Goal: Task Accomplishment & Management: Complete application form

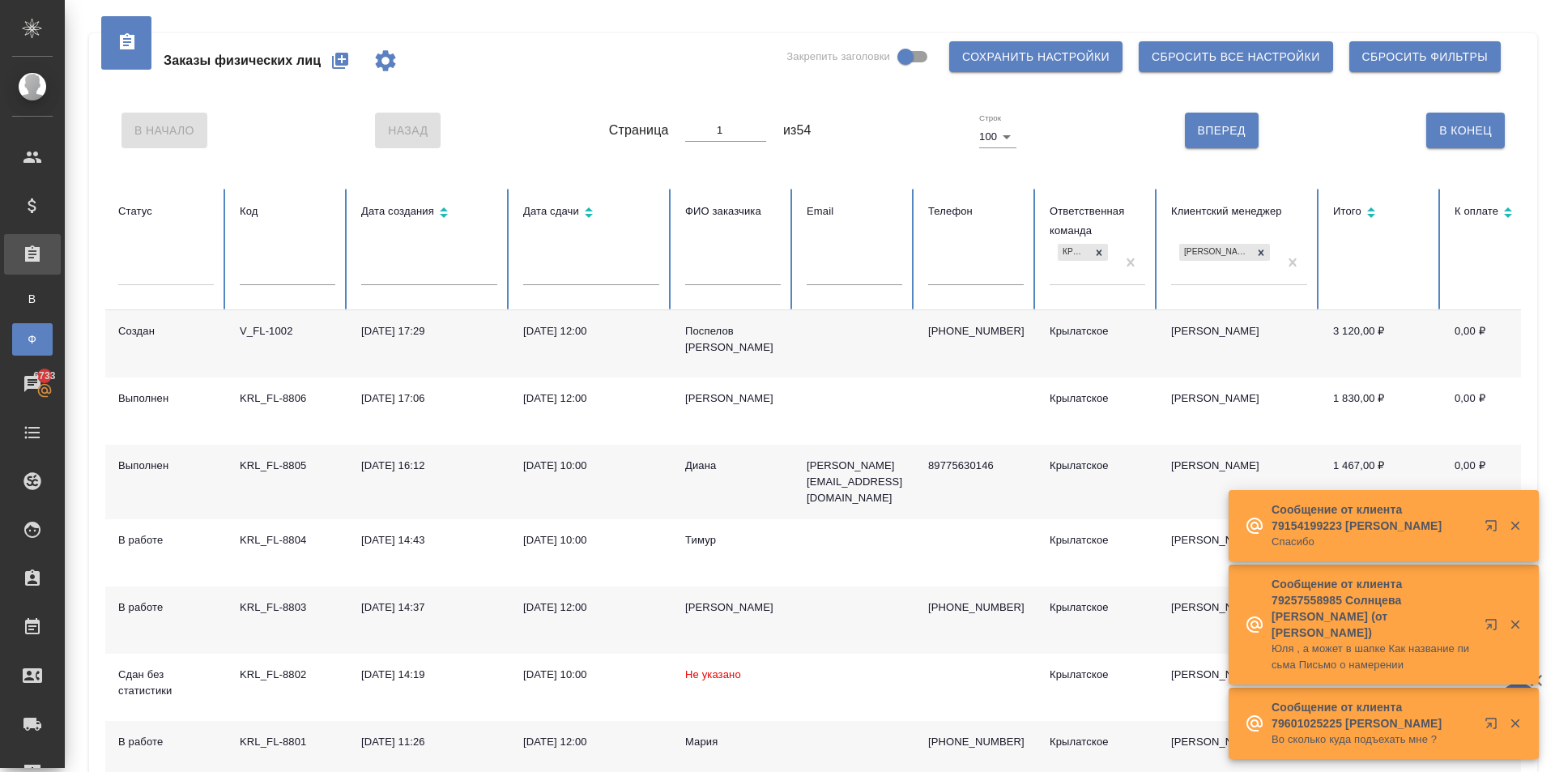
click at [700, 452] on td "Диана" at bounding box center [732, 482] width 121 height 74
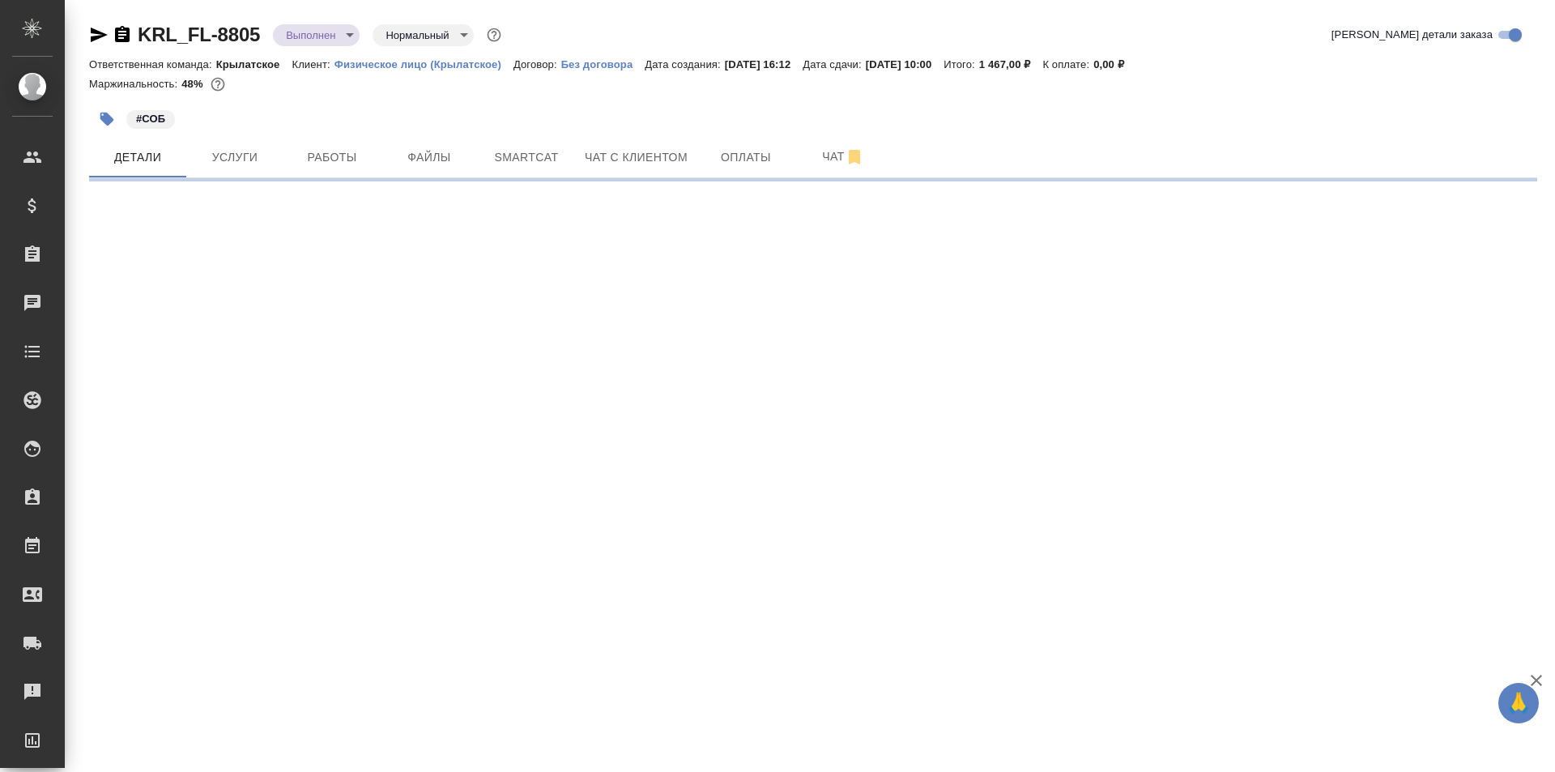
select select "RU"
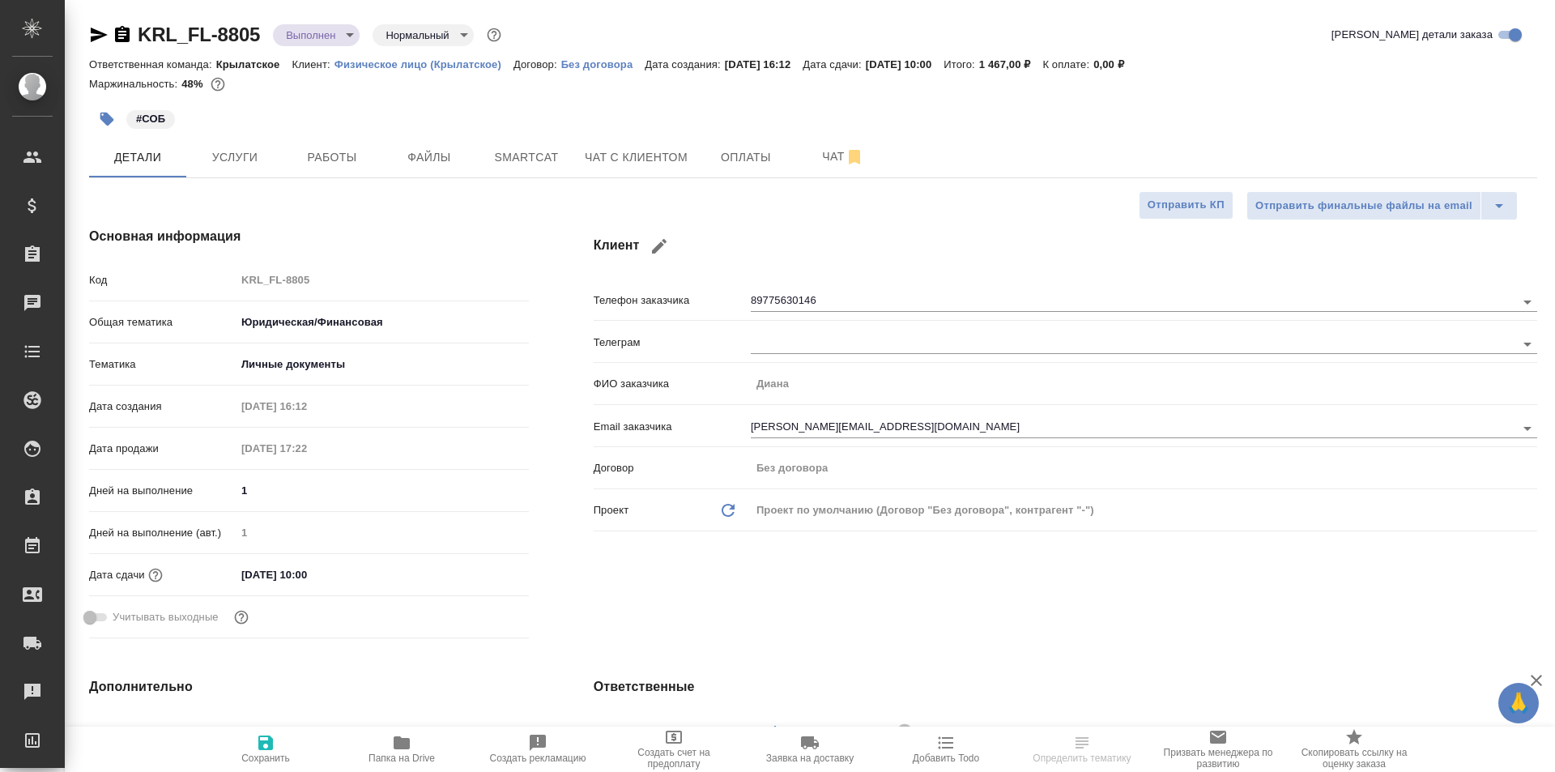
type textarea "x"
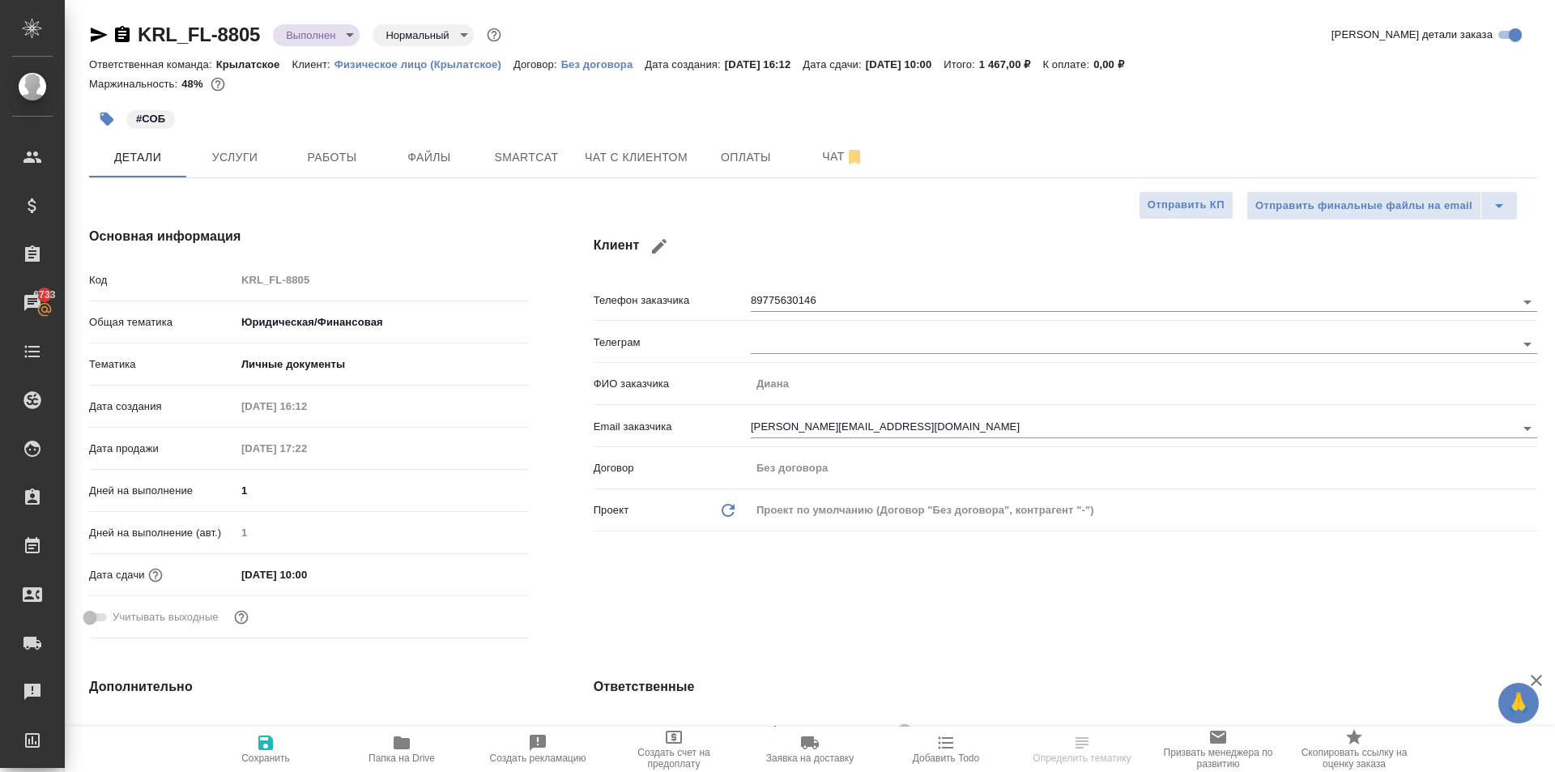
type textarea "x"
click at [375, 164] on button "Работы" at bounding box center [331, 157] width 97 height 40
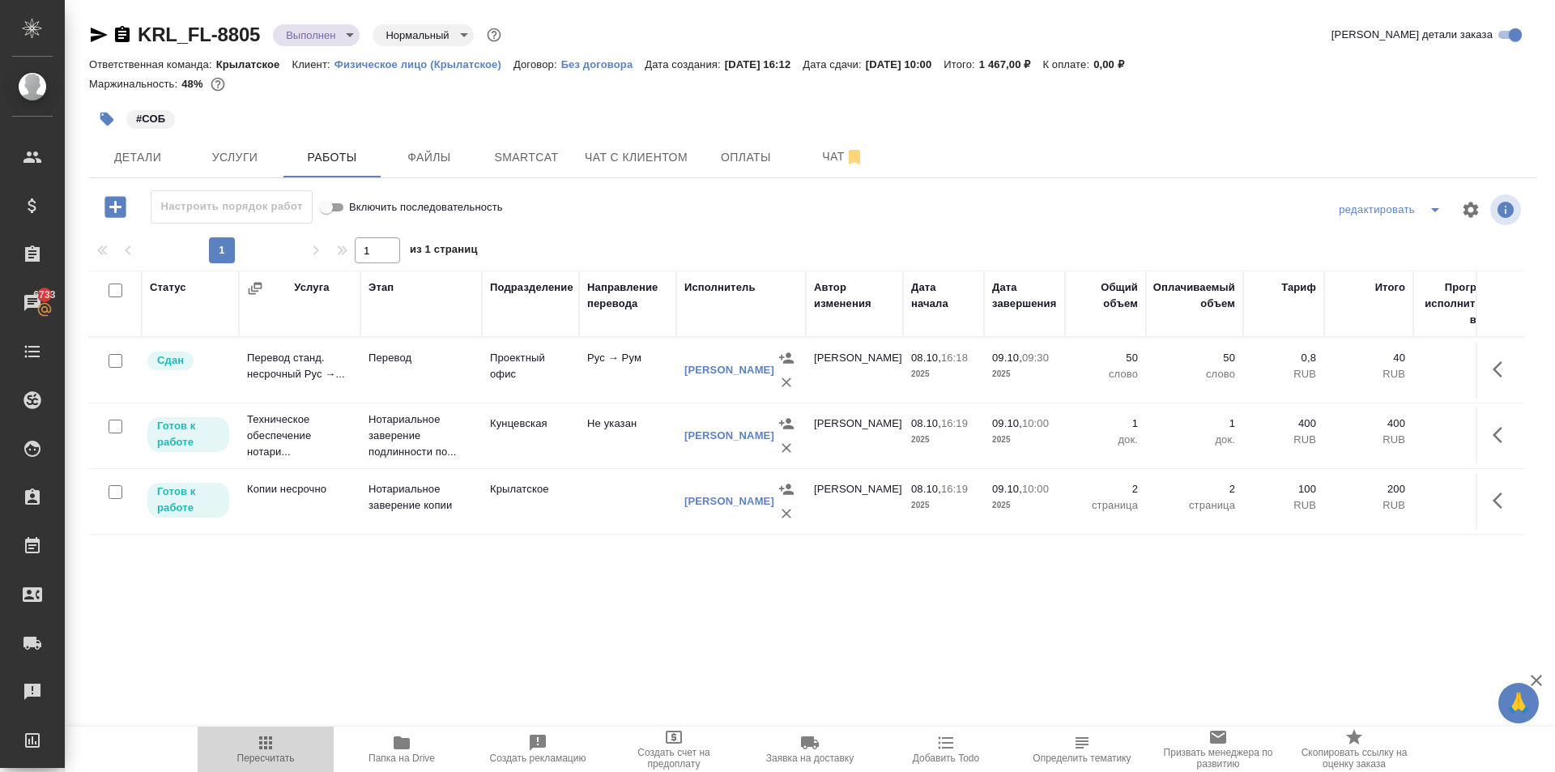
click at [253, 750] on span "Пересчитать" at bounding box center [265, 748] width 117 height 31
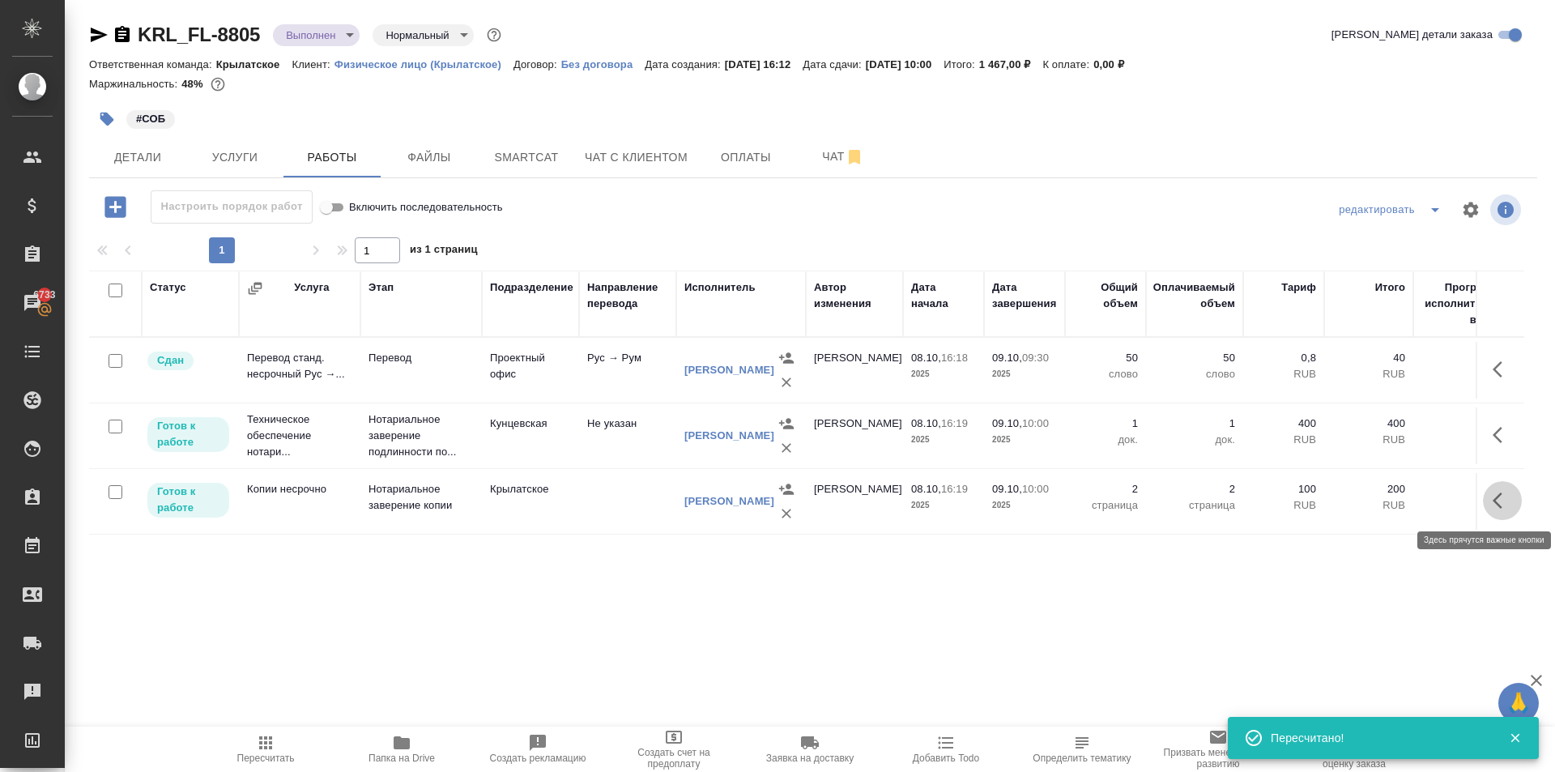
click at [1505, 507] on icon "button" at bounding box center [1501, 500] width 19 height 19
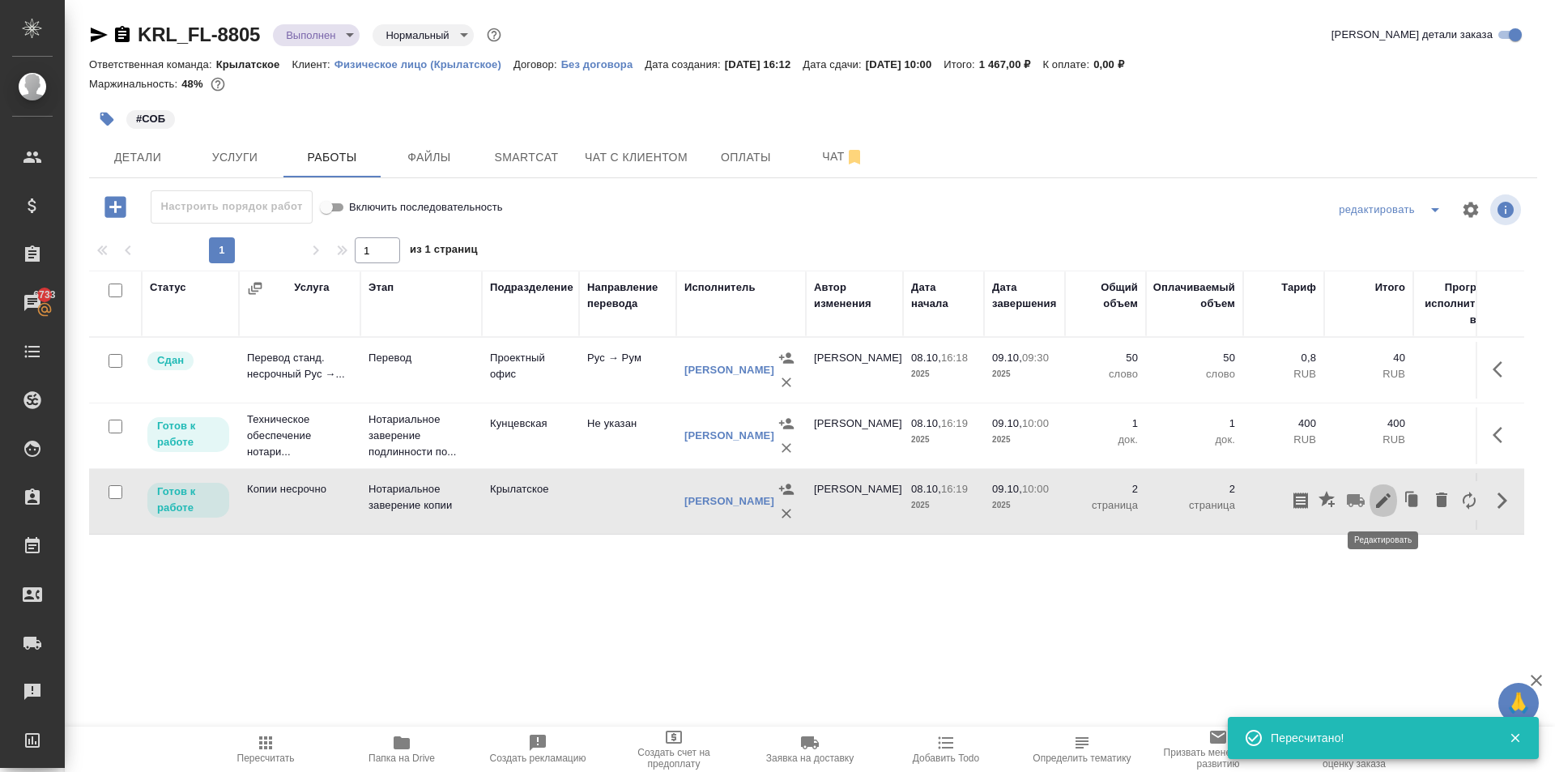
click at [1386, 504] on icon "button" at bounding box center [1382, 500] width 19 height 19
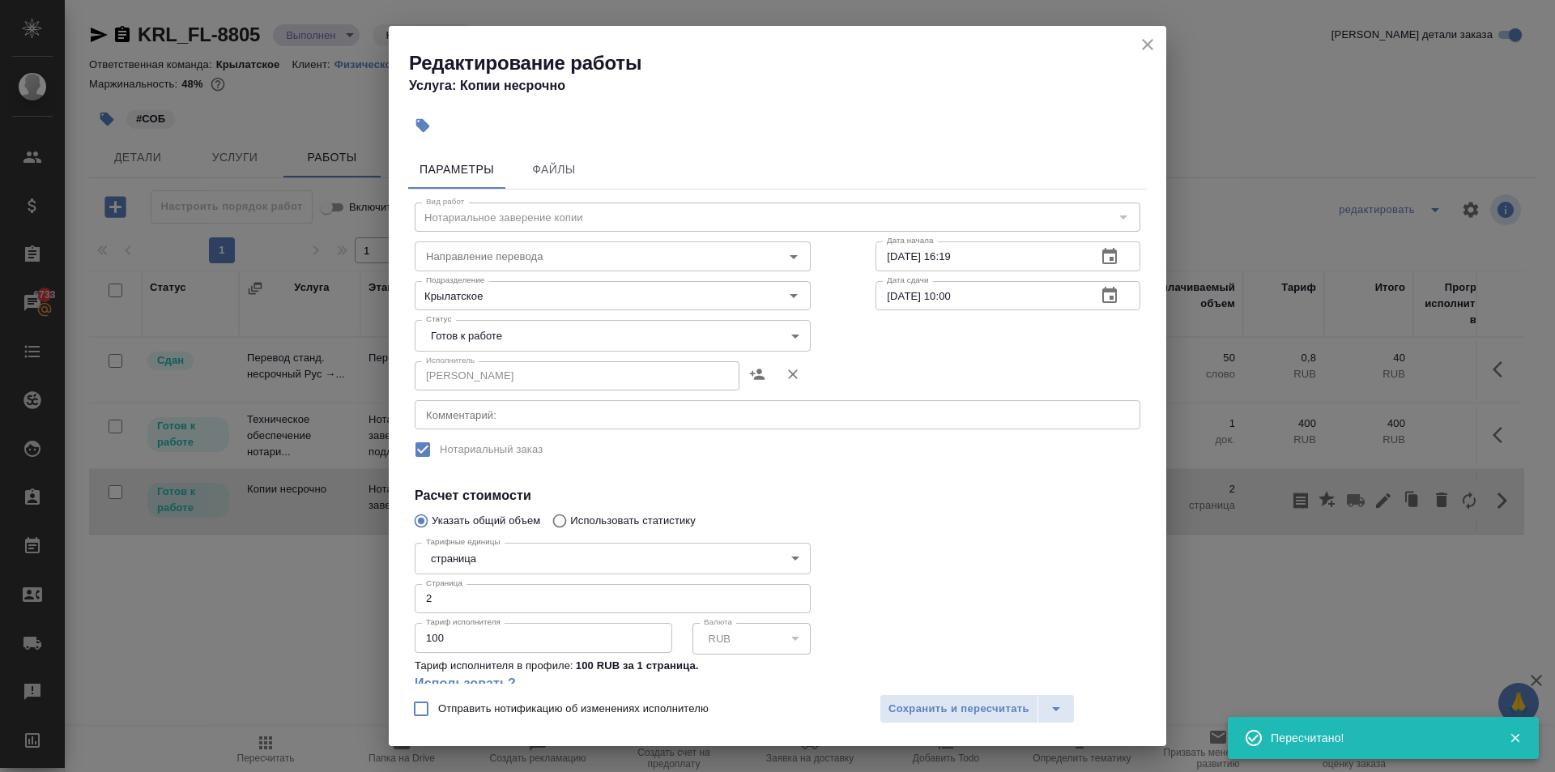
click at [476, 330] on body "🙏 .cls-1 fill:#fff; AWATERA Kasymov Timur Клиенты Спецификации Заказы 6733 Чаты…" at bounding box center [777, 386] width 1555 height 772
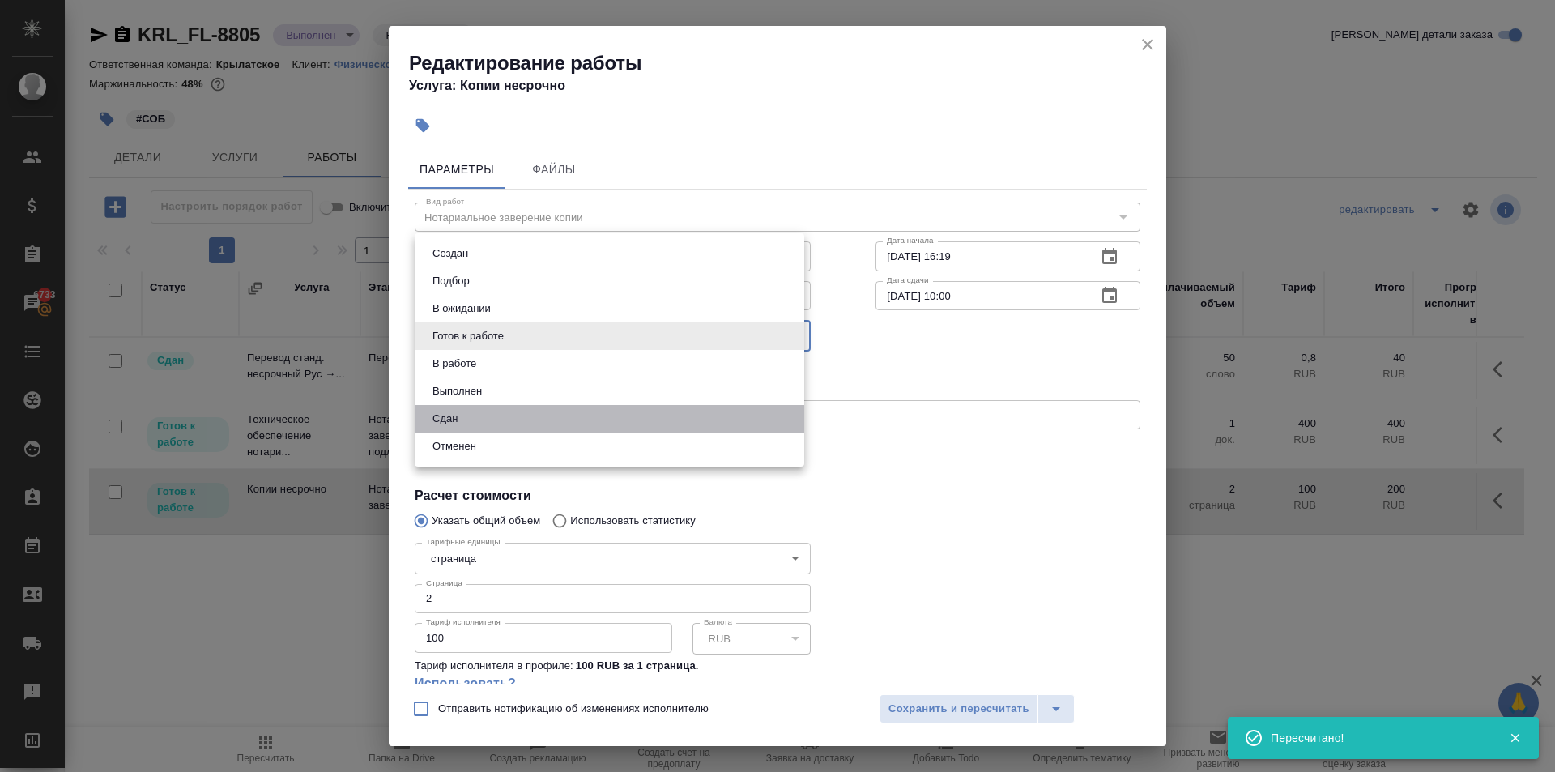
click at [468, 427] on li "Сдан" at bounding box center [609, 419] width 389 height 28
type input "closed"
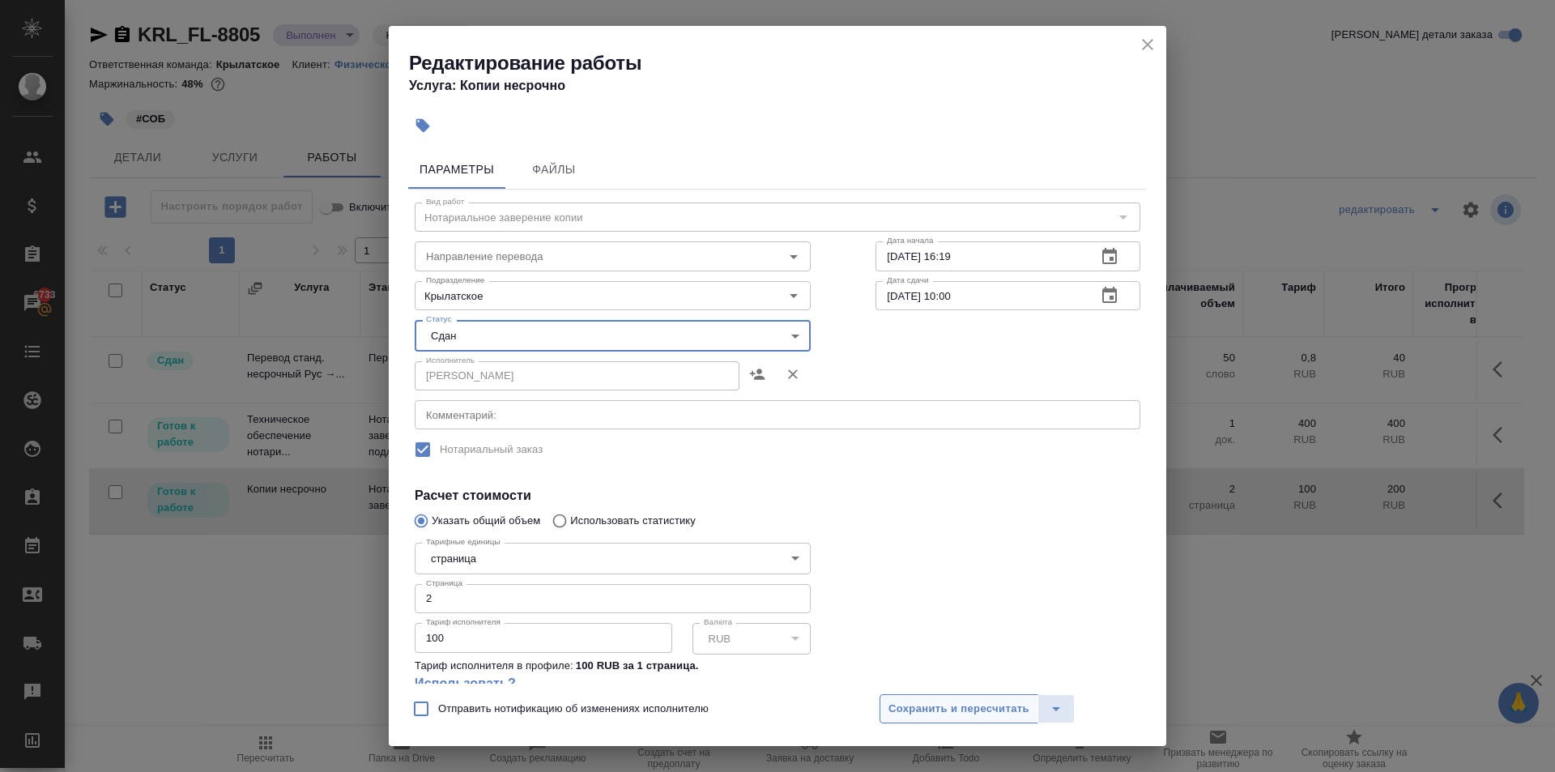
click at [920, 708] on span "Сохранить и пересчитать" at bounding box center [958, 709] width 141 height 19
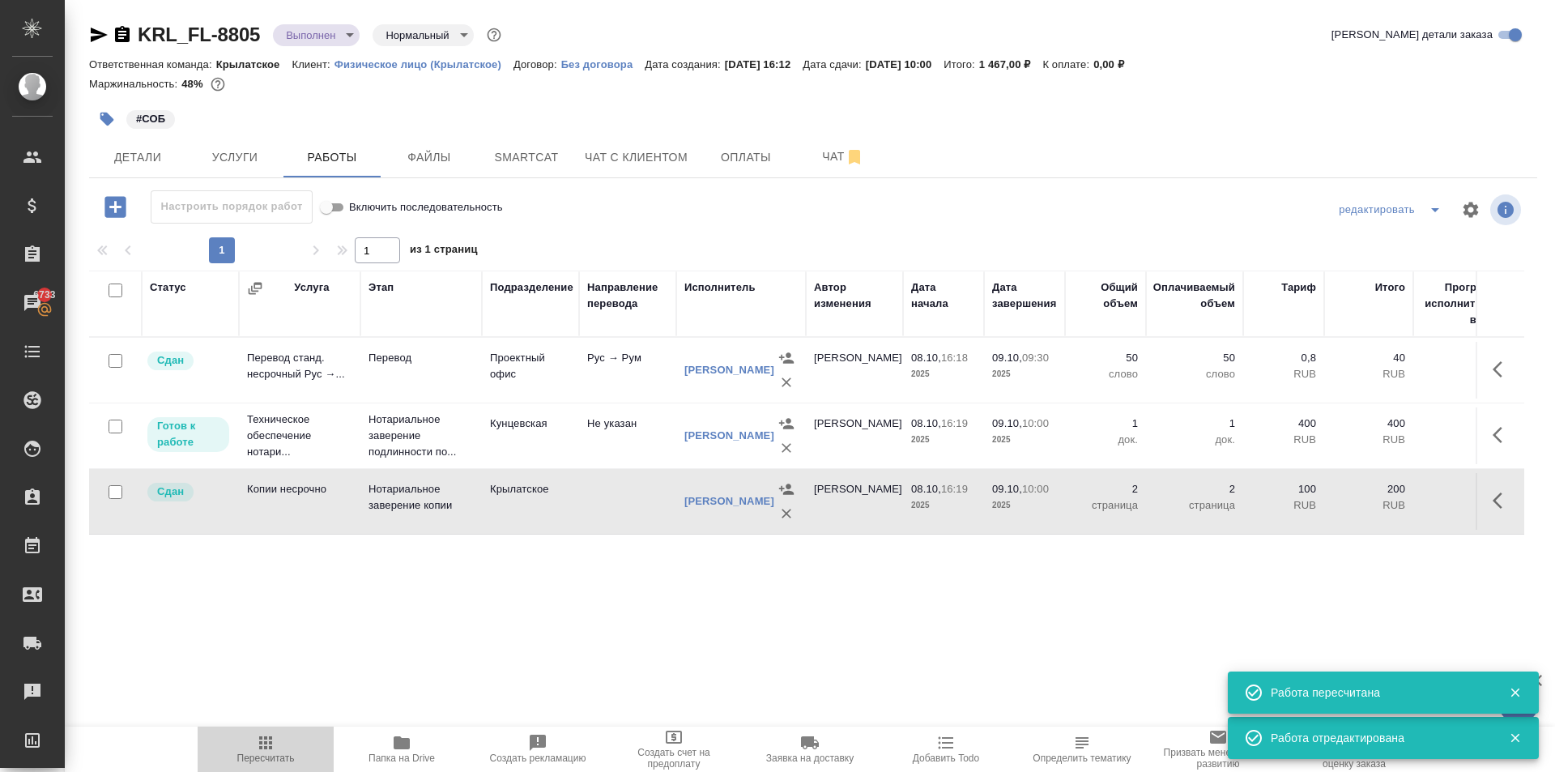
click at [211, 755] on span "Пересчитать" at bounding box center [265, 748] width 117 height 31
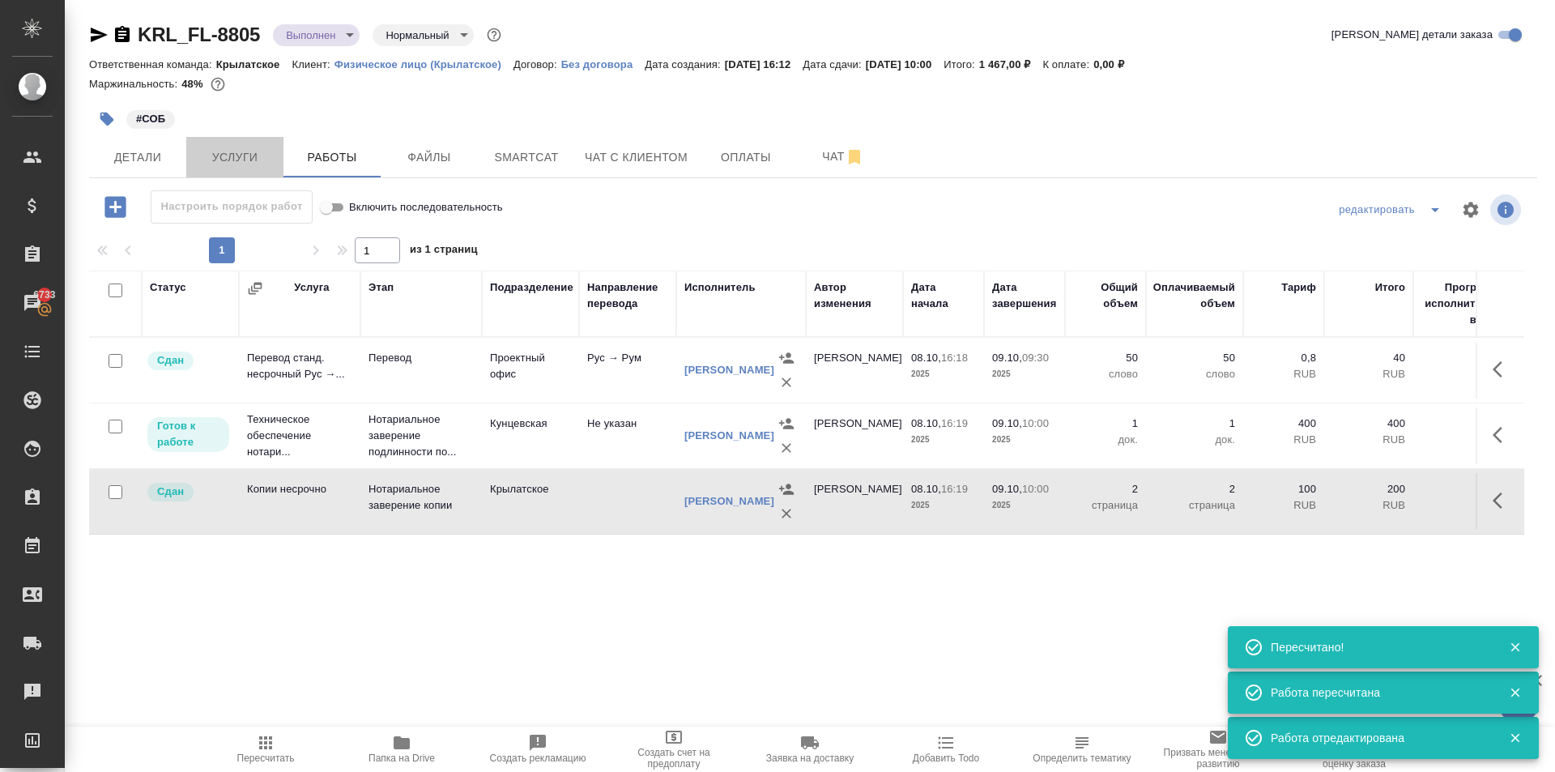
click at [225, 158] on span "Услуги" at bounding box center [235, 157] width 78 height 20
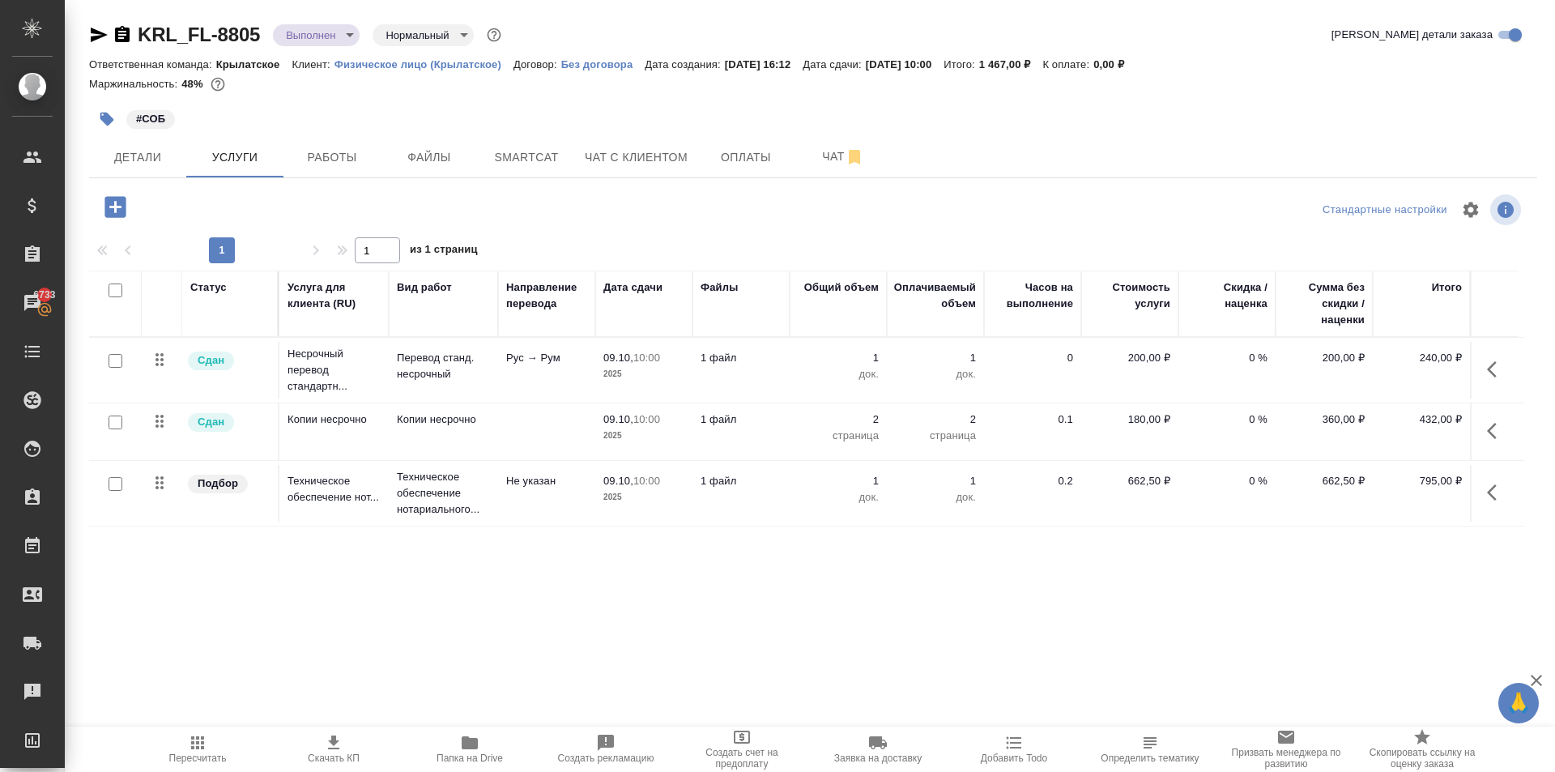
click at [542, 730] on button "Создать рекламацию" at bounding box center [606, 748] width 136 height 45
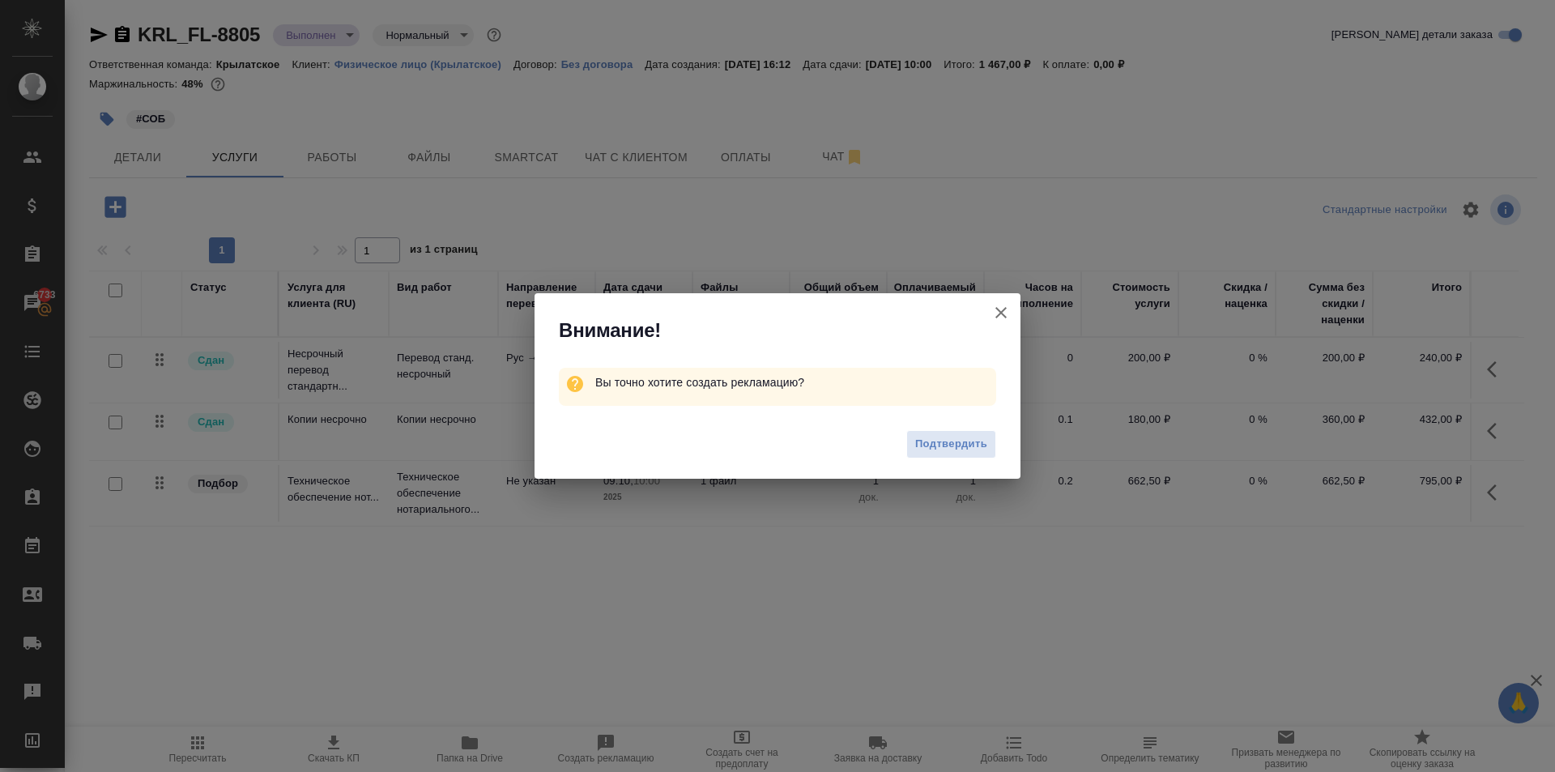
click at [477, 744] on div "Внимание! Вы точно хотите создать рекламацию? Подтвердить" at bounding box center [777, 386] width 1555 height 772
click at [1004, 301] on button "[PERSON_NAME] детали заказа" at bounding box center [1000, 312] width 39 height 39
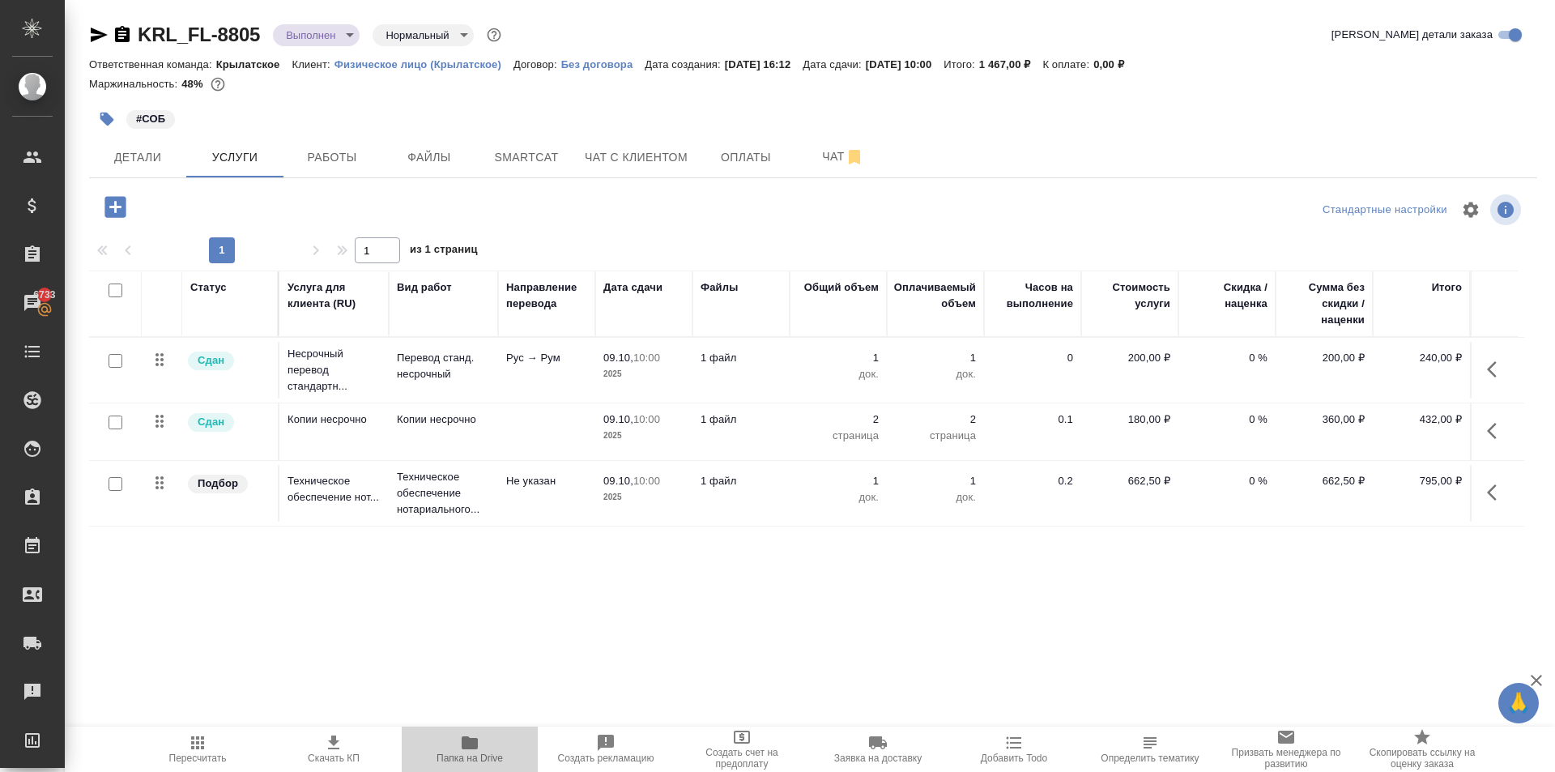
click at [470, 731] on button "Папка на Drive" at bounding box center [470, 748] width 136 height 45
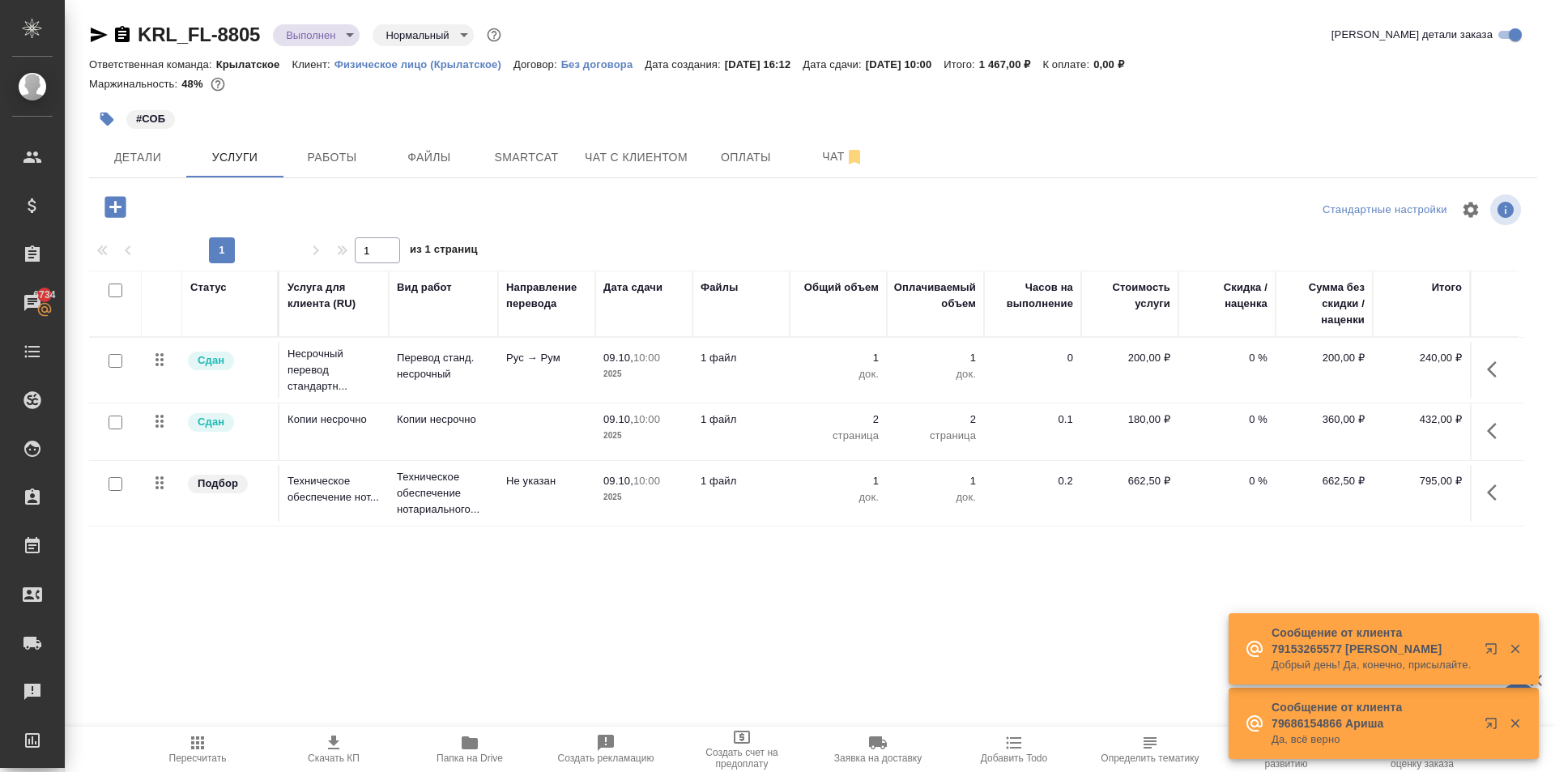
click at [134, 177] on hr at bounding box center [813, 177] width 1448 height 1
click at [140, 163] on span "Детали" at bounding box center [138, 157] width 78 height 20
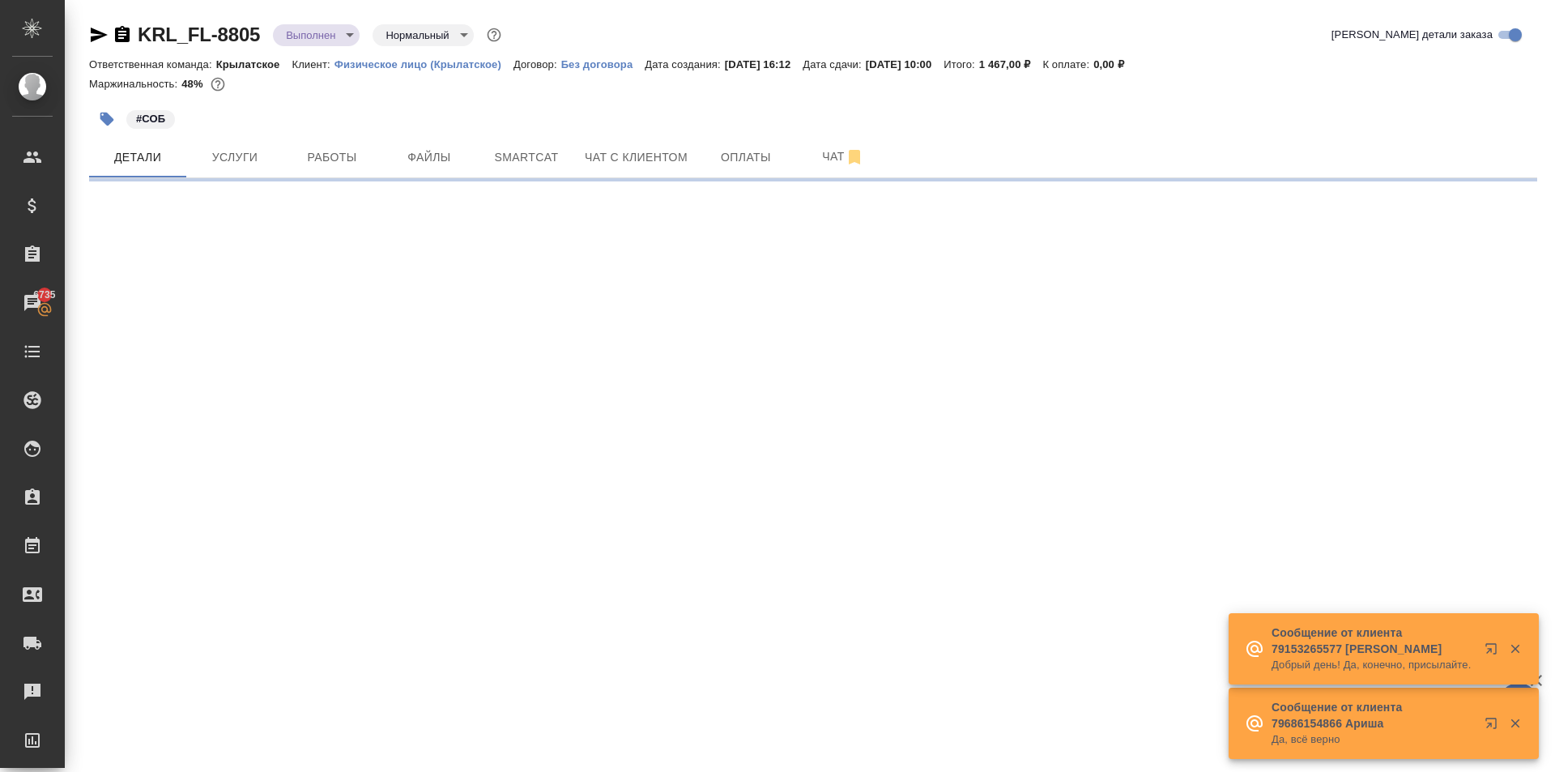
select select "RU"
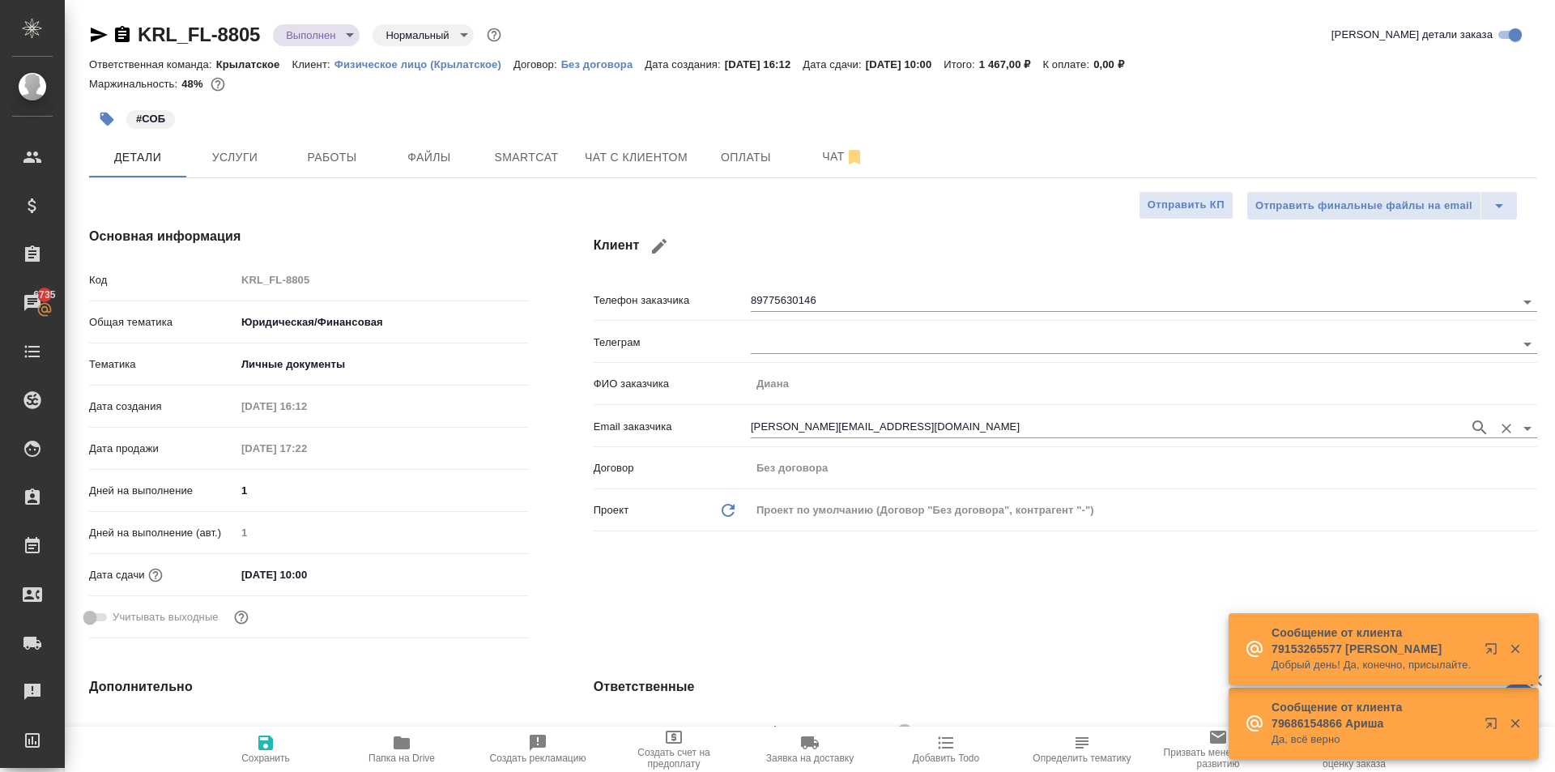
type textarea "x"
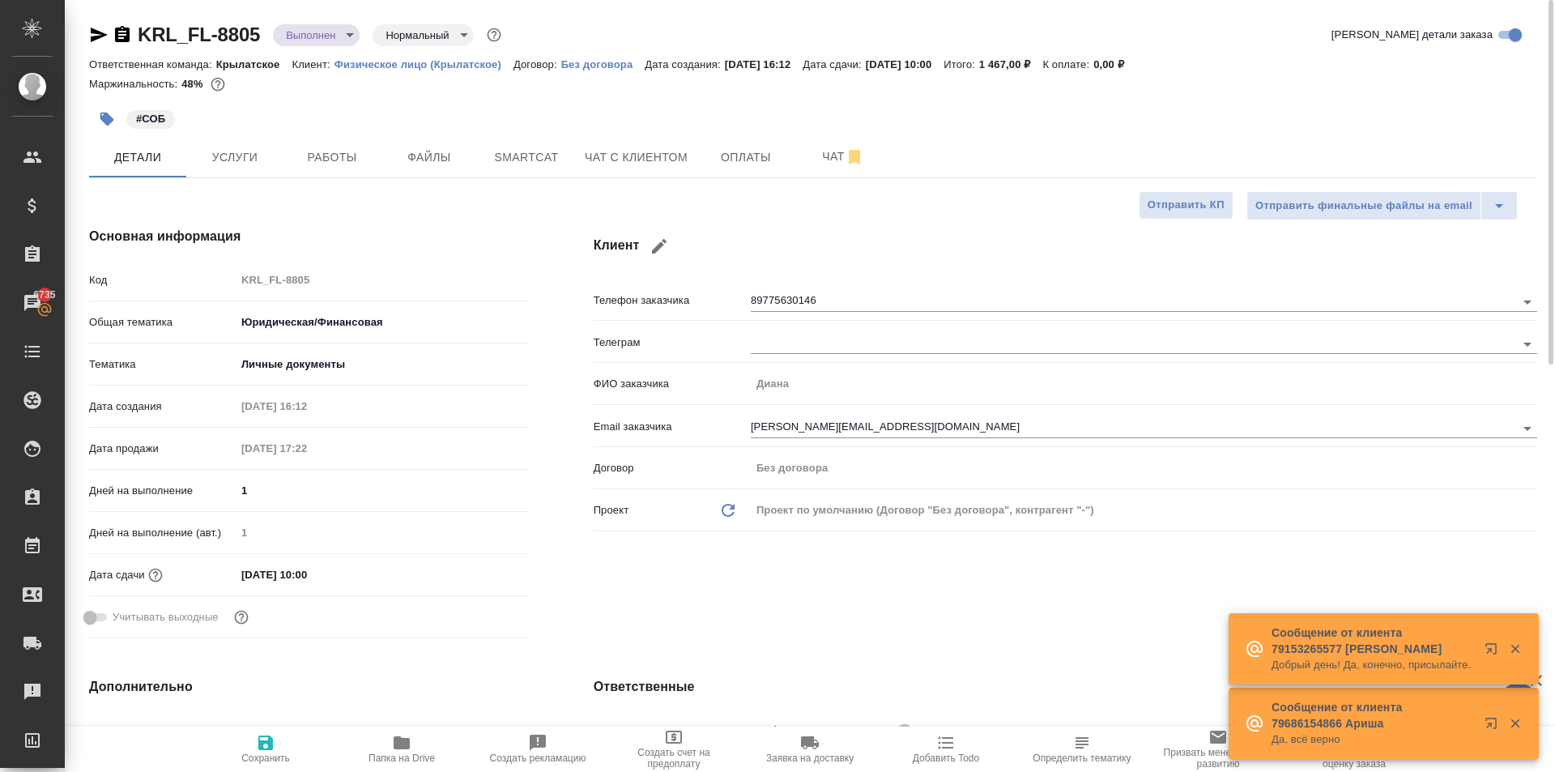
type textarea "x"
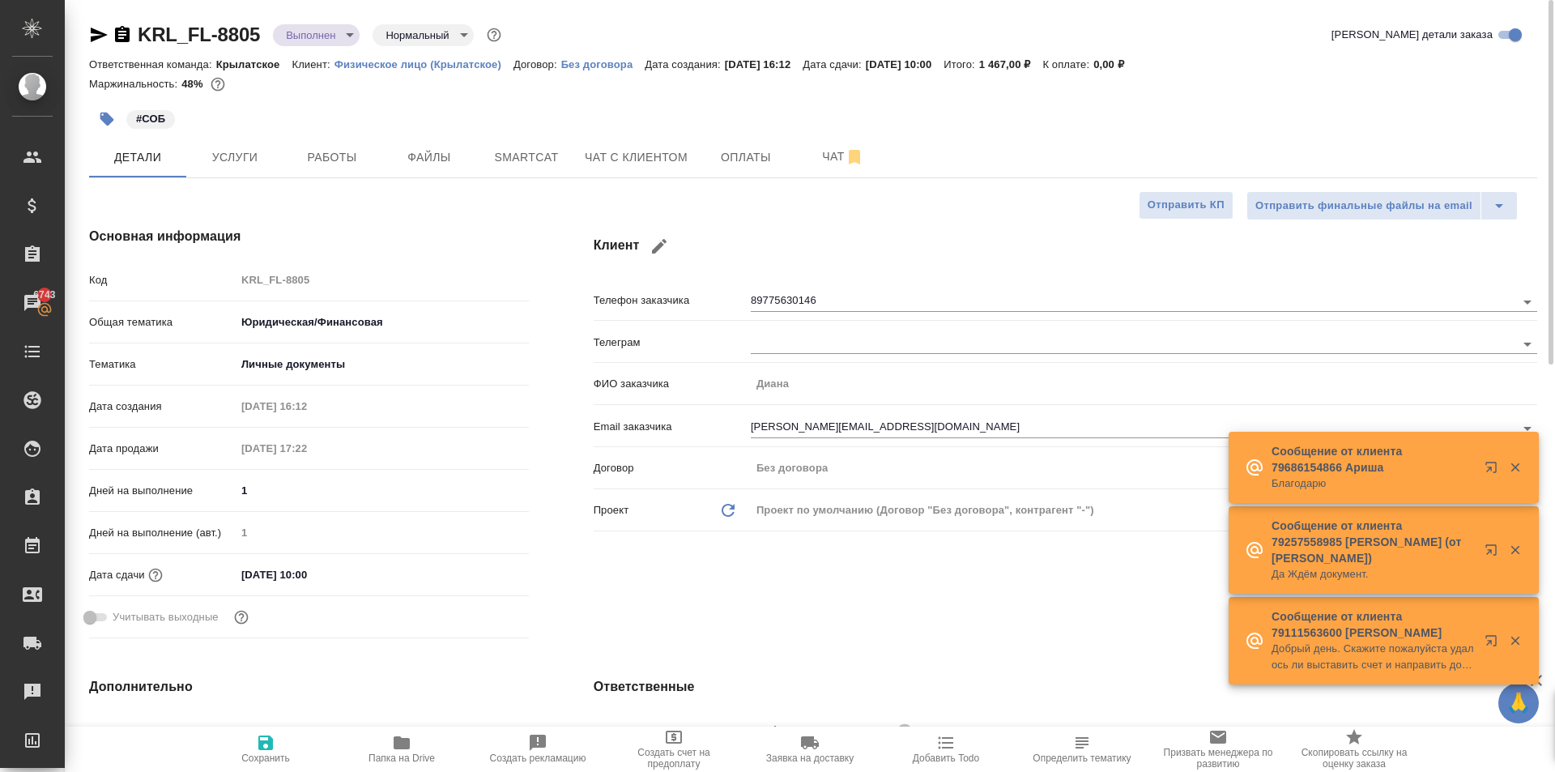
click at [92, 38] on icon "button" at bounding box center [99, 35] width 17 height 15
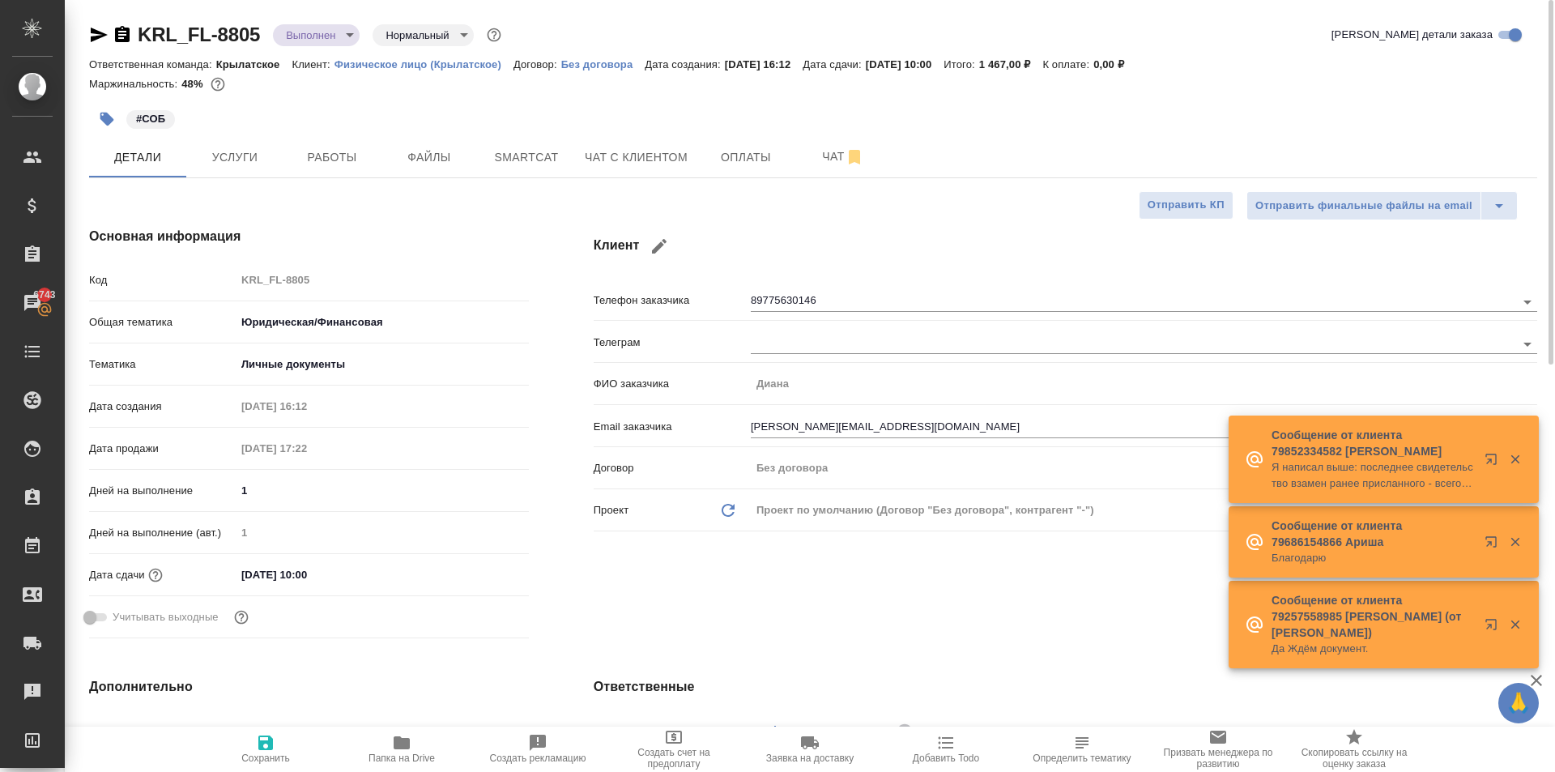
type textarea "x"
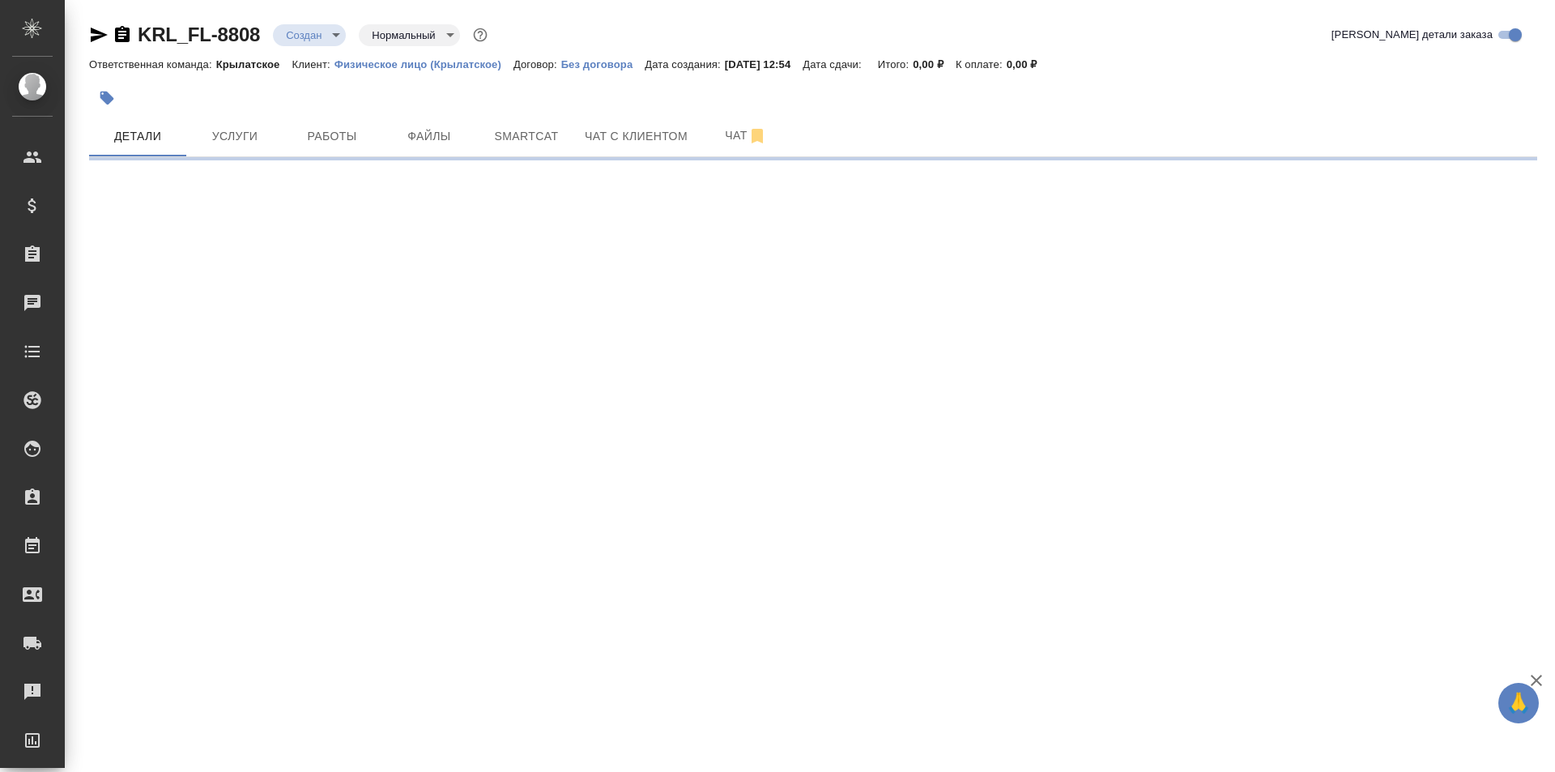
select select "RU"
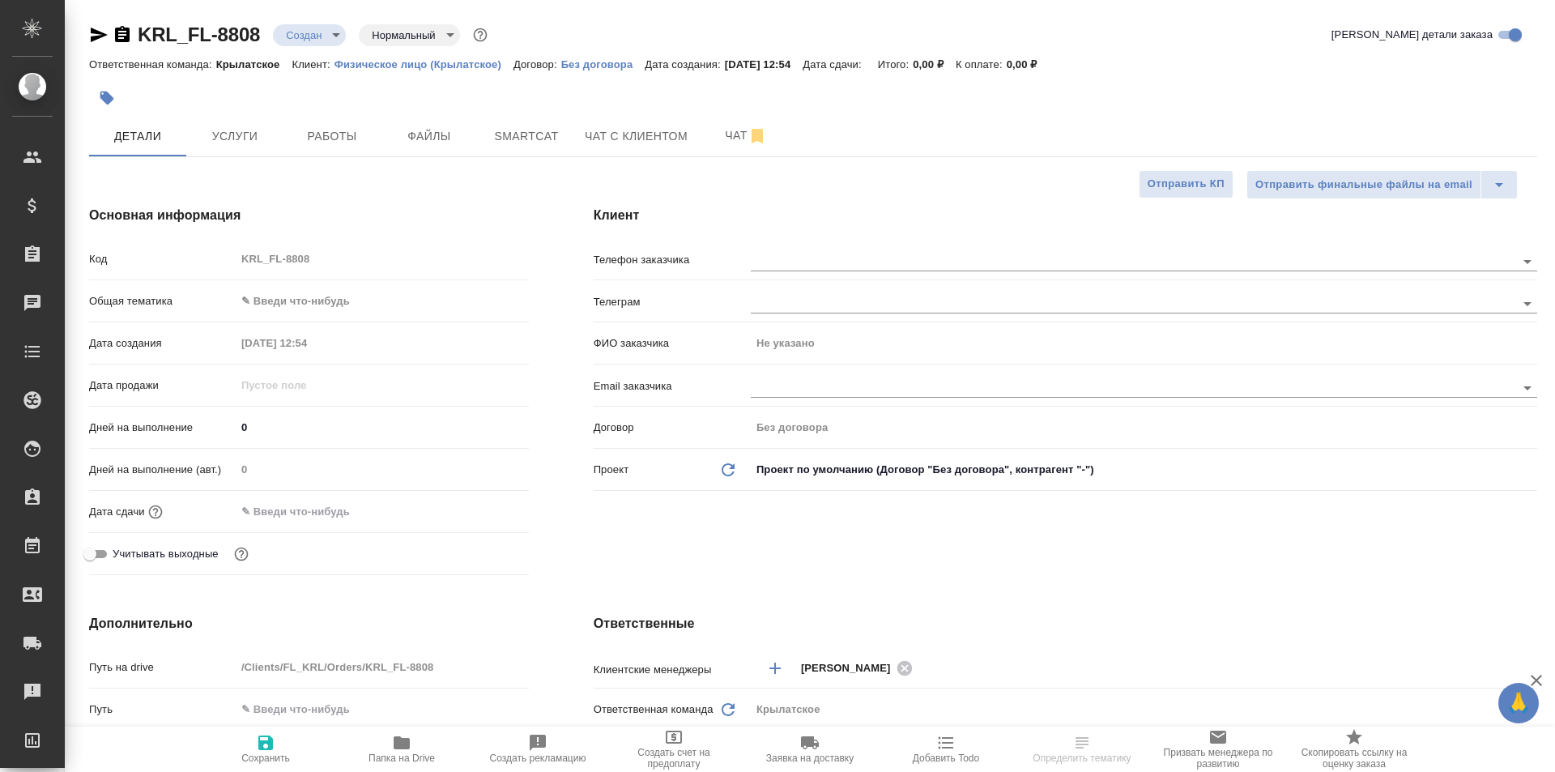
type textarea "x"
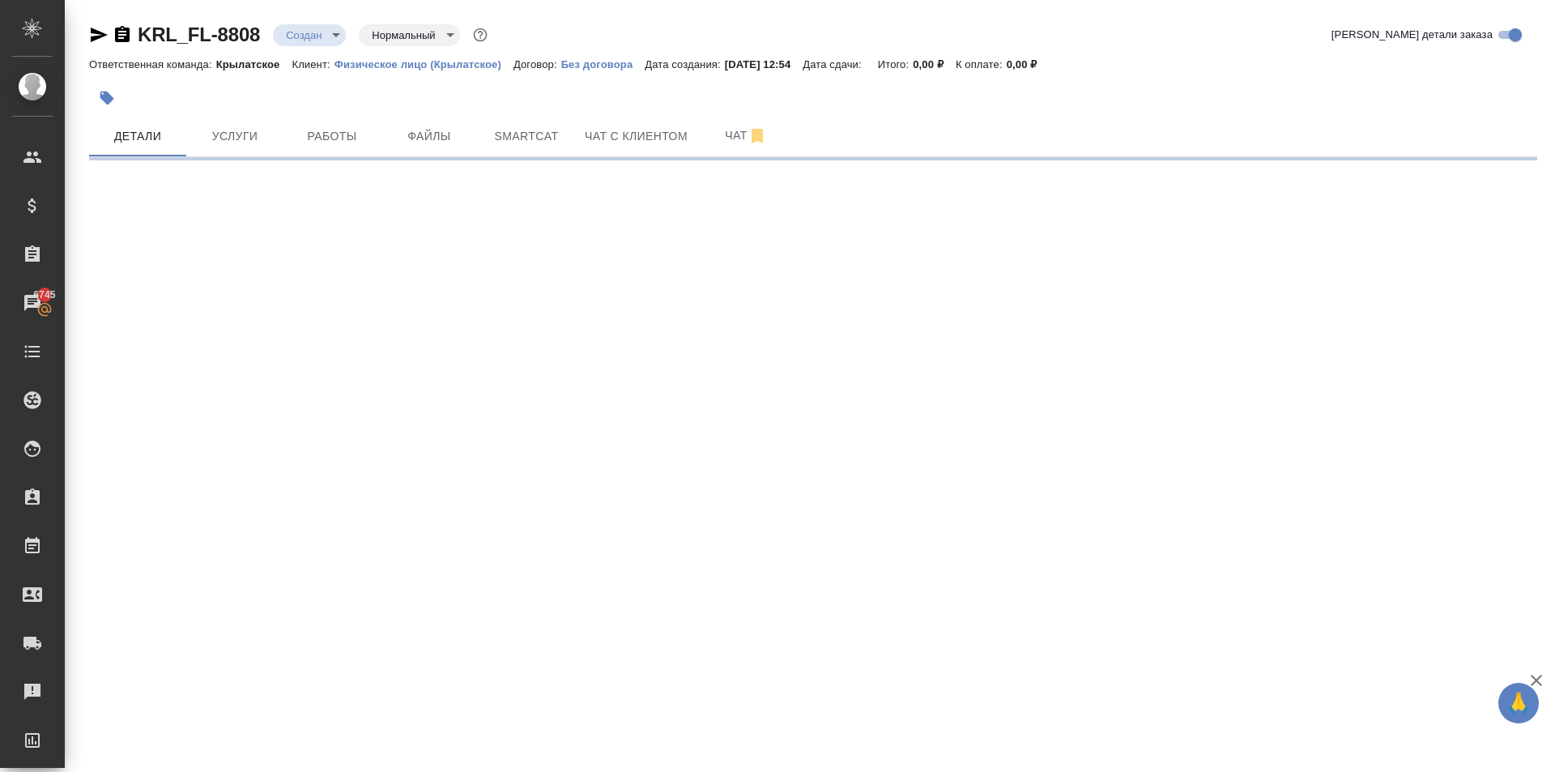
select select "RU"
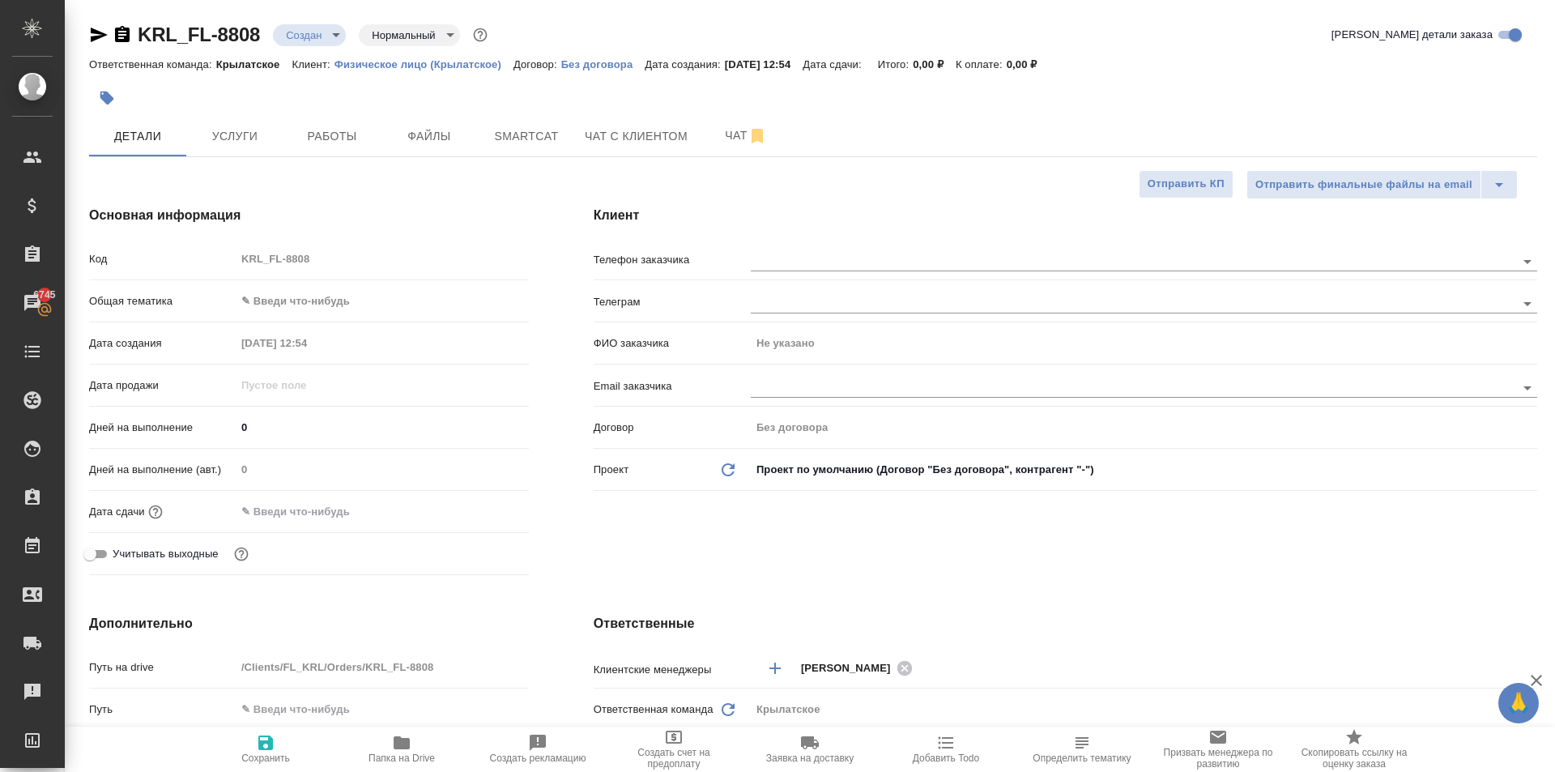
type textarea "x"
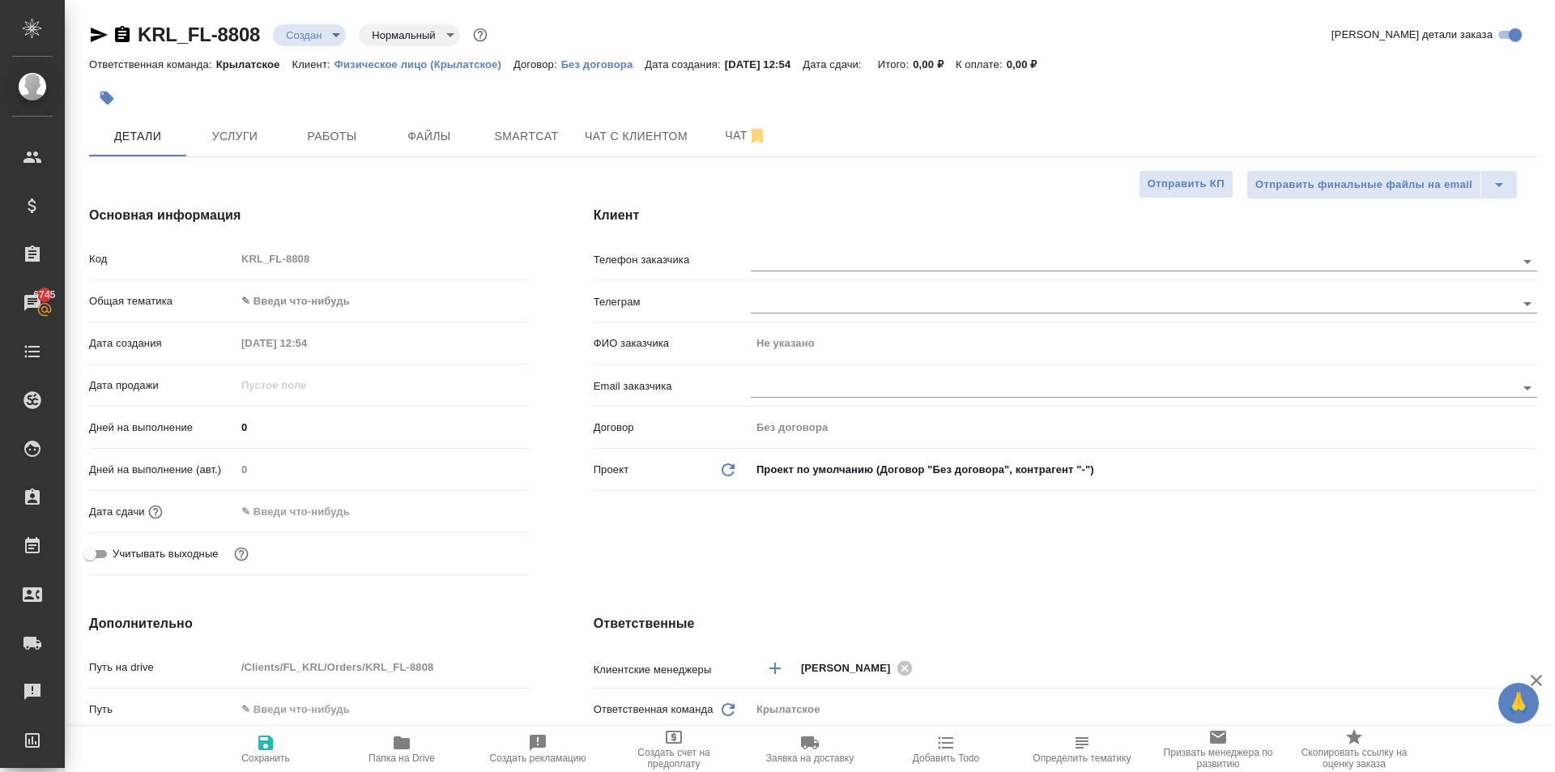
type textarea "x"
click at [792, 266] on input "text" at bounding box center [1106, 260] width 710 height 19
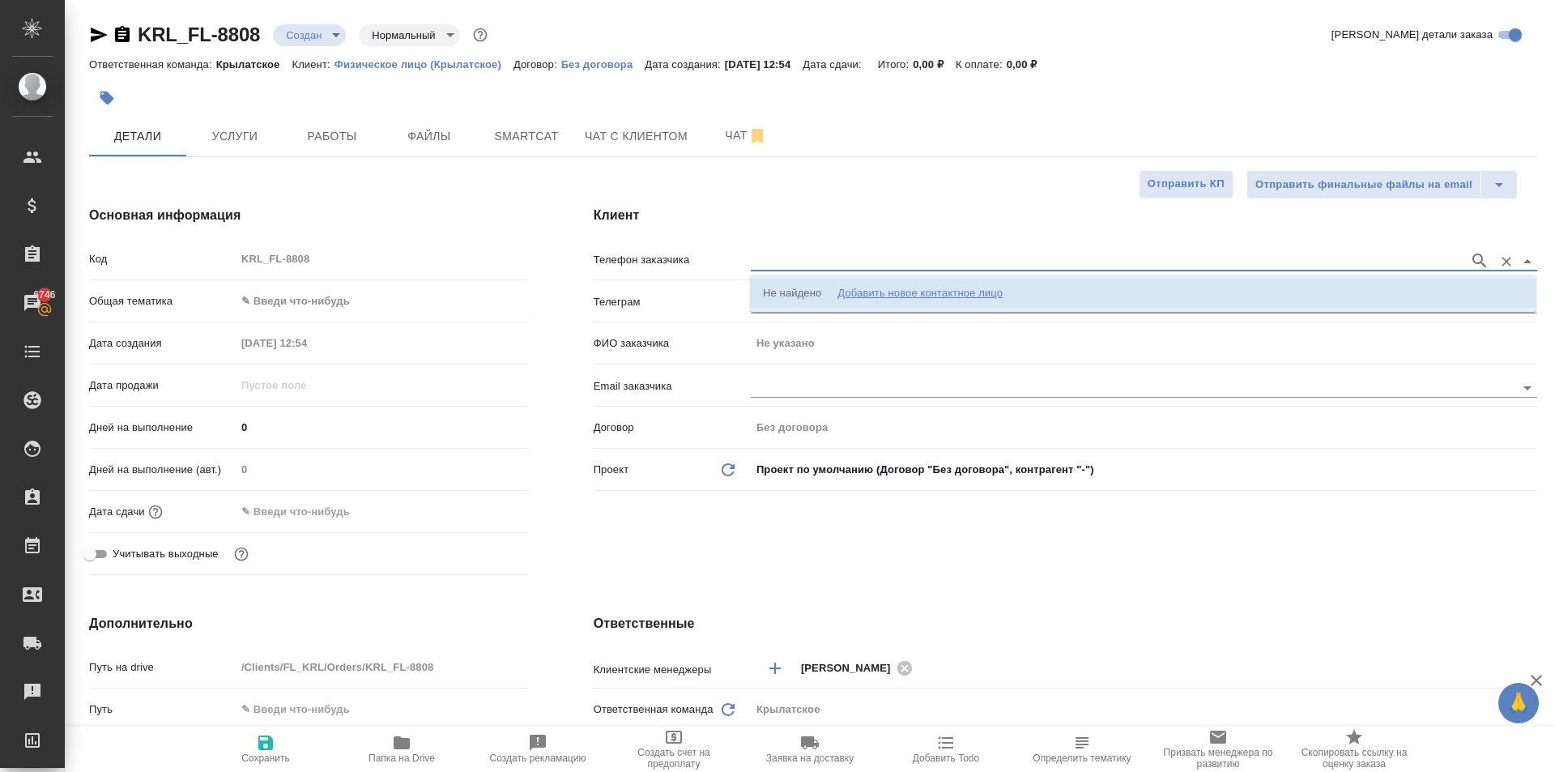
click at [816, 297] on div "Не найдено" at bounding box center [792, 293] width 58 height 16
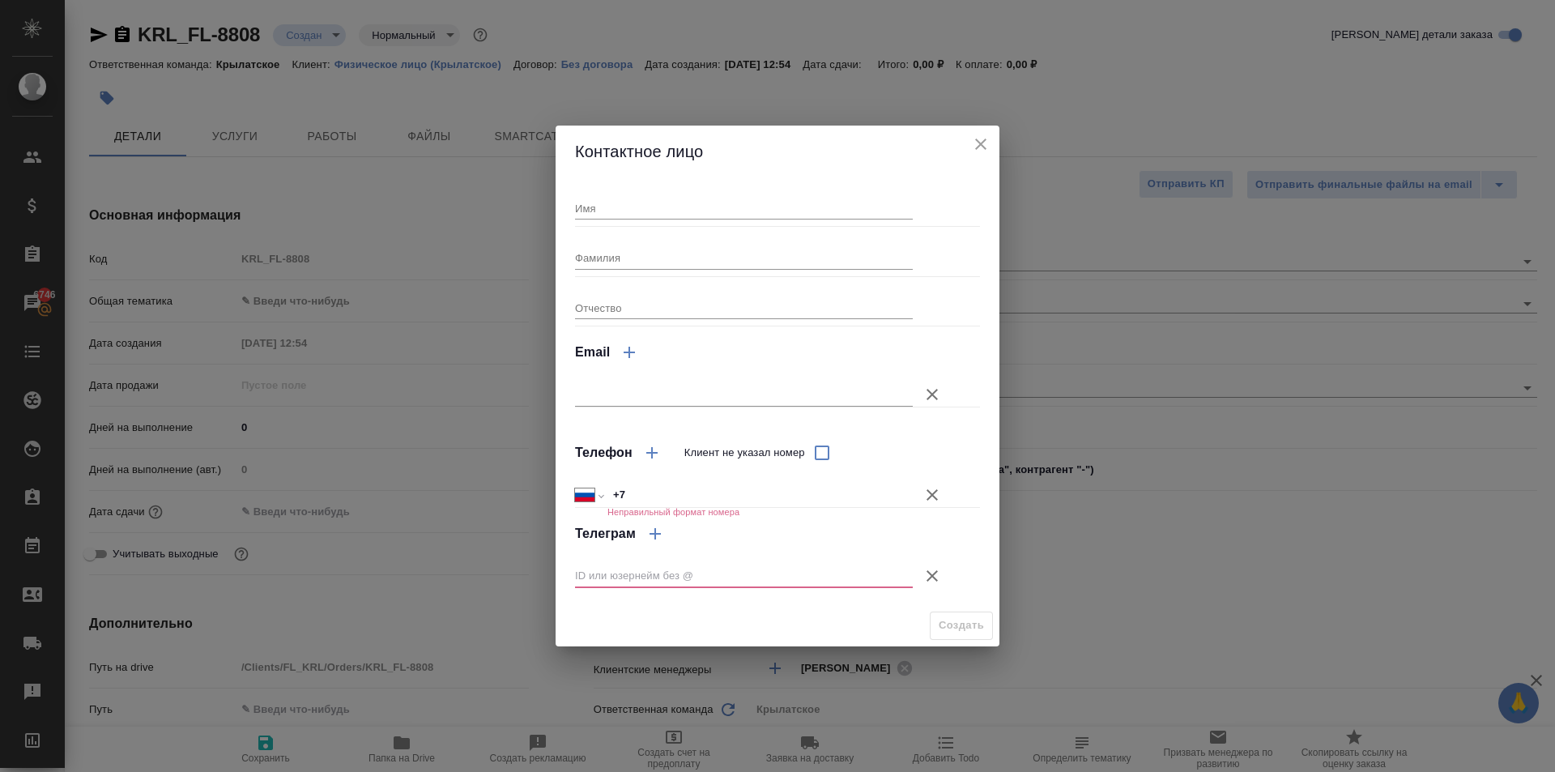
click at [654, 200] on input "Имя" at bounding box center [744, 208] width 338 height 23
click at [593, 202] on input "ЗАрина" at bounding box center [744, 208] width 338 height 23
click at [592, 202] on input "ЗАрина" at bounding box center [744, 208] width 338 height 23
click at [589, 206] on input "ЗАрина" at bounding box center [744, 208] width 338 height 23
click at [586, 206] on input "ЗАрина" at bounding box center [744, 208] width 338 height 23
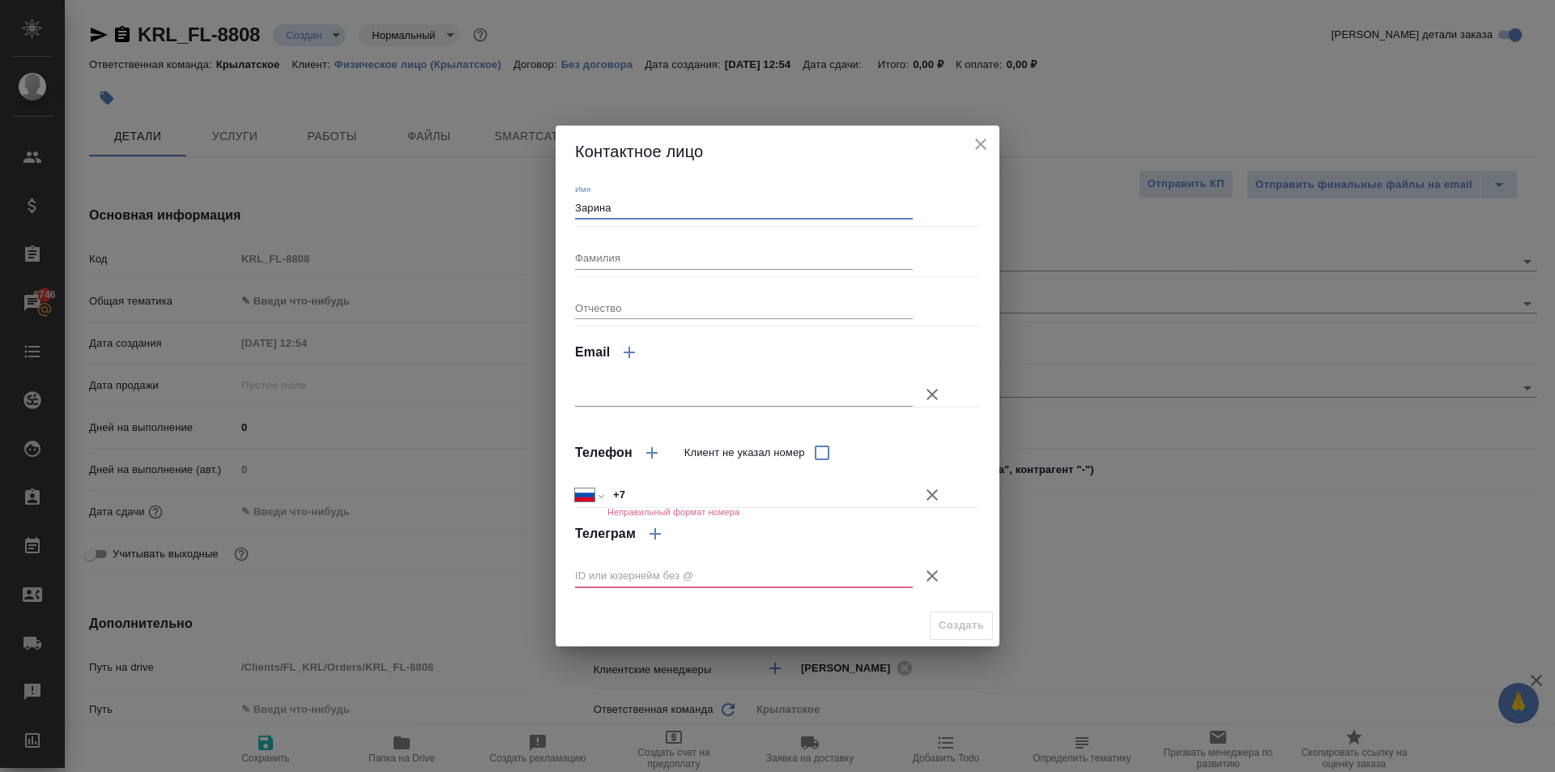
type input "Зарина"
click at [930, 502] on icon "button" at bounding box center [931, 494] width 19 height 19
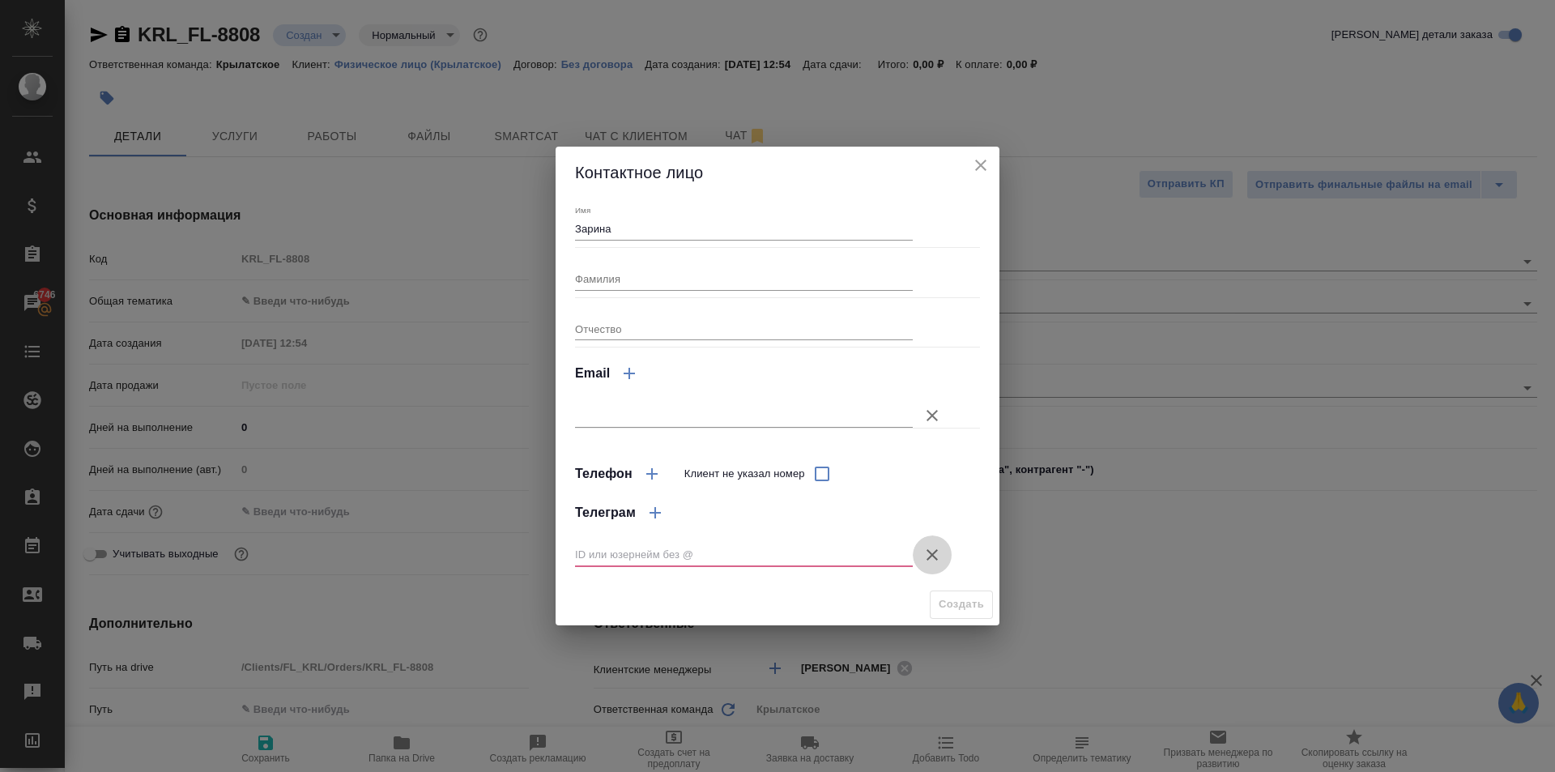
click at [928, 561] on icon "button" at bounding box center [931, 554] width 19 height 19
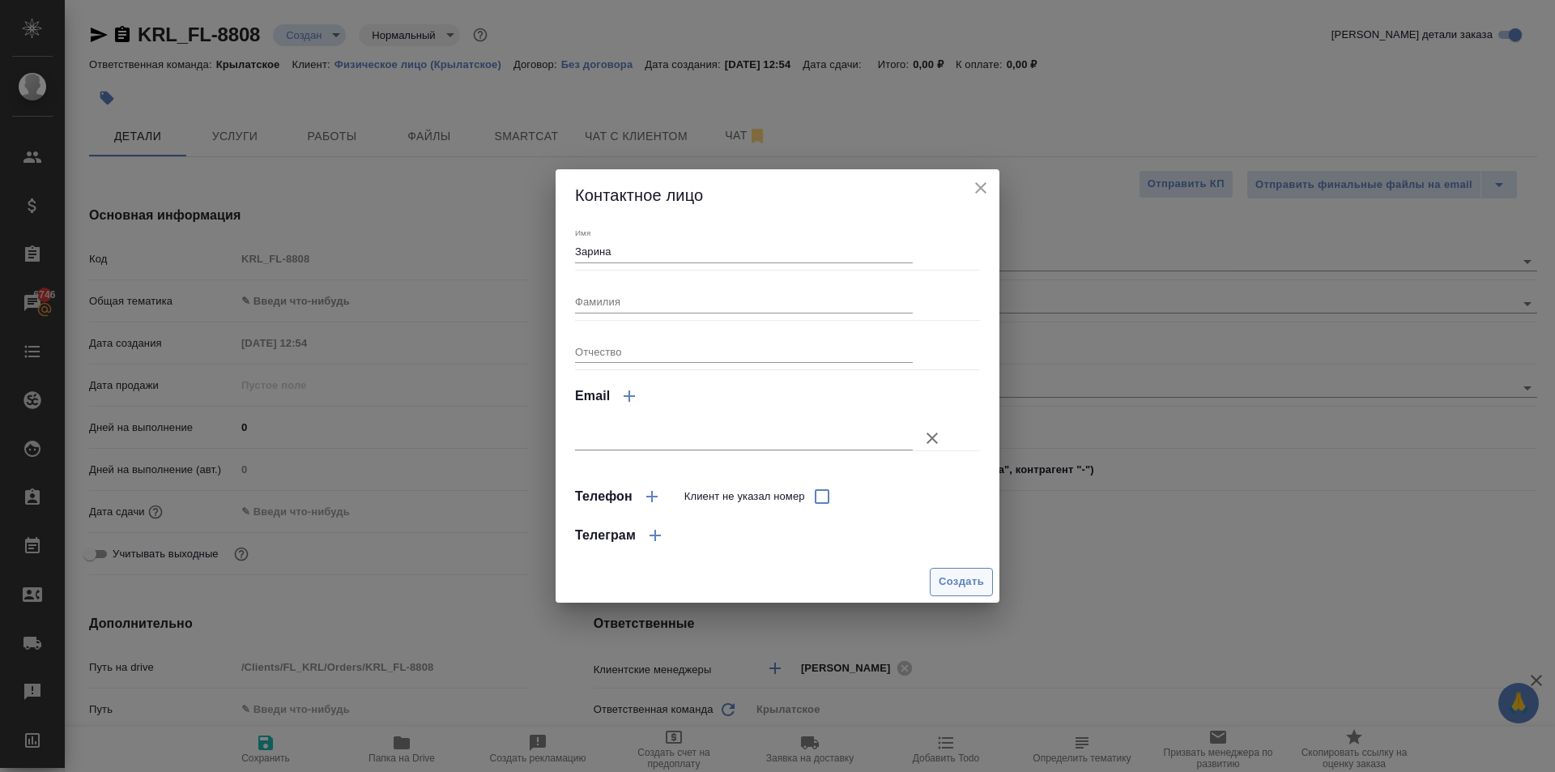
click at [934, 577] on button "Создать" at bounding box center [961, 582] width 63 height 28
type input "Зарина"
type textarea "x"
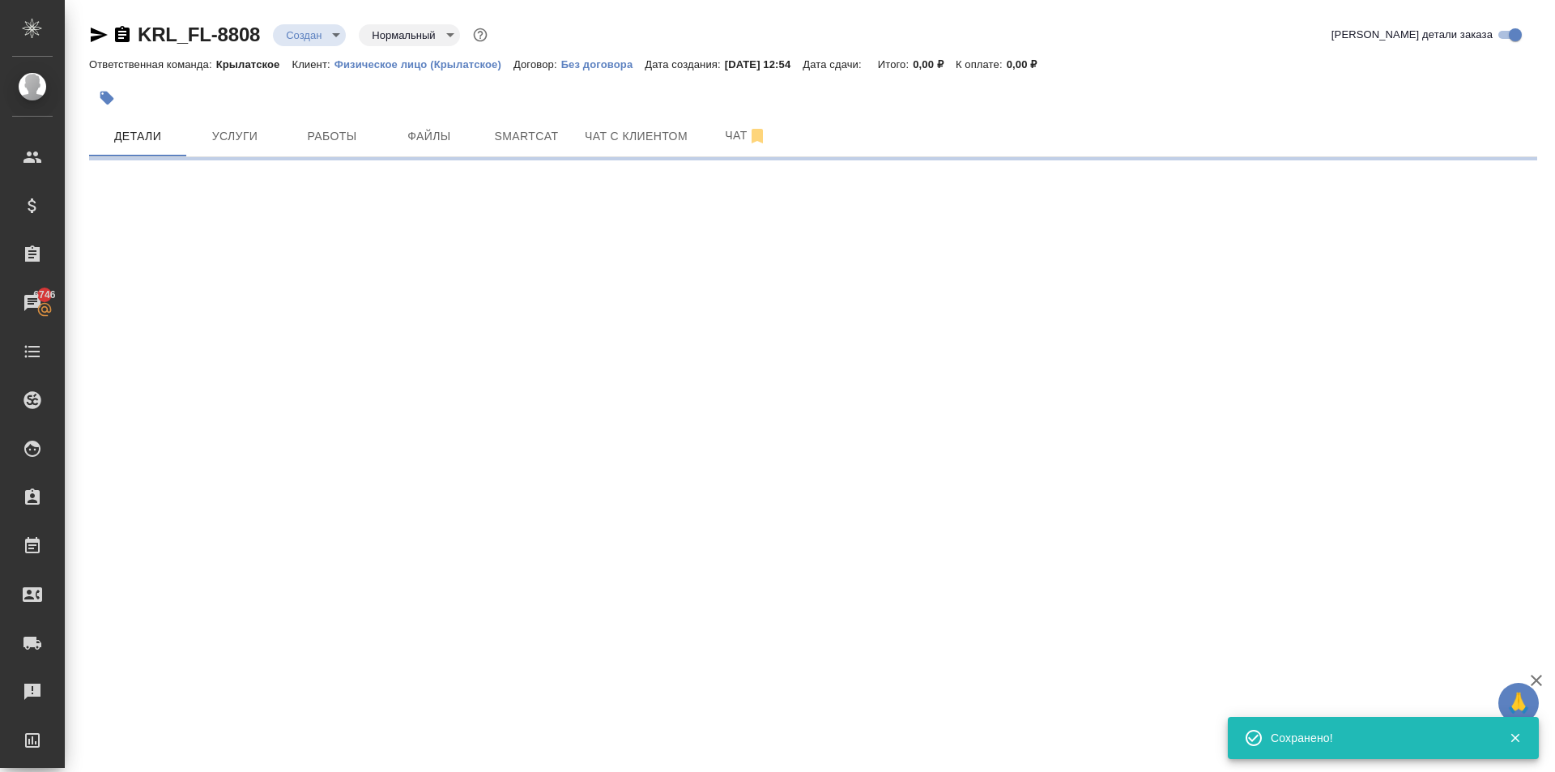
type input "holyTrinity"
select select "RU"
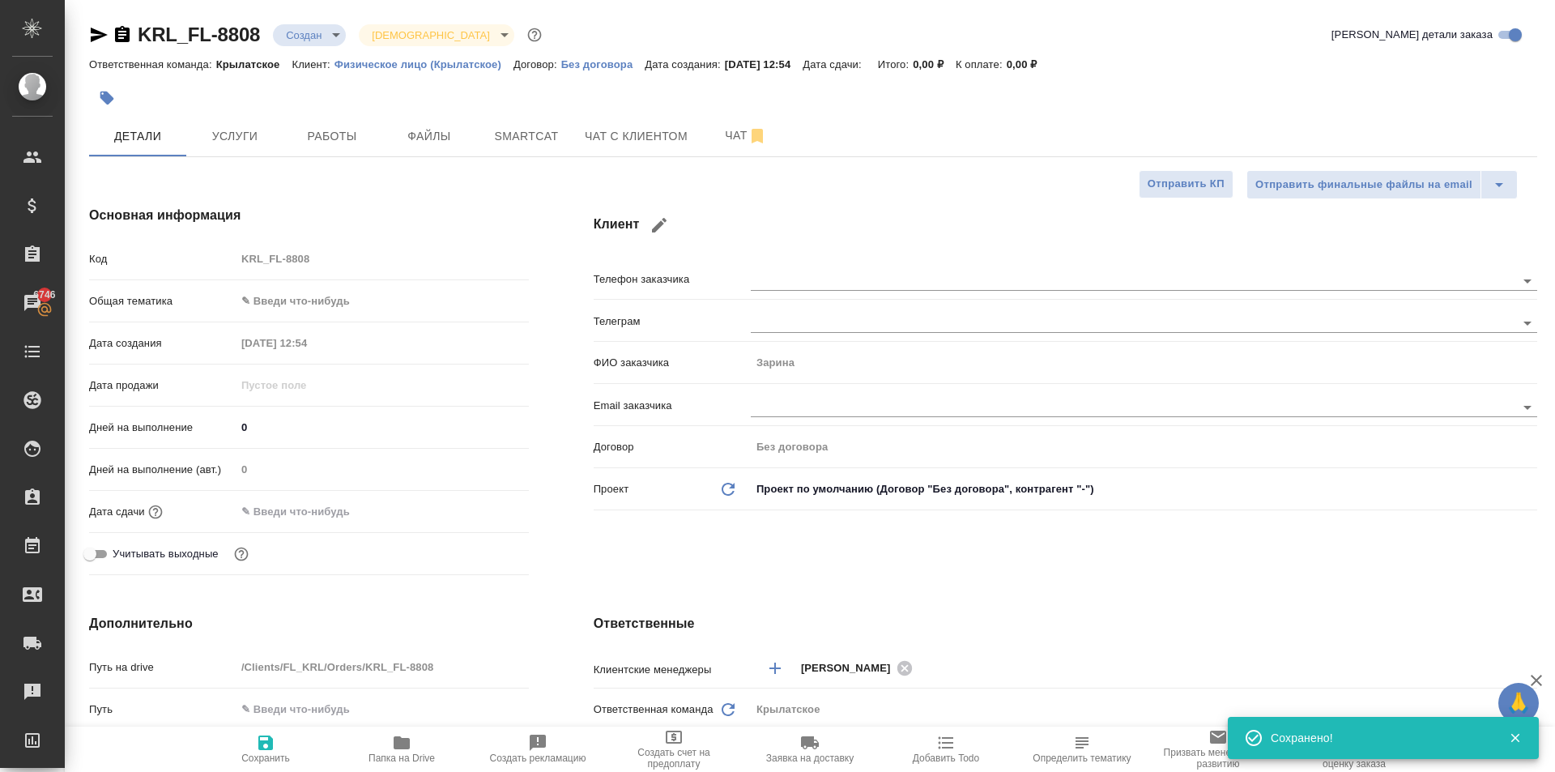
type textarea "x"
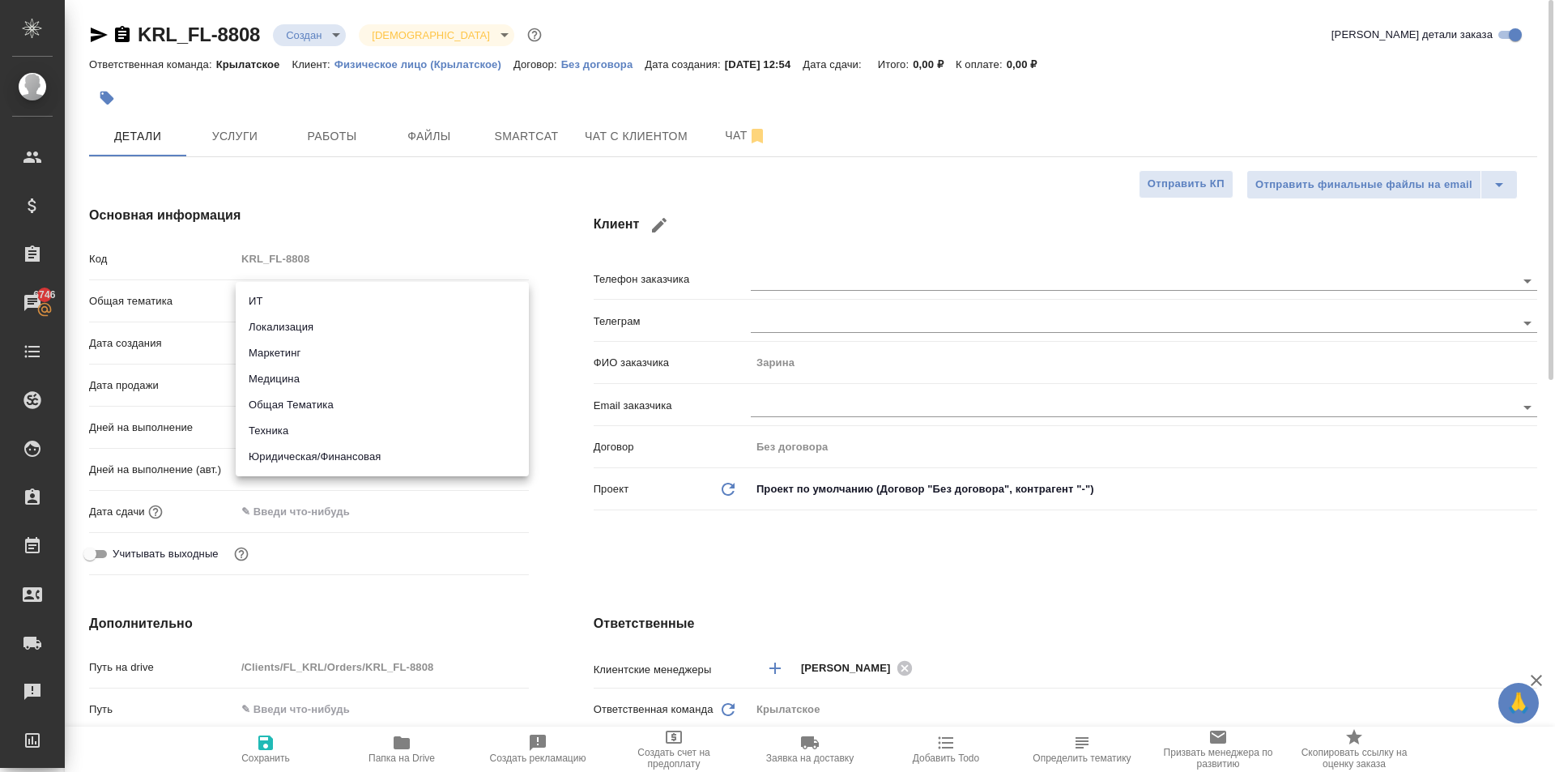
click at [372, 294] on body "🙏 .cls-1 fill:#fff; AWATERA Kasymov Timur Клиенты Спецификации Заказы 6746 Чаты…" at bounding box center [777, 386] width 1555 height 772
drag, startPoint x: 366, startPoint y: 476, endPoint x: 356, endPoint y: 453, distance: 25.4
click at [362, 466] on div "ИТ Локализация Маркетинг Медицина Общая Тематика Техника Юридическая/Финансовая" at bounding box center [777, 386] width 1555 height 772
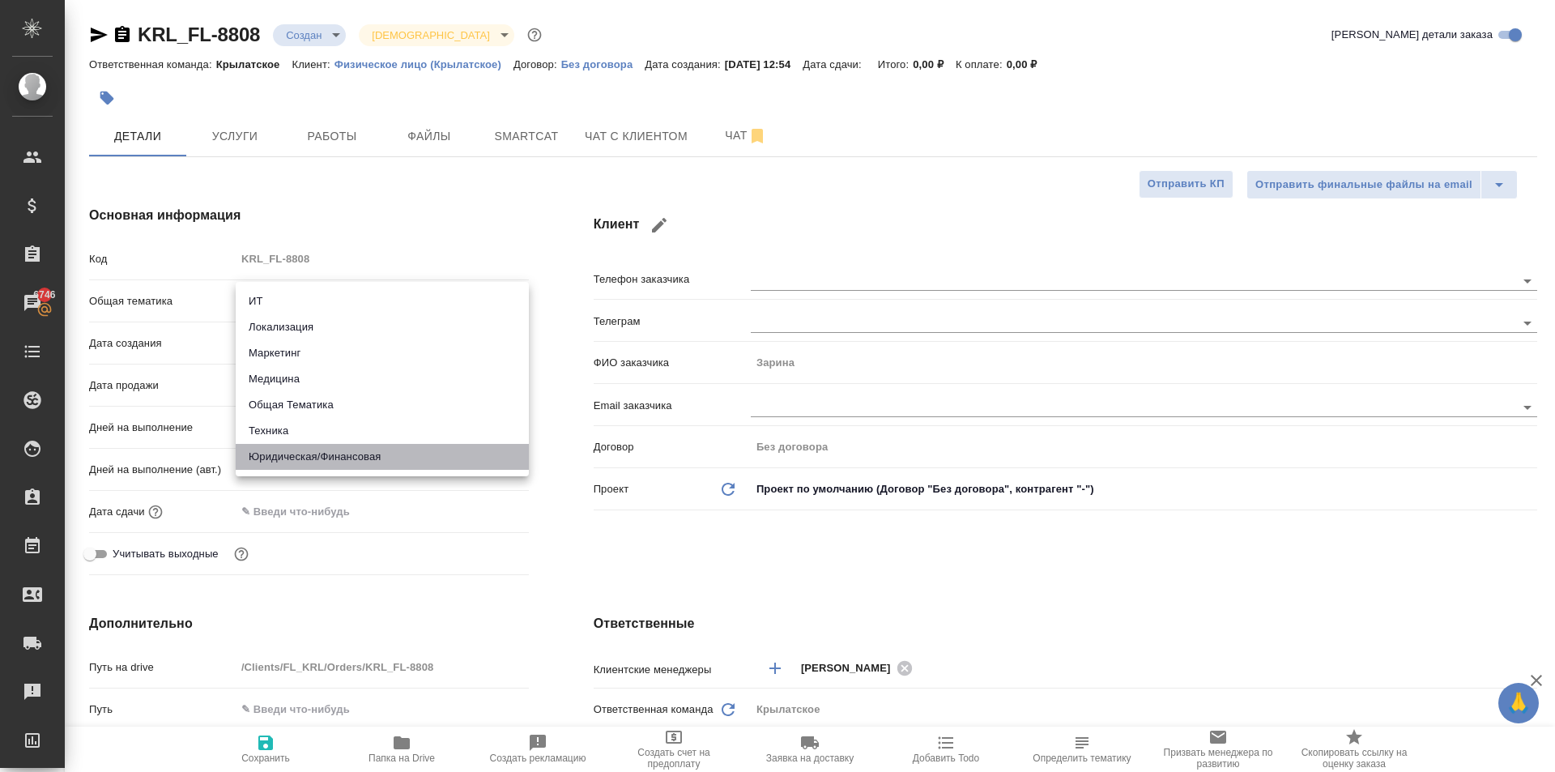
click at [356, 453] on li "Юридическая/Финансовая" at bounding box center [382, 457] width 293 height 26
type input "yr-fn"
type textarea "x"
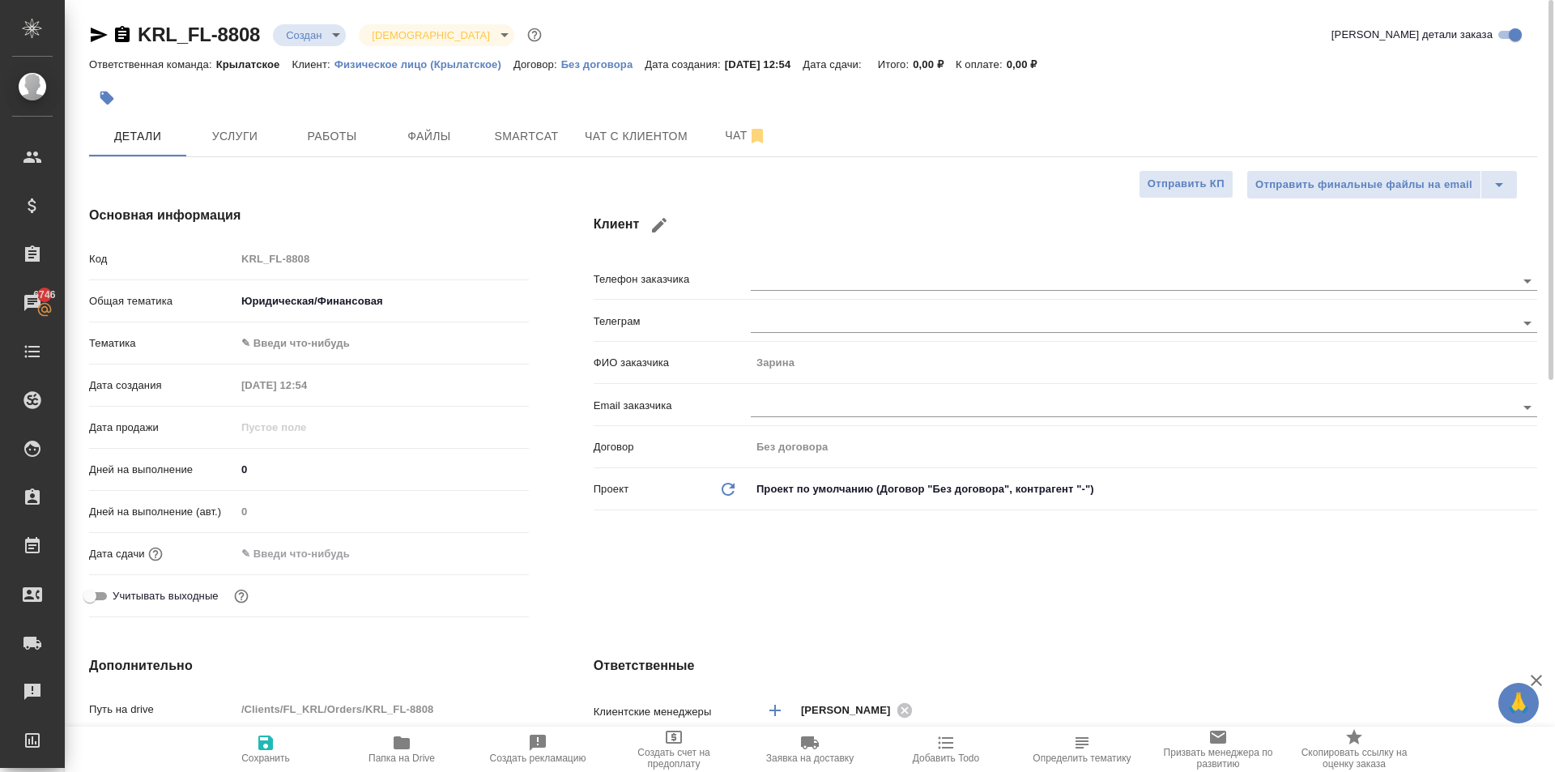
click at [298, 368] on body "🙏 .cls-1 fill:#fff; AWATERA Kasymov Timur Клиенты Спецификации Заказы 6746 Чаты…" at bounding box center [777, 386] width 1555 height 772
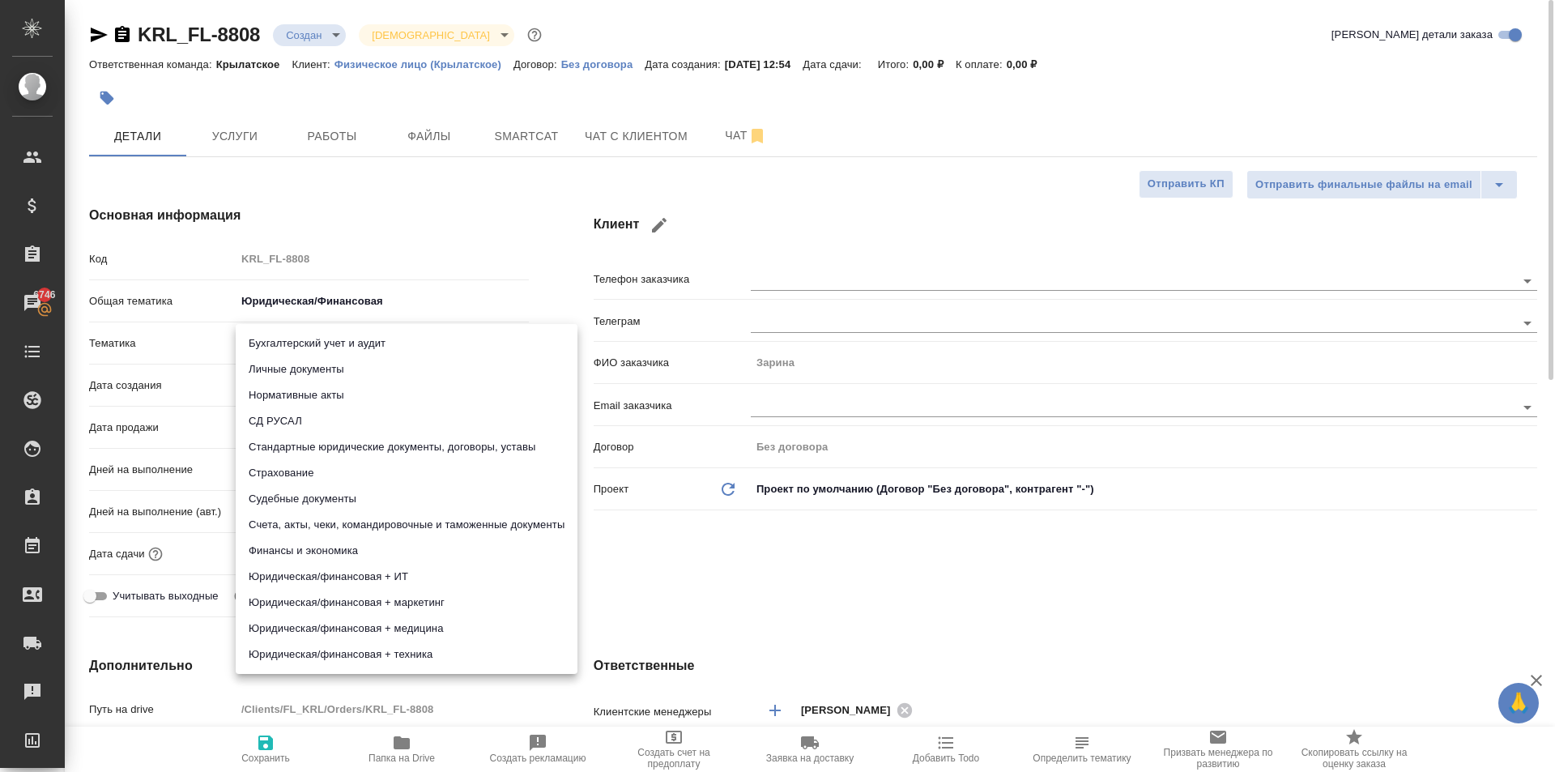
click at [302, 373] on li "Личные документы" at bounding box center [407, 369] width 342 height 26
type textarea "x"
type input "5a8b8b956a9677013d343cfe"
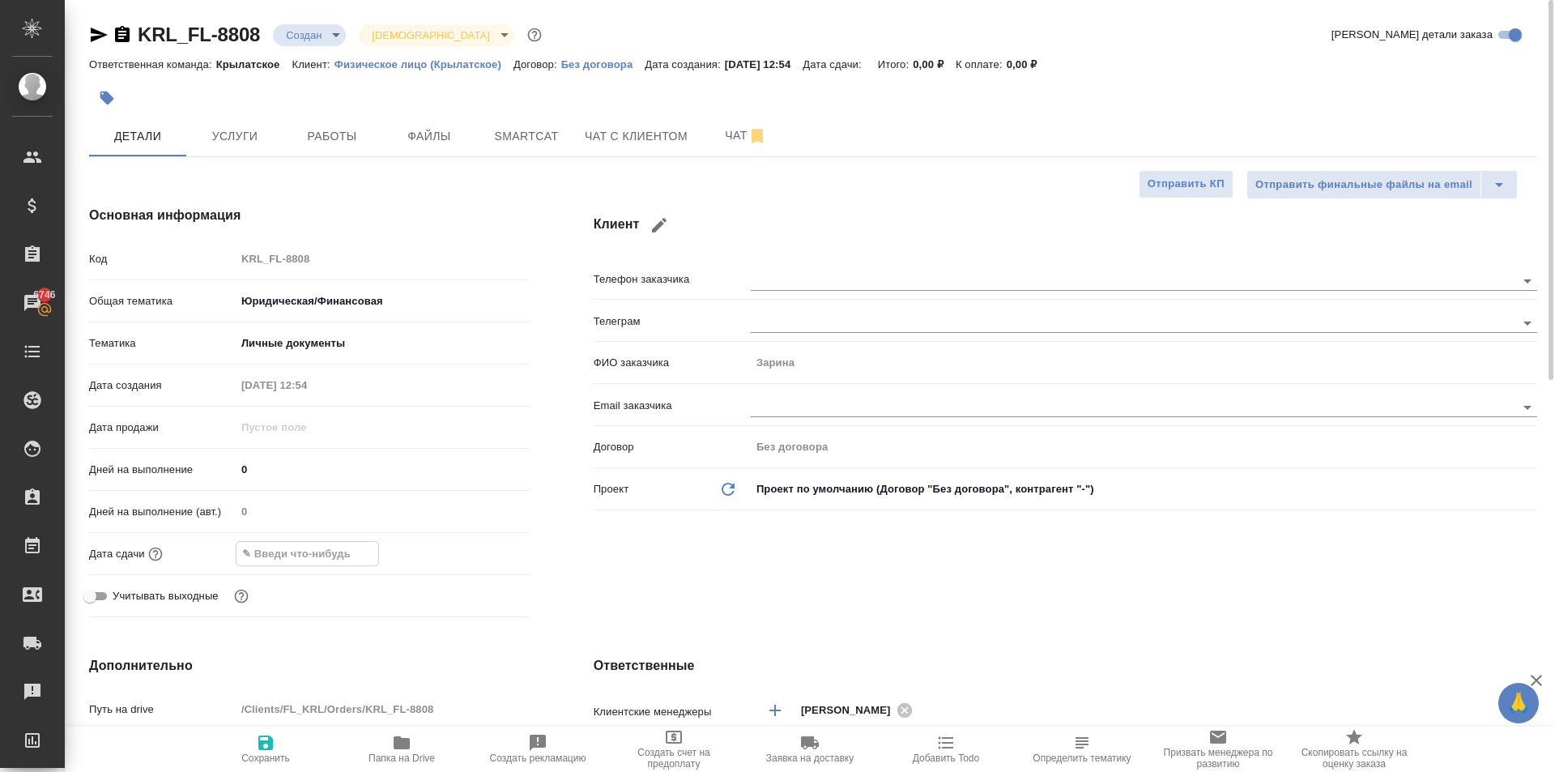
click at [300, 559] on input "text" at bounding box center [307, 553] width 142 height 23
click at [480, 554] on icon "button" at bounding box center [481, 551] width 19 height 19
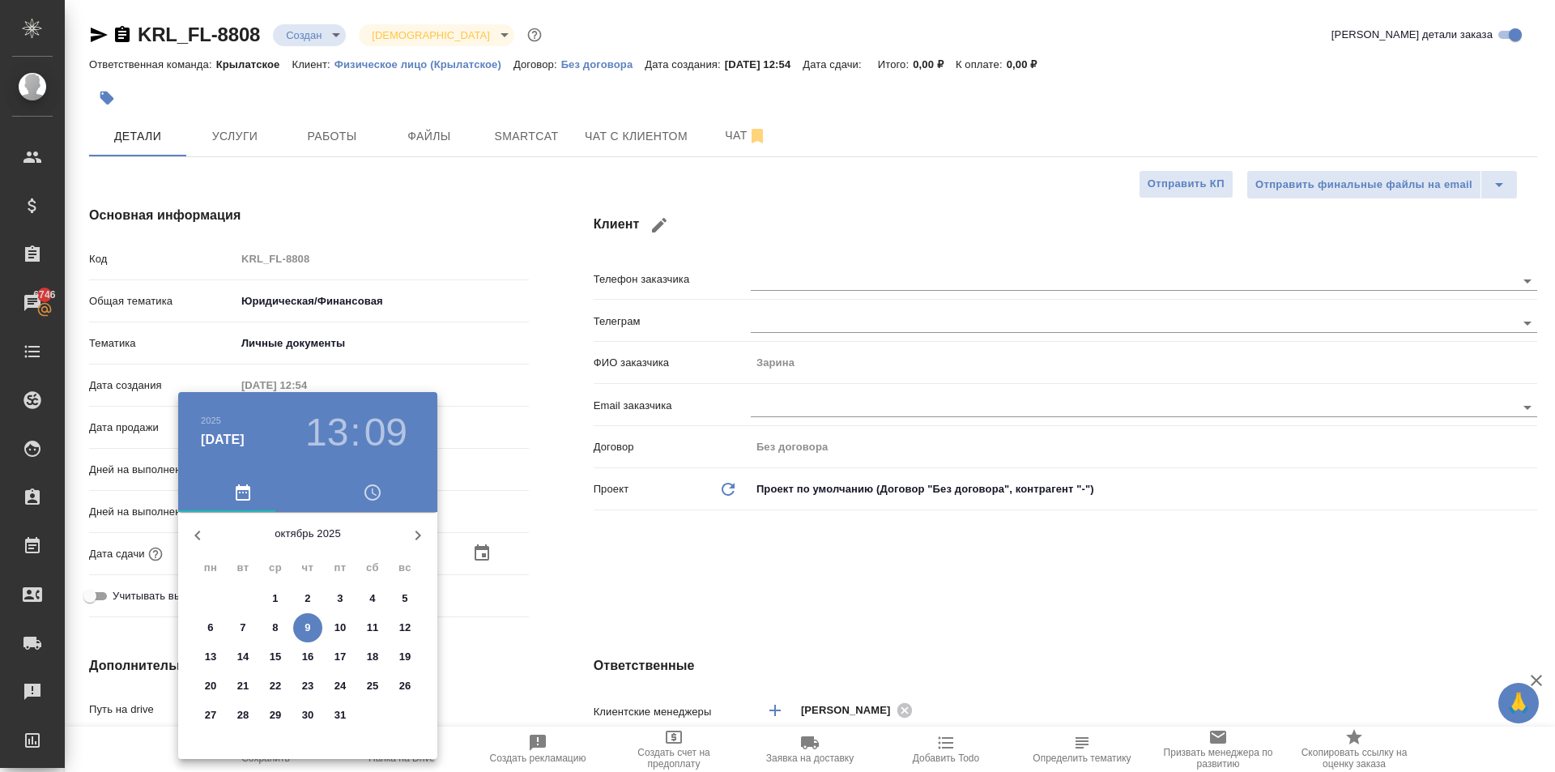
click at [313, 623] on span "9" at bounding box center [307, 627] width 29 height 16
type input "09.10.2025 13:09"
type textarea "x"
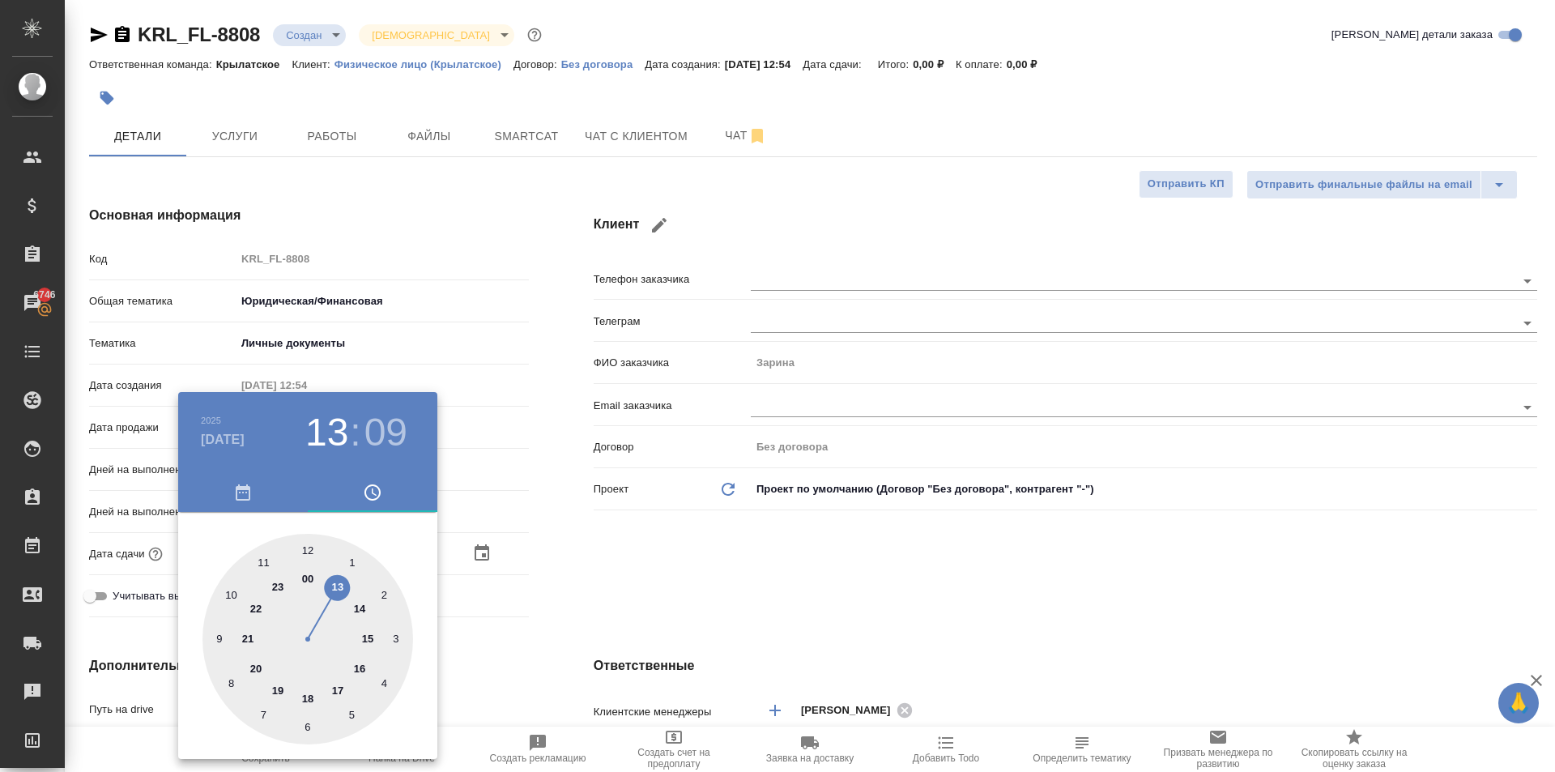
click at [367, 634] on div at bounding box center [307, 639] width 211 height 211
type input "09.10.2025 15:09"
type textarea "x"
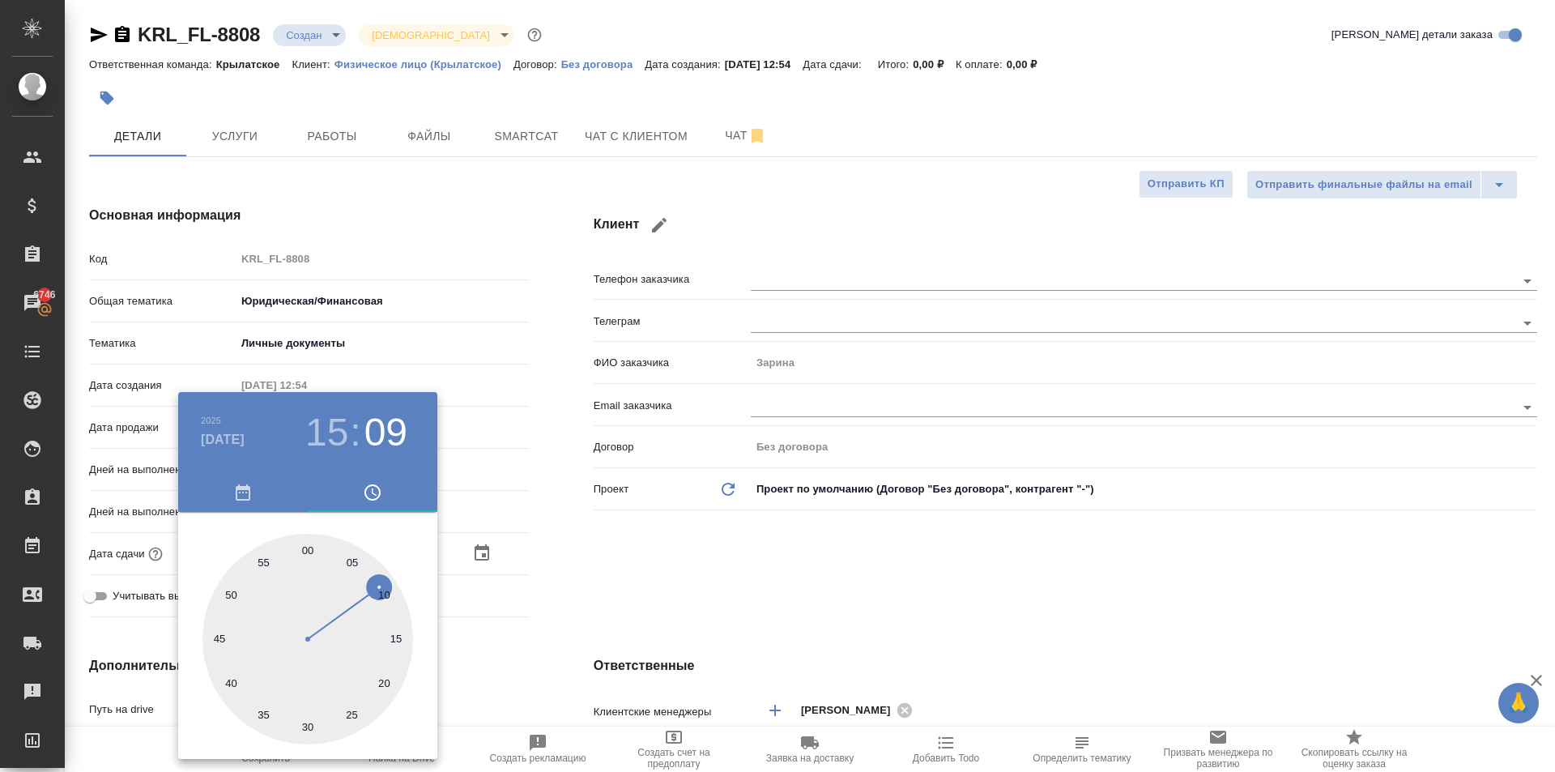
click at [310, 548] on div at bounding box center [307, 639] width 211 height 211
type input "09.10.2025 15:00"
type textarea "x"
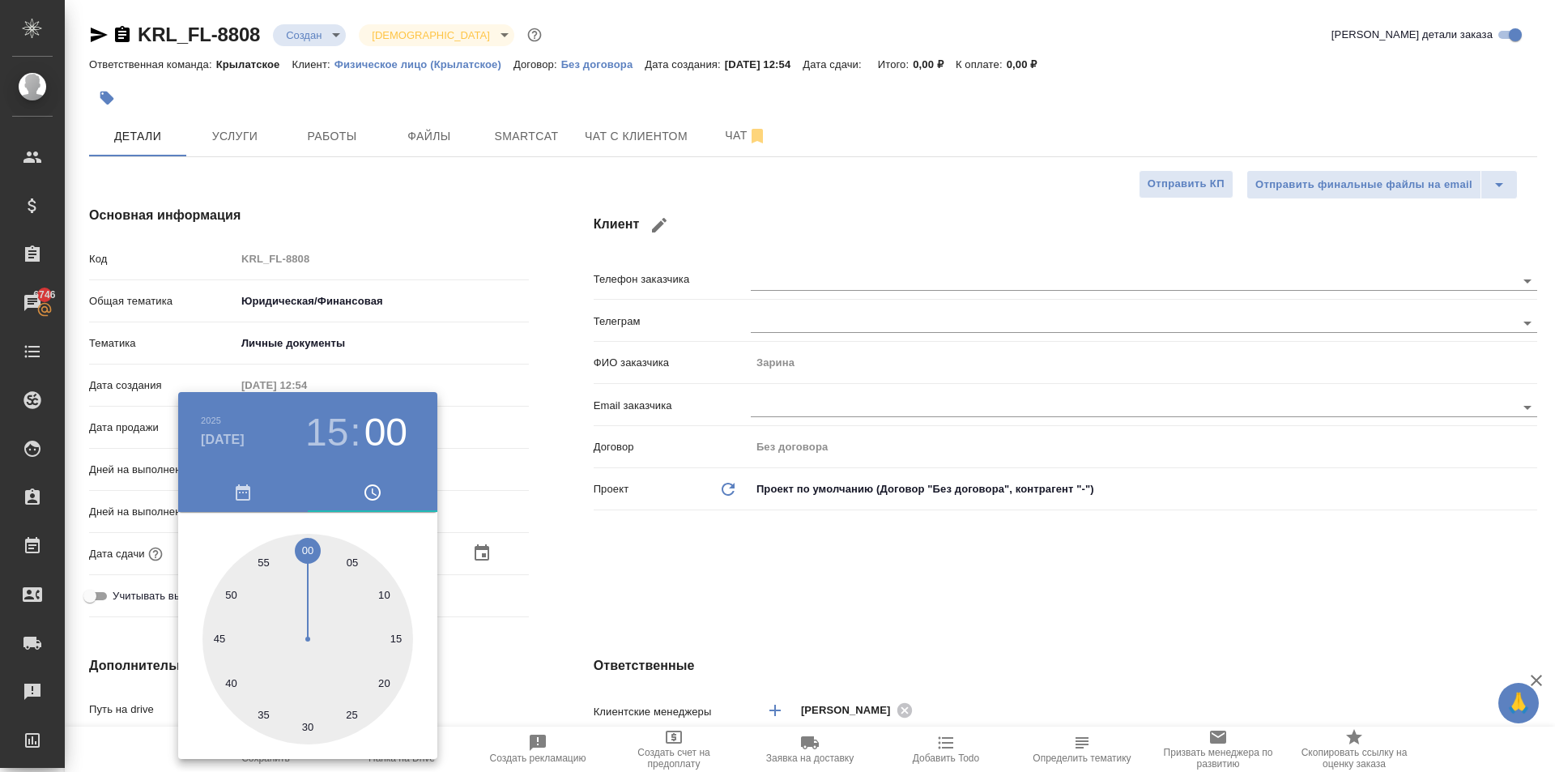
drag, startPoint x: 685, startPoint y: 561, endPoint x: 670, endPoint y: 555, distance: 16.4
click at [670, 555] on div at bounding box center [777, 386] width 1555 height 772
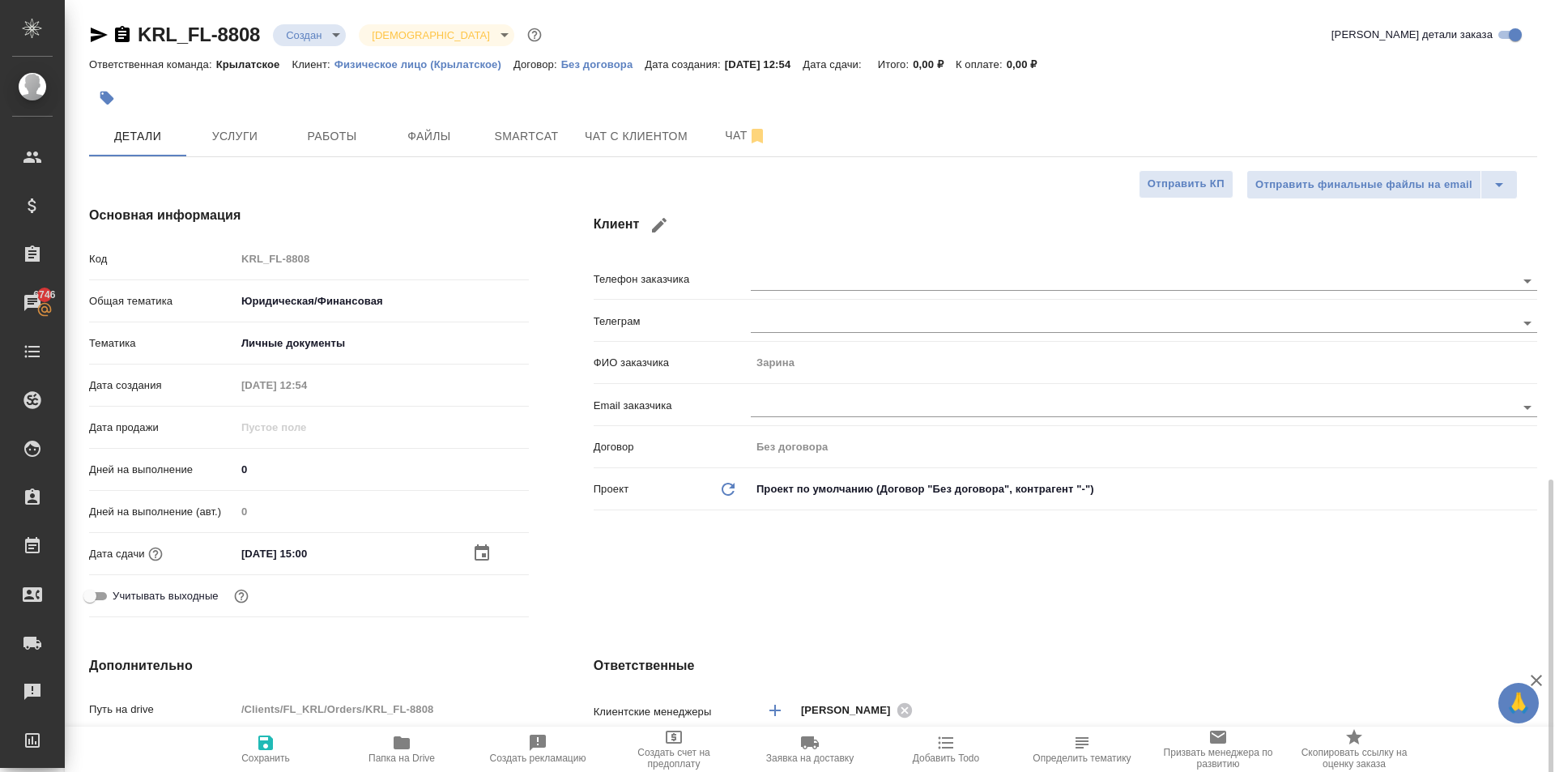
scroll to position [324, 0]
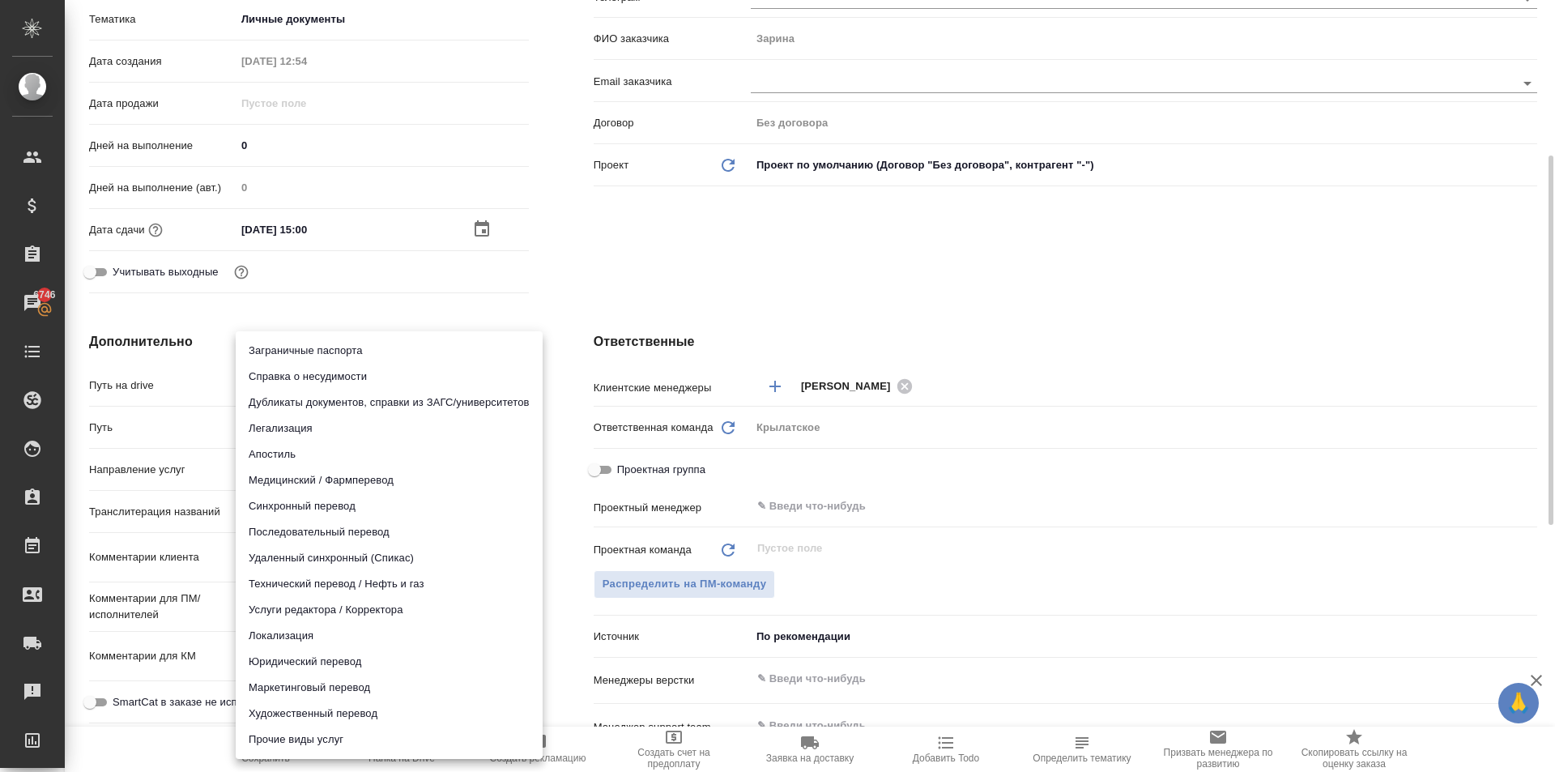
click at [294, 479] on body "🙏 .cls-1 fill:#fff; AWATERA Kasymov Timur Клиенты Спецификации Заказы 6746 Чаты…" at bounding box center [777, 386] width 1555 height 772
click at [270, 671] on li "Юридический перевод" at bounding box center [389, 662] width 307 height 26
type input "legalTranslation"
type textarea "x"
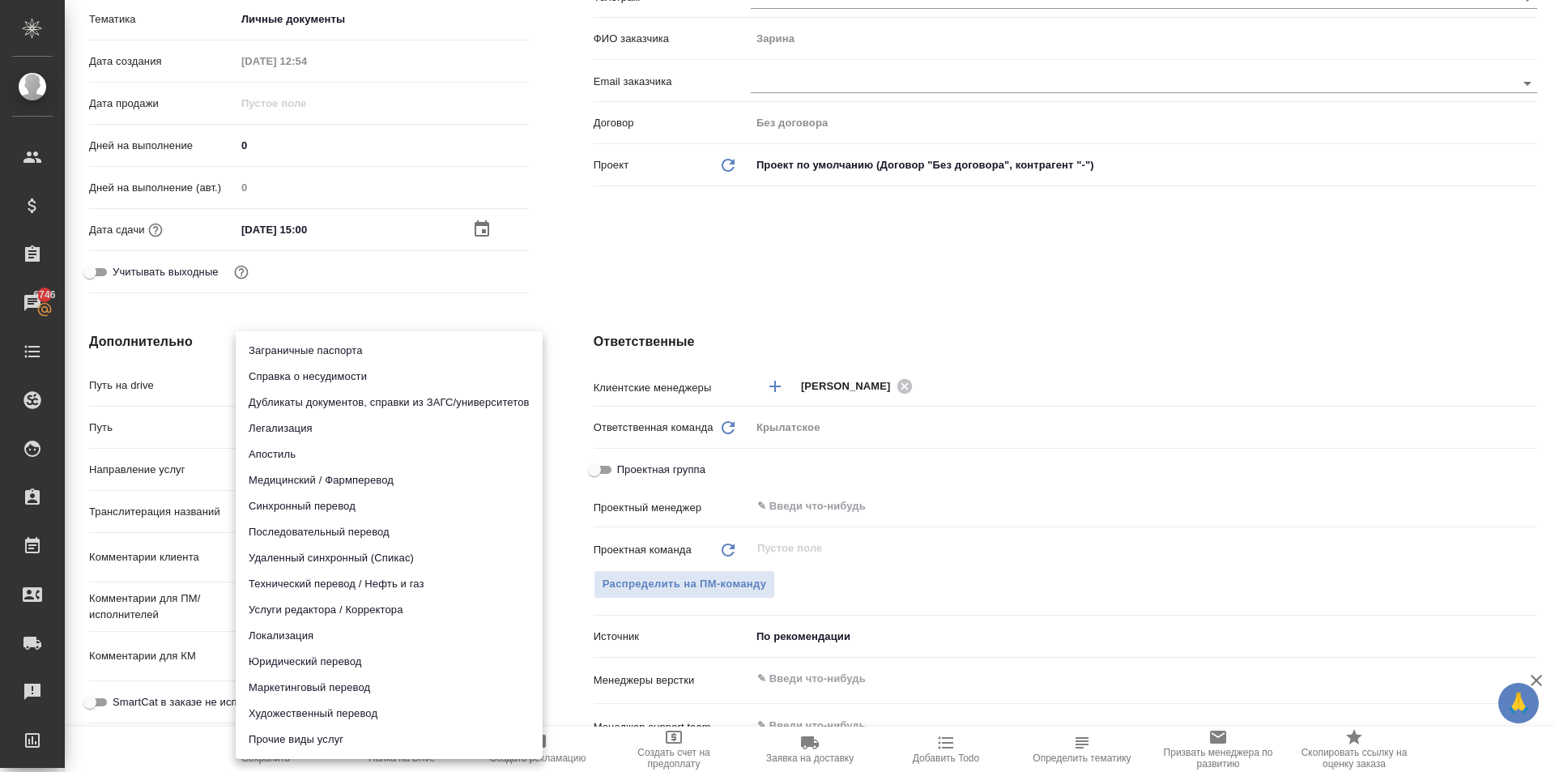
type textarea "x"
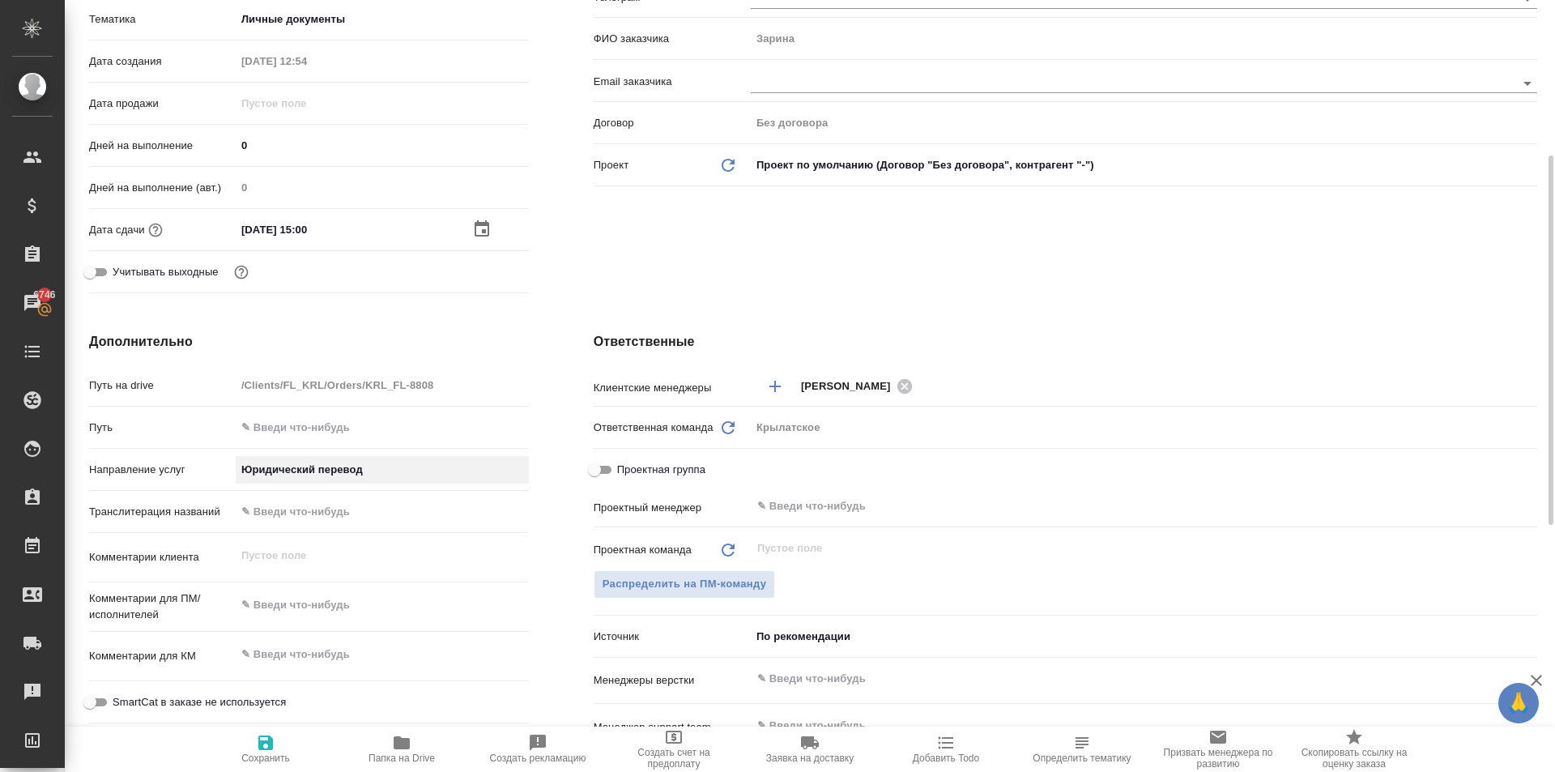
scroll to position [567, 0]
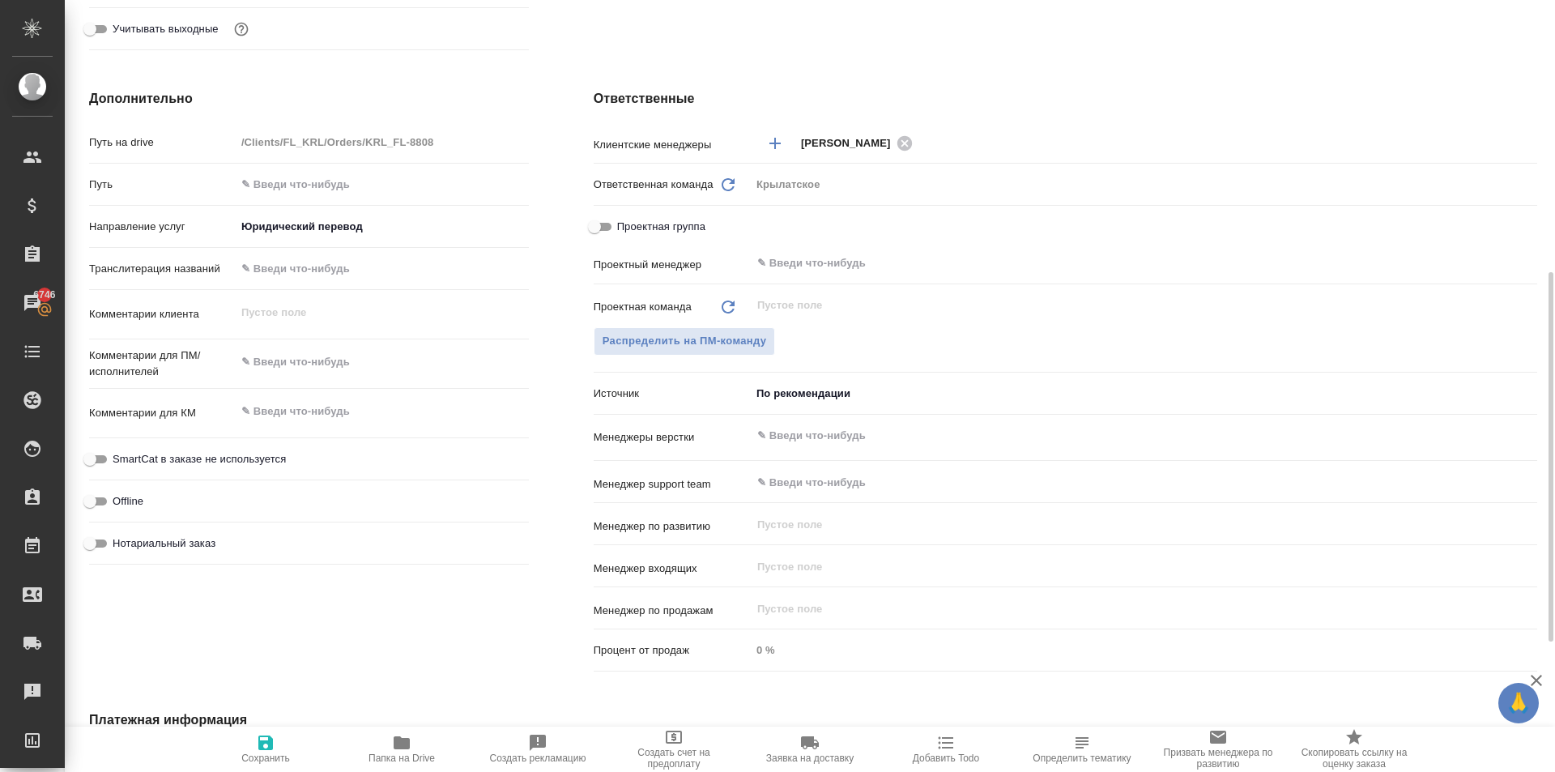
type textarea "x"
click at [283, 368] on textarea at bounding box center [382, 362] width 293 height 28
type textarea "x"
type textarea "К"
type textarea "x"
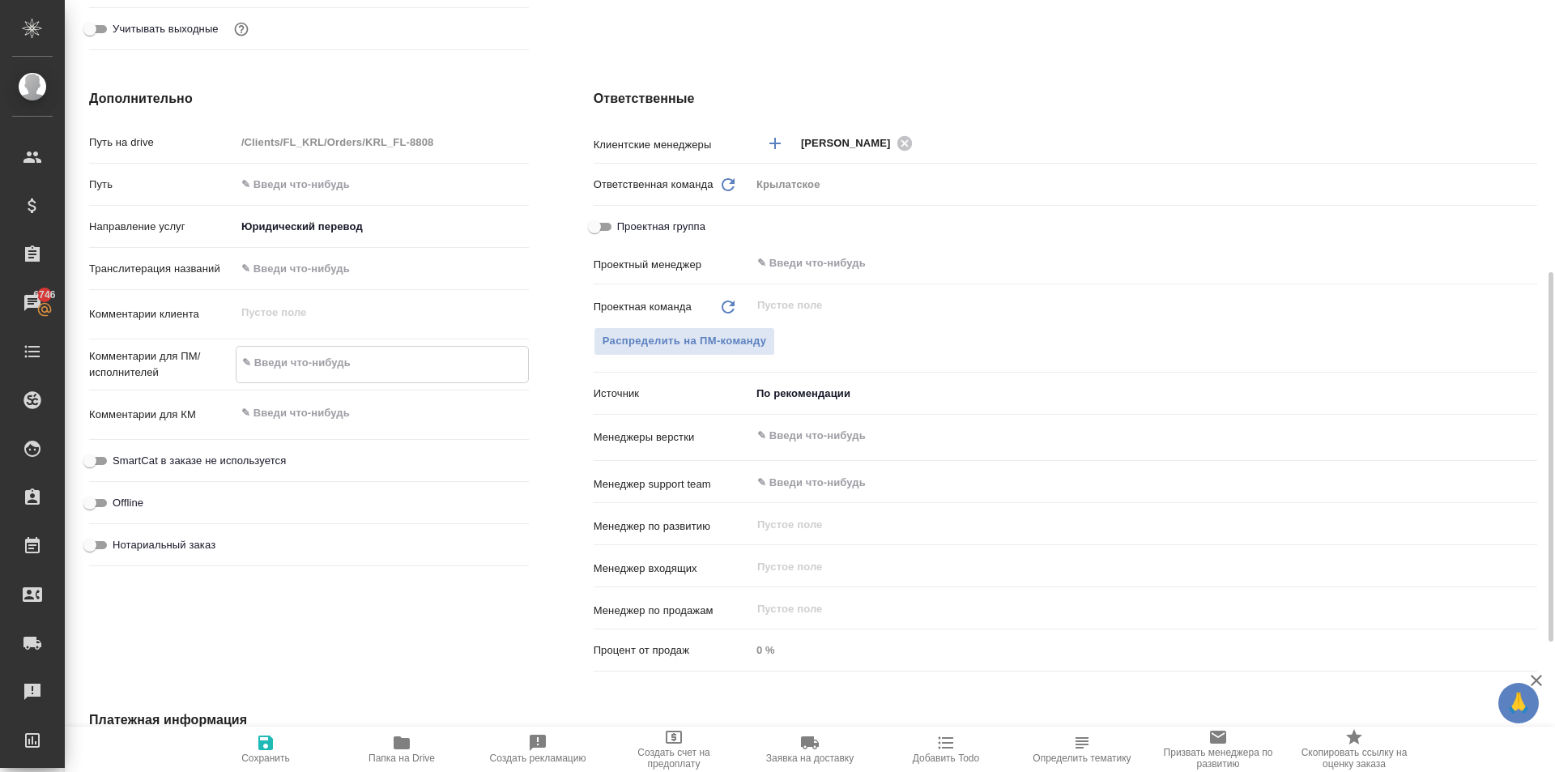
type textarea "x"
type textarea "Кы"
type textarea "x"
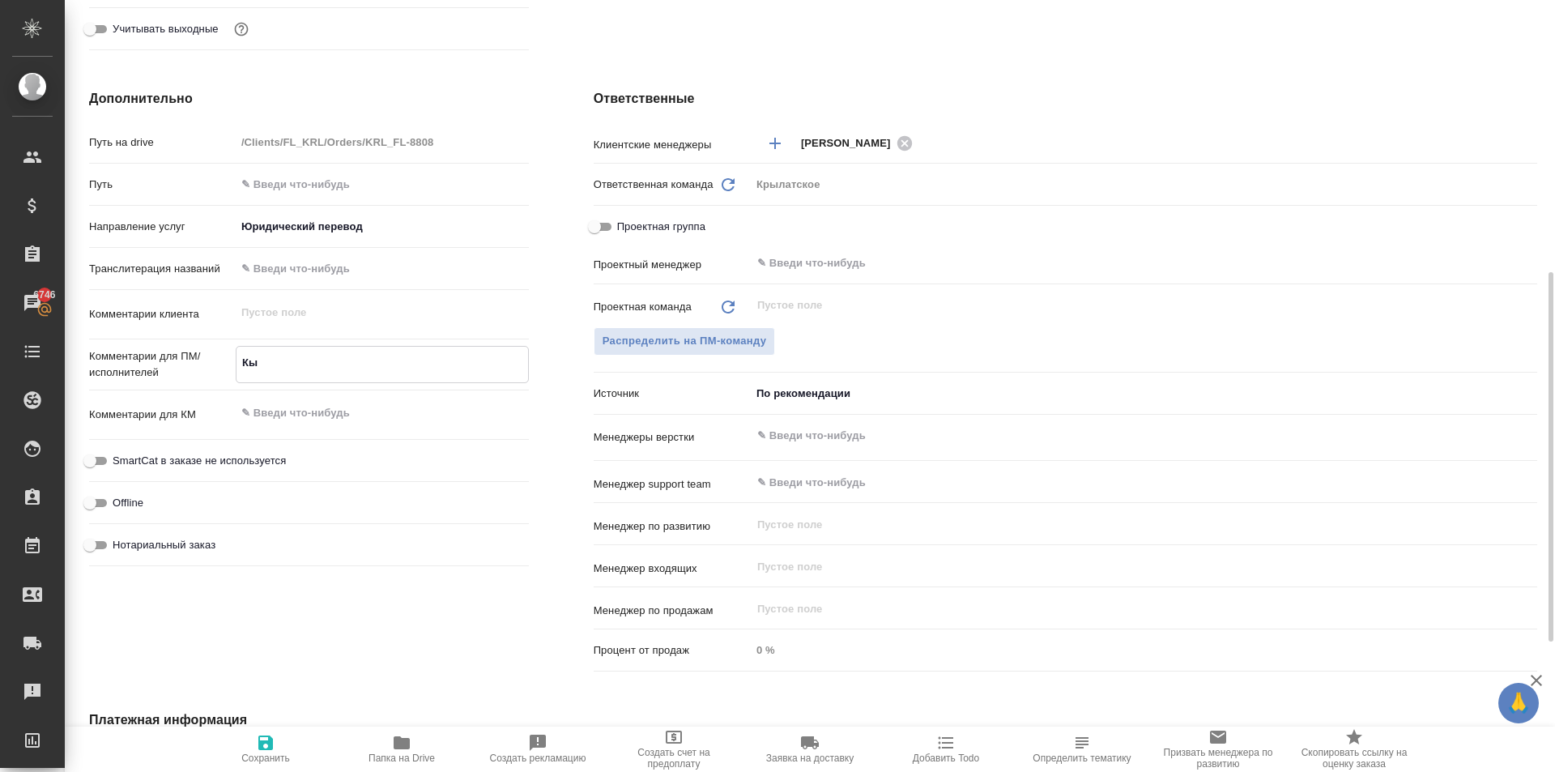
type textarea "Кыр"
type textarea "x"
type textarea "Кырг"
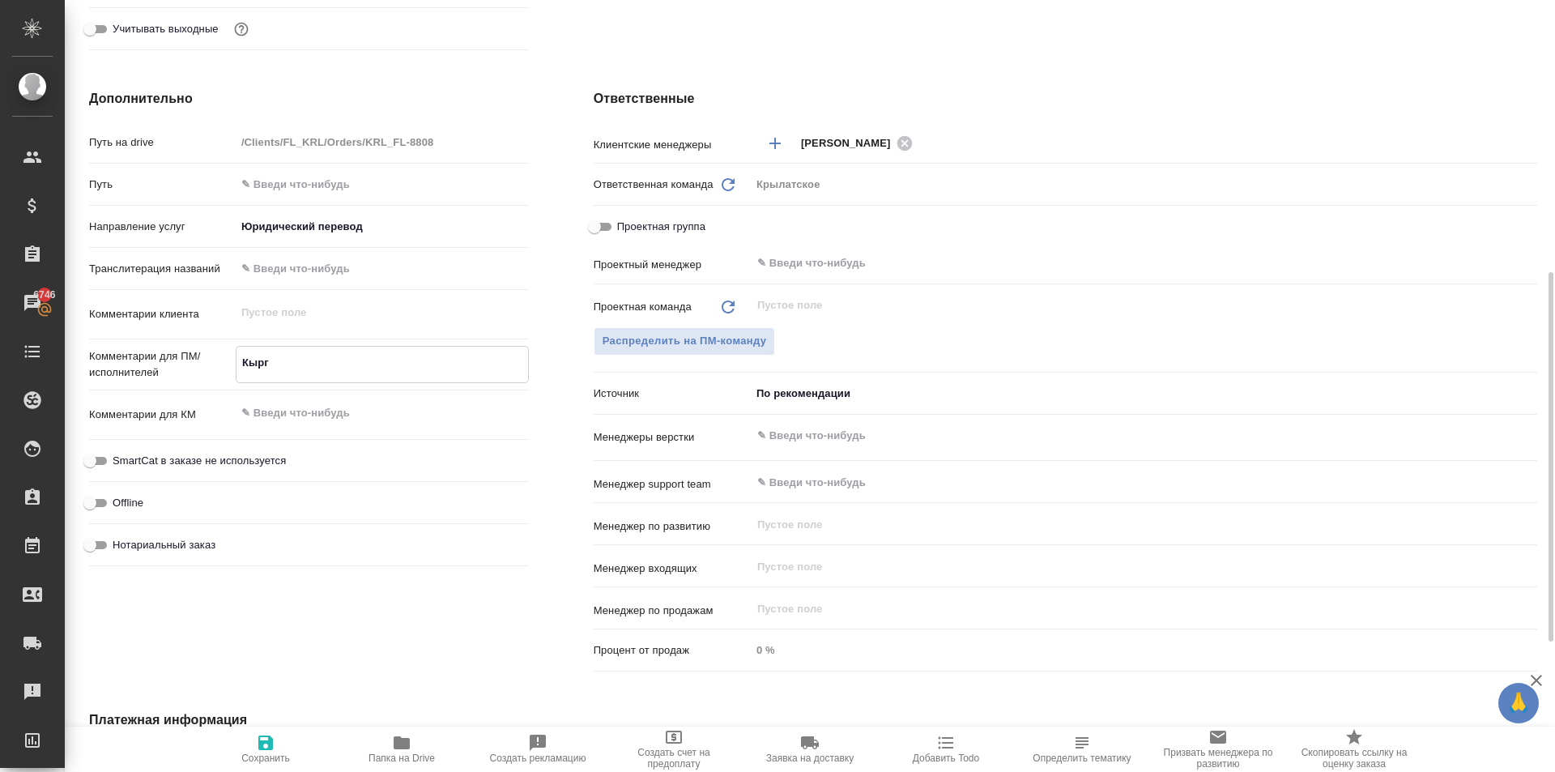
type textarea "x"
type textarea "Кыргы"
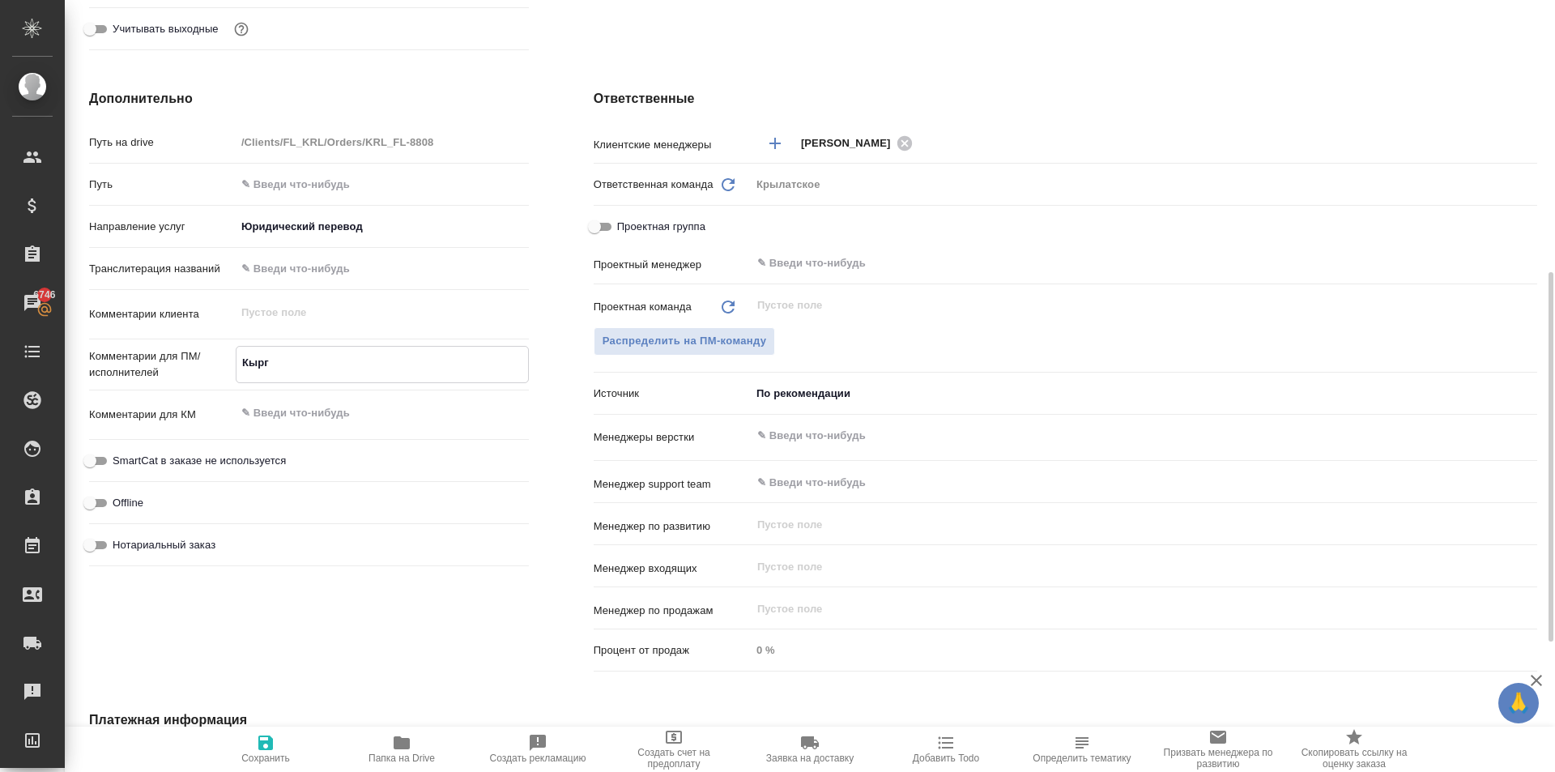
type textarea "x"
type textarea "Кыргыз"
type textarea "x"
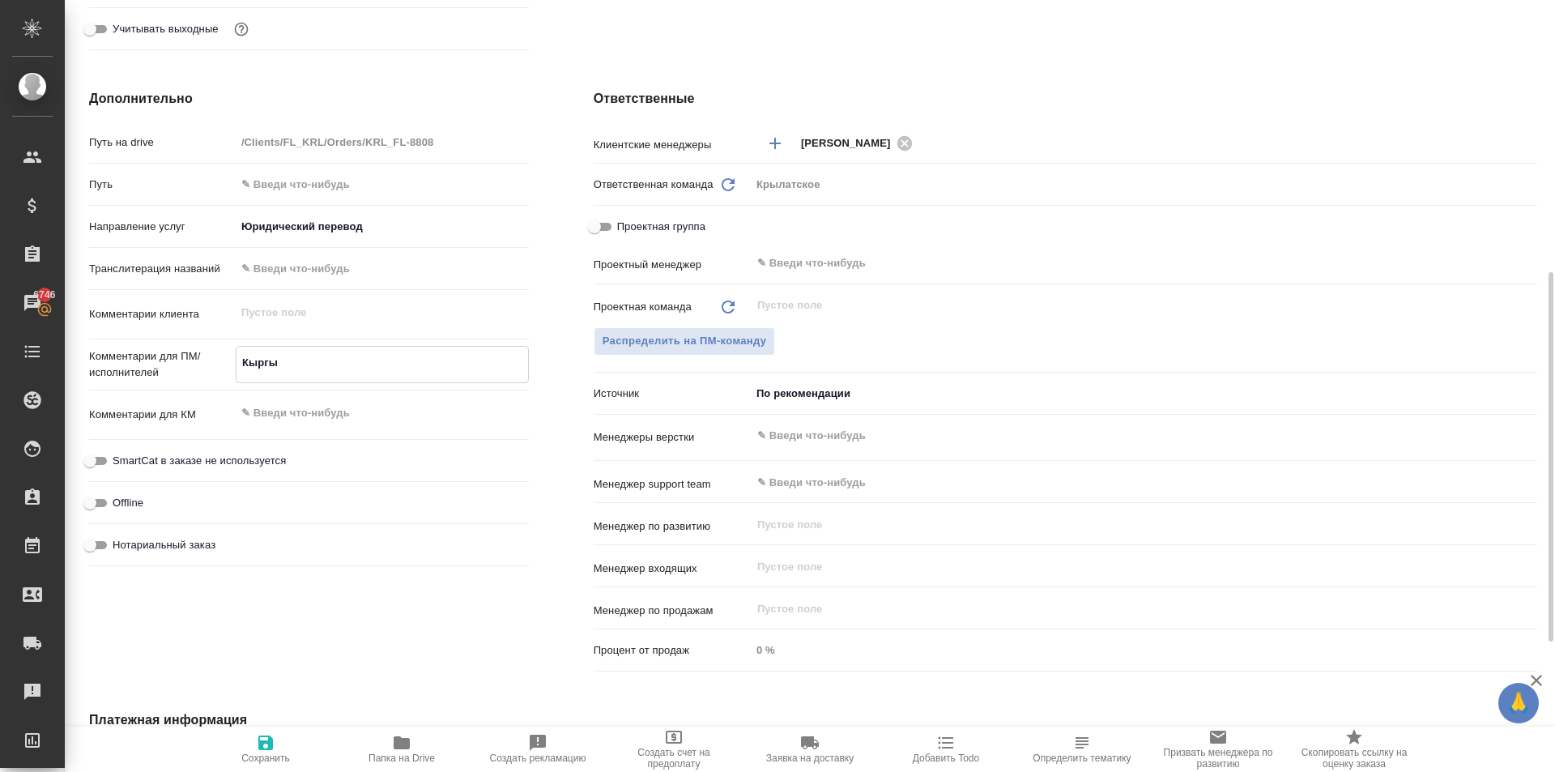
type textarea "x"
type textarea "Кыргыз."
type textarea "x"
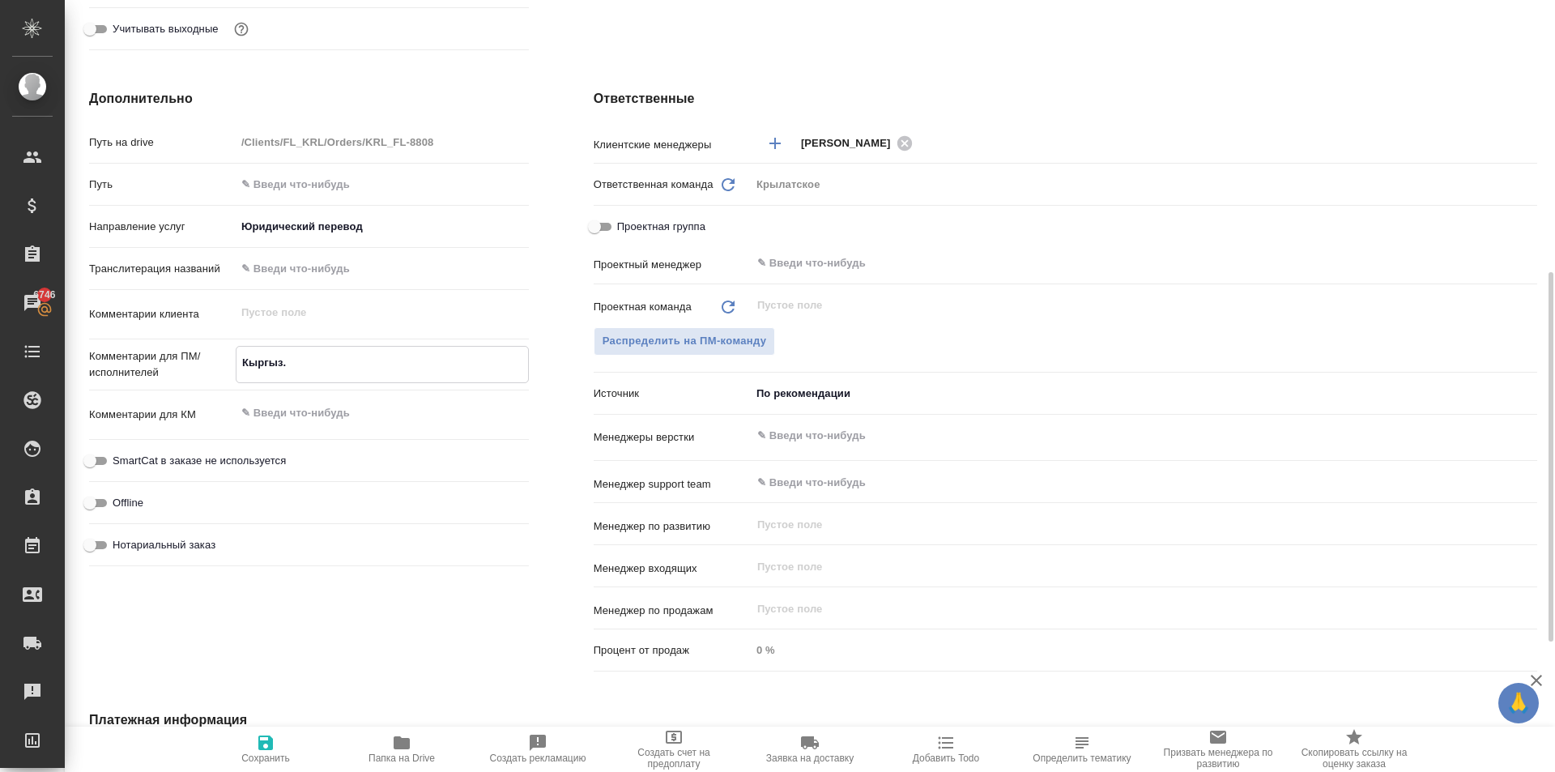
type textarea "x"
type textarea "Кыргыз."
type textarea "x"
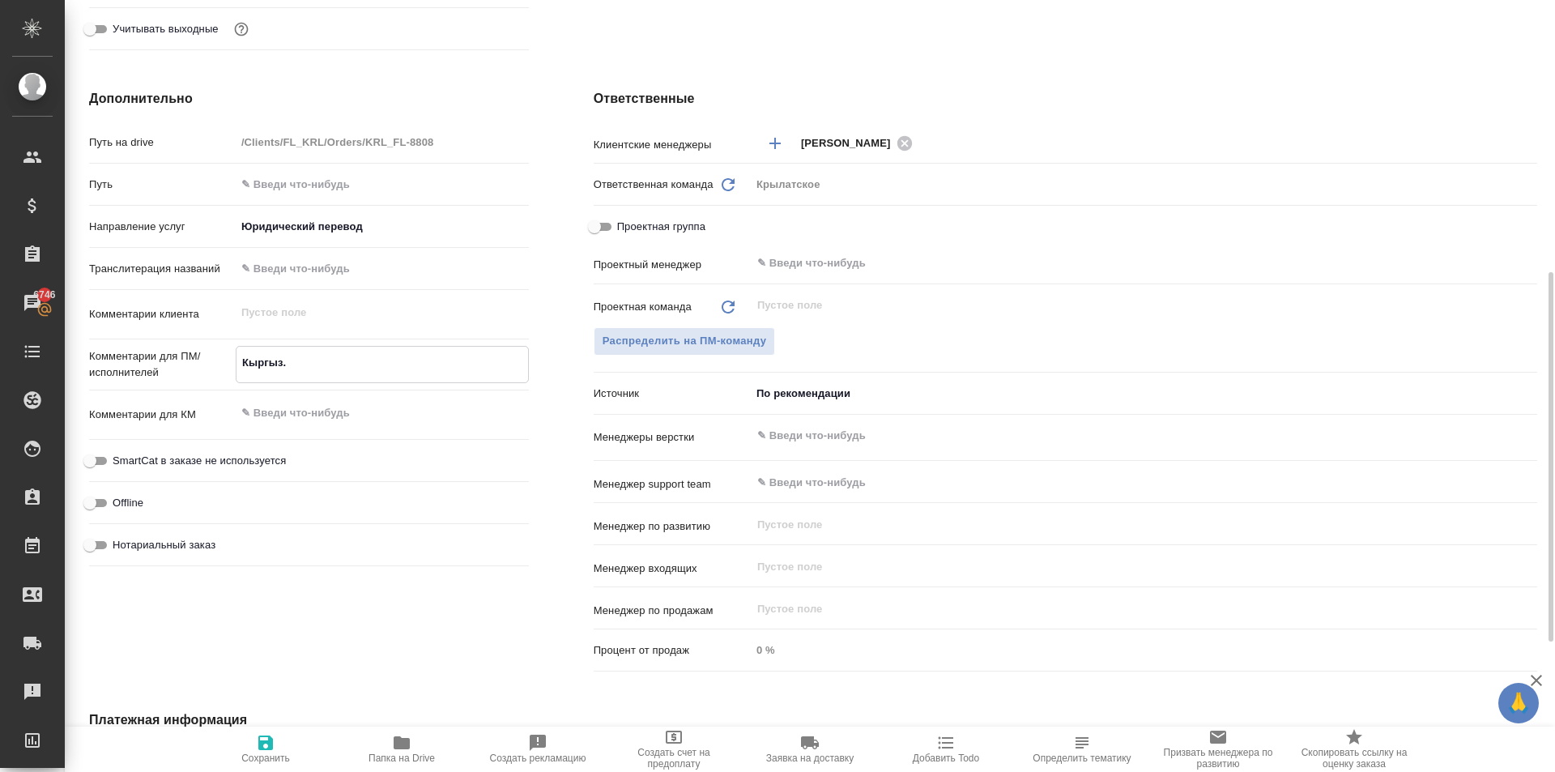
type textarea "Кыргыз. Р"
type textarea "x"
type textarea "Кыргыз. Ре"
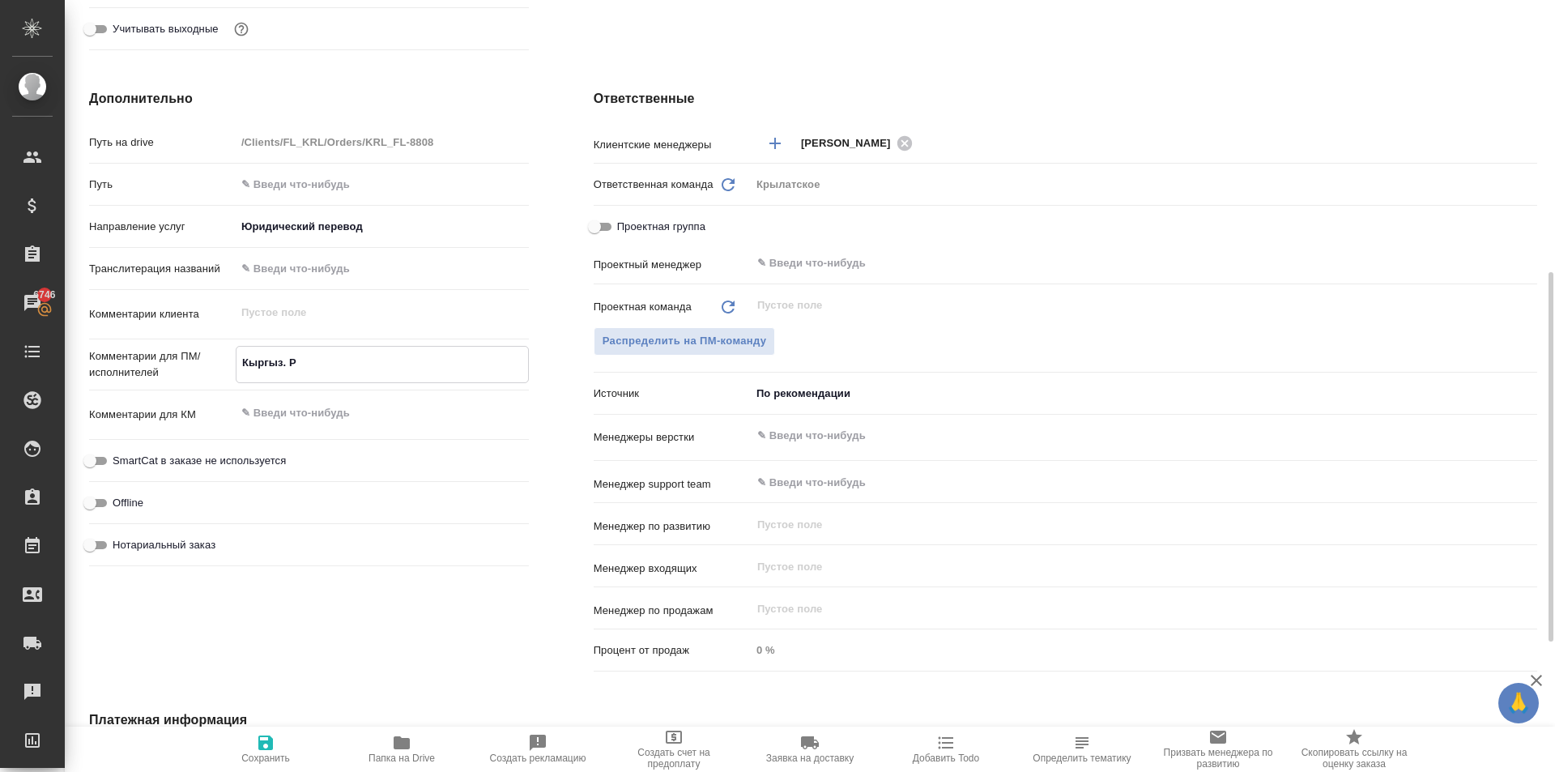
type textarea "x"
type textarea "Кыргыз. Рес"
type textarea "x"
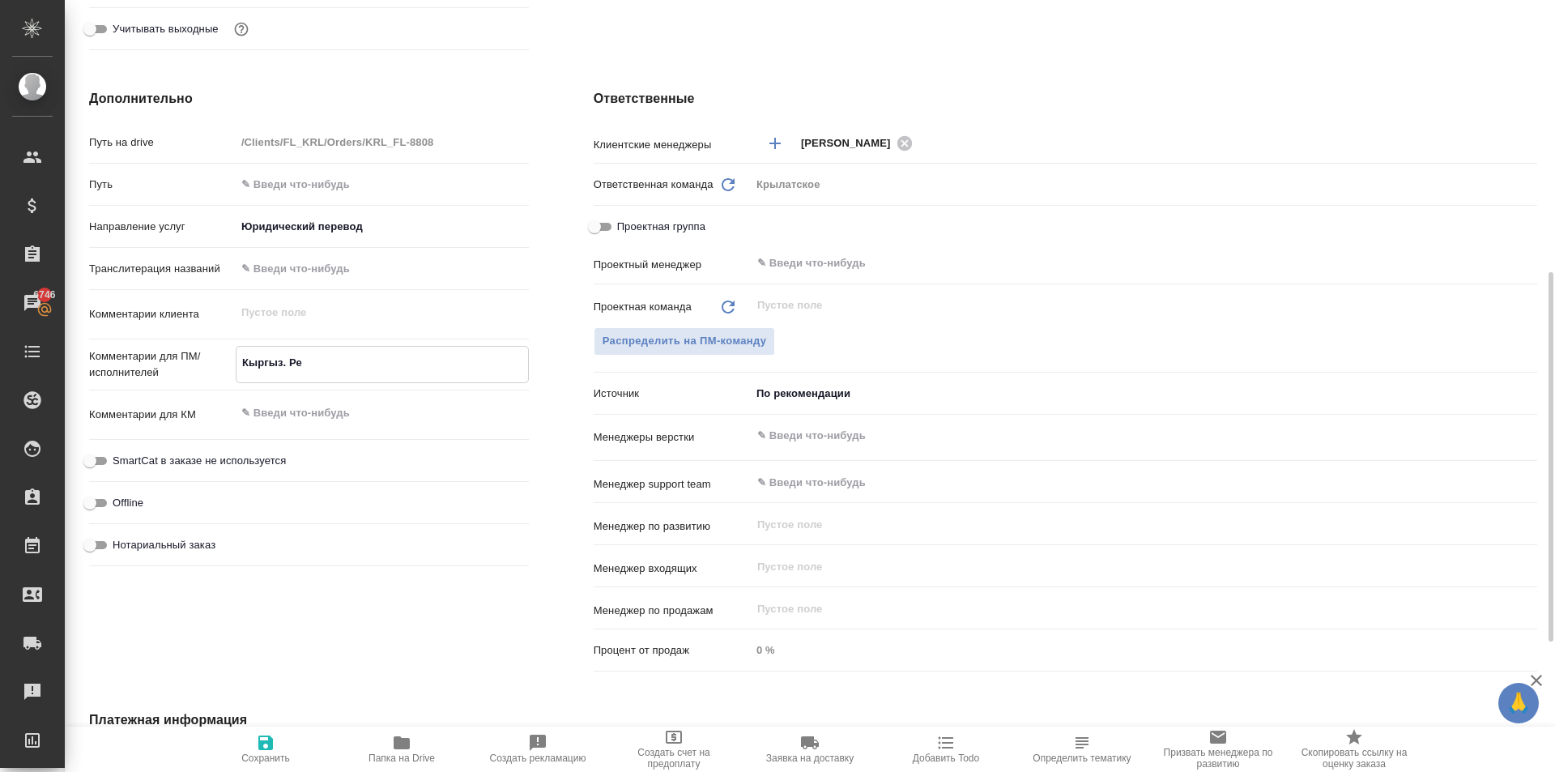
type textarea "x"
type textarea "Кыргыз. Респ"
type textarea "x"
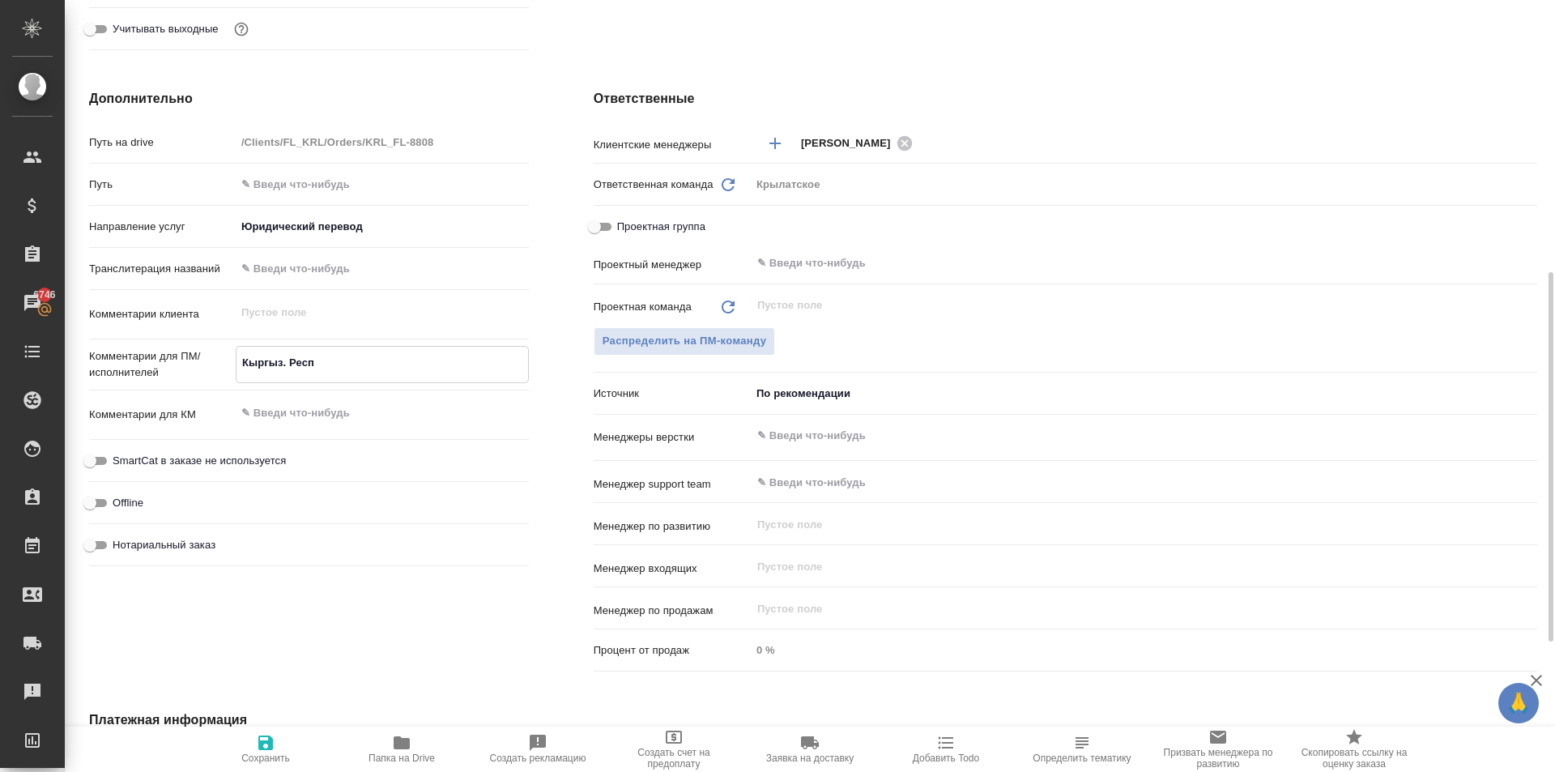
type textarea "x"
type textarea "Кыргыз. Респ."
type textarea "x"
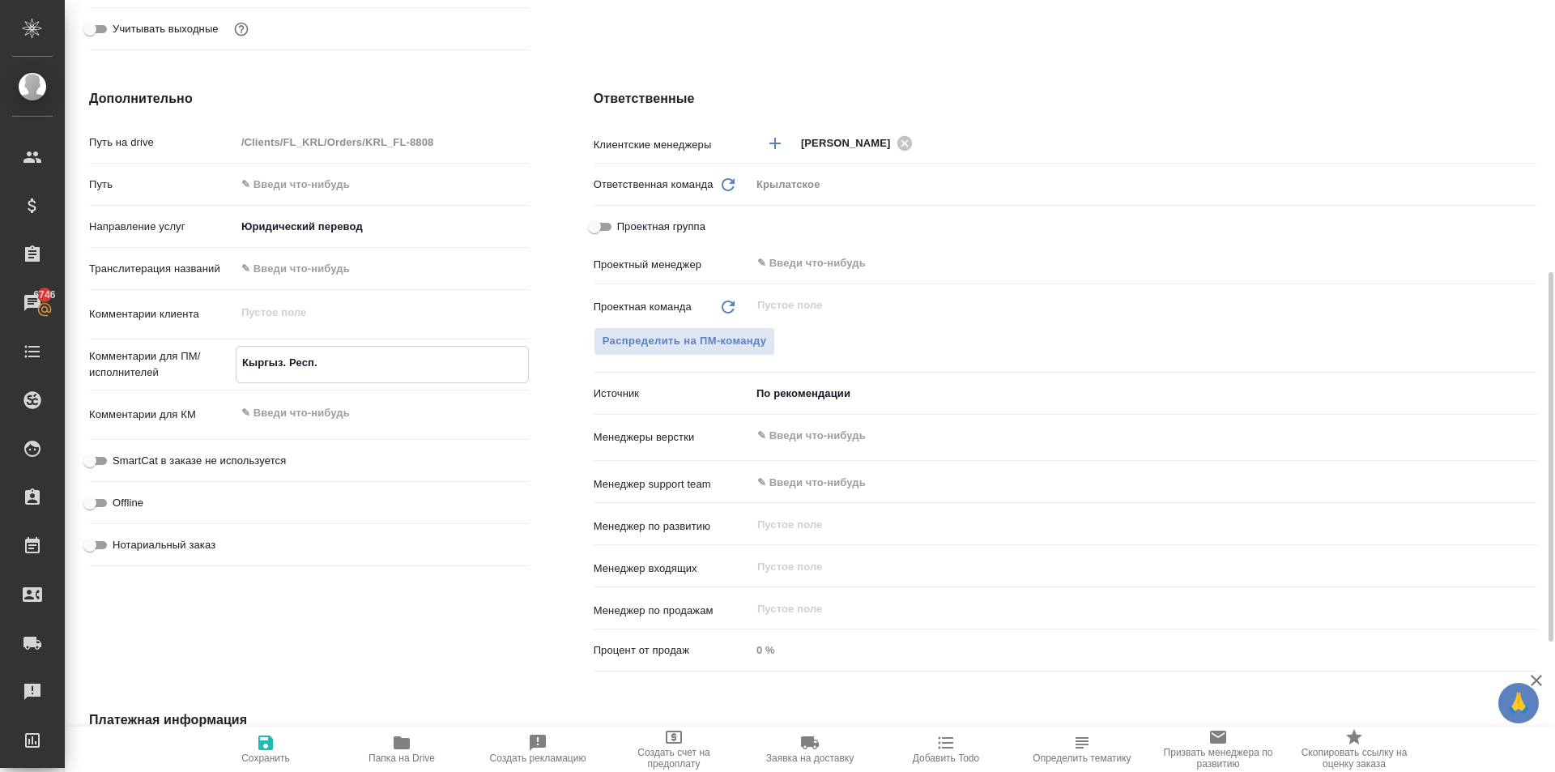
type textarea "Кыргыз. Респ."
type textarea "x"
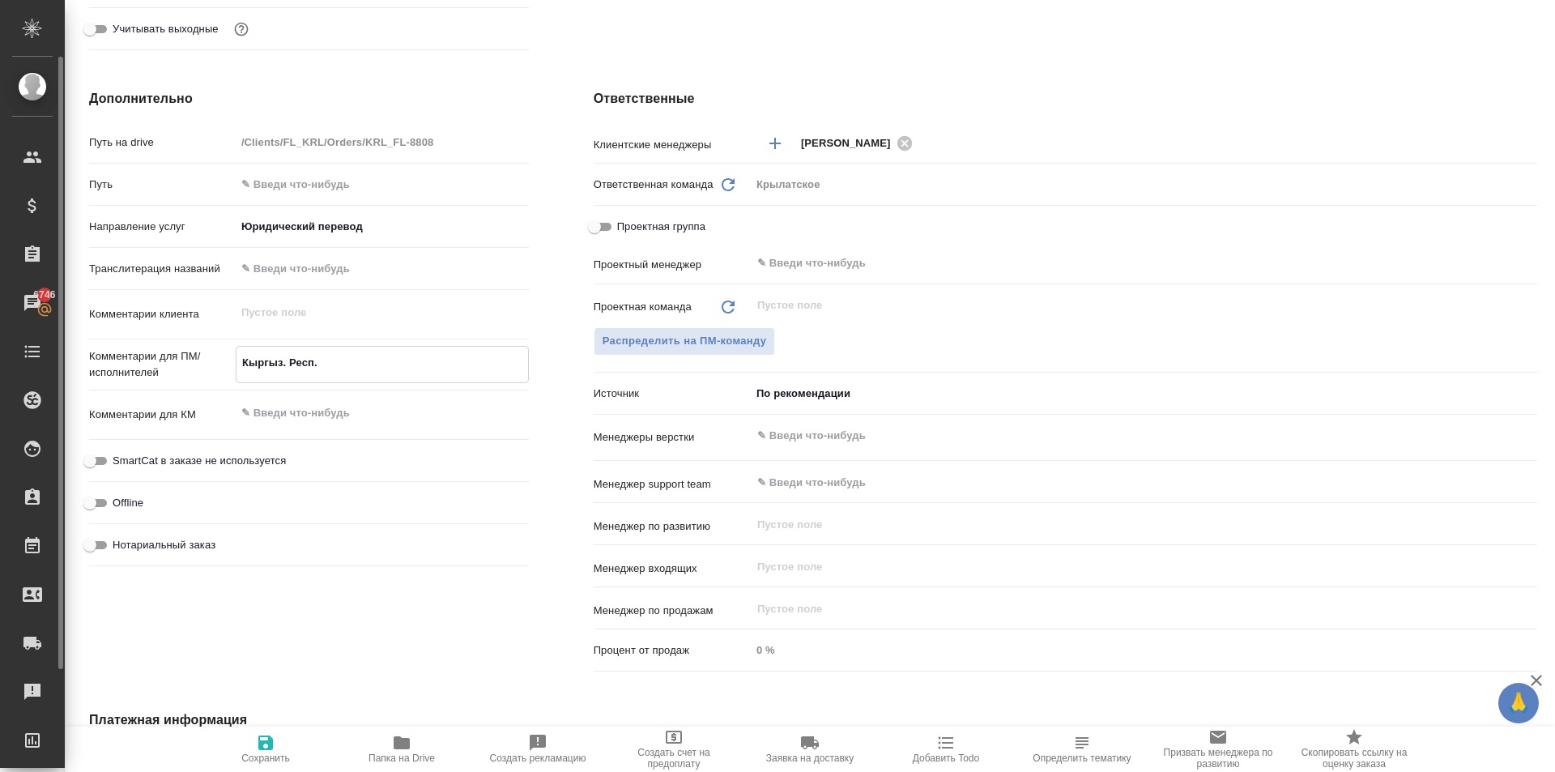
type textarea "x"
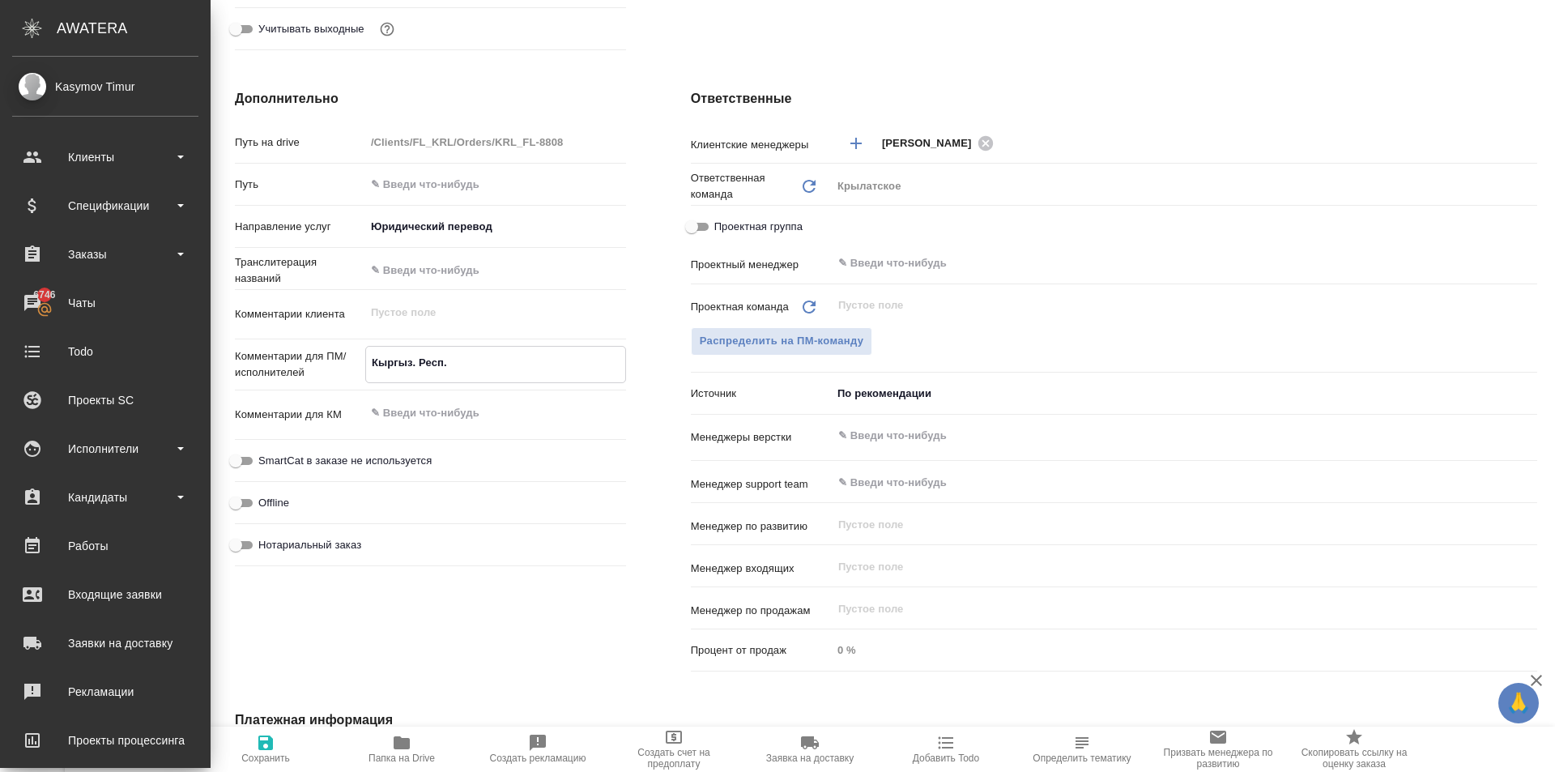
type textarea "x"
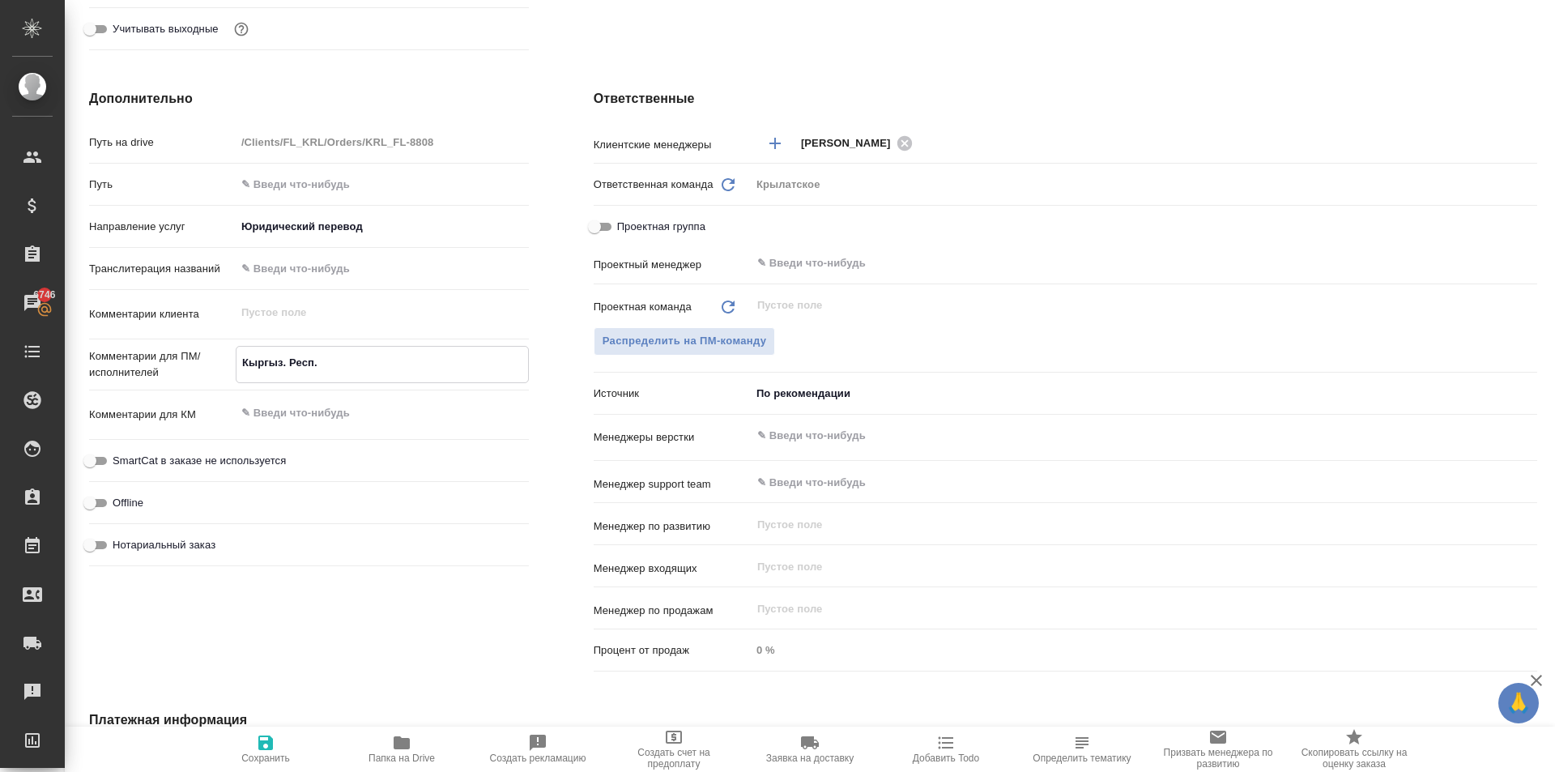
type textarea "Кыргыз. Респ."
type textarea "x"
click at [208, 537] on span "Нотариальный заказ" at bounding box center [164, 545] width 103 height 16
click at [119, 536] on input "Нотариальный заказ" at bounding box center [90, 544] width 58 height 19
checkbox input "true"
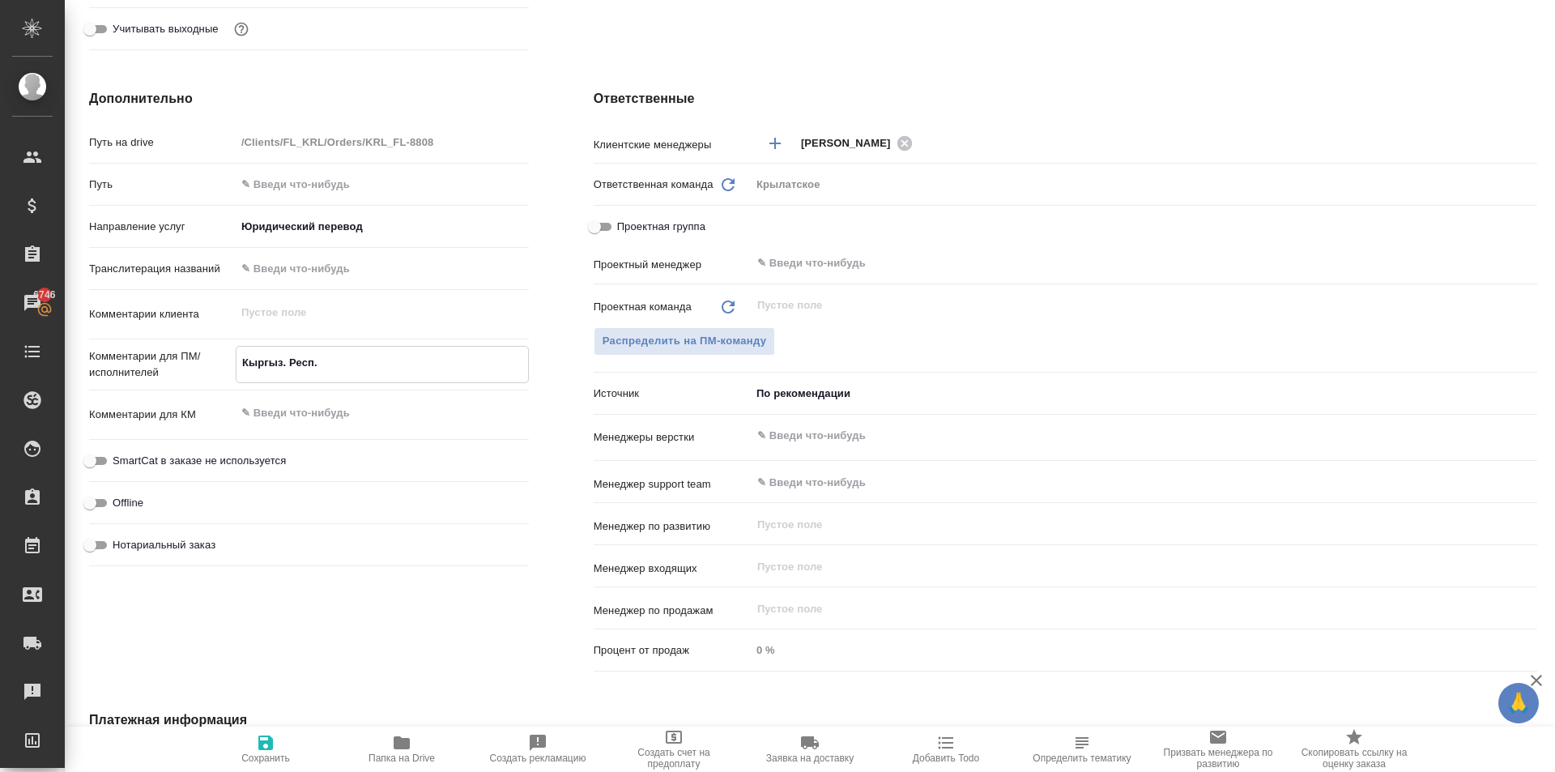
type textarea "x"
click at [220, 462] on span "SmartCat в заказе не используется" at bounding box center [199, 459] width 173 height 16
click at [119, 462] on input "SmartCat в заказе не используется" at bounding box center [90, 458] width 58 height 19
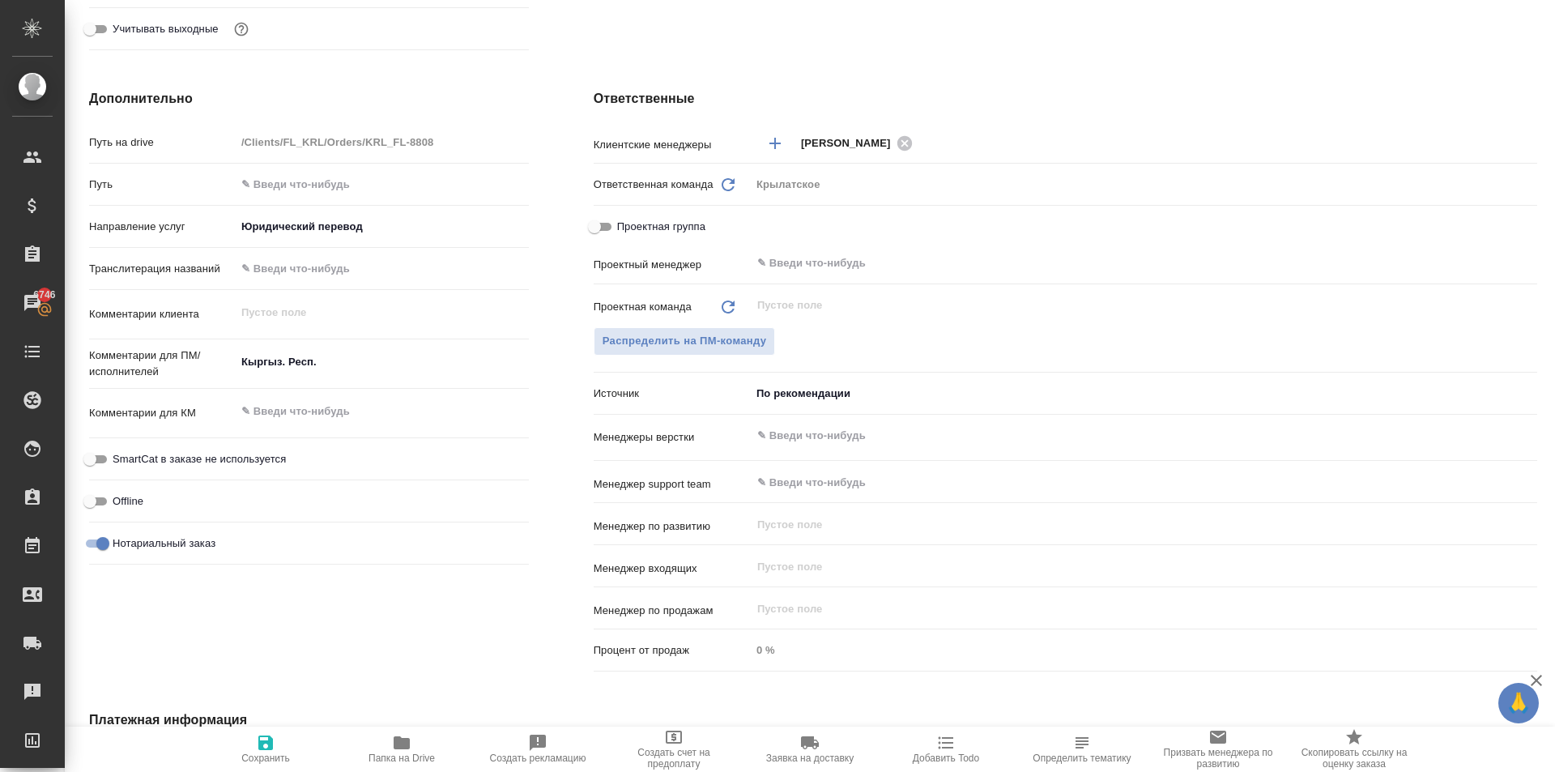
checkbox input "true"
type textarea "x"
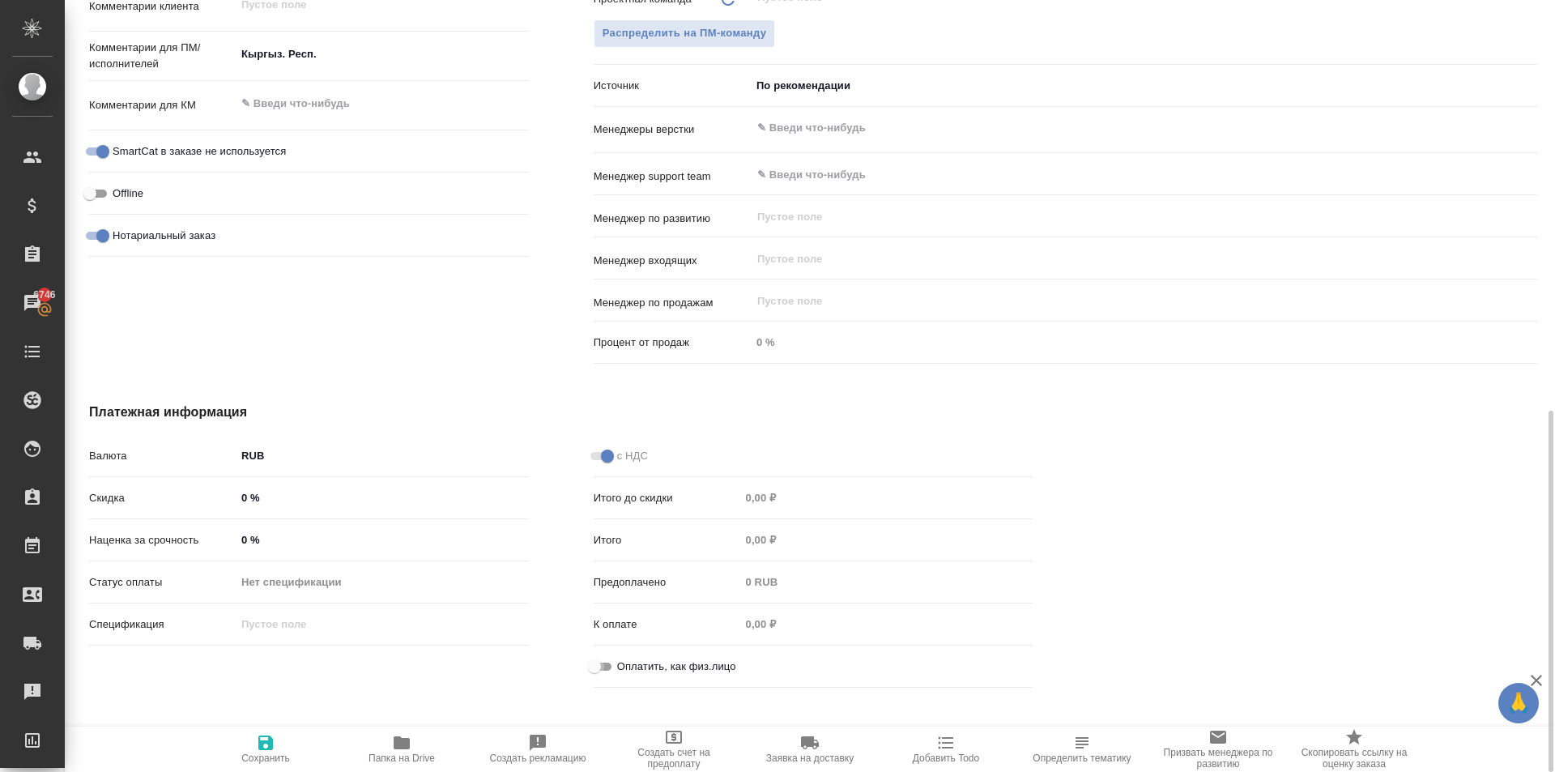
click at [611, 664] on input "Оплатить, как физ.лицо" at bounding box center [594, 666] width 58 height 19
checkbox input "true"
type textarea "x"
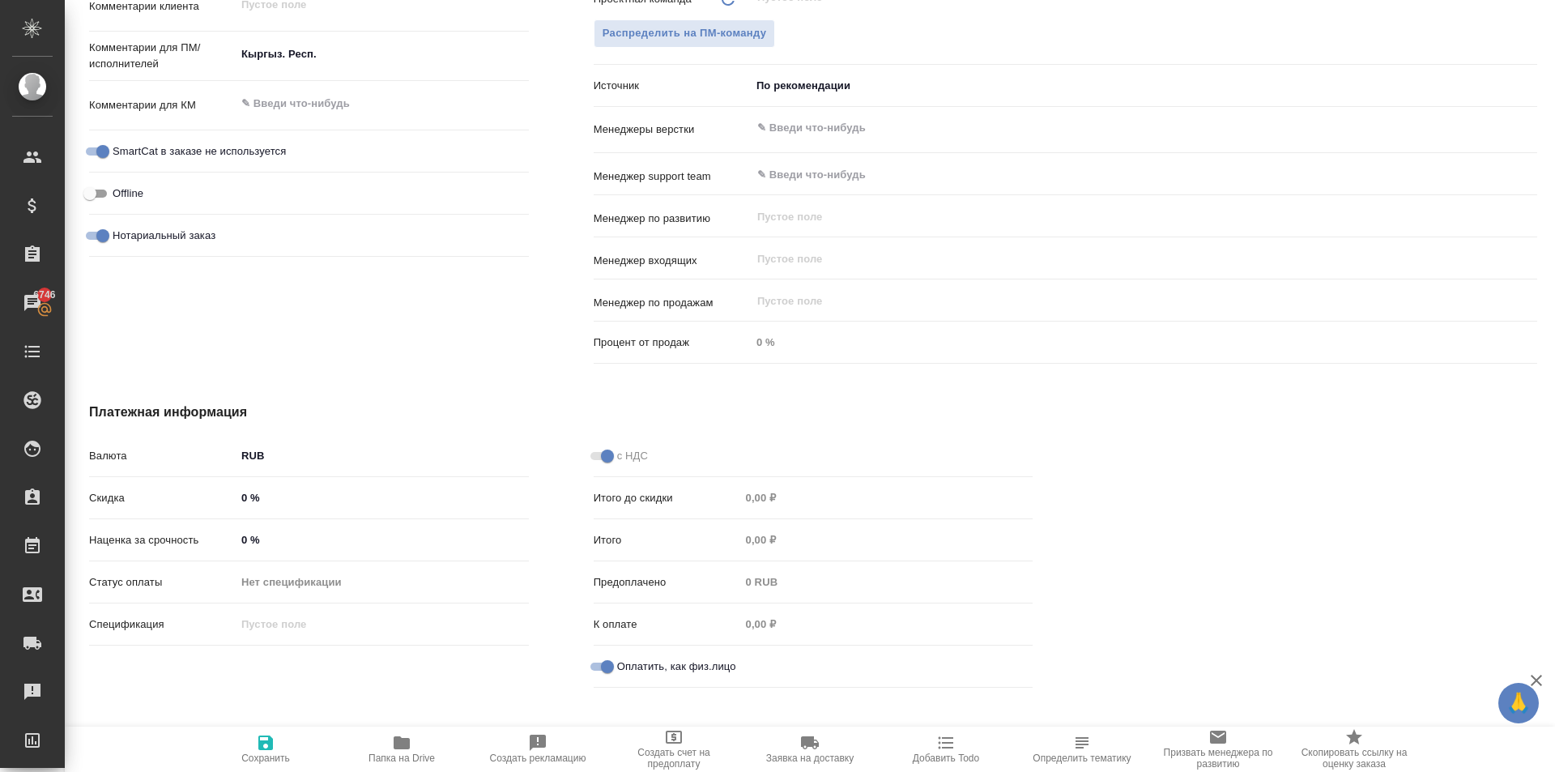
click at [267, 753] on span "Сохранить" at bounding box center [265, 757] width 49 height 11
type textarea "x"
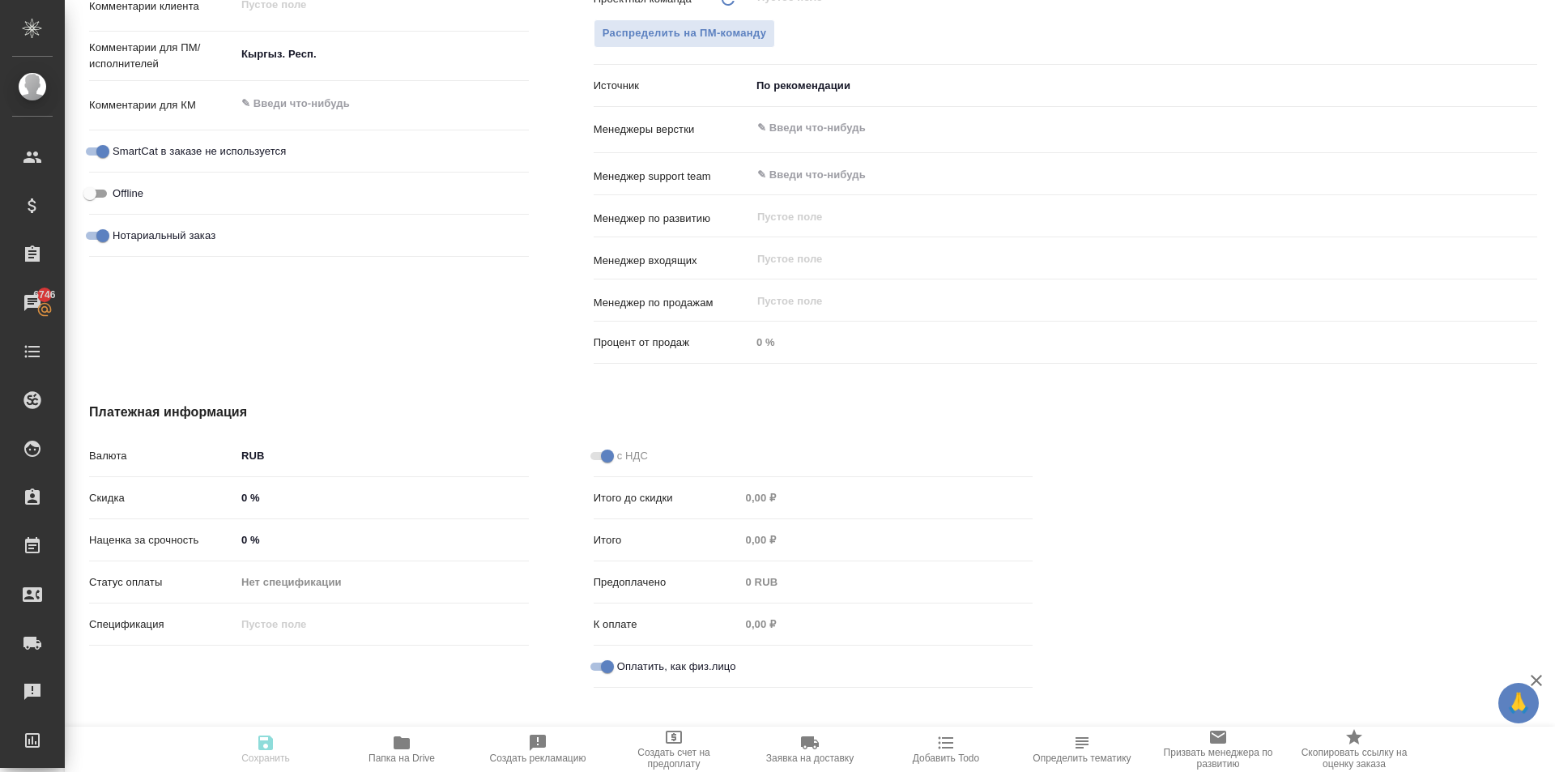
type textarea "x"
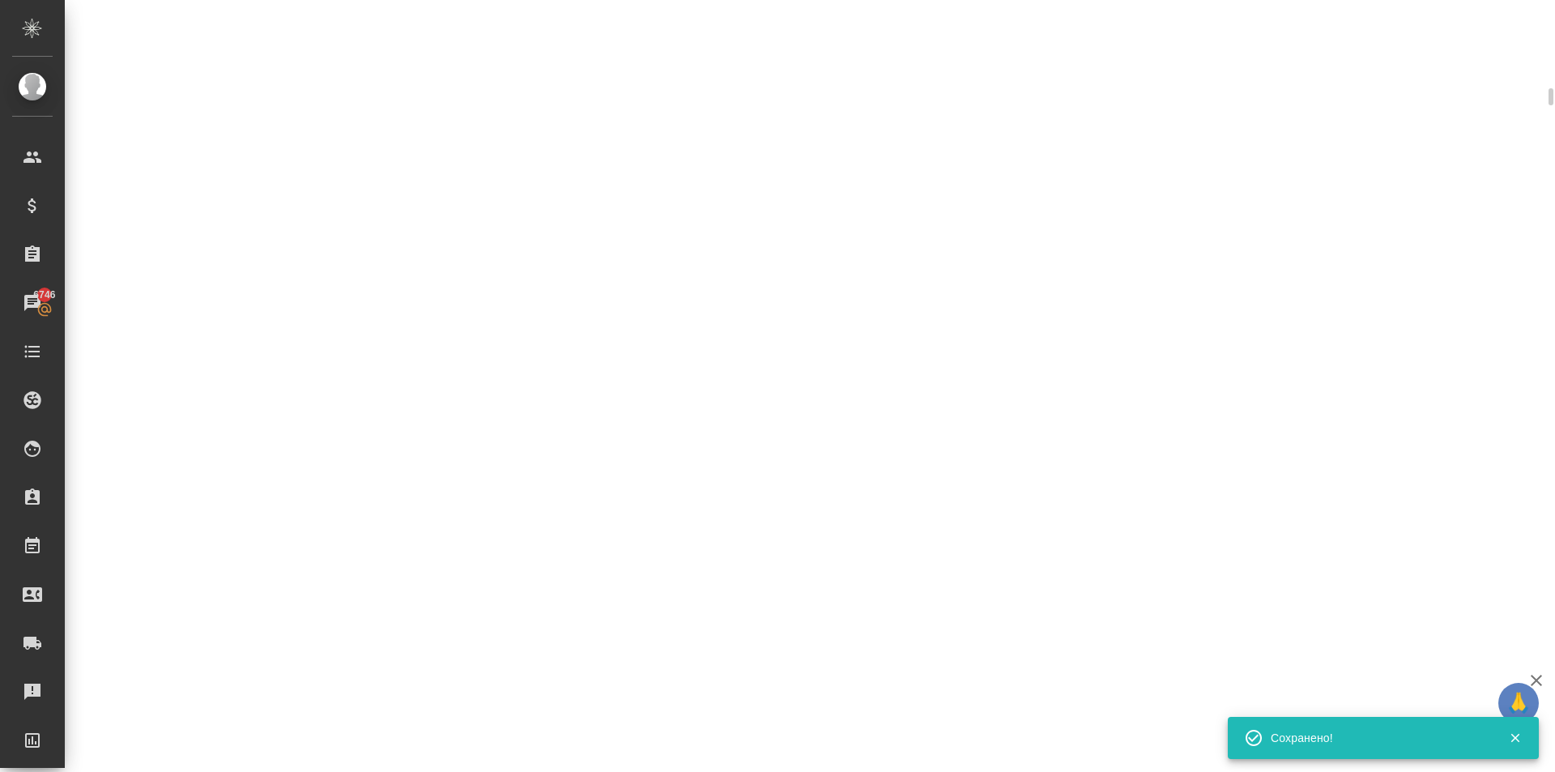
scroll to position [862, 0]
select select "RU"
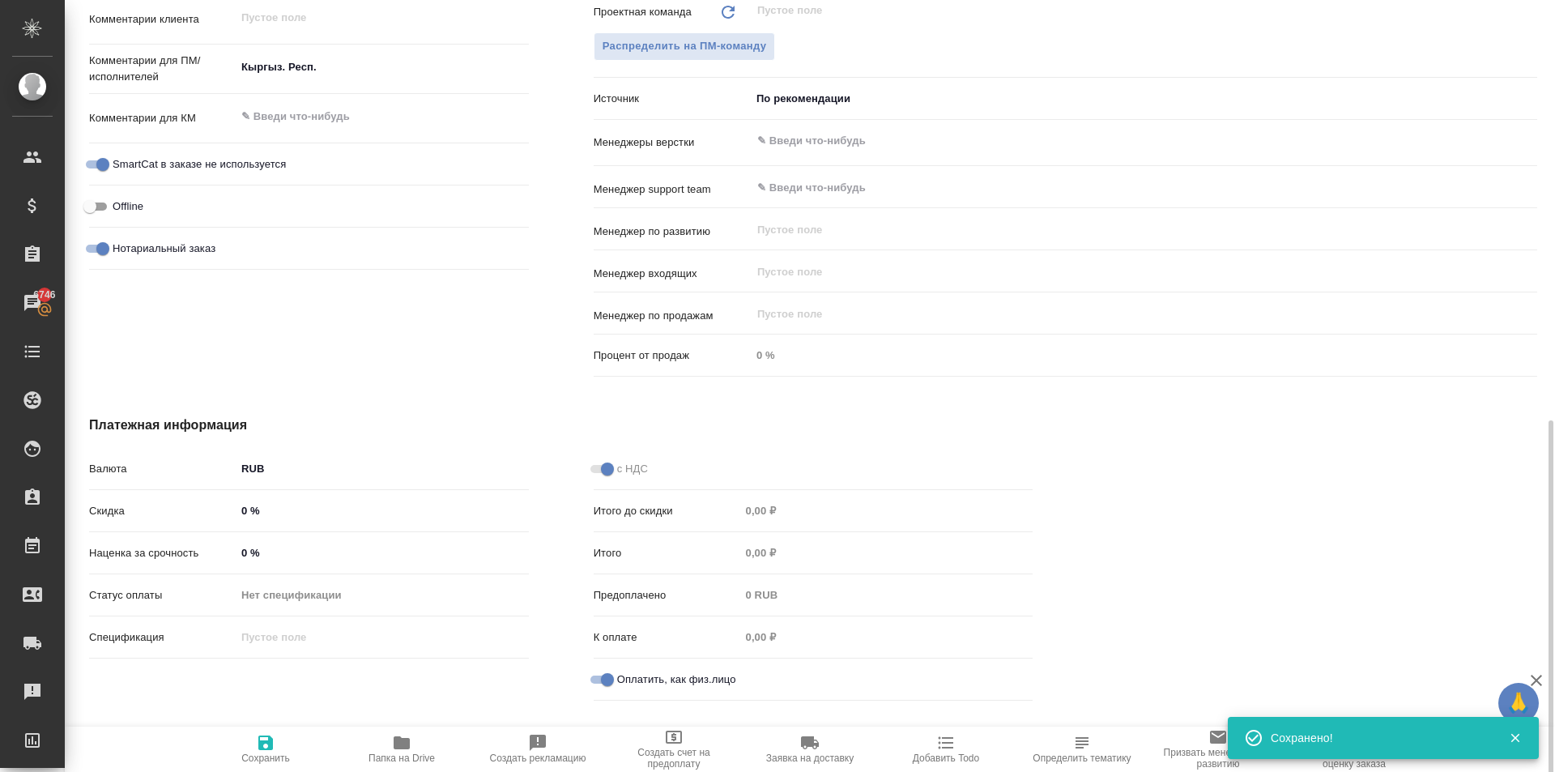
scroll to position [874, 0]
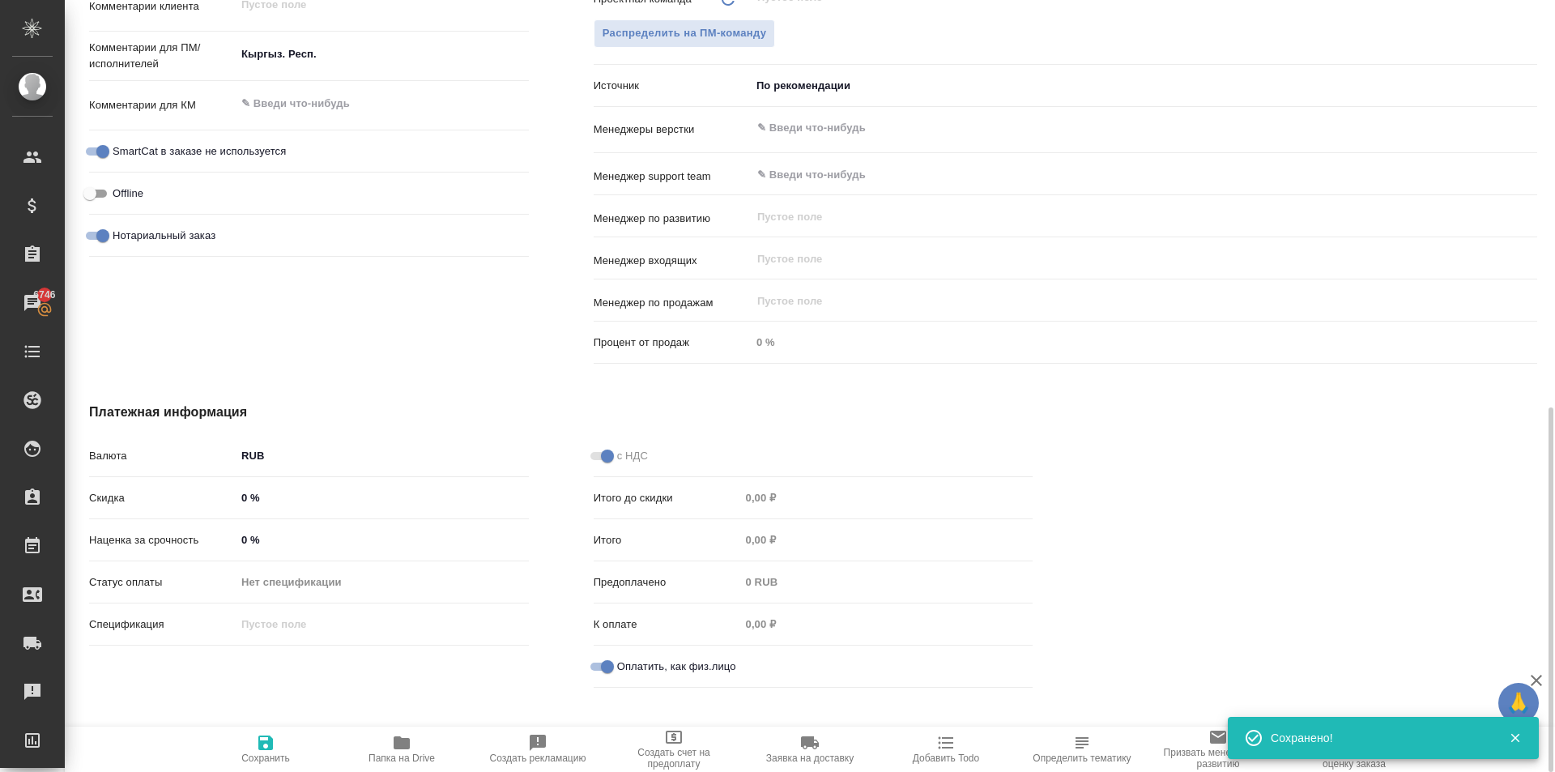
type textarea "x"
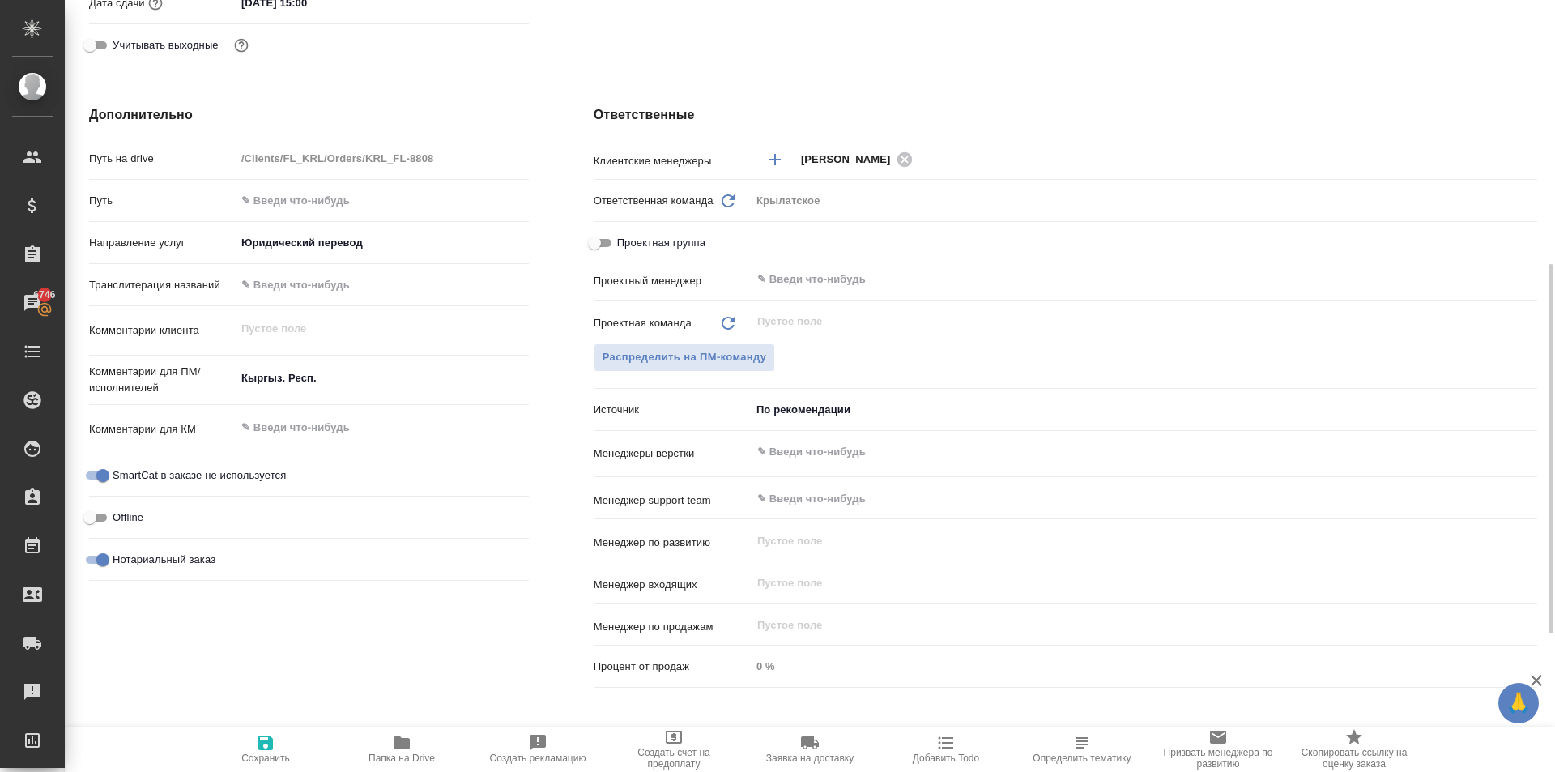
scroll to position [0, 0]
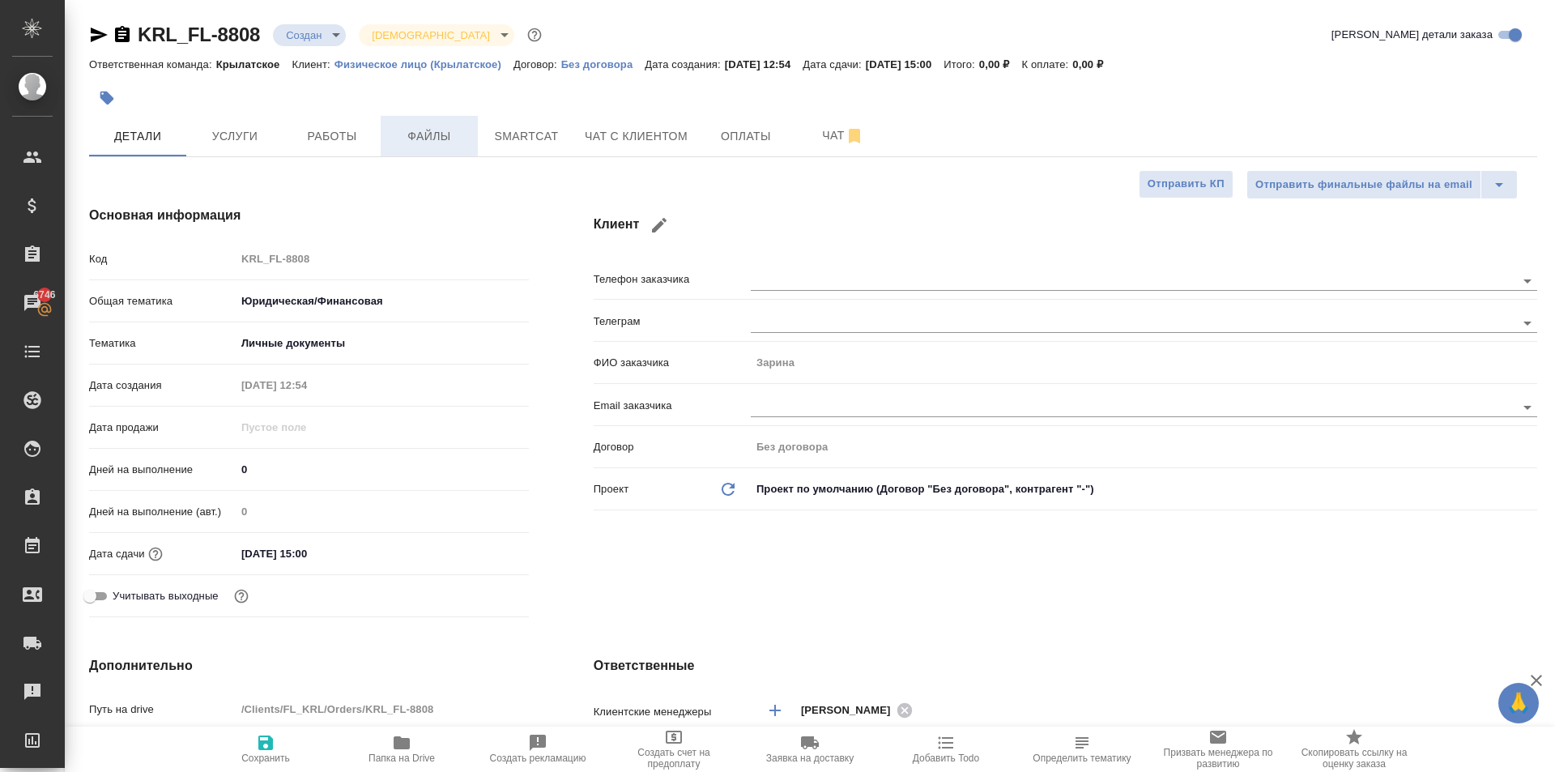
drag, startPoint x: 243, startPoint y: 126, endPoint x: 408, endPoint y: 146, distance: 166.4
click at [409, 145] on span "Файлы" at bounding box center [429, 136] width 78 height 20
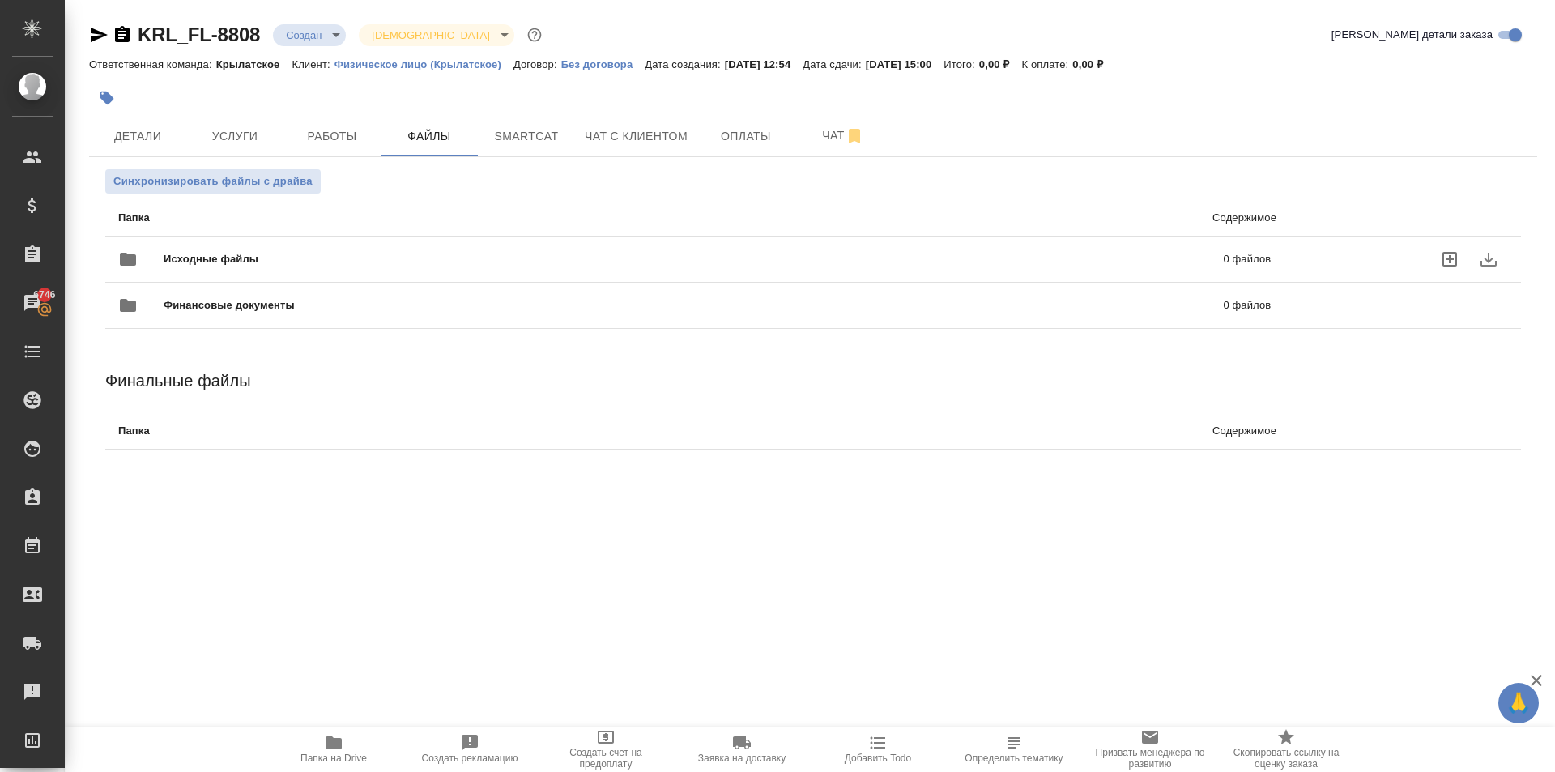
drag, startPoint x: 275, startPoint y: 244, endPoint x: 264, endPoint y: 250, distance: 13.1
click at [264, 250] on div "Исходные файлы 0 файлов" at bounding box center [694, 259] width 1152 height 39
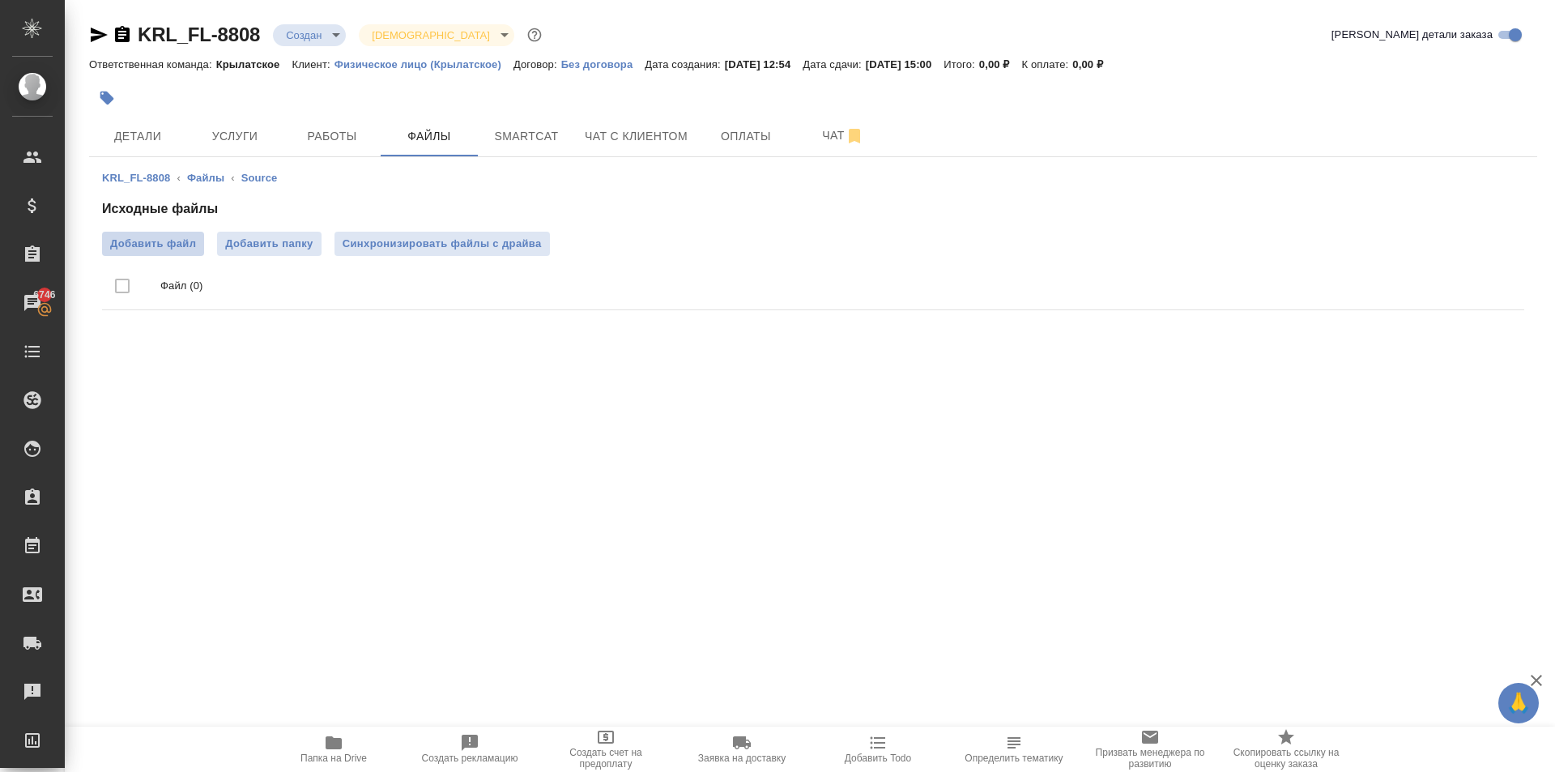
click at [176, 232] on label "Добавить файл" at bounding box center [153, 244] width 102 height 24
click at [0, 0] on input "Добавить файл" at bounding box center [0, 0] width 0 height 0
click at [258, 138] on span "Услуги" at bounding box center [235, 136] width 78 height 20
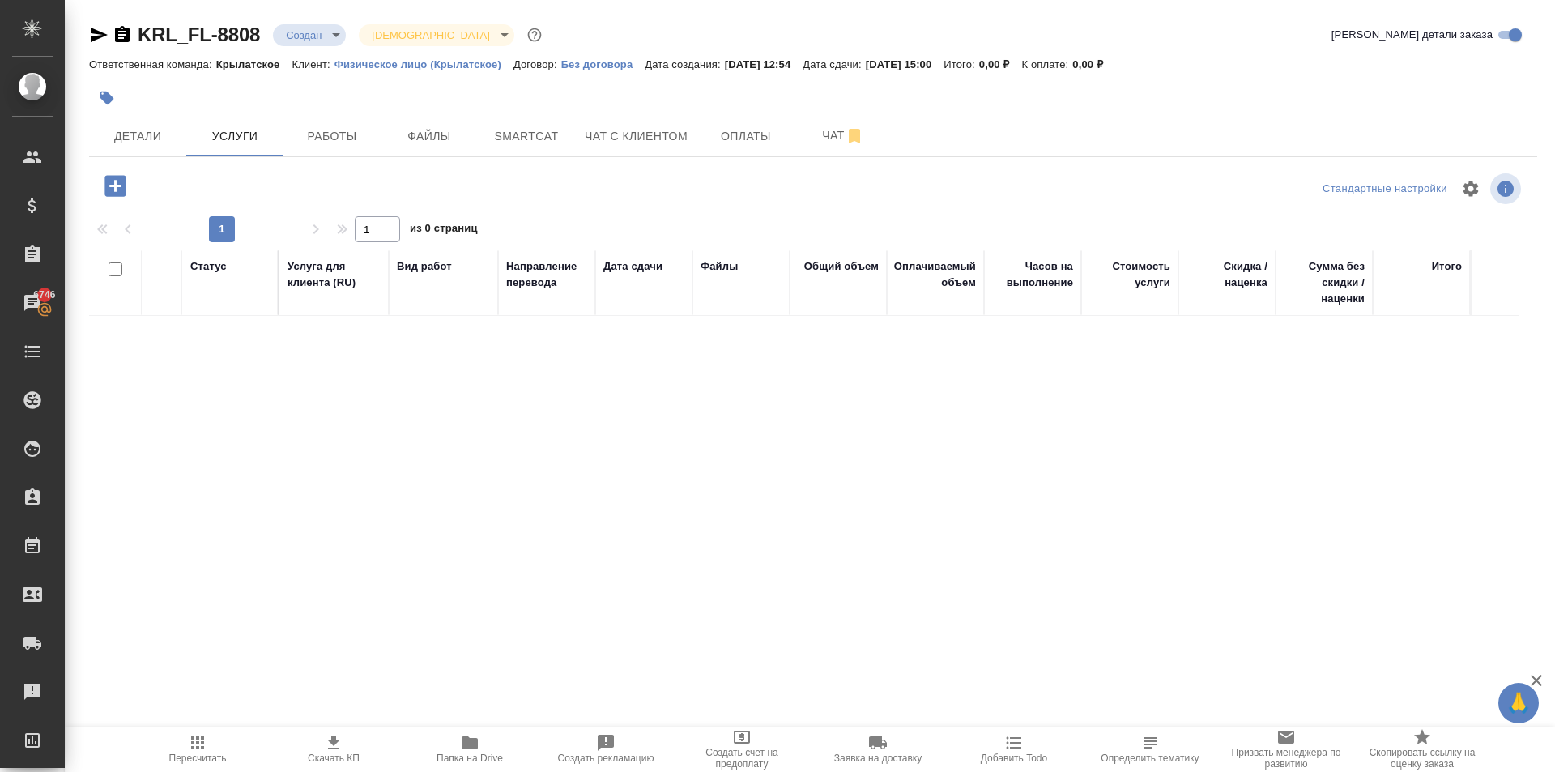
click at [119, 200] on button "button" at bounding box center [115, 185] width 45 height 33
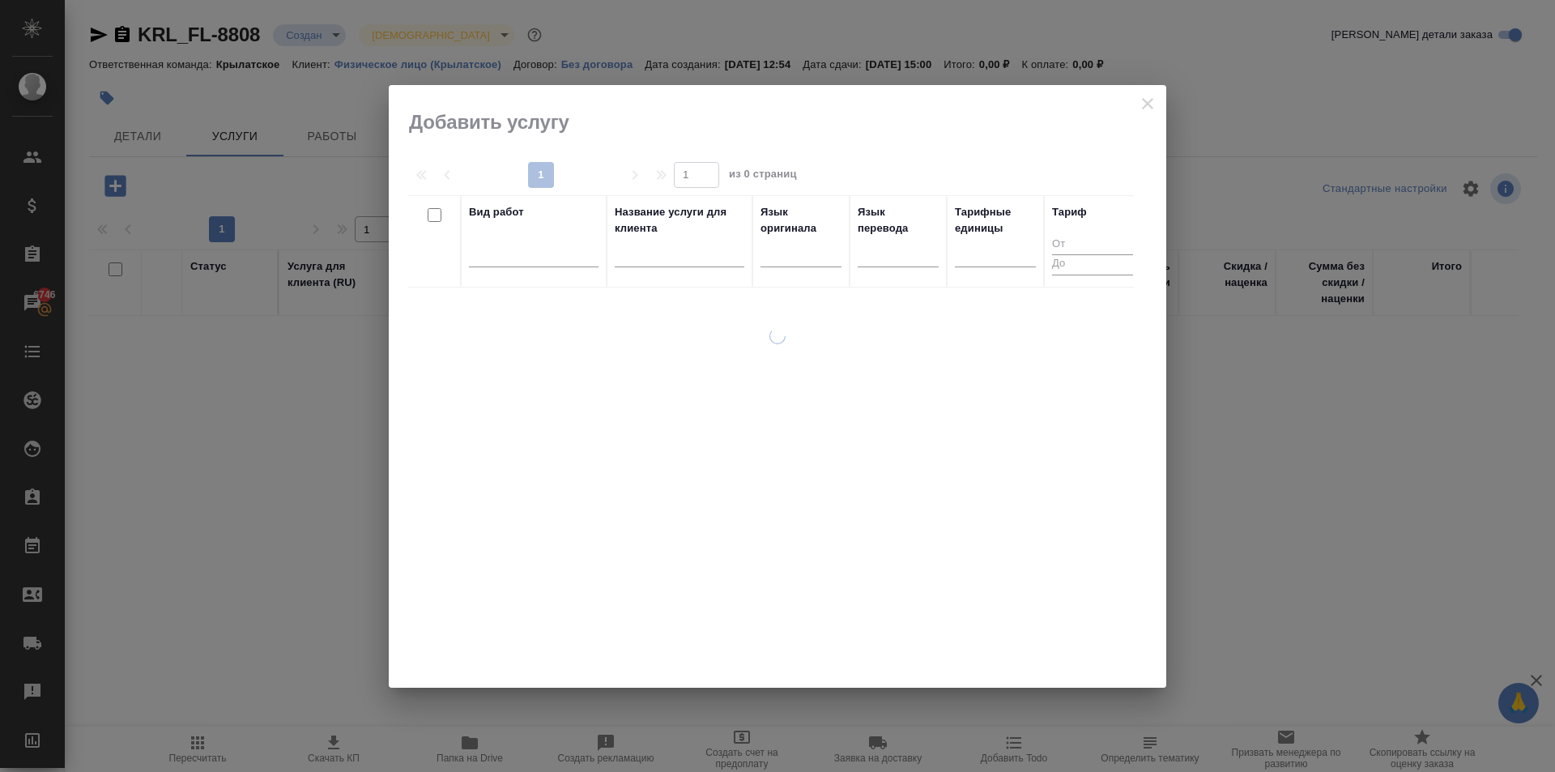
click at [545, 269] on div at bounding box center [534, 257] width 130 height 42
click at [542, 263] on div at bounding box center [534, 251] width 130 height 31
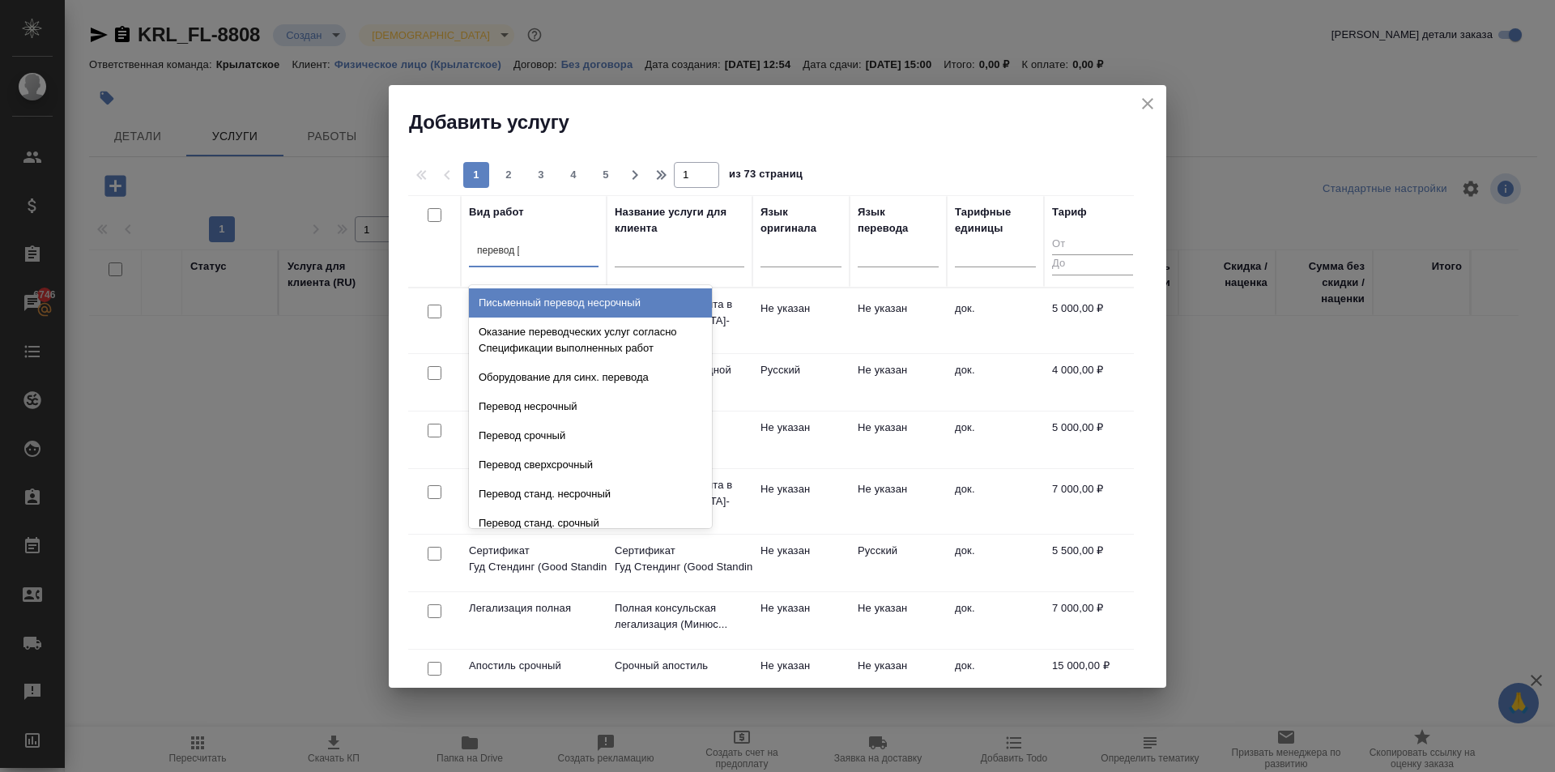
type input "перевод ст"
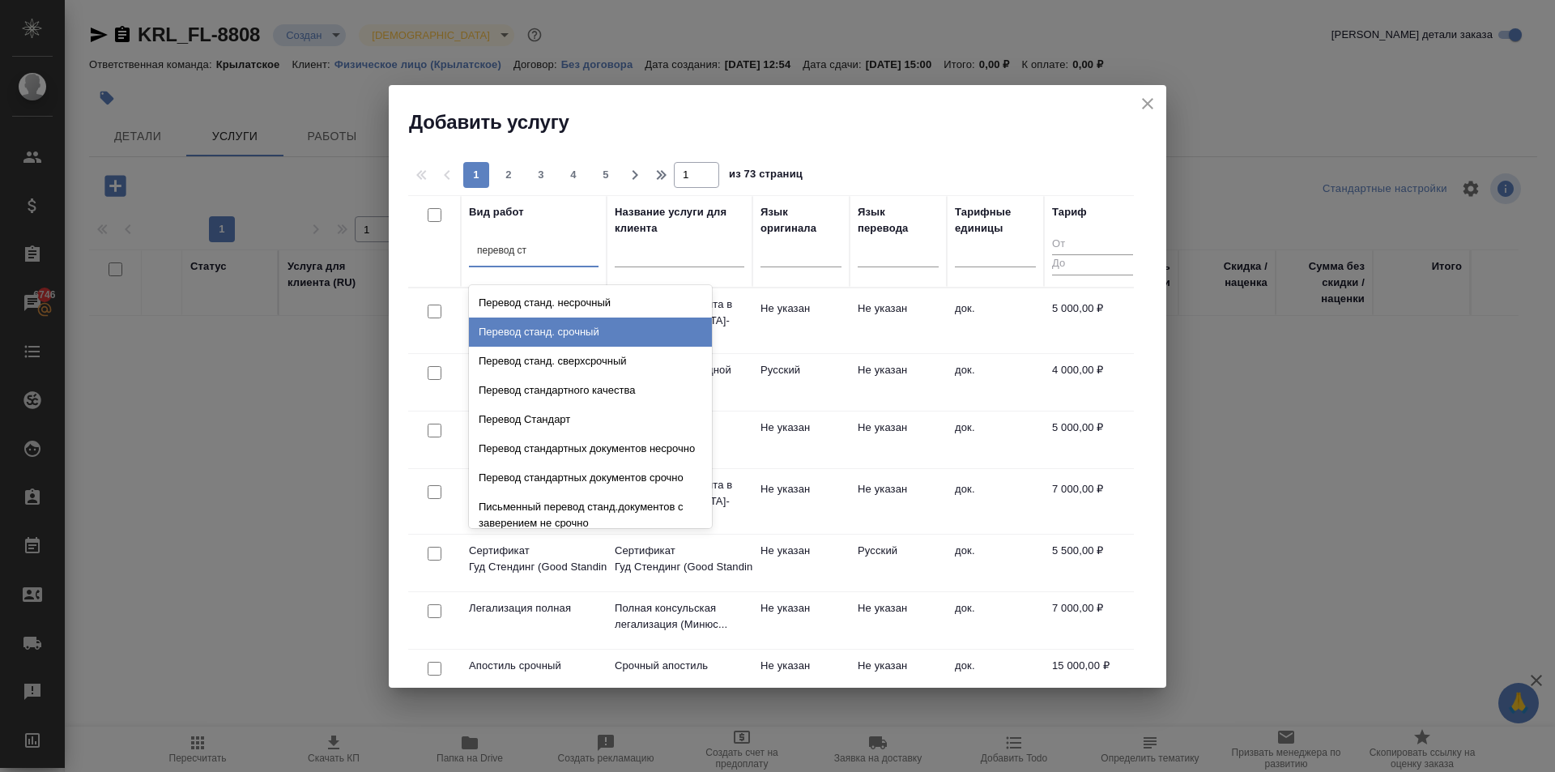
drag, startPoint x: 647, startPoint y: 333, endPoint x: 781, endPoint y: 291, distance: 140.6
click at [650, 332] on div "Перевод станд. срочный" at bounding box center [590, 331] width 243 height 29
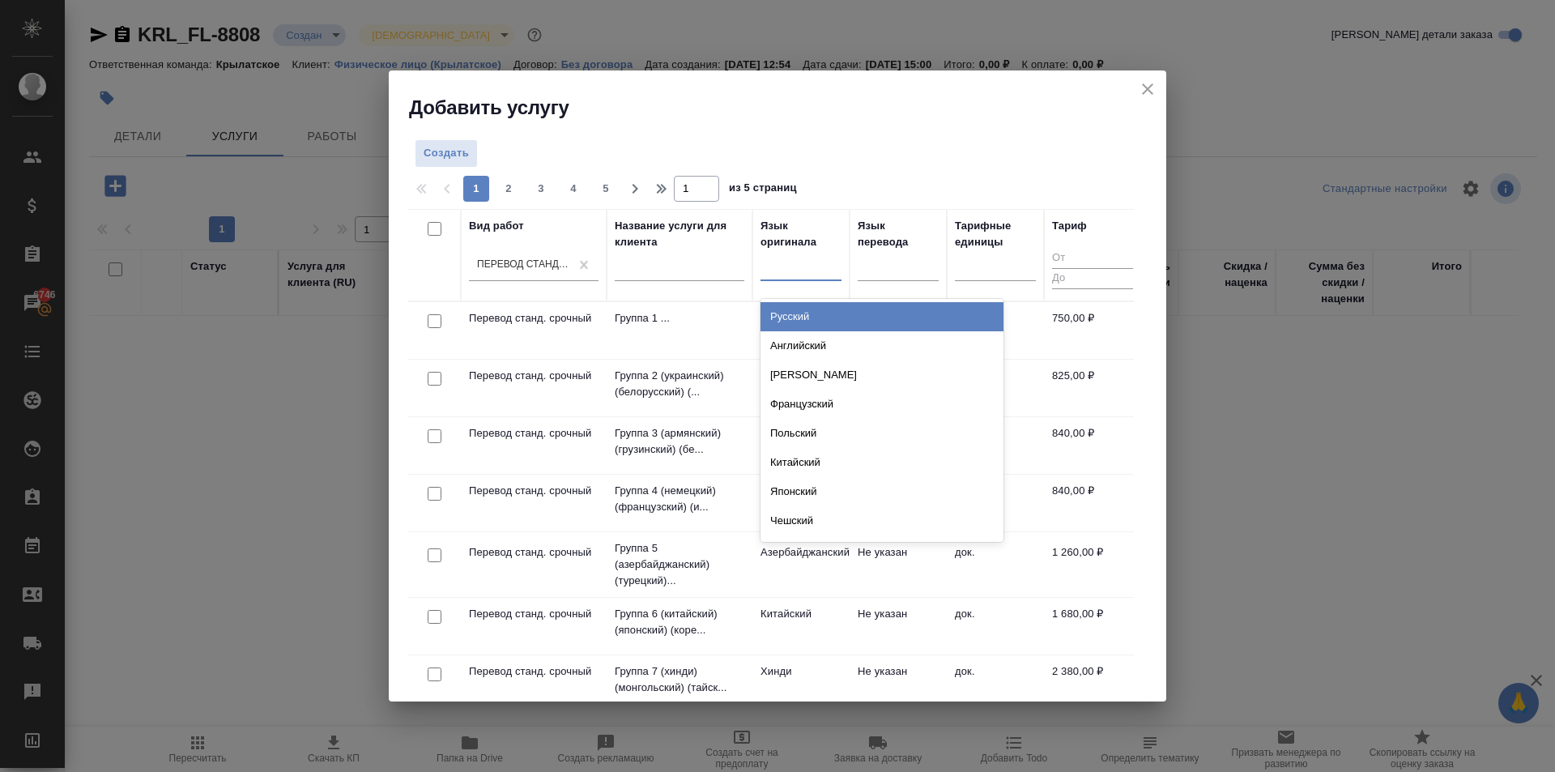
click at [804, 270] on div at bounding box center [800, 264] width 81 height 23
type input "кирг"
click at [831, 328] on div "Киргизский" at bounding box center [881, 316] width 243 height 29
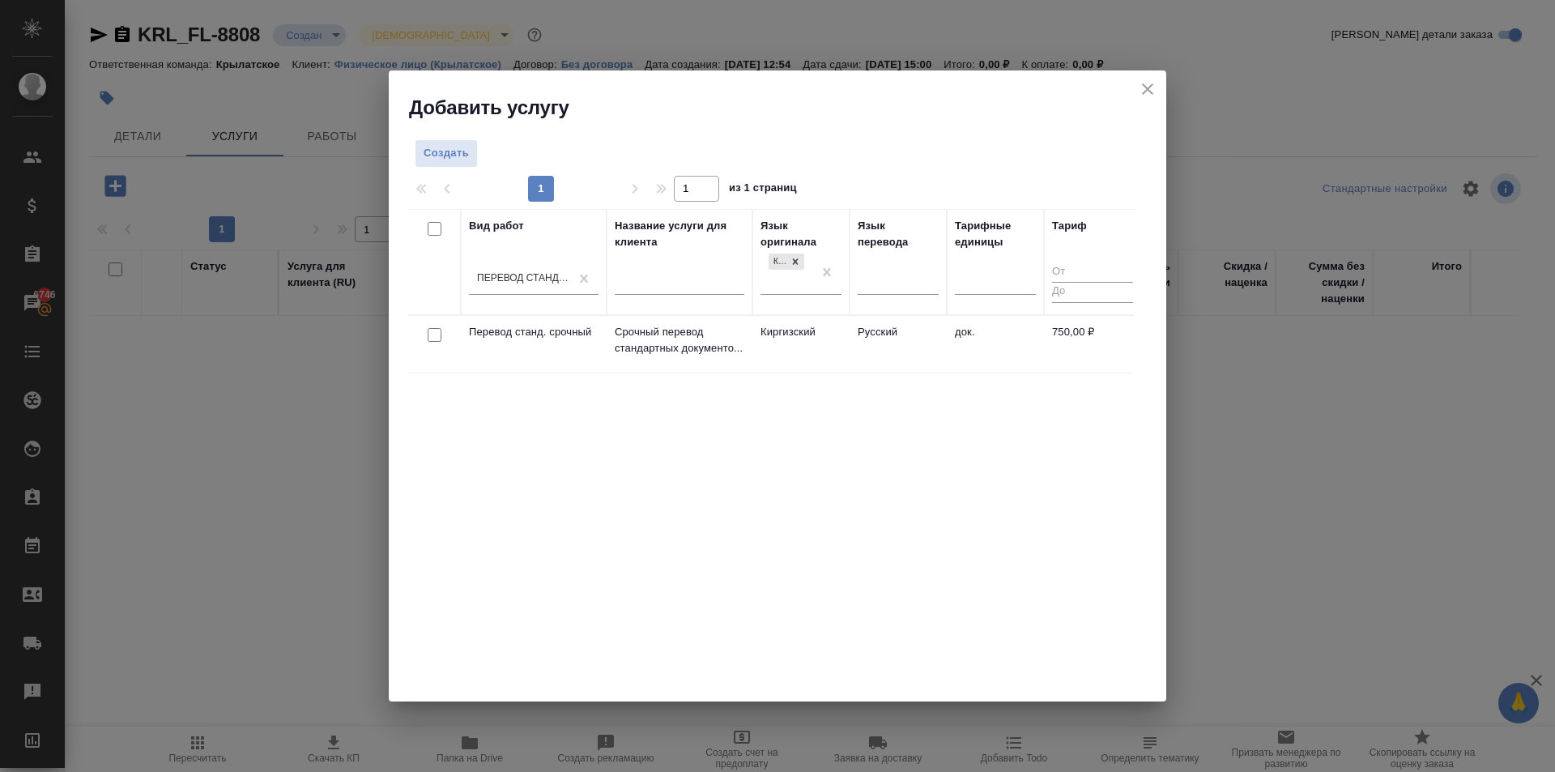
click at [831, 328] on td "Киргизский" at bounding box center [800, 344] width 97 height 57
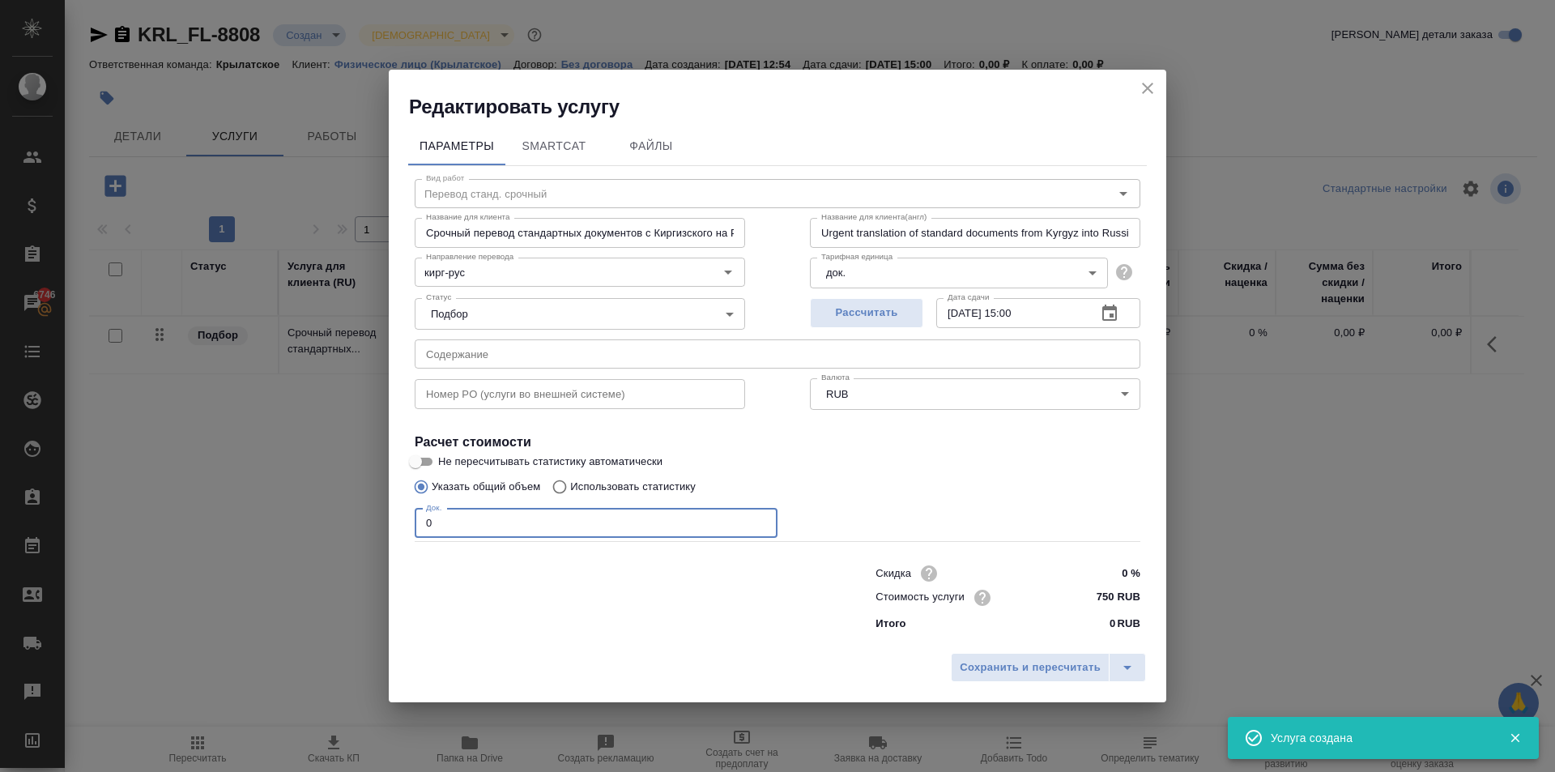
drag, startPoint x: 488, startPoint y: 526, endPoint x: 287, endPoint y: 483, distance: 205.5
click at [287, 483] on div "Редактировать услугу Параметры SmartCat Файлы Вид работ Перевод станд. срочный …" at bounding box center [777, 386] width 1555 height 772
type input "1"
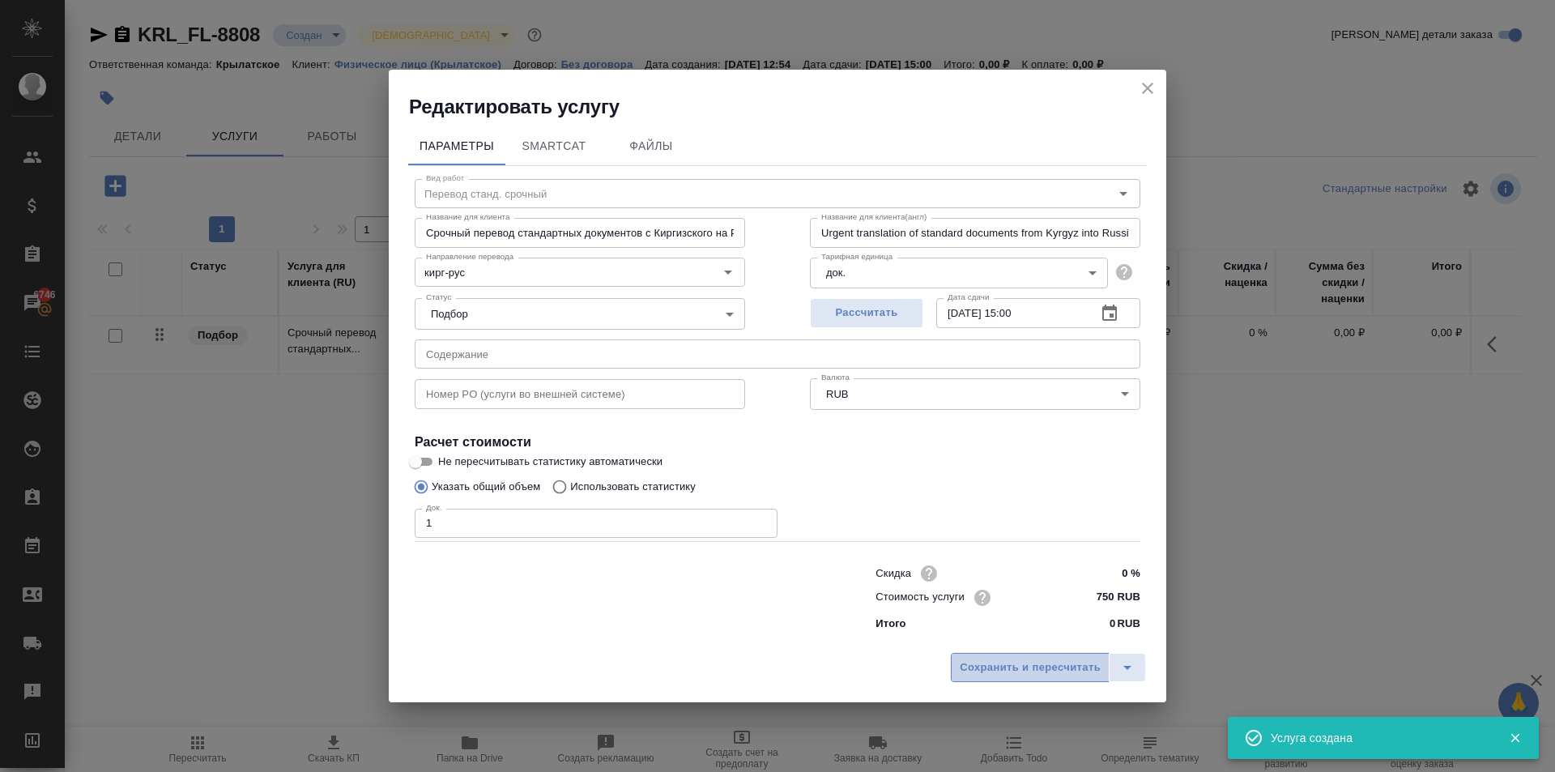
click at [982, 660] on span "Сохранить и пересчитать" at bounding box center [1029, 667] width 141 height 19
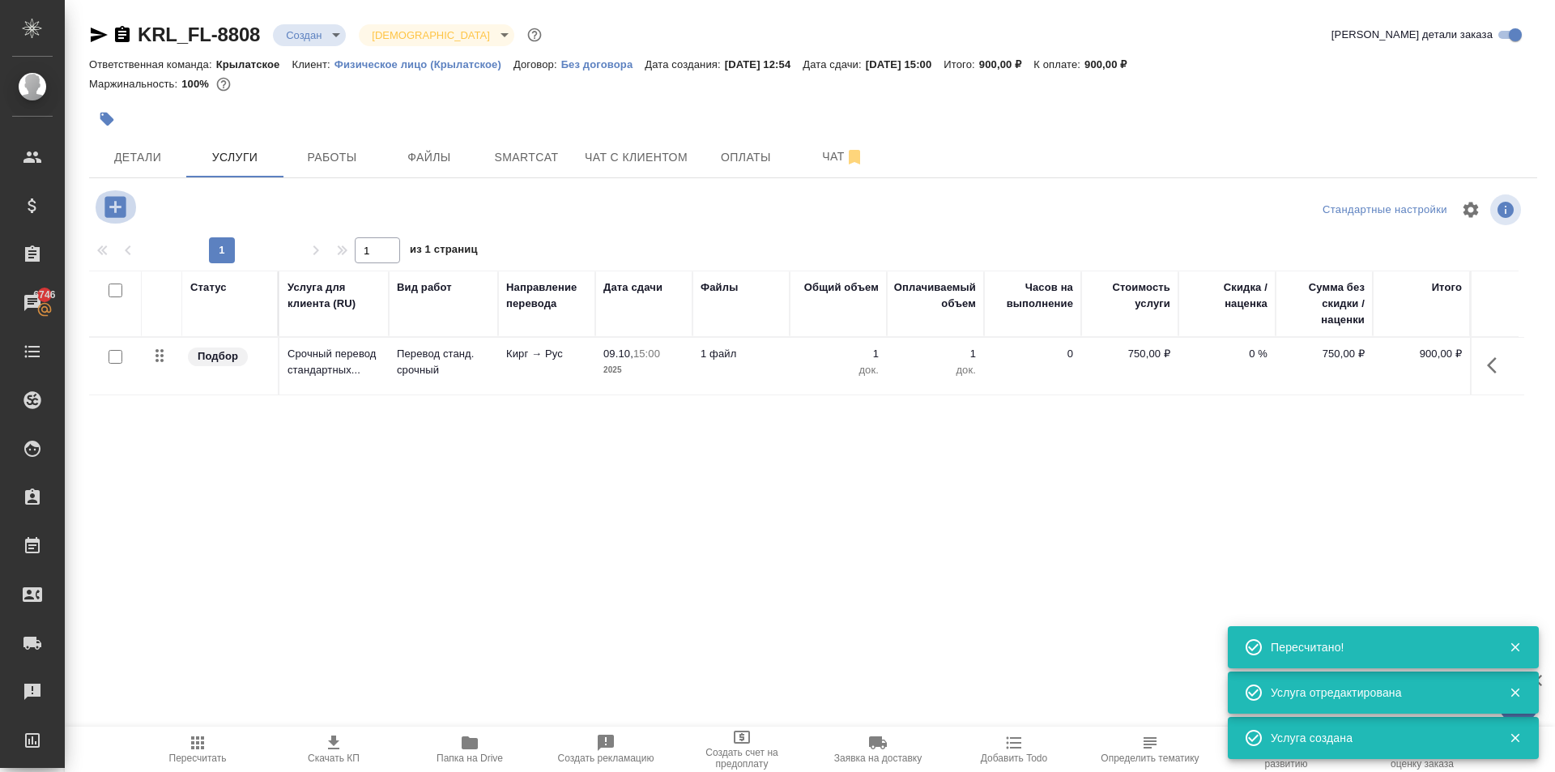
click at [129, 196] on icon "button" at bounding box center [115, 207] width 28 height 28
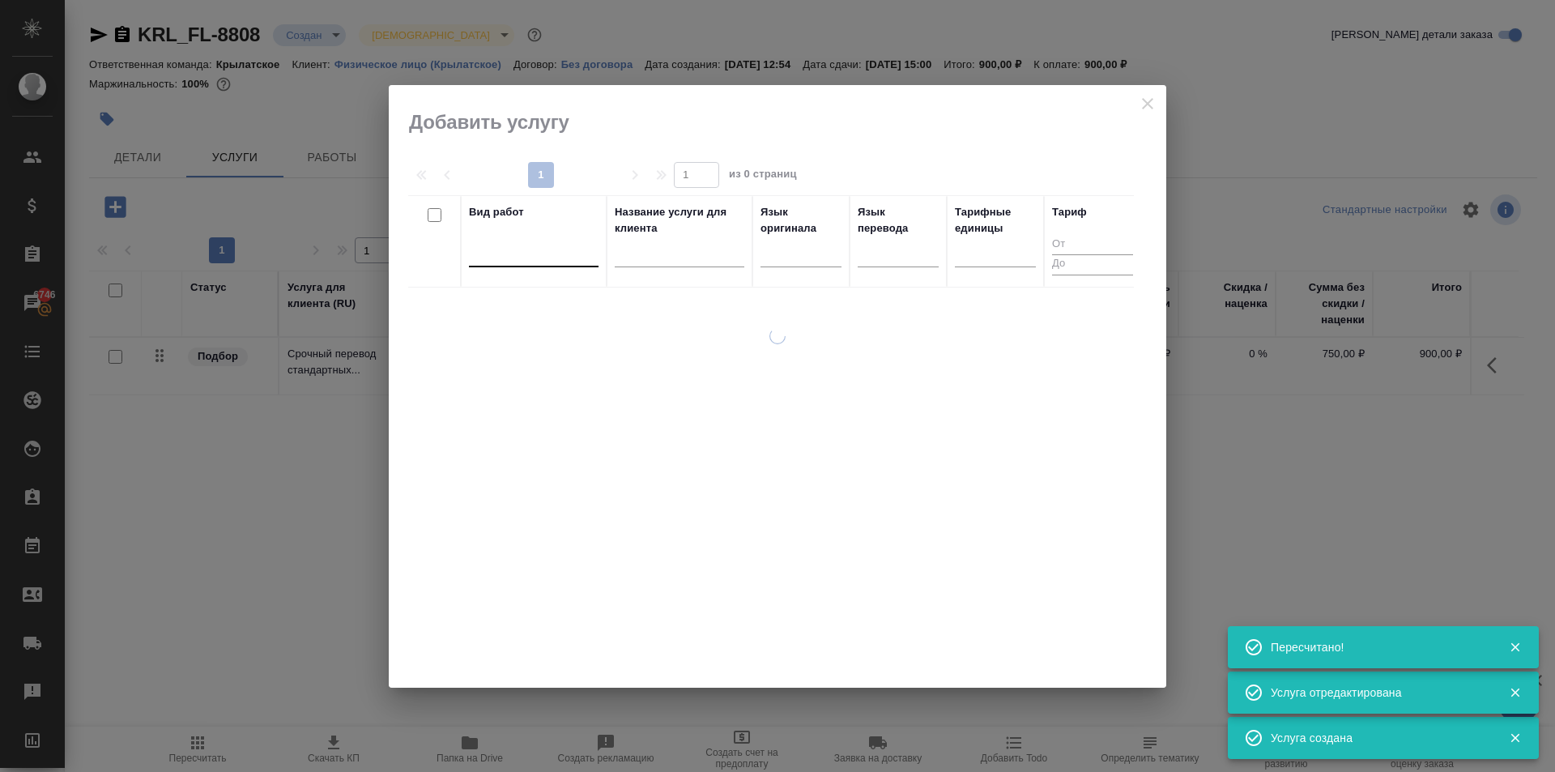
click at [535, 249] on div at bounding box center [534, 250] width 130 height 23
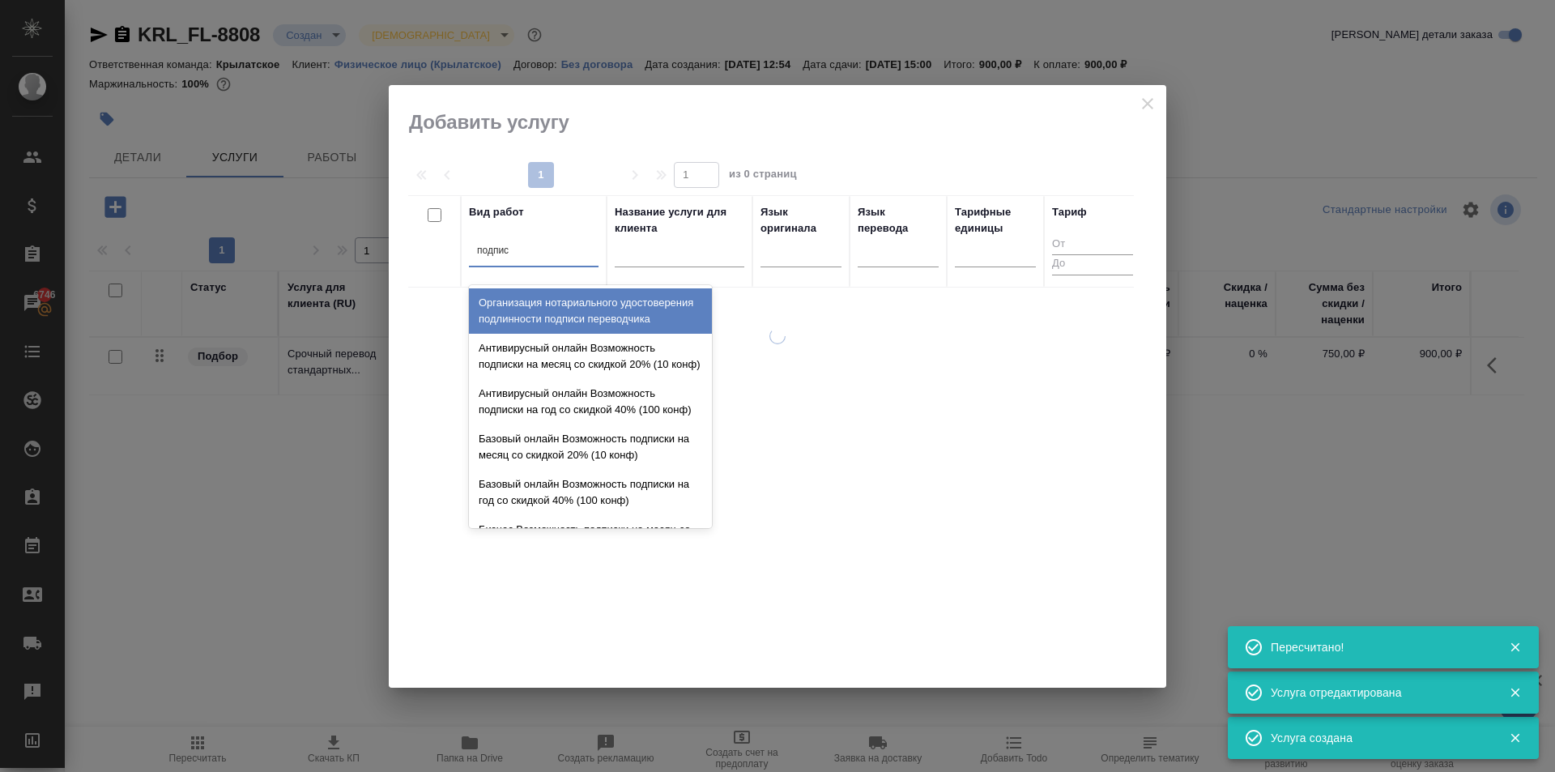
type input "подписи"
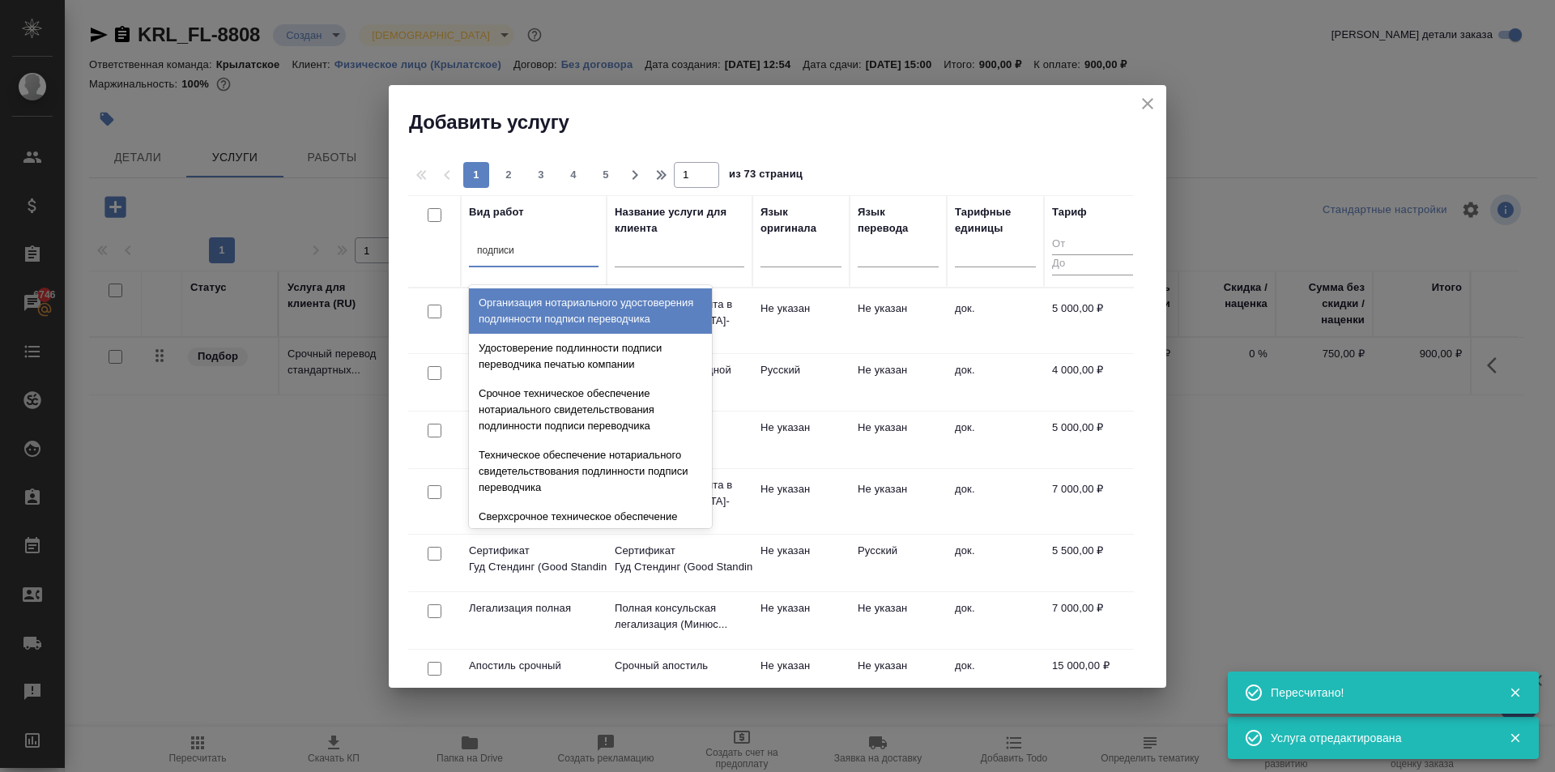
scroll to position [81, 0]
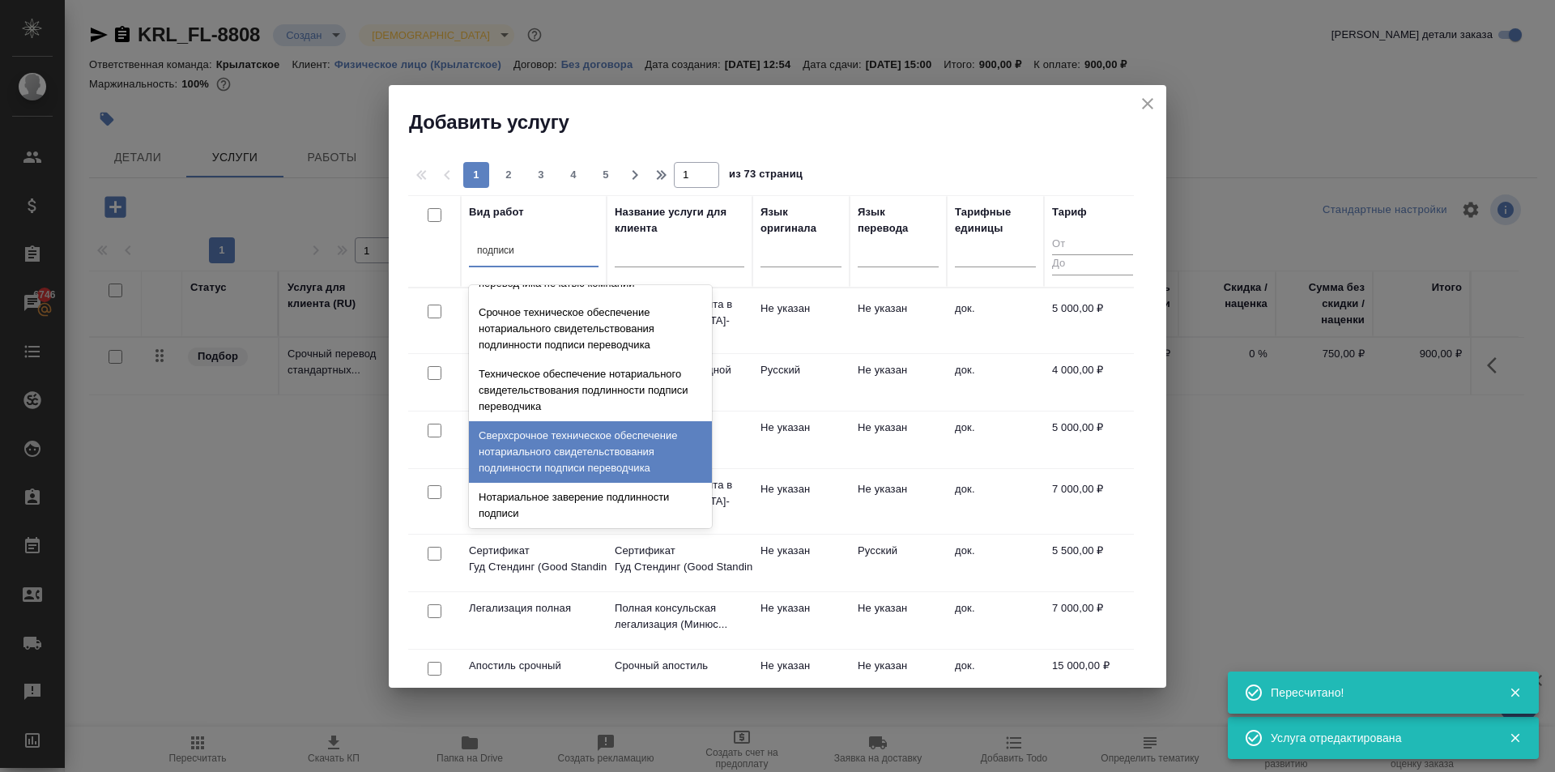
click at [596, 442] on div "Сверхсрочное техническое обеспечение нотариального свидетельствования подлиннос…" at bounding box center [590, 452] width 243 height 62
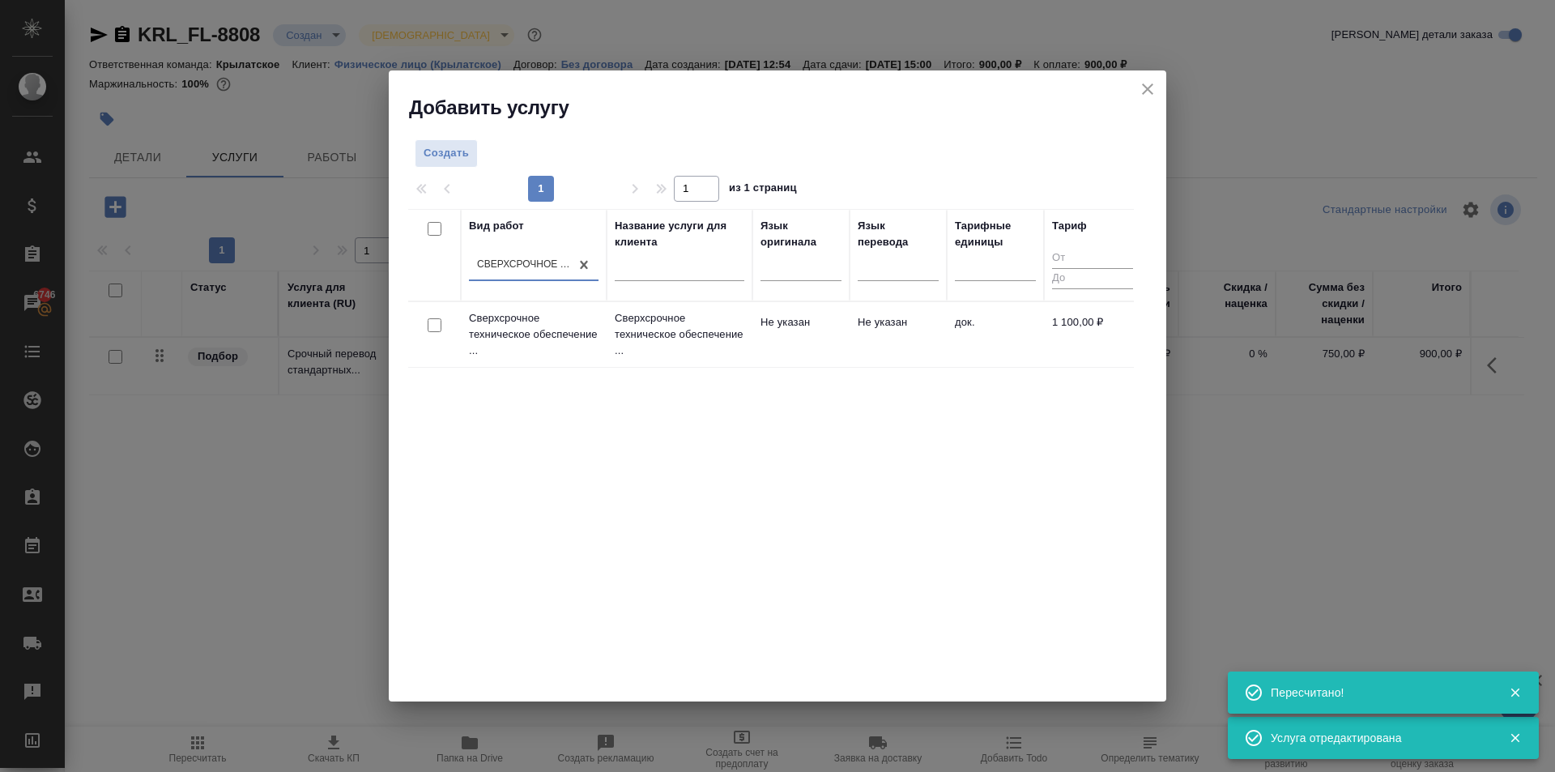
click at [662, 360] on td "Сверхсрочное техническое обеспечение ..." at bounding box center [679, 334] width 146 height 65
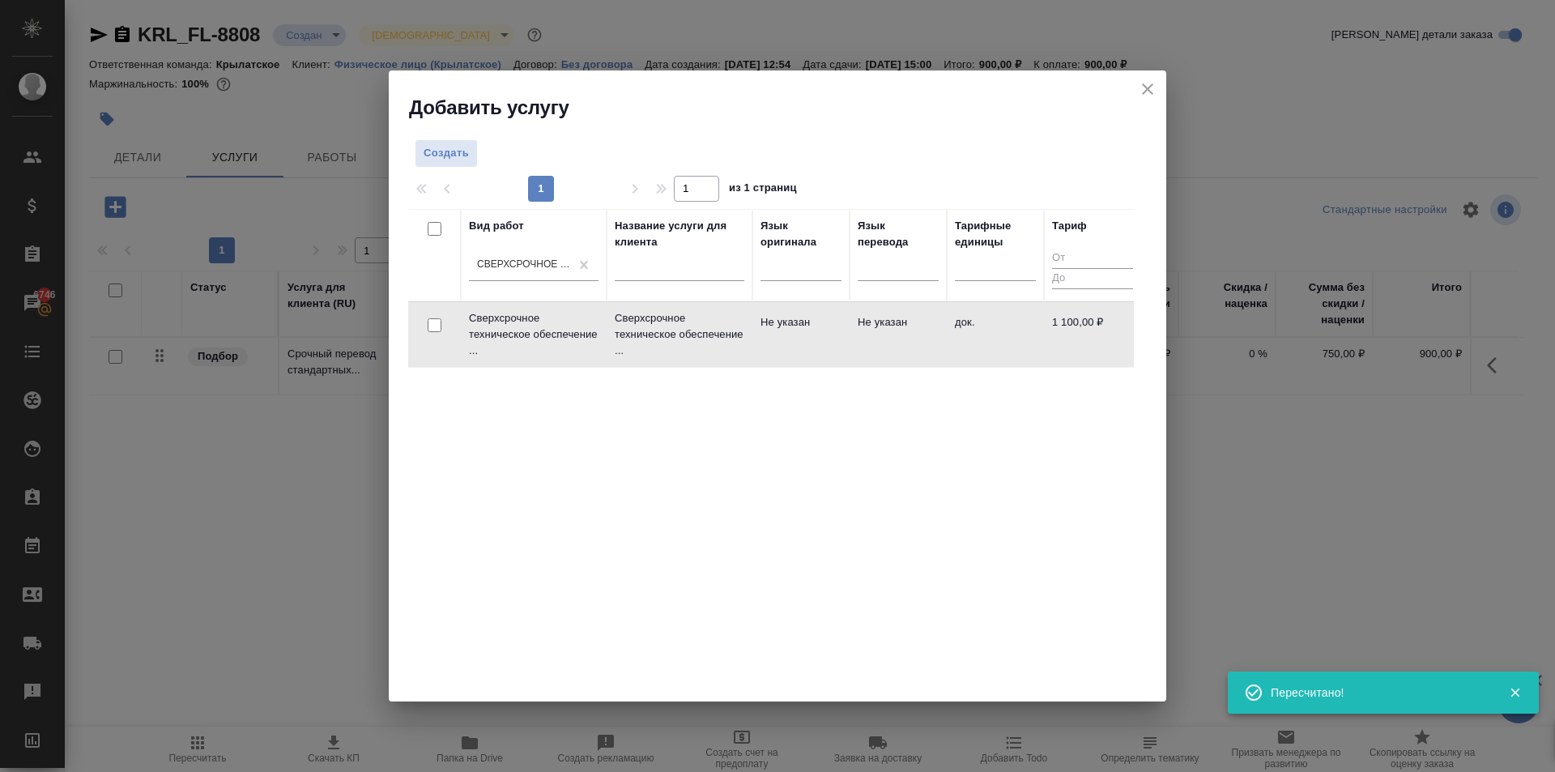
click at [661, 357] on p "Сверхсрочное техническое обеспечение ..." at bounding box center [680, 334] width 130 height 49
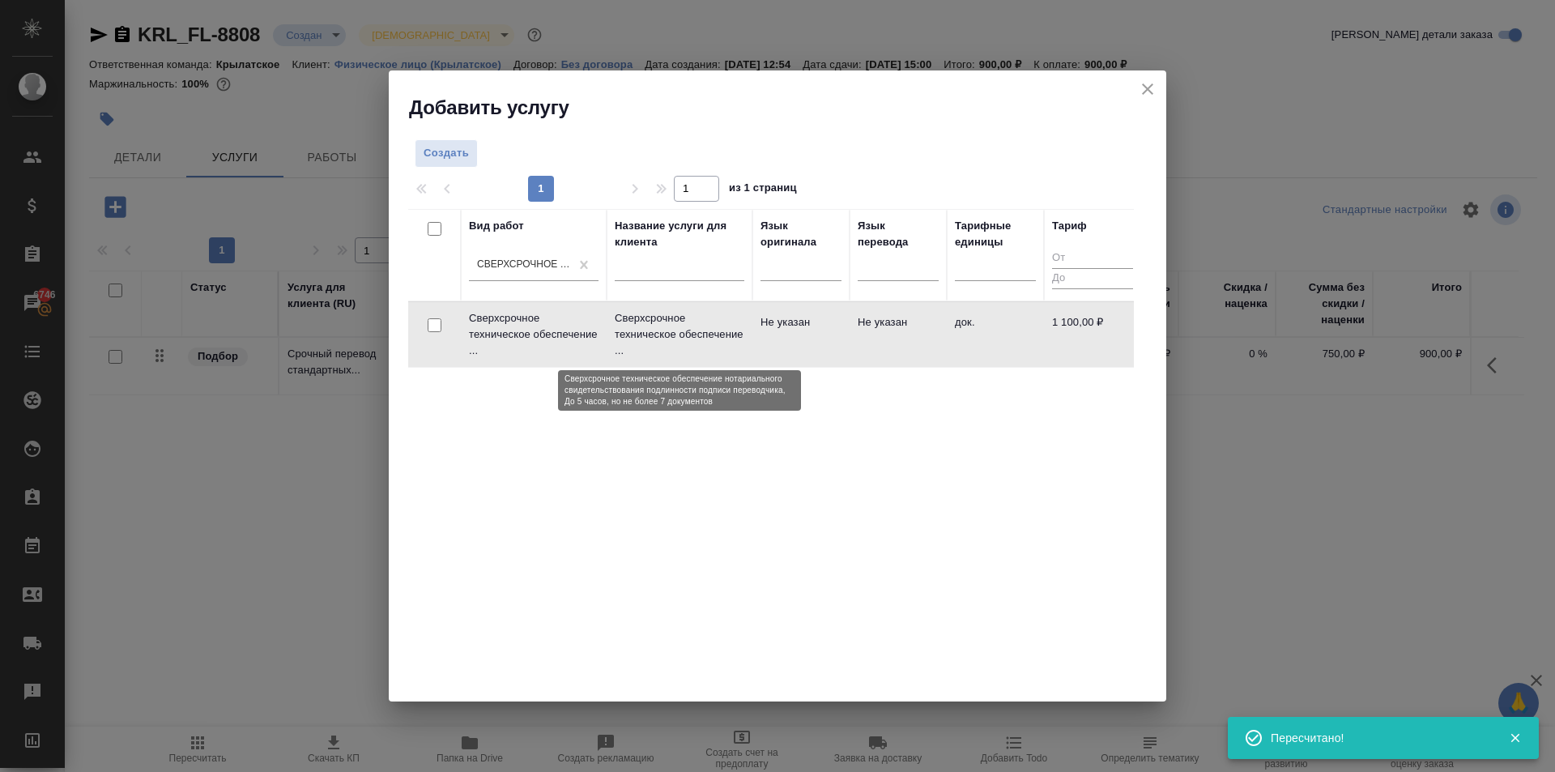
click at [664, 357] on p "Сверхсрочное техническое обеспечение ..." at bounding box center [680, 334] width 130 height 49
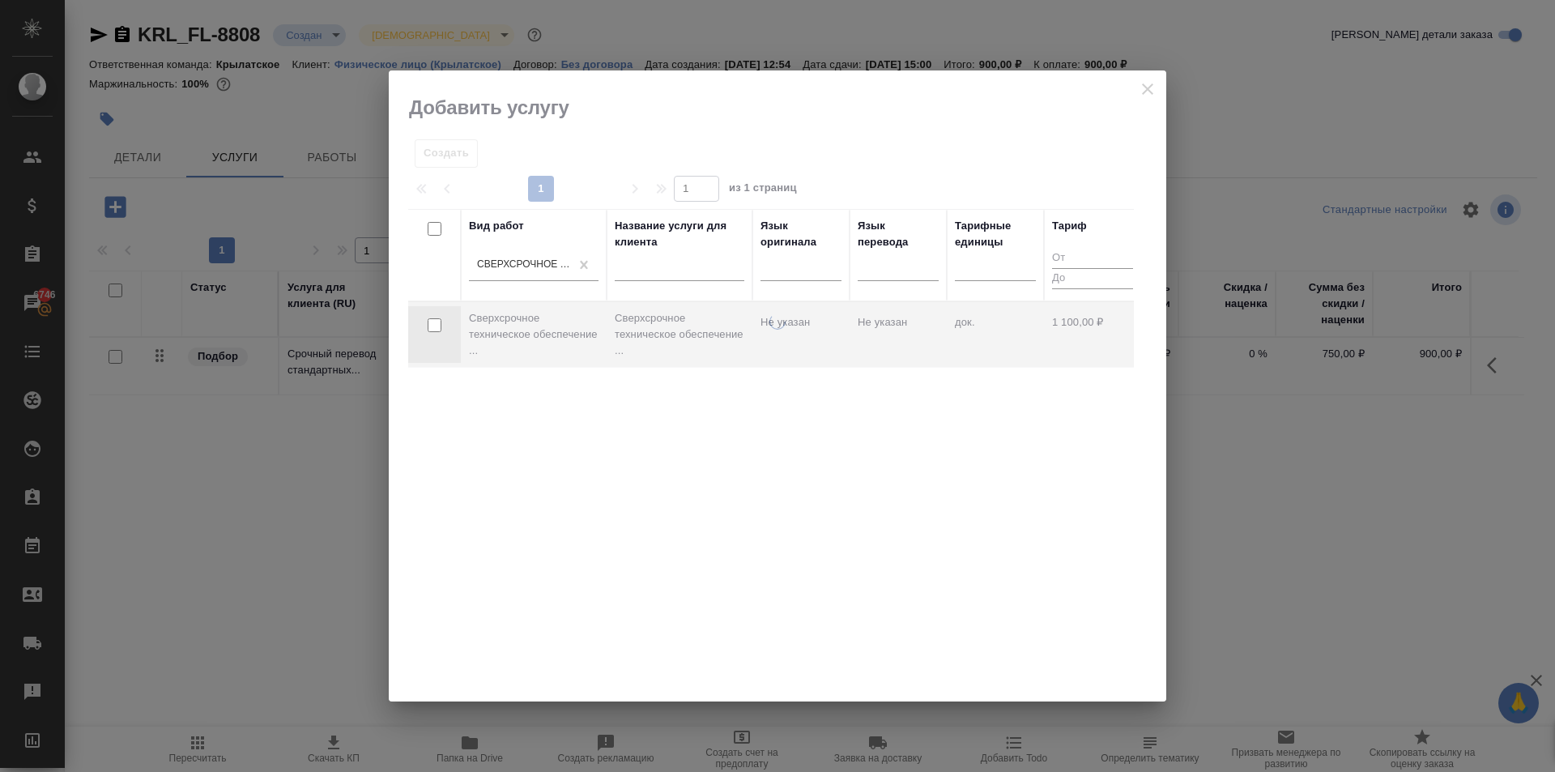
click at [665, 358] on div at bounding box center [777, 507] width 777 height 388
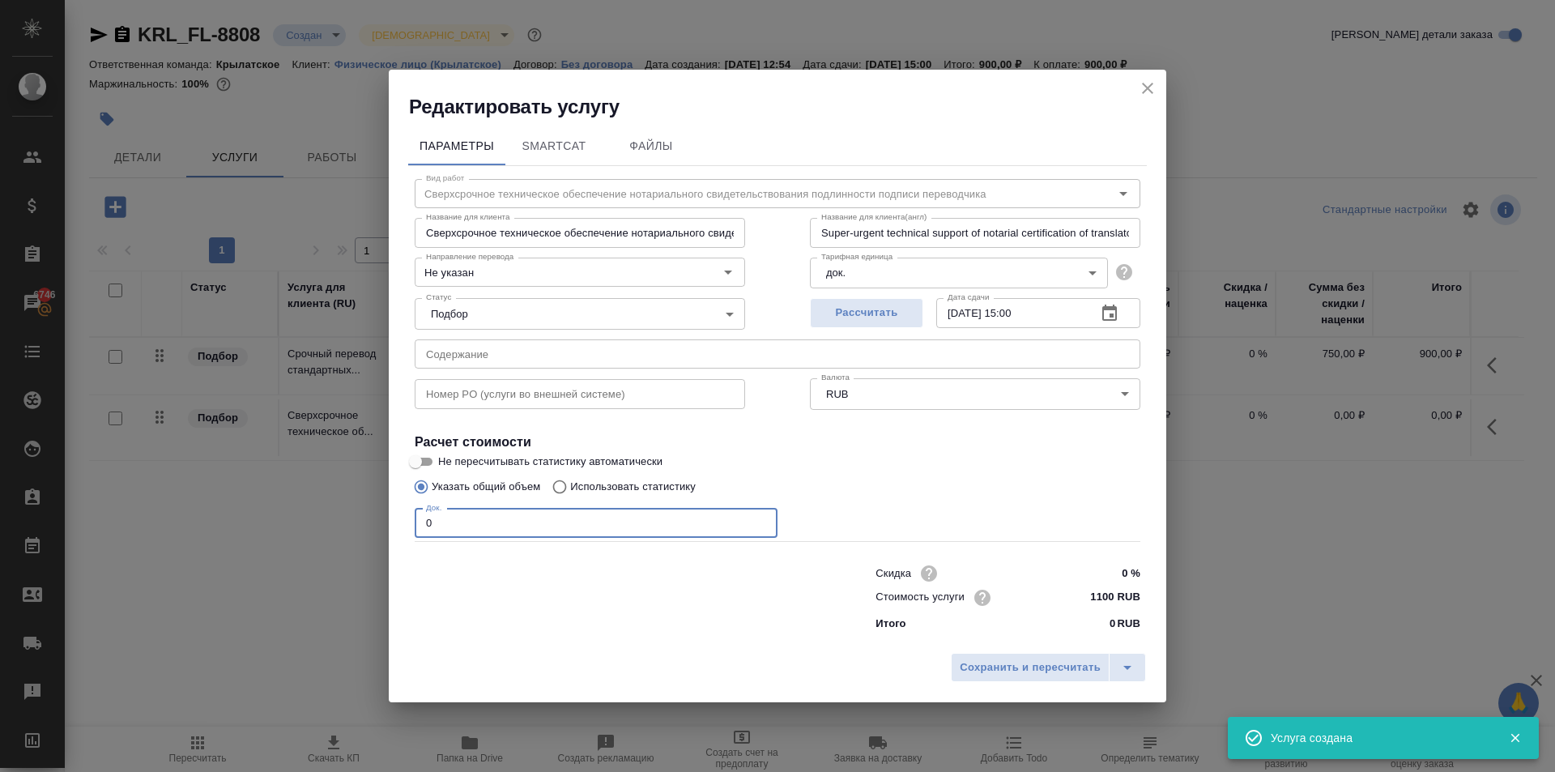
drag, startPoint x: 451, startPoint y: 528, endPoint x: 339, endPoint y: 506, distance: 113.9
click at [339, 507] on div "Редактировать услугу Параметры SmartCat Файлы Вид работ Сверхсрочное техническо…" at bounding box center [777, 386] width 1555 height 772
type input "1"
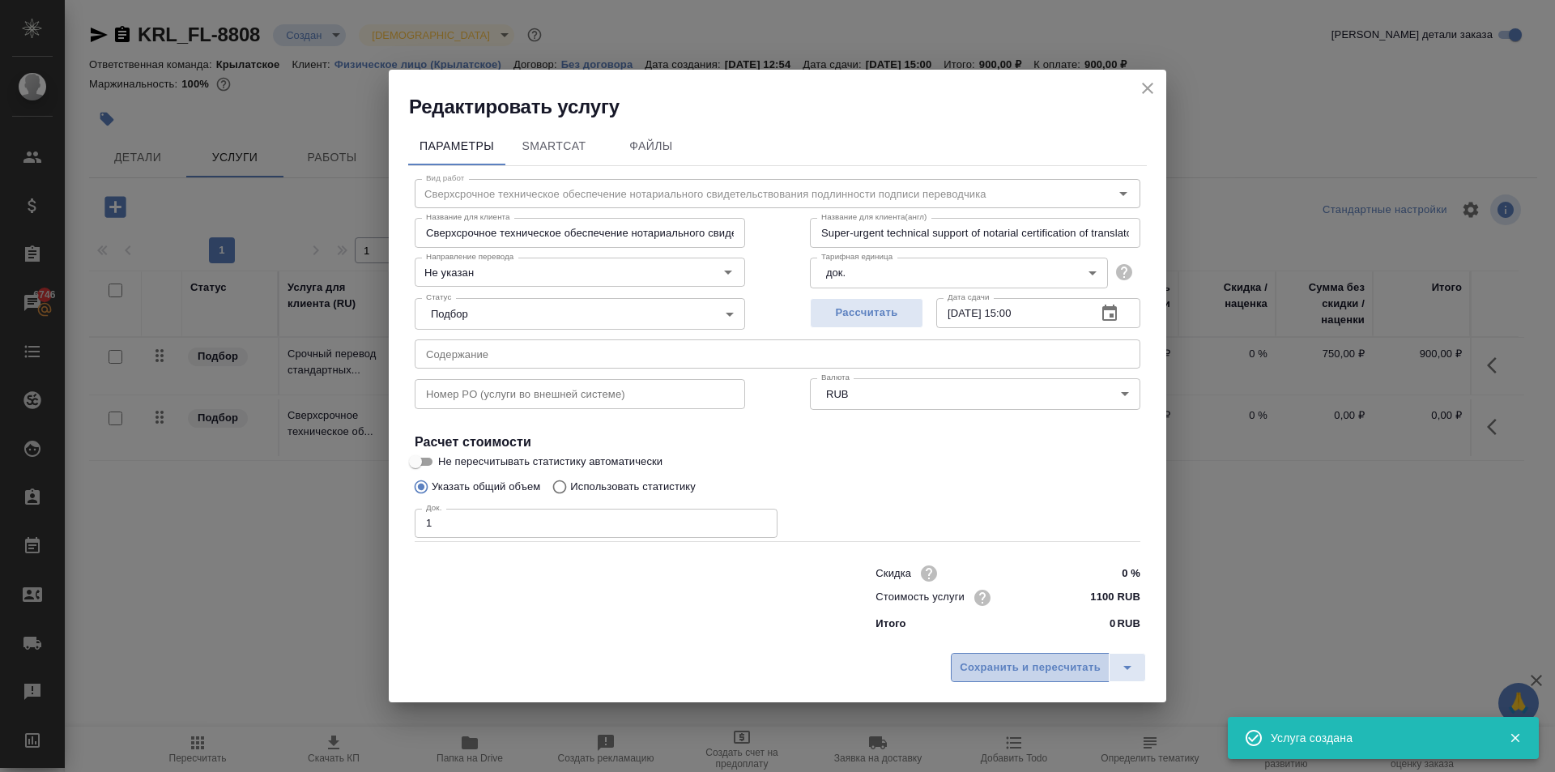
click at [1101, 664] on button "Сохранить и пересчитать" at bounding box center [1030, 667] width 159 height 29
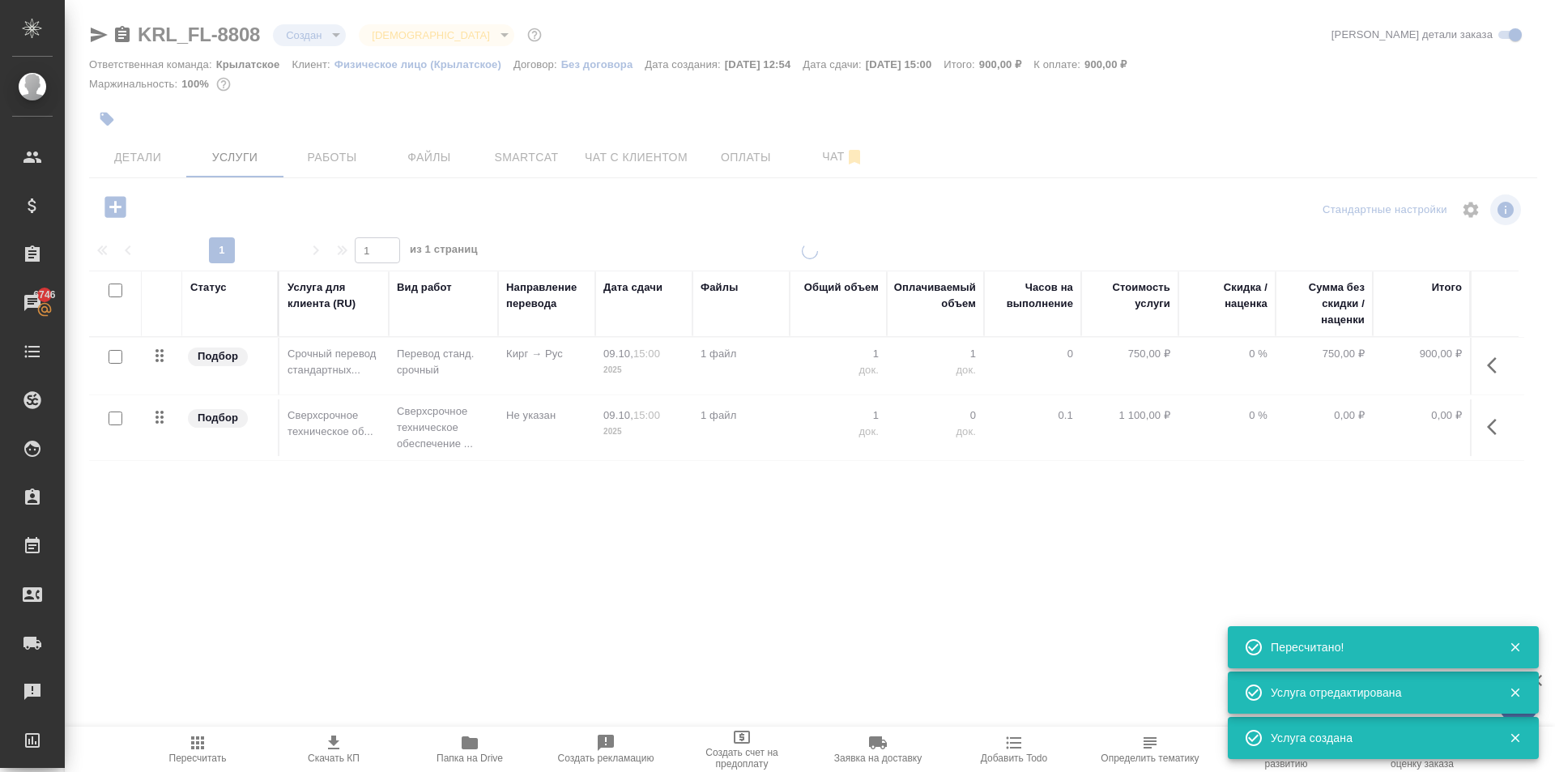
type input "urgent"
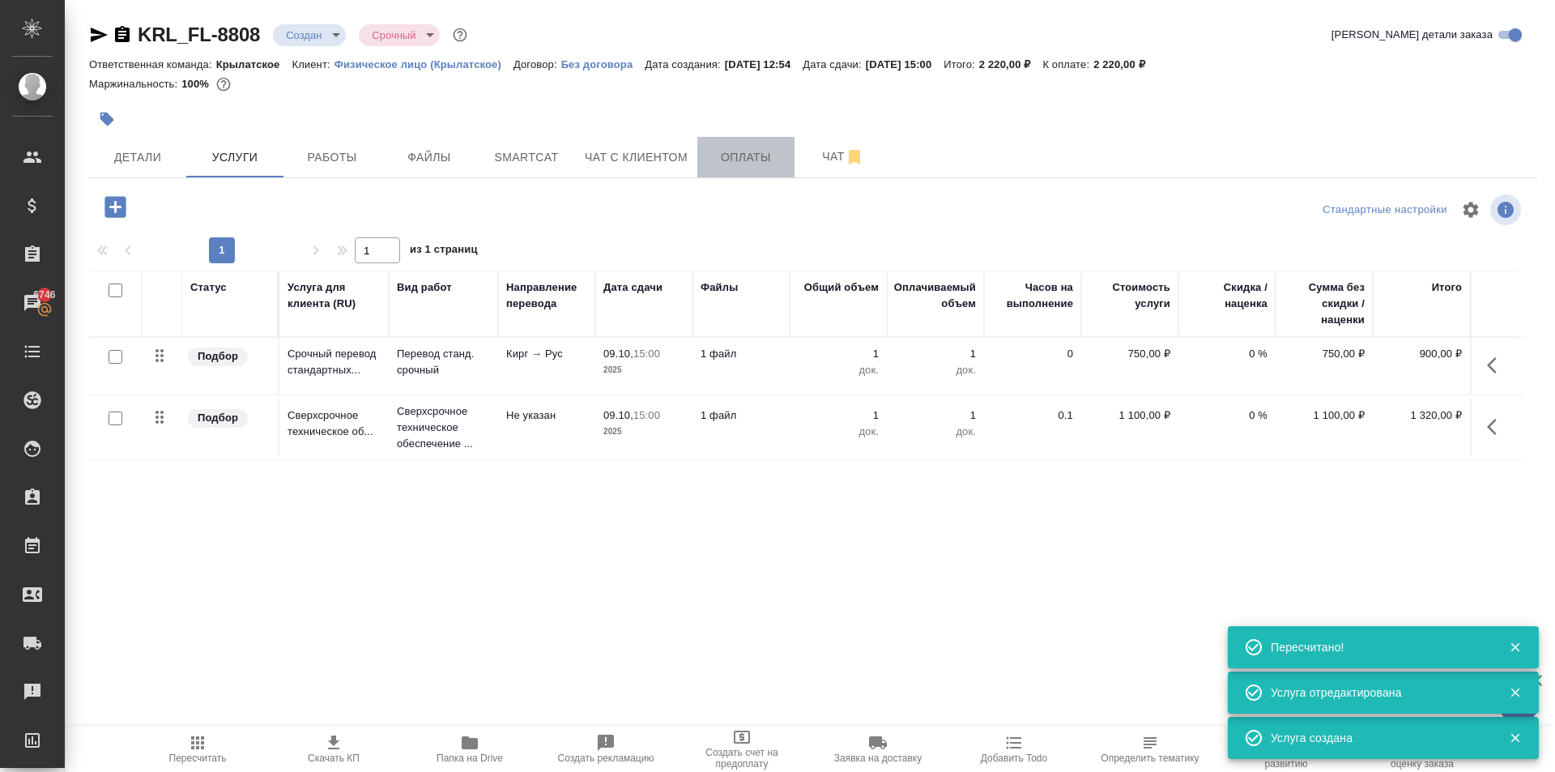
click at [746, 147] on span "Оплаты" at bounding box center [746, 157] width 78 height 20
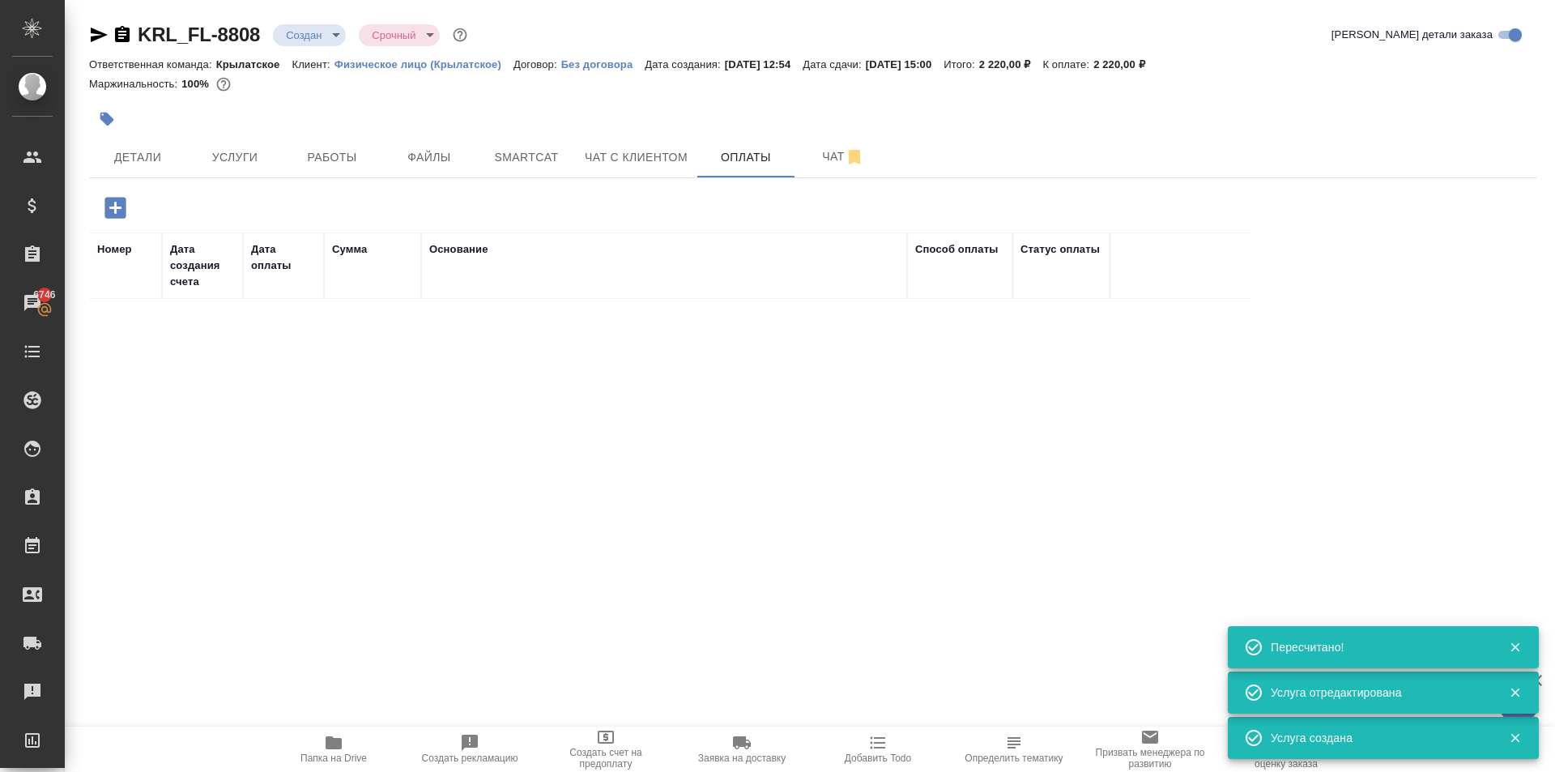
drag, startPoint x: 126, startPoint y: 199, endPoint x: 214, endPoint y: 213, distance: 89.3
click at [127, 199] on icon "button" at bounding box center [115, 208] width 28 height 28
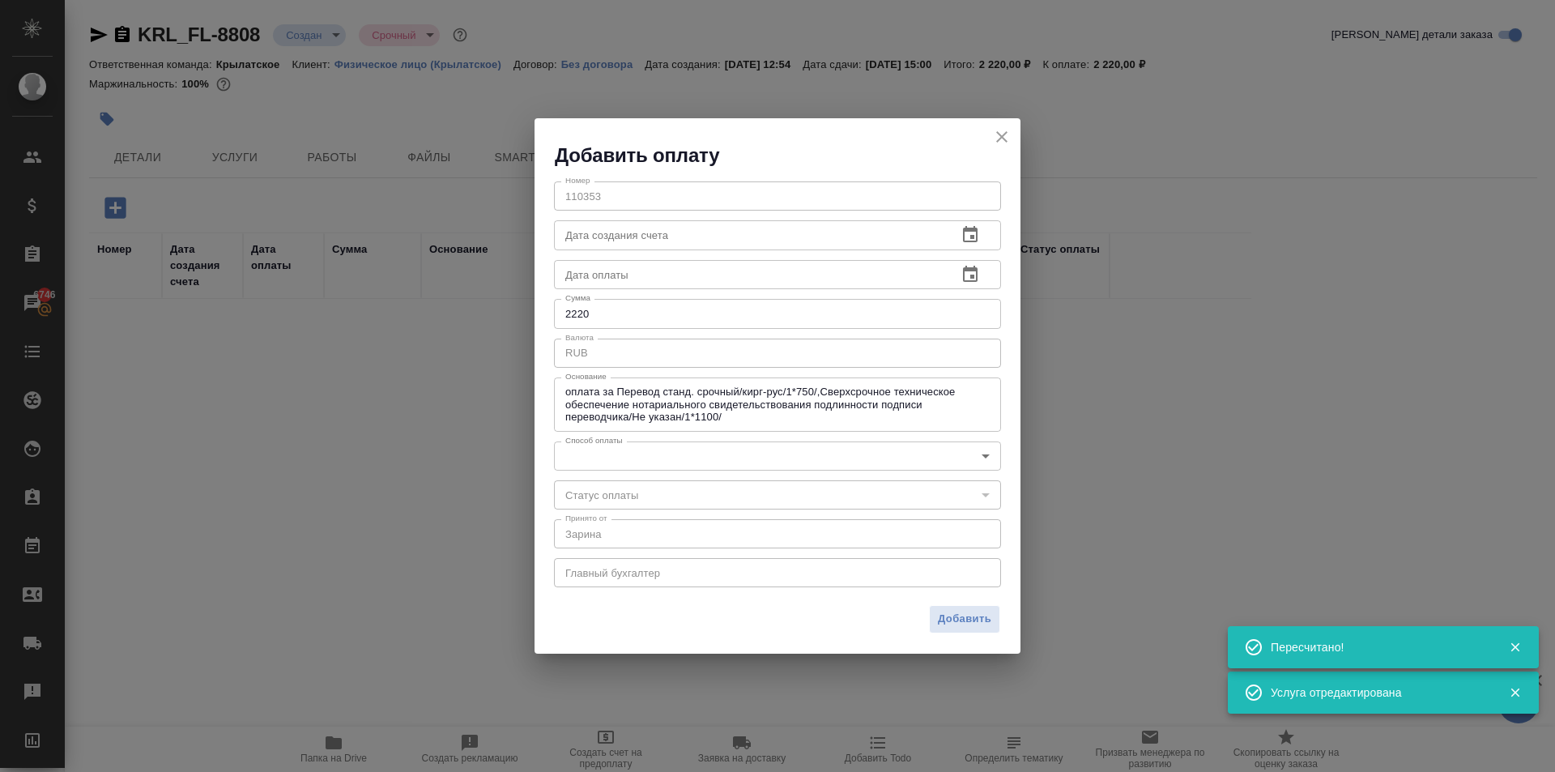
click at [654, 470] on div "Номер 110353 Номер Дата создания счета Дата создания счета Дата оплаты Дата опл…" at bounding box center [777, 382] width 486 height 429
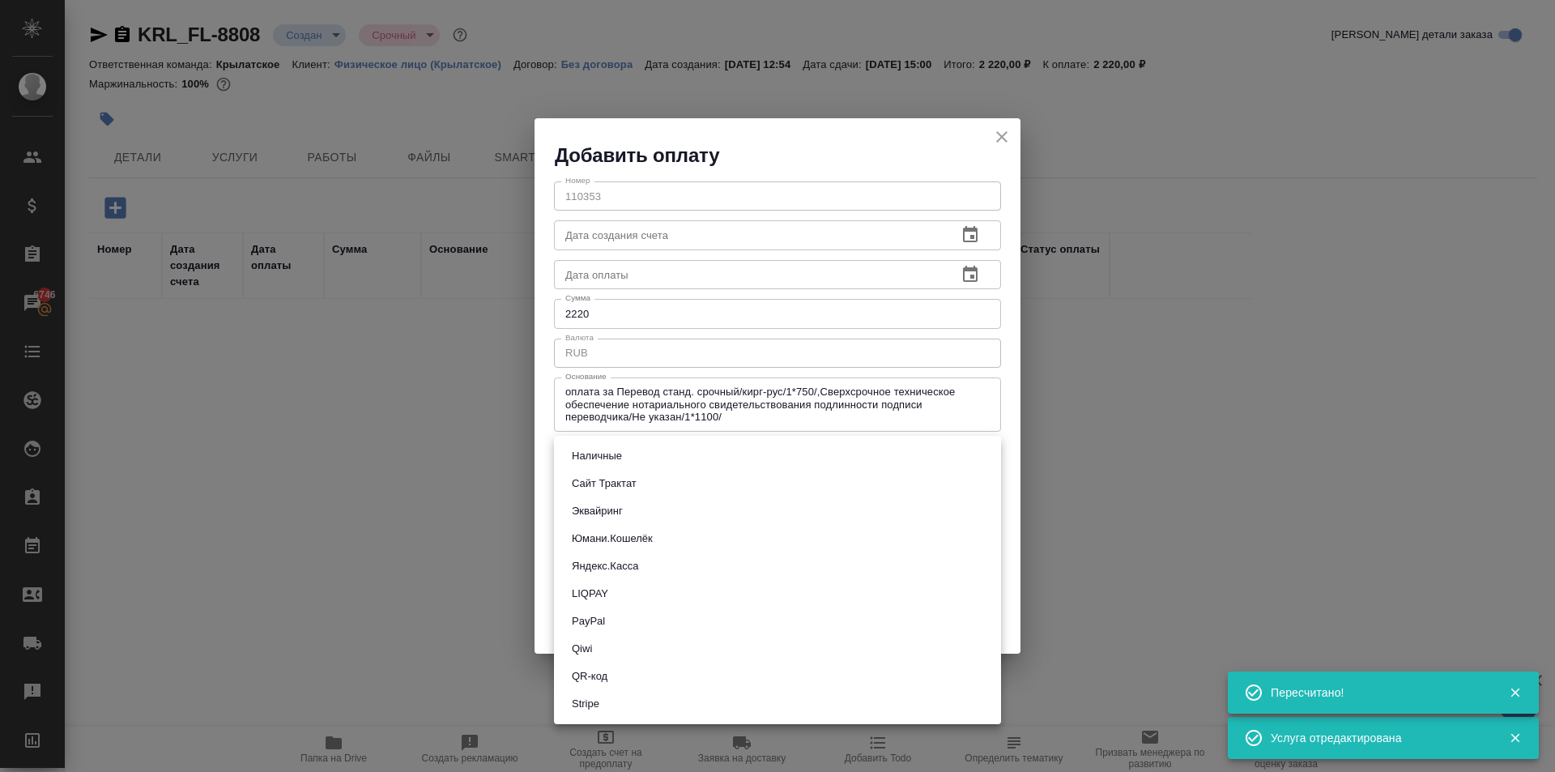
click at [636, 462] on body "🙏 .cls-1 fill:#fff; AWATERA Kasymov Timur Клиенты Спецификации Заказы 6746 Чаты…" at bounding box center [777, 386] width 1555 height 772
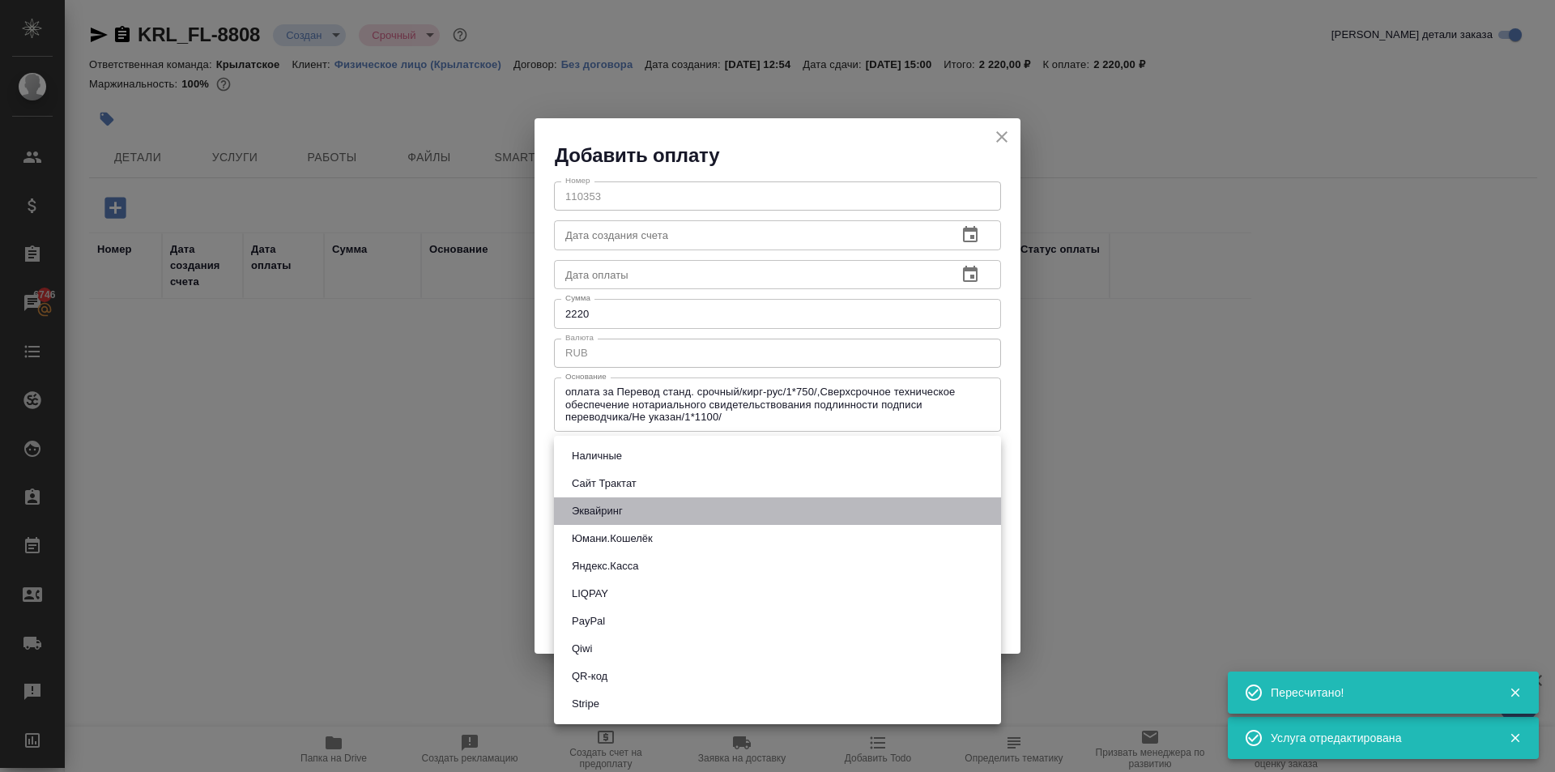
drag, startPoint x: 602, startPoint y: 511, endPoint x: 734, endPoint y: 523, distance: 132.5
click at [601, 511] on button "Эквайринг" at bounding box center [597, 511] width 61 height 18
type input "acquiring"
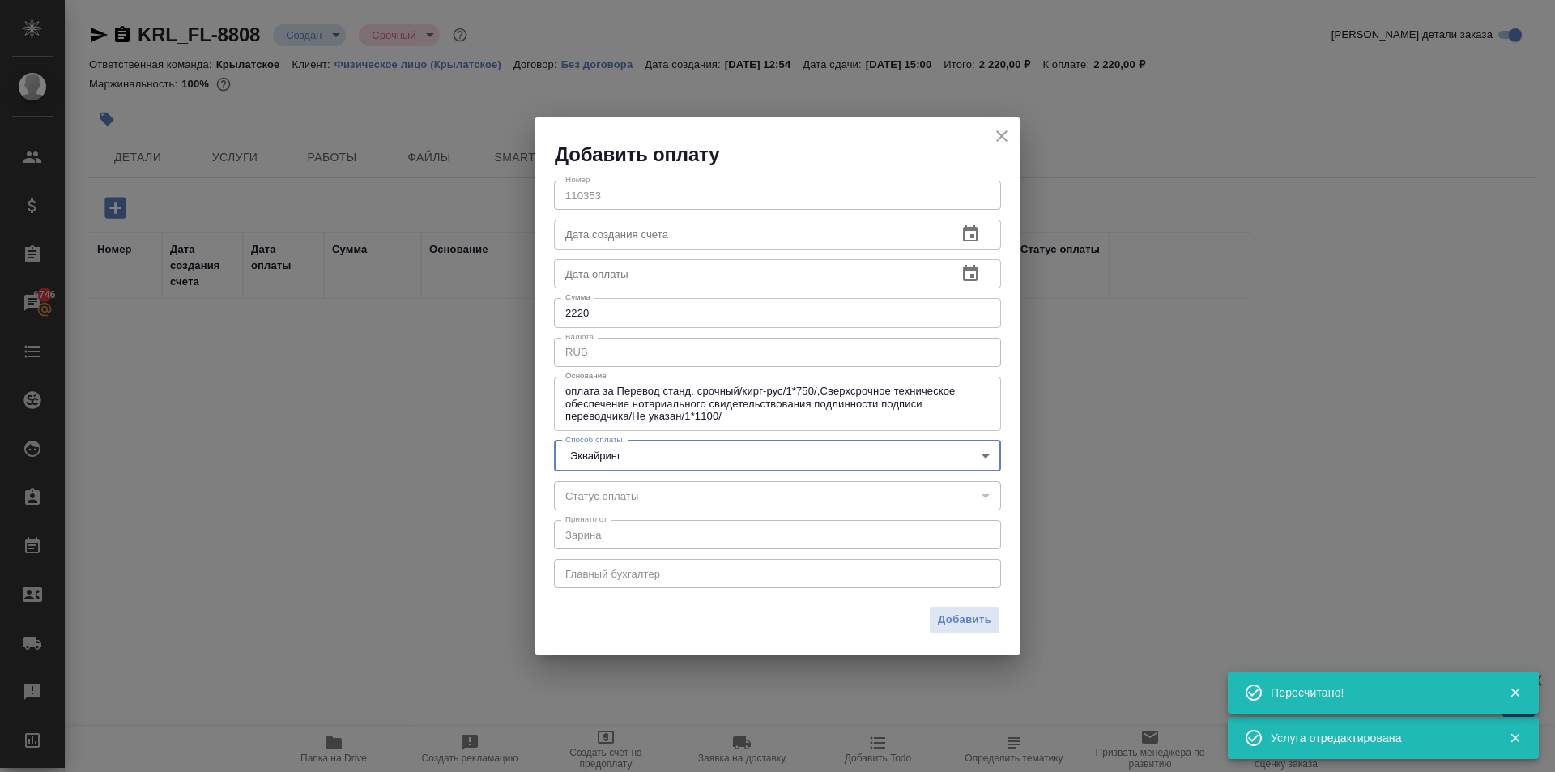
click at [988, 639] on div "Добавить" at bounding box center [777, 626] width 486 height 57
click at [978, 628] on span "Добавить" at bounding box center [964, 620] width 53 height 19
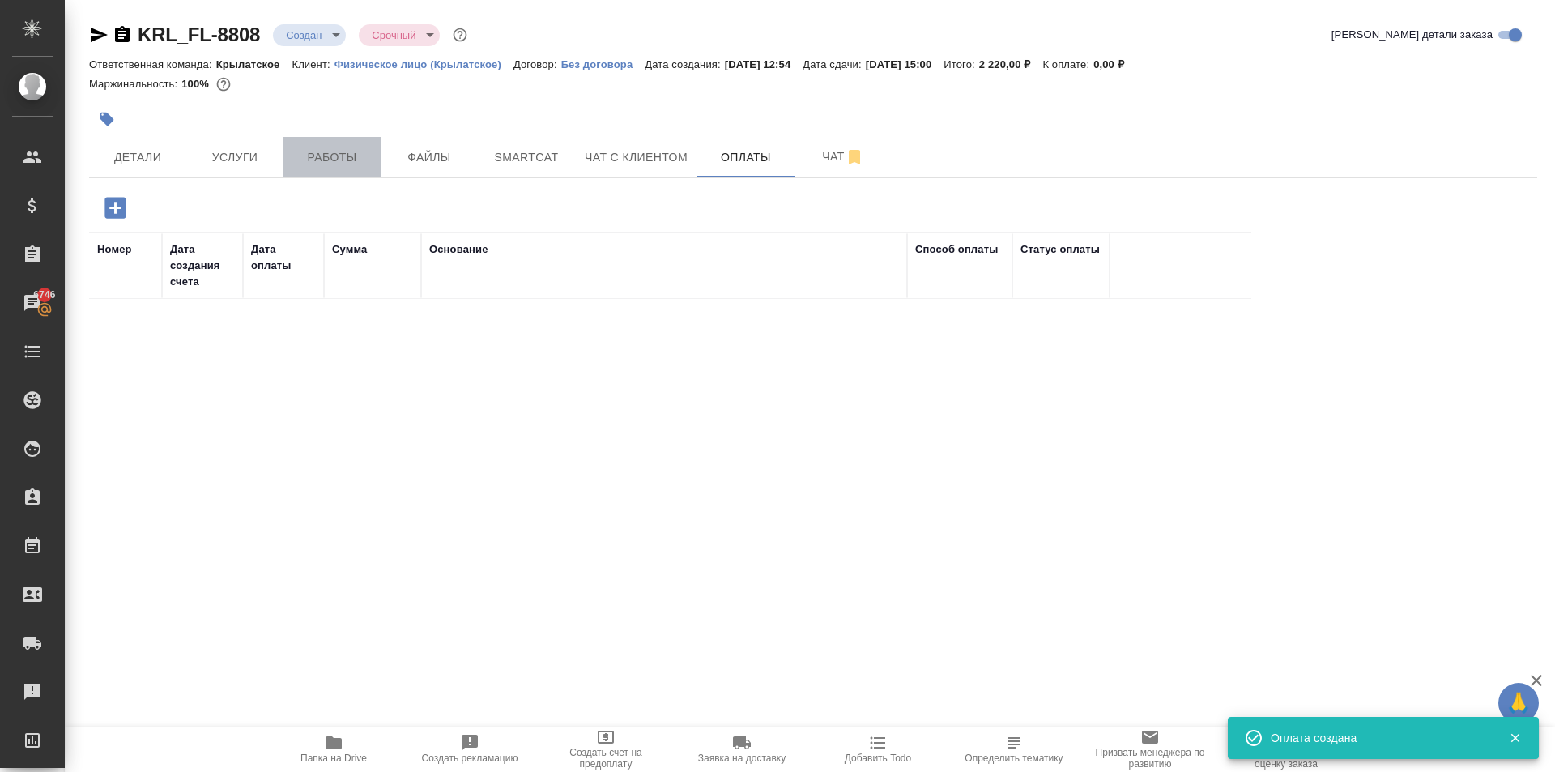
click at [340, 168] on button "Работы" at bounding box center [331, 157] width 97 height 40
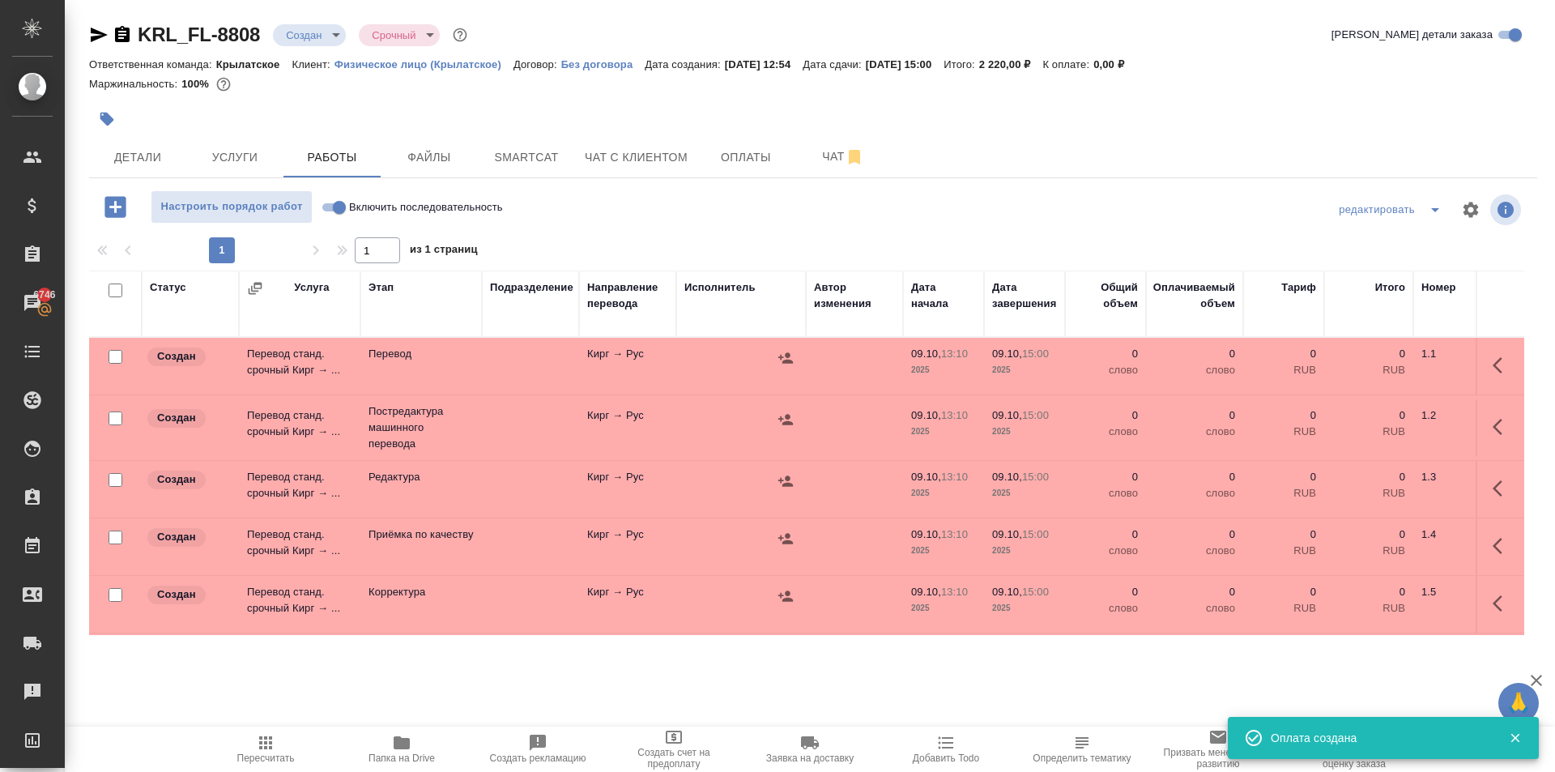
click at [339, 203] on input "Включить последовательность" at bounding box center [339, 207] width 58 height 19
checkbox input "true"
click at [116, 291] on input "checkbox" at bounding box center [115, 290] width 14 height 14
checkbox input "true"
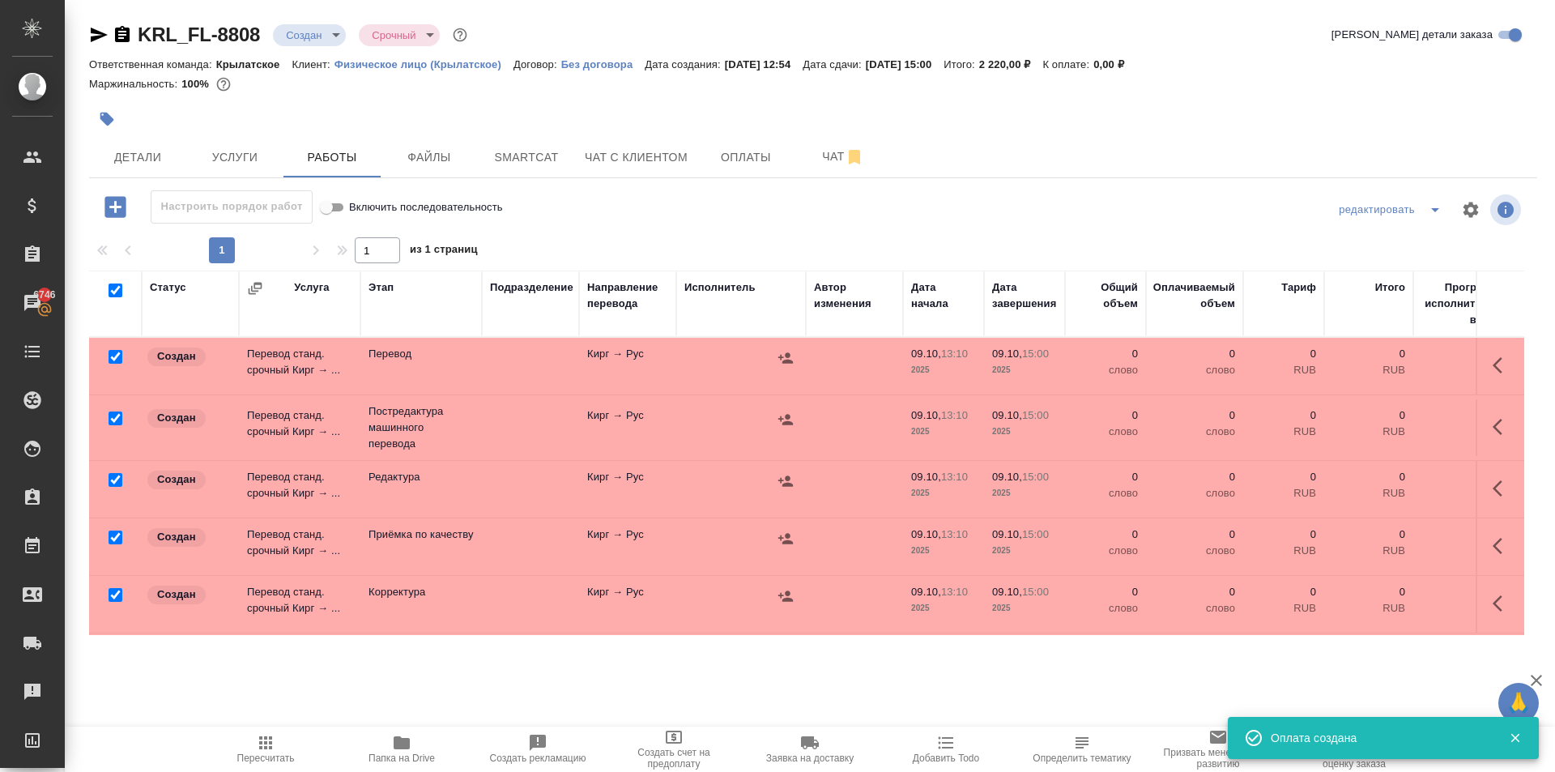
checkbox input "true"
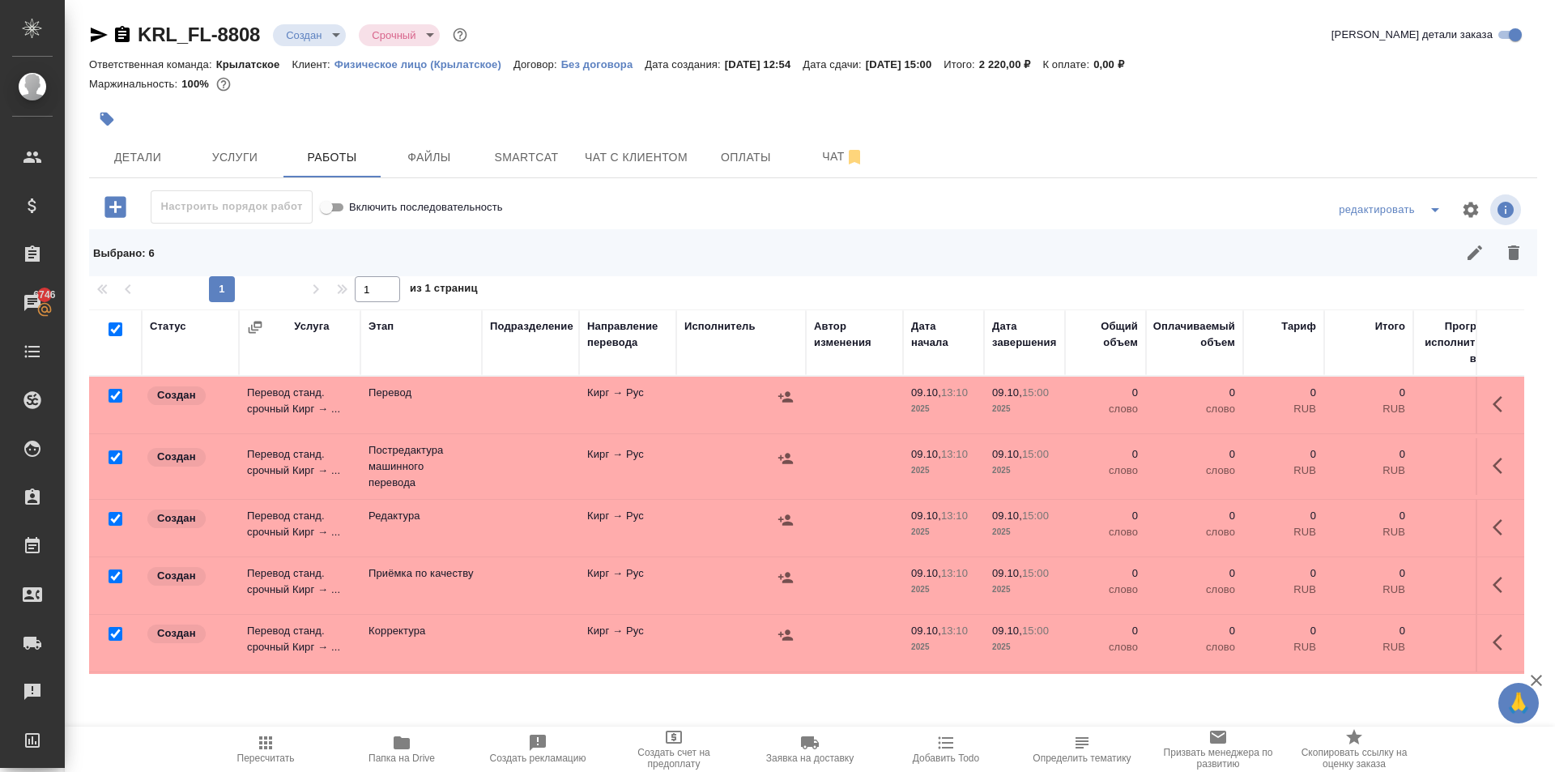
click at [115, 395] on input "checkbox" at bounding box center [115, 396] width 14 height 14
checkbox input "false"
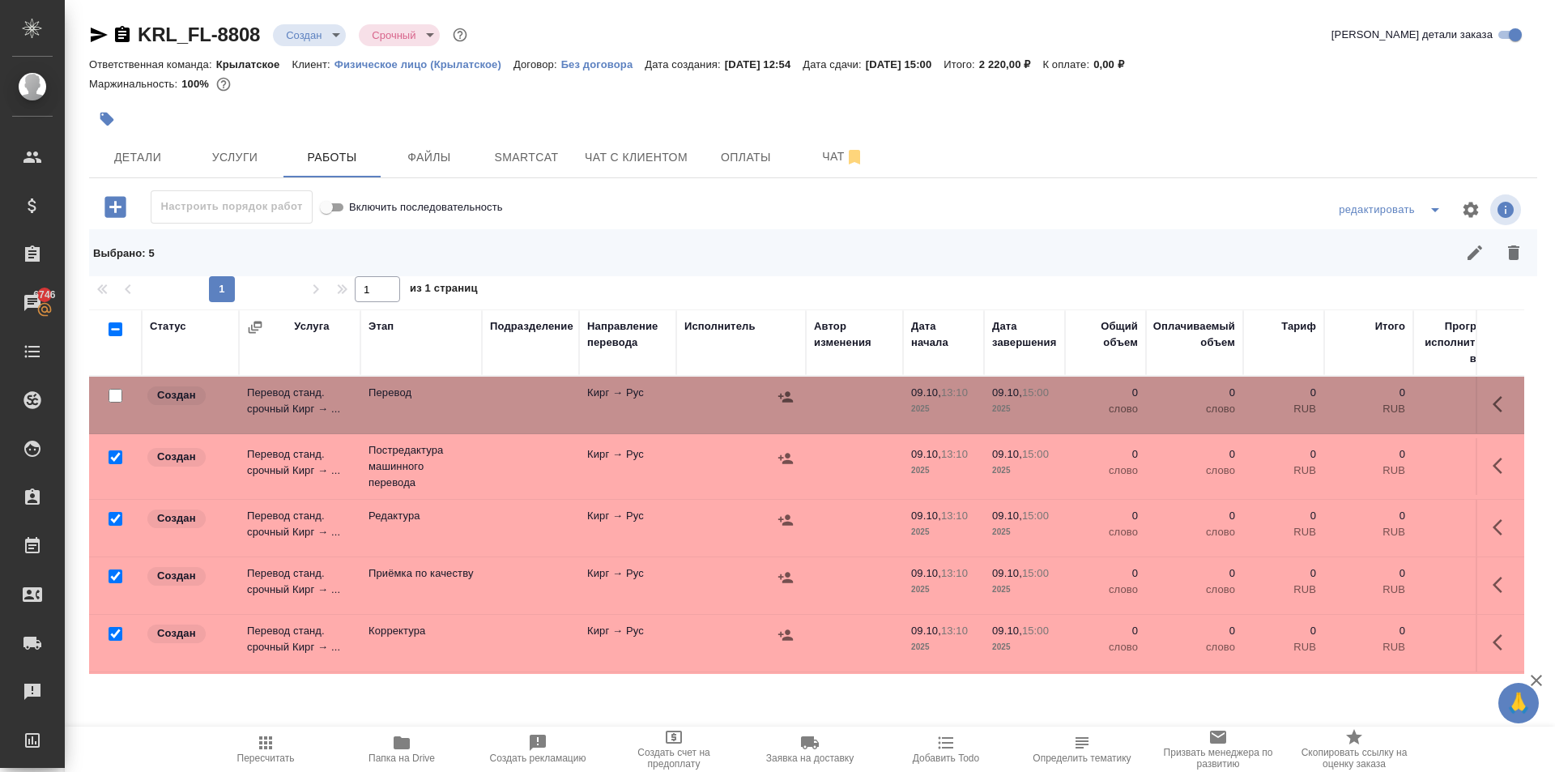
checkbox input "false"
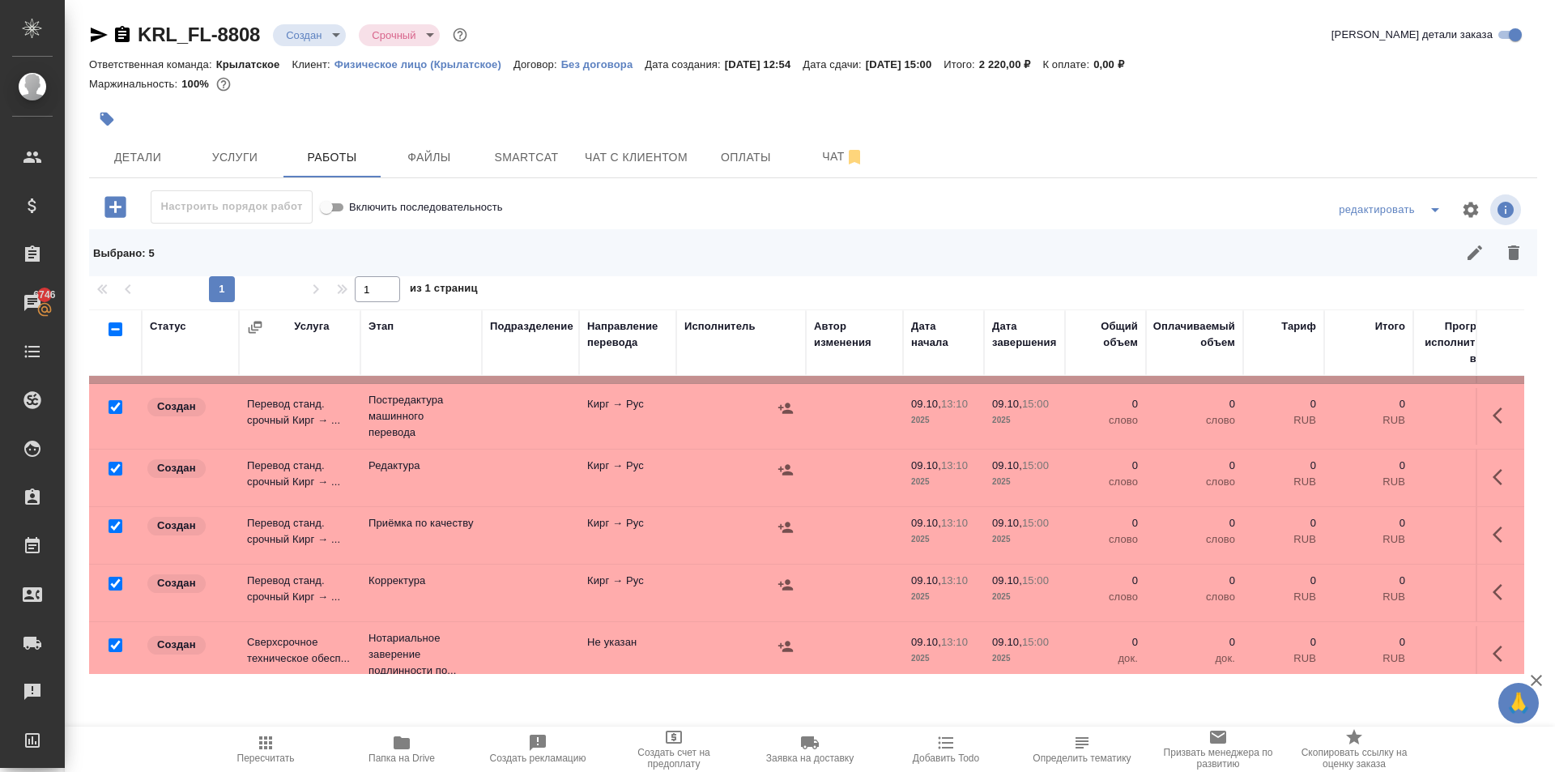
scroll to position [76, 0]
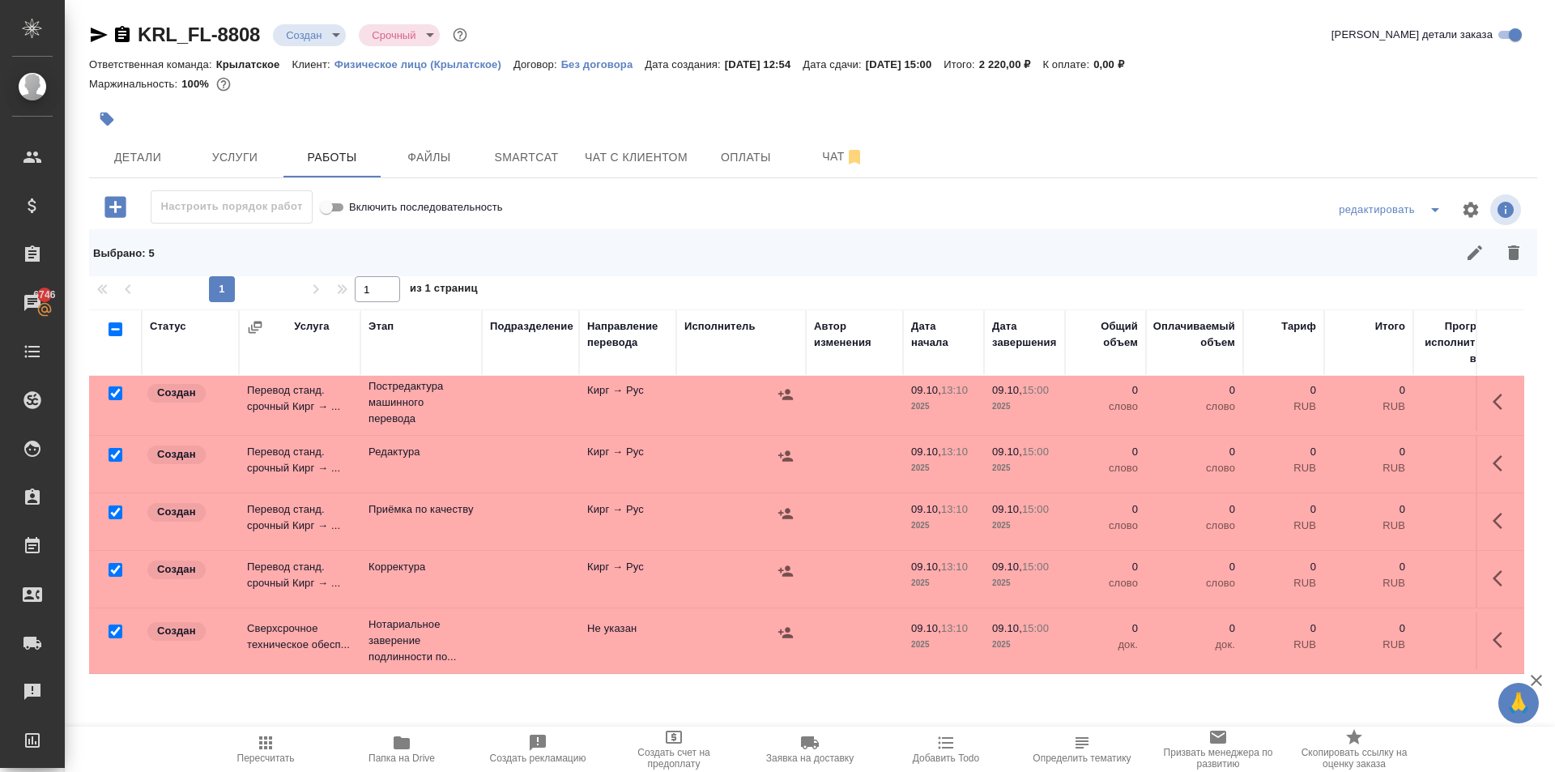
click at [111, 624] on input "checkbox" at bounding box center [115, 631] width 14 height 14
checkbox input "false"
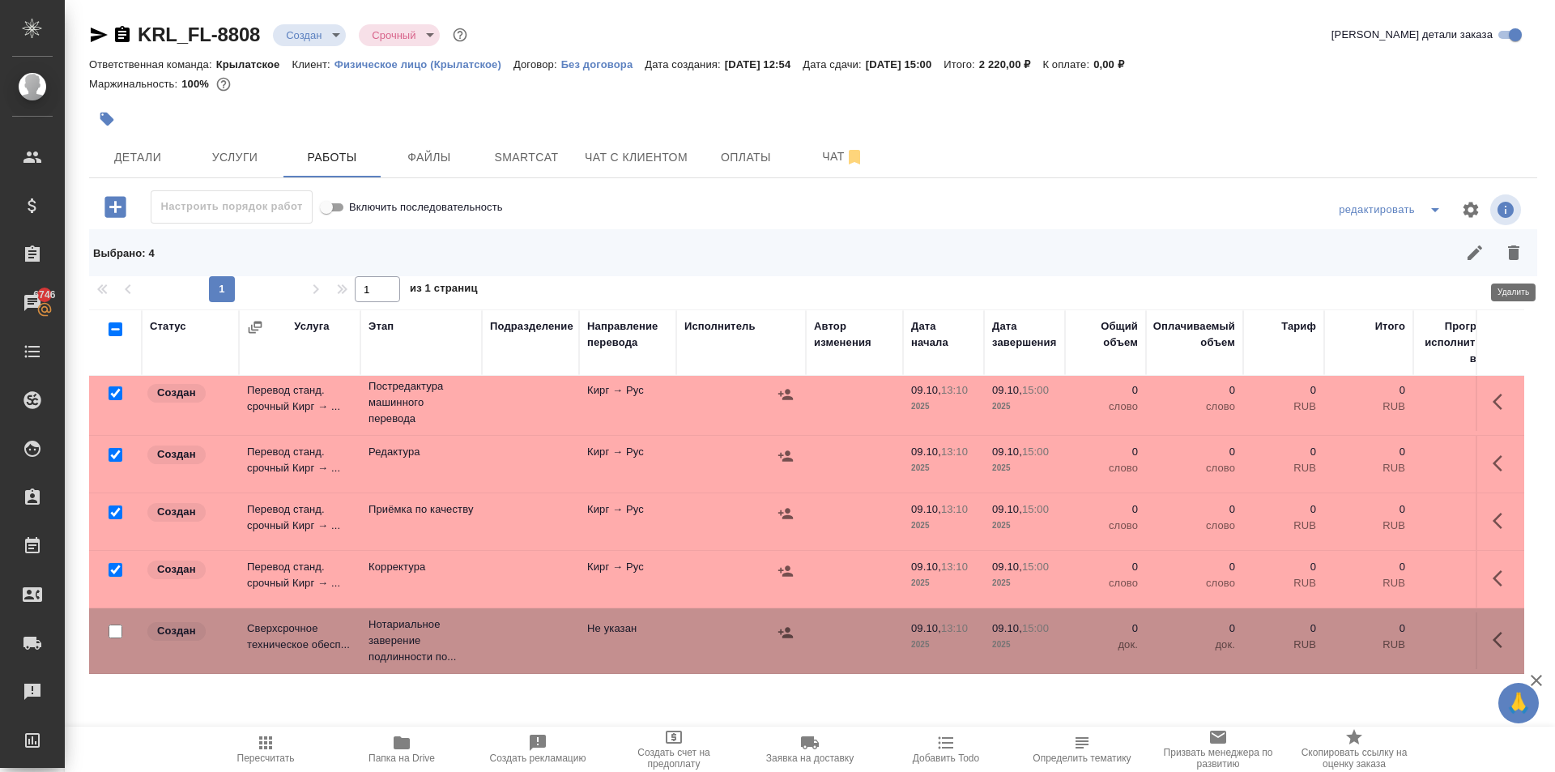
click at [1512, 243] on icon "button" at bounding box center [1513, 252] width 19 height 19
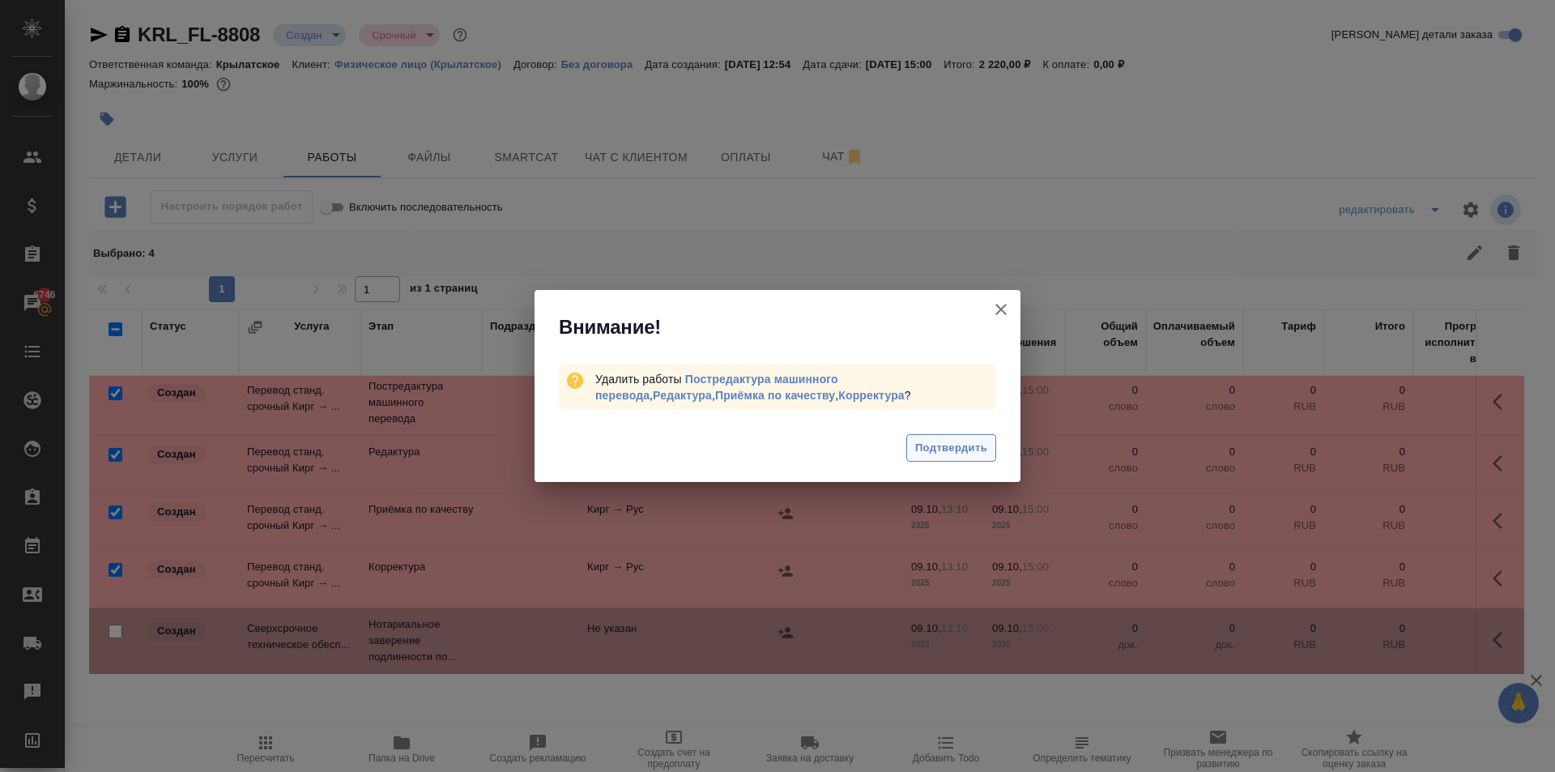
click at [980, 456] on span "Подтвердить" at bounding box center [951, 448] width 72 height 19
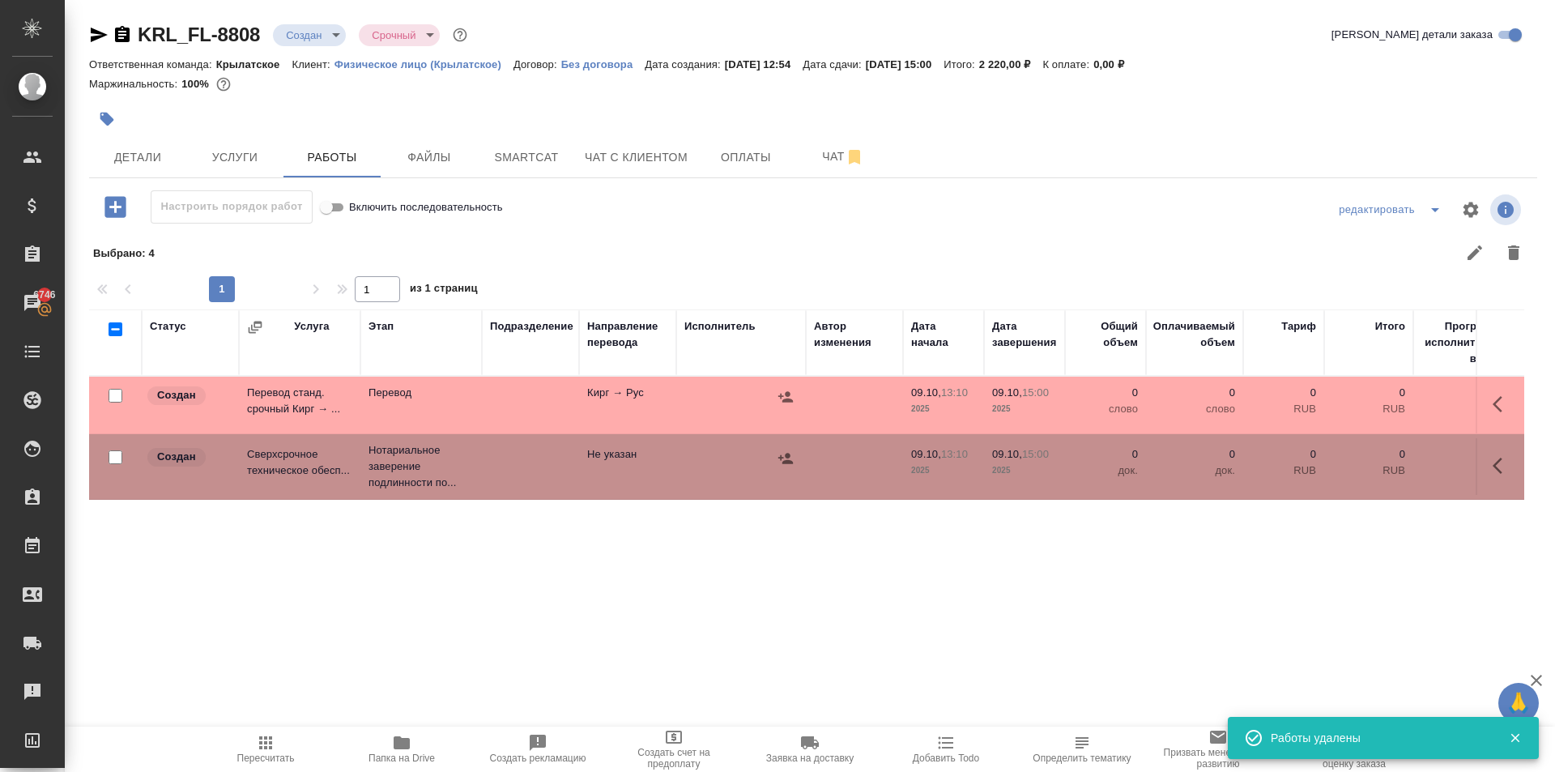
scroll to position [0, 0]
click at [1496, 402] on icon "button" at bounding box center [1497, 404] width 10 height 16
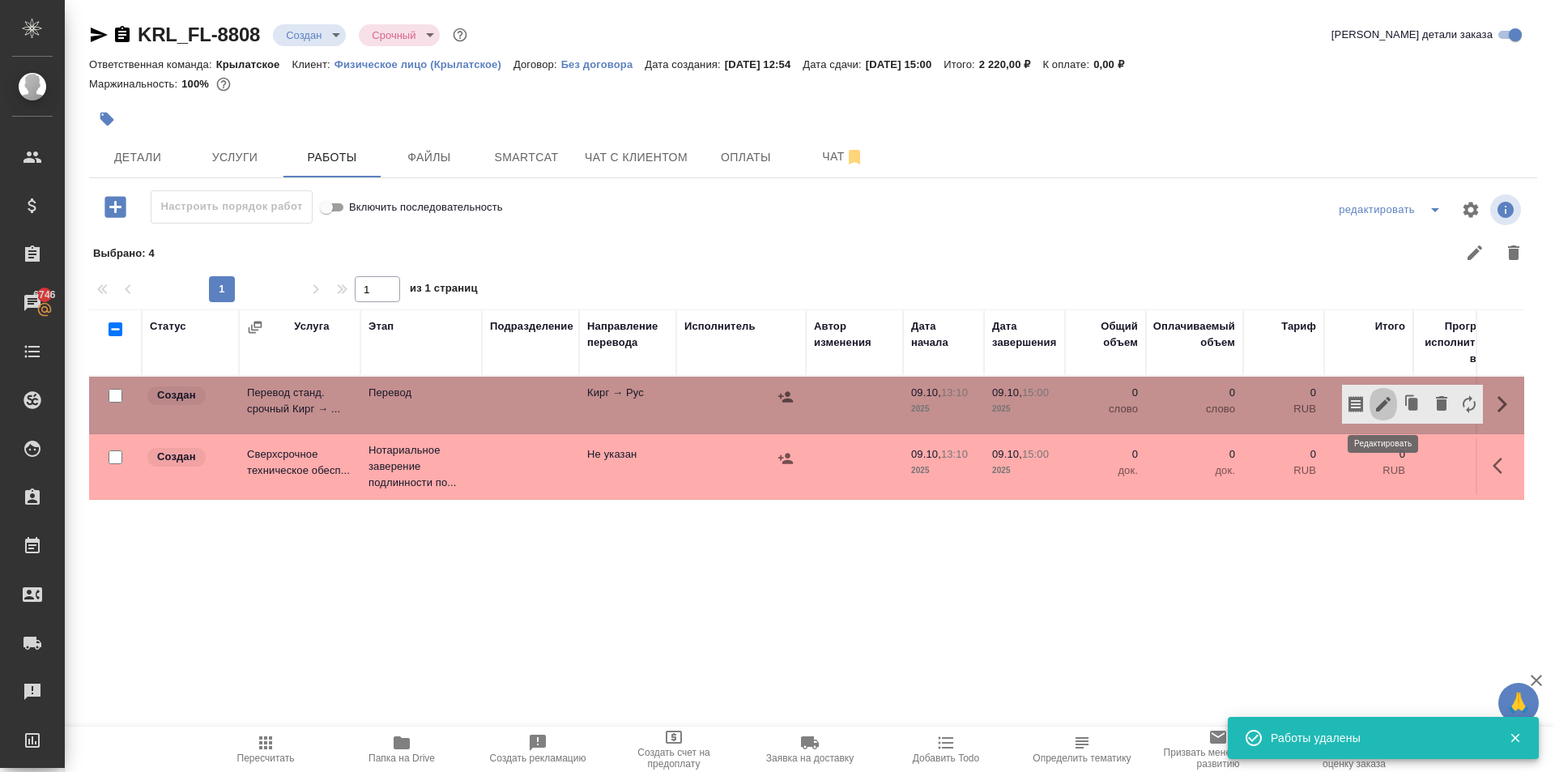
click at [1389, 402] on icon "button" at bounding box center [1382, 403] width 19 height 19
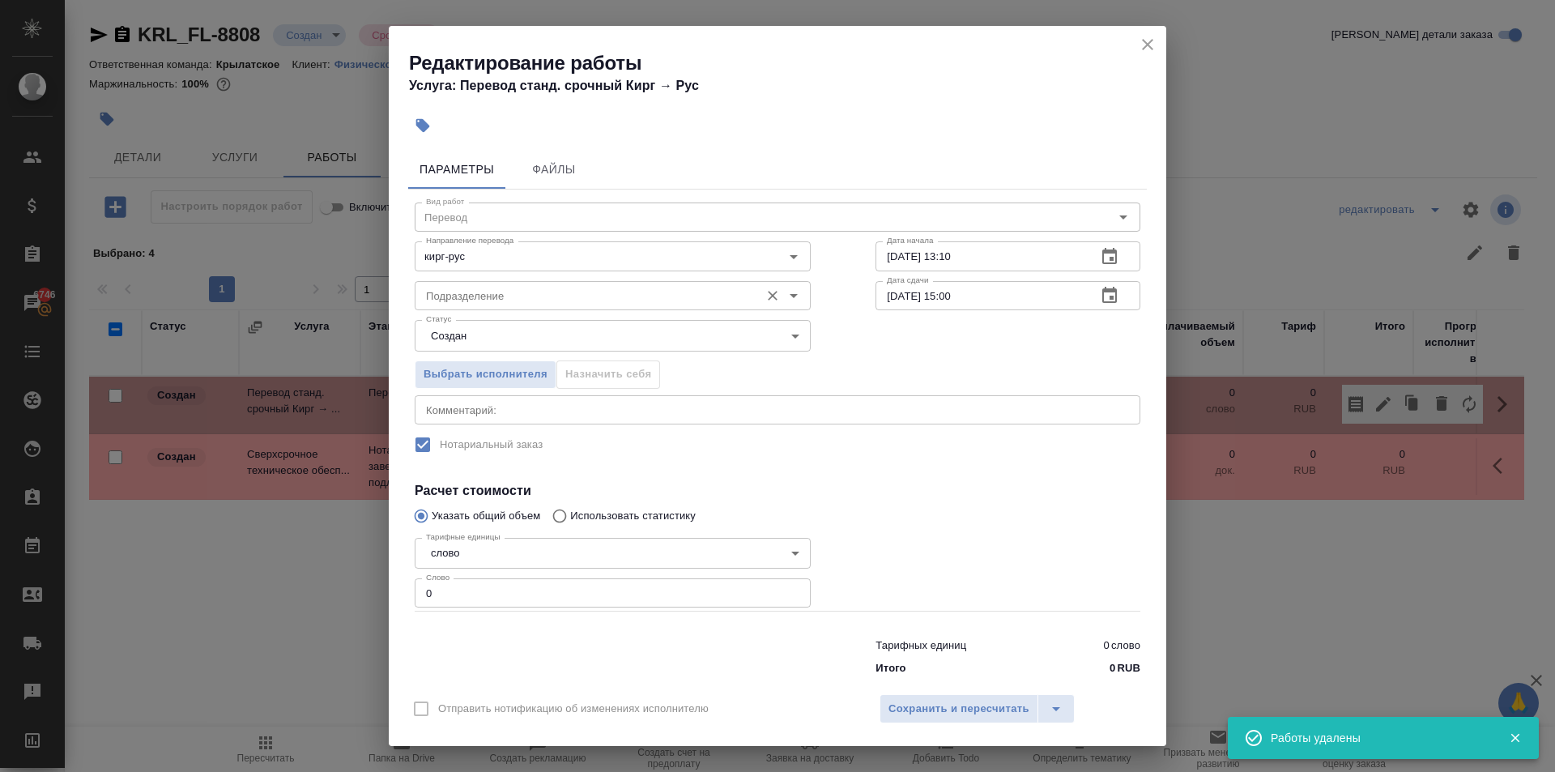
click at [611, 284] on div "Подразделение" at bounding box center [613, 295] width 396 height 29
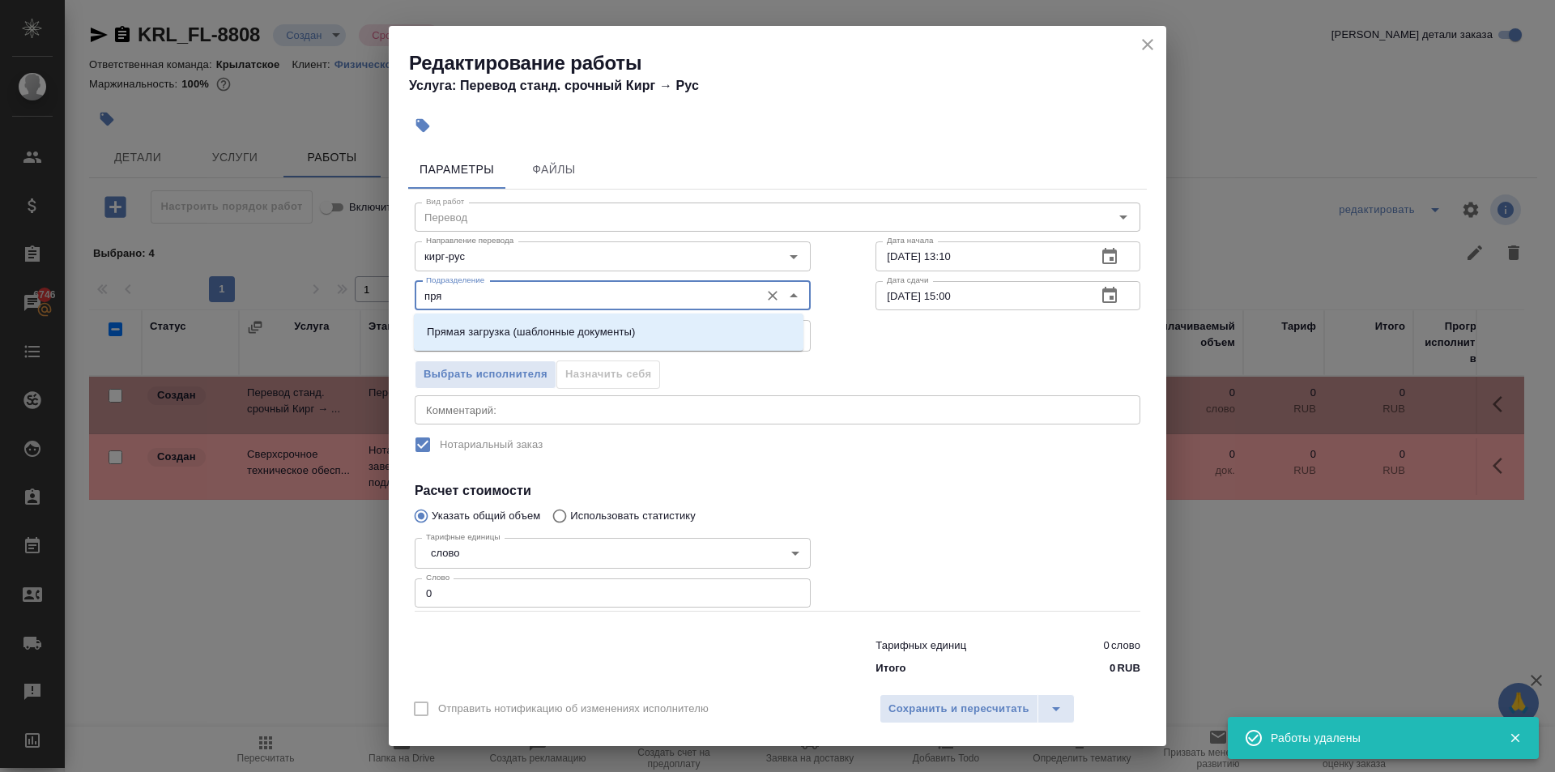
click at [629, 319] on li "Прямая загрузка (шаблонные документы)" at bounding box center [608, 331] width 389 height 29
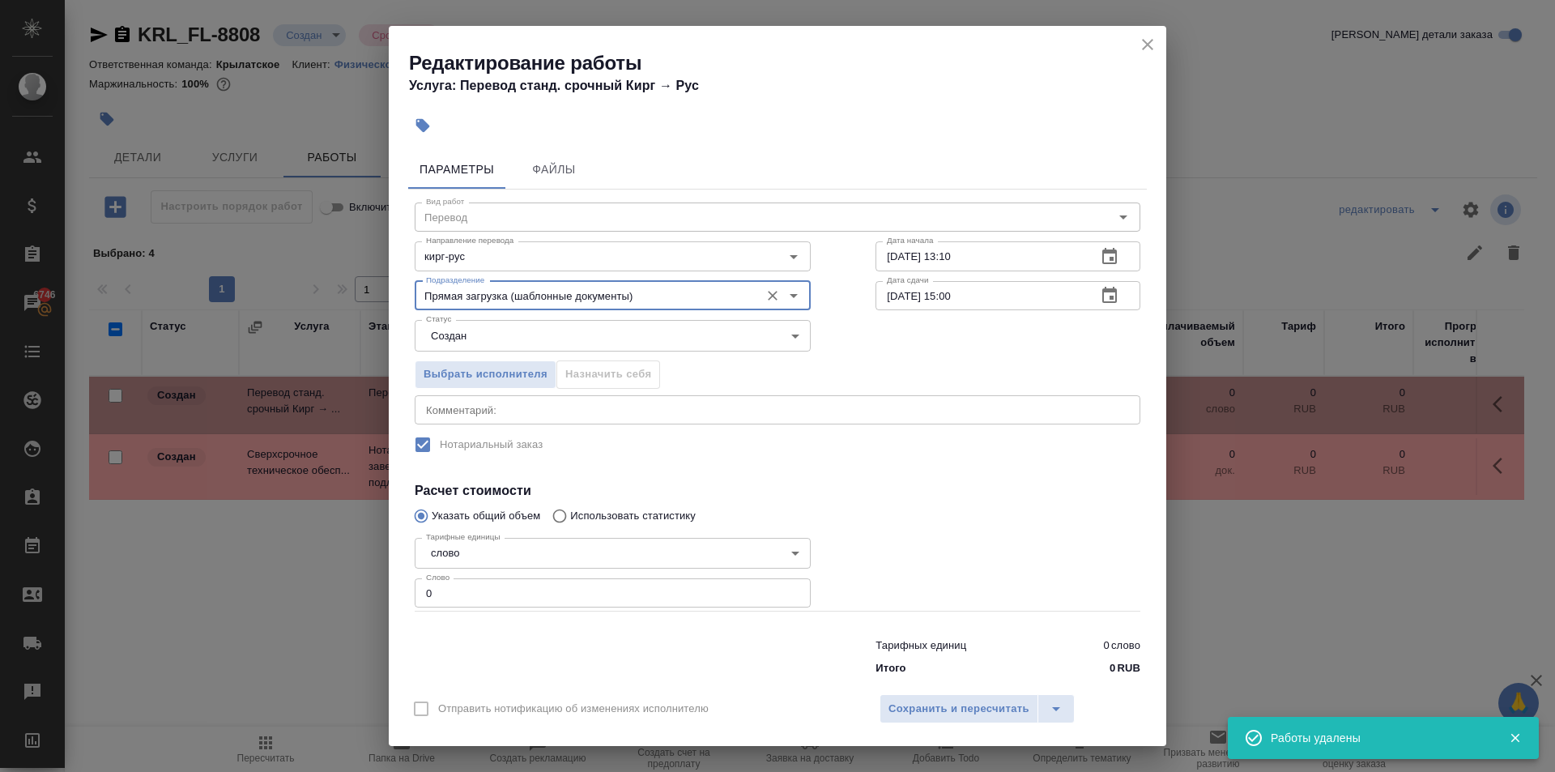
type input "Прямая загрузка (шаблонные документы)"
drag, startPoint x: 440, startPoint y: 585, endPoint x: 407, endPoint y: 578, distance: 33.2
click at [407, 578] on div "Параметры Файлы Вид работ Перевод Вид работ Направление перевода кирг-рус Напра…" at bounding box center [777, 413] width 777 height 540
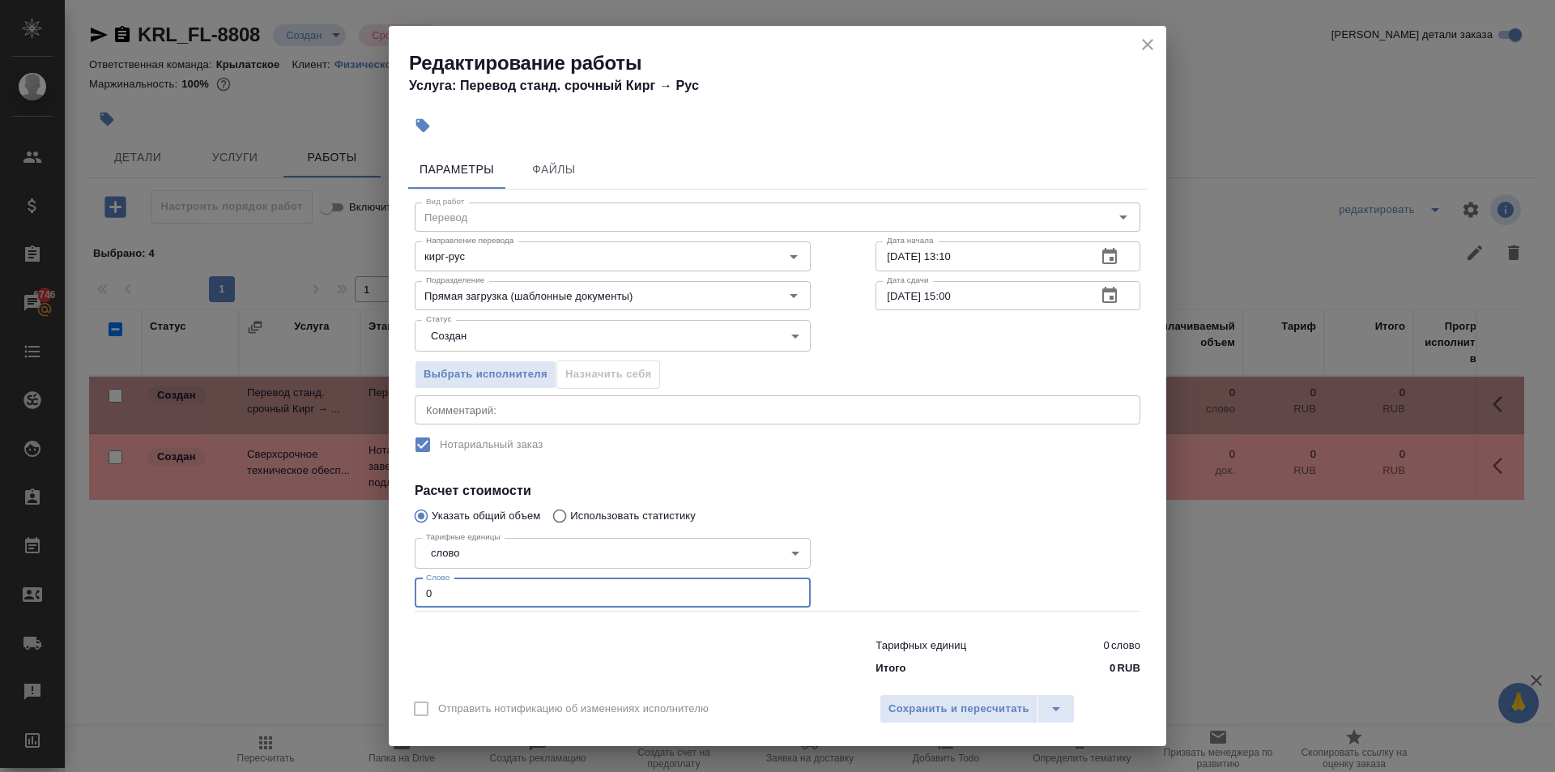
type input "4"
type input "100"
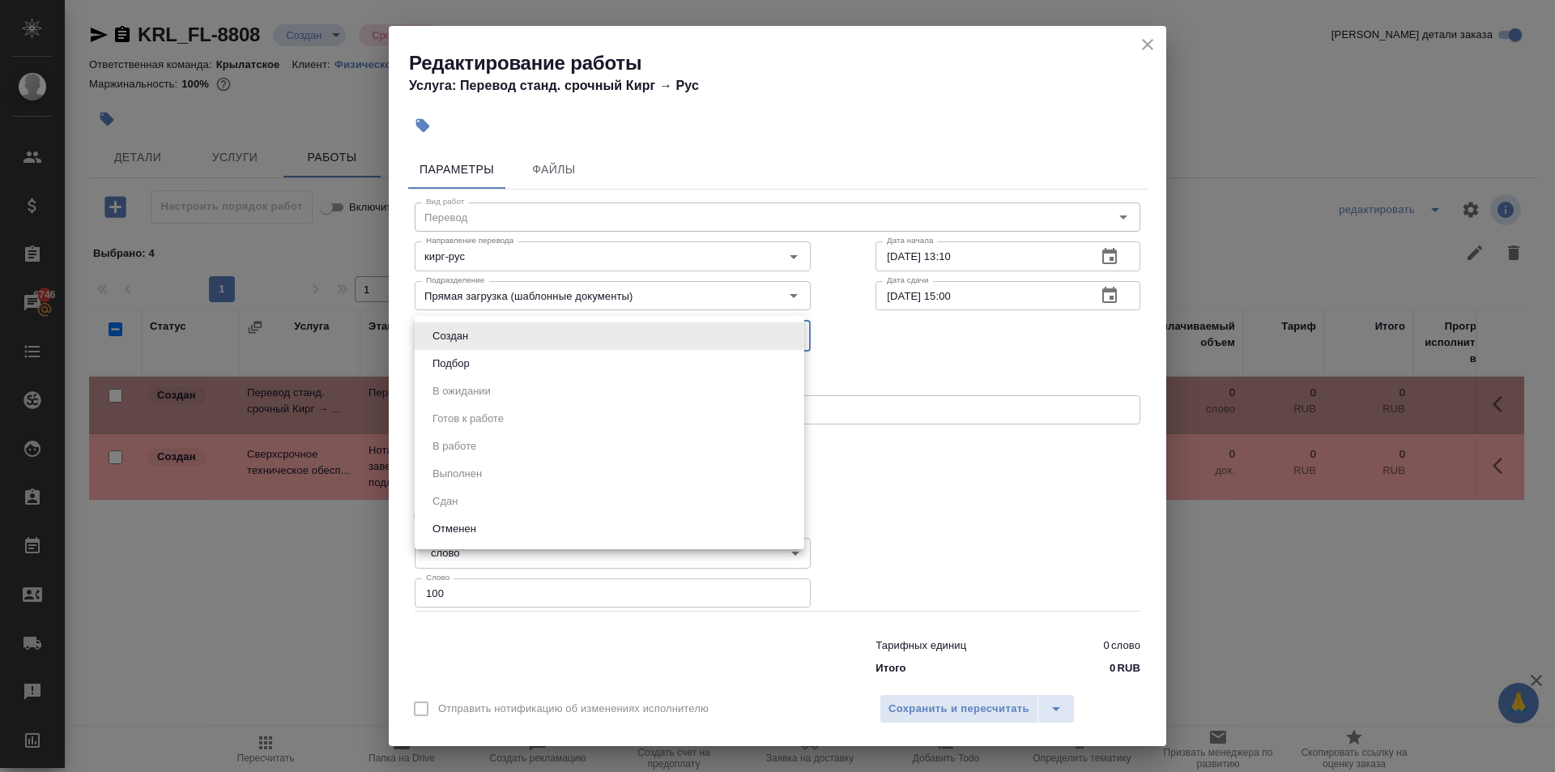
drag, startPoint x: 457, startPoint y: 343, endPoint x: 456, endPoint y: 356, distance: 13.0
click at [457, 347] on body "🙏 .cls-1 fill:#fff; AWATERA Kasymov Timur Клиенты Спецификации Заказы 6746 Чаты…" at bounding box center [777, 386] width 1555 height 772
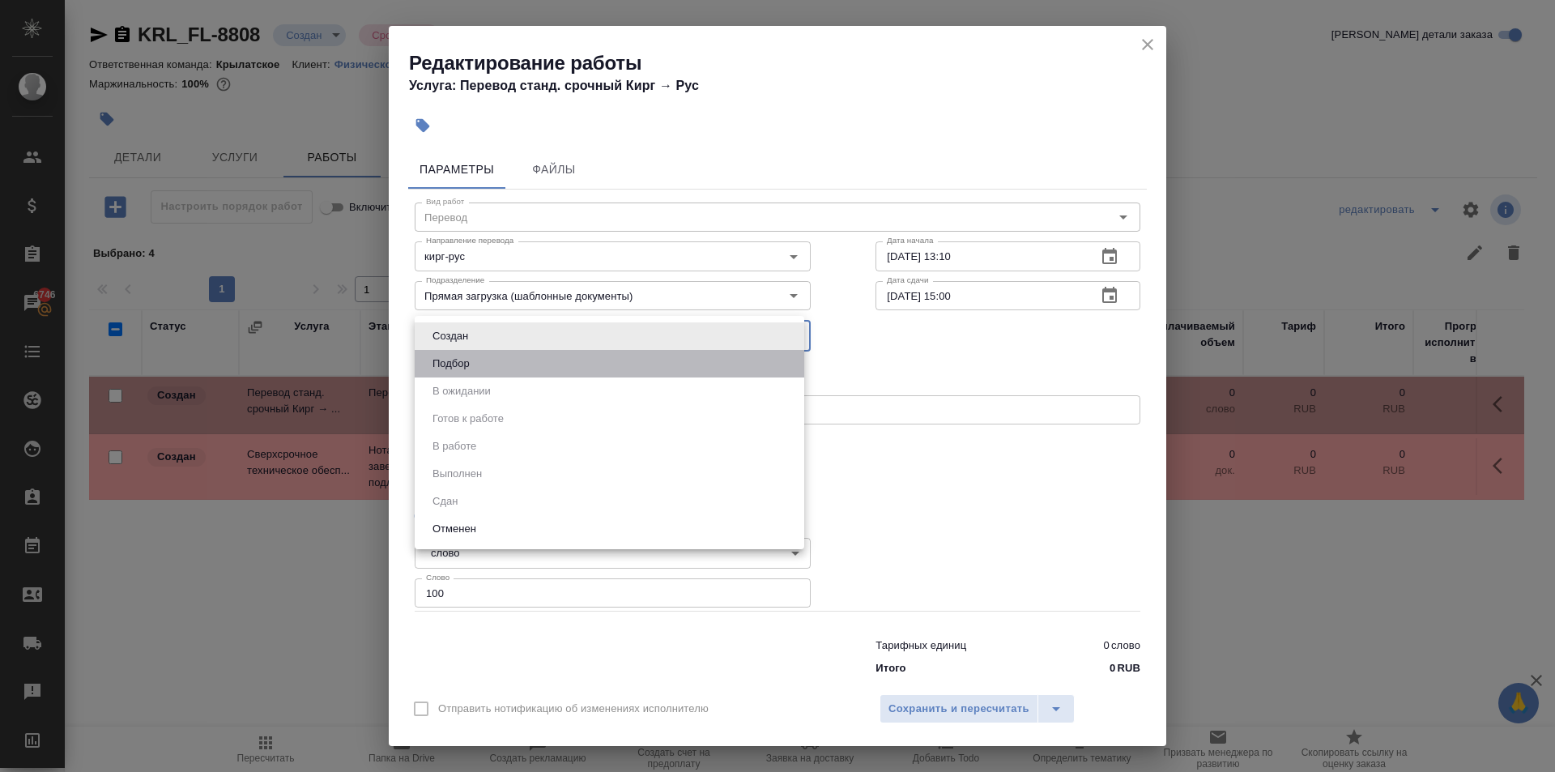
click at [456, 356] on button "Подбор" at bounding box center [451, 364] width 47 height 18
type input "recruiting"
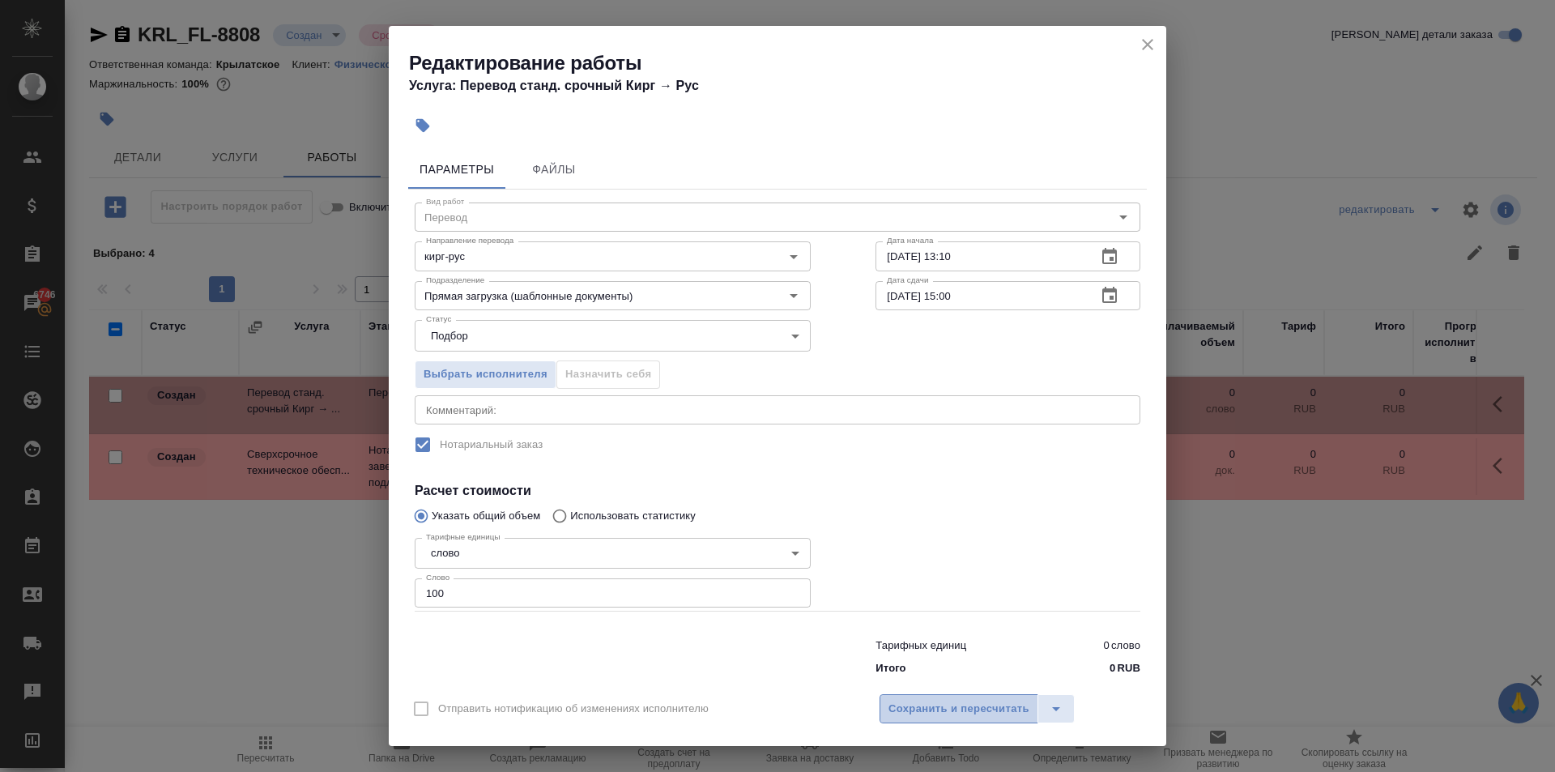
click at [995, 696] on button "Сохранить и пересчитать" at bounding box center [958, 708] width 159 height 29
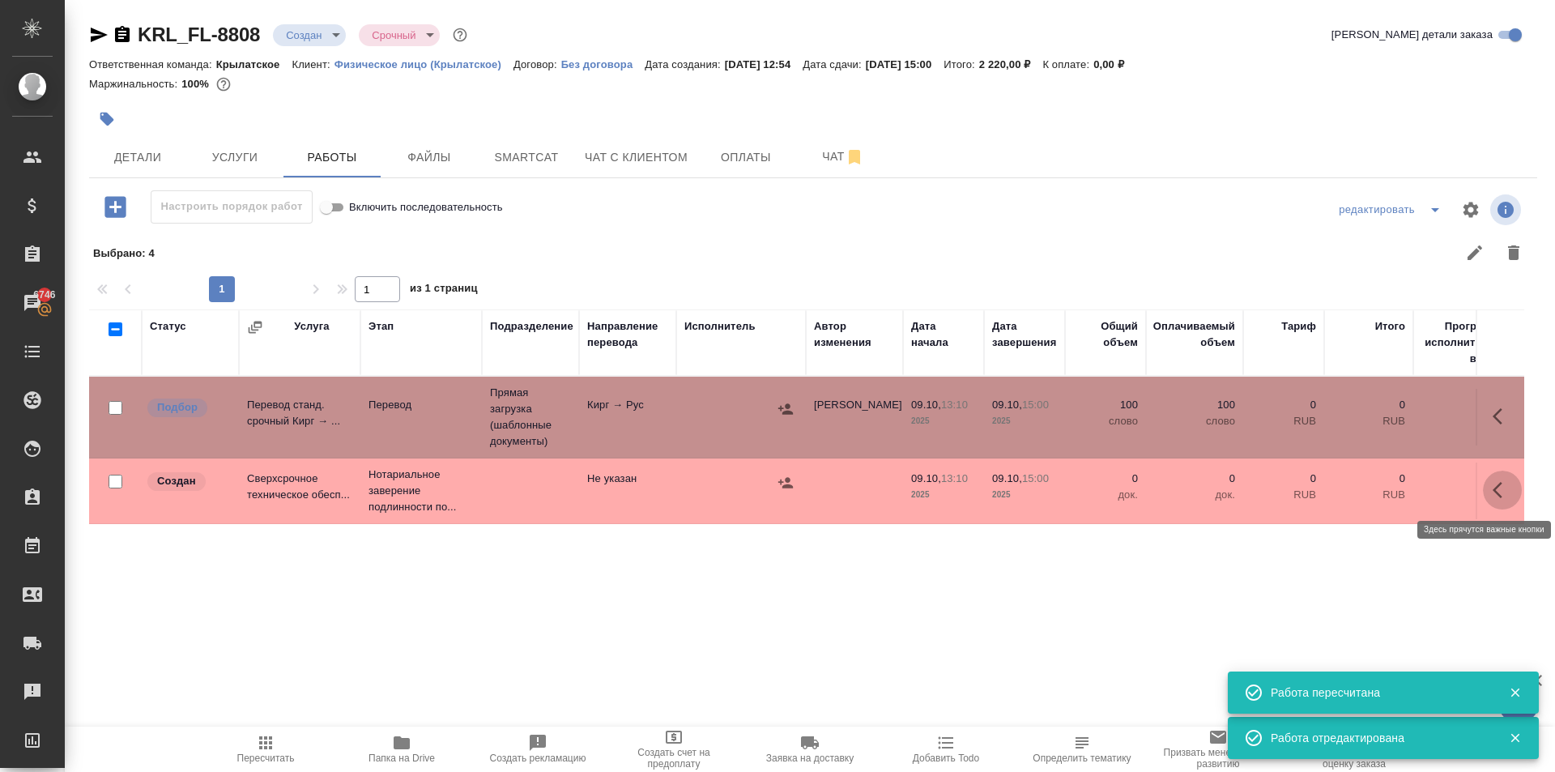
click at [1505, 472] on button "button" at bounding box center [1502, 489] width 39 height 39
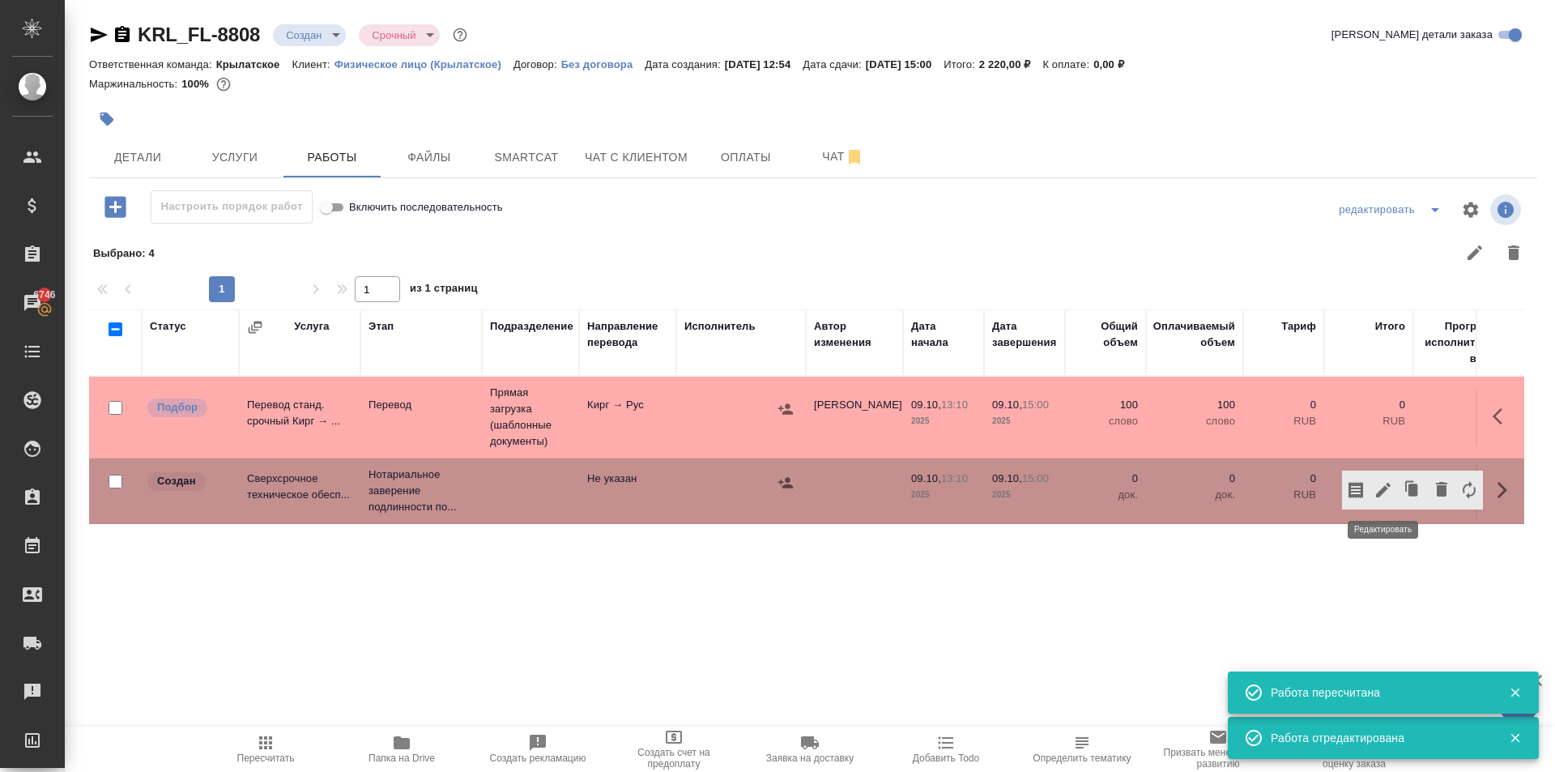
click at [1389, 483] on icon "button" at bounding box center [1382, 489] width 19 height 19
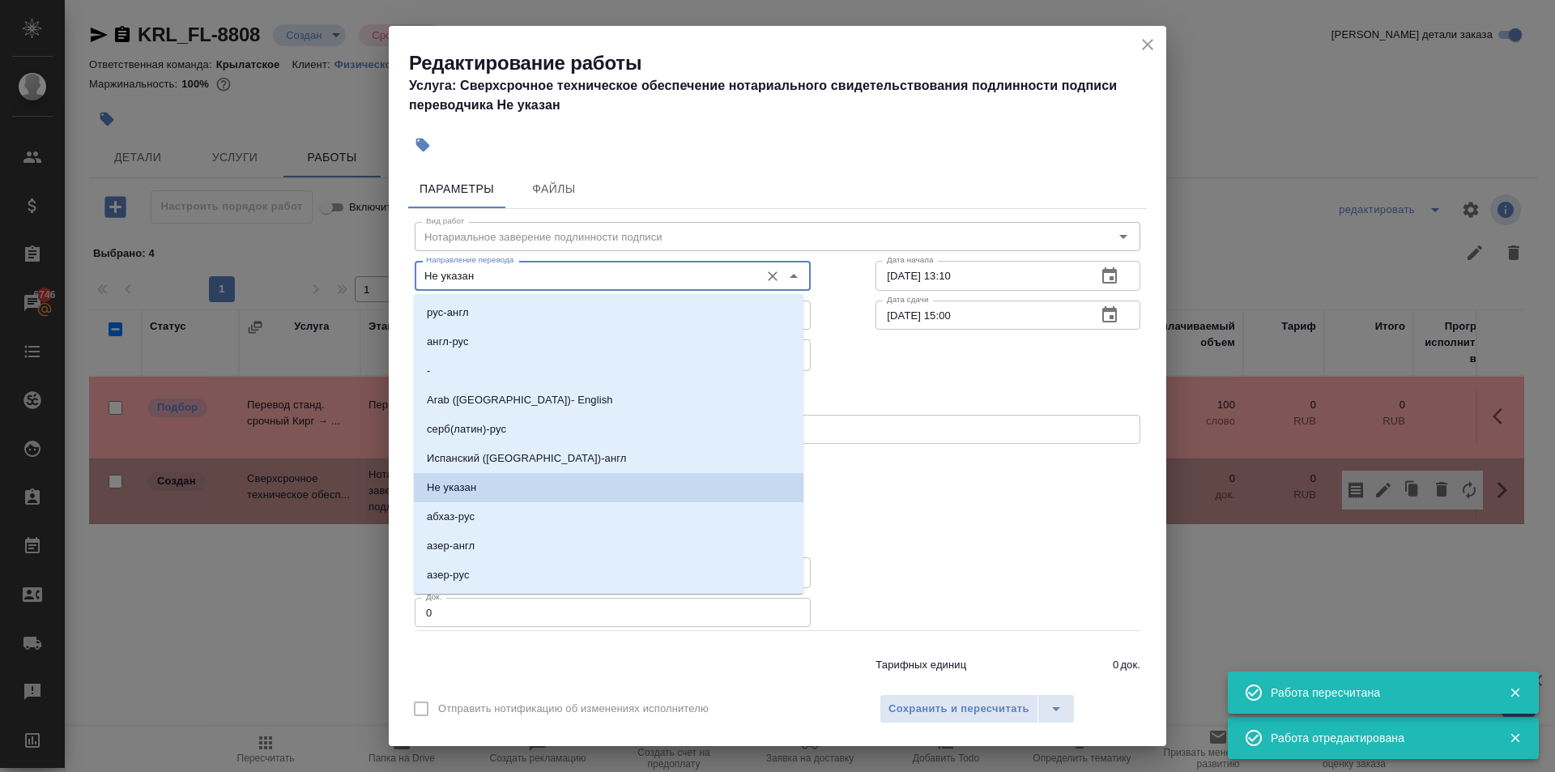
drag, startPoint x: 464, startPoint y: 280, endPoint x: 476, endPoint y: 304, distance: 27.2
click at [474, 300] on body "🙏 .cls-1 fill:#fff; AWATERA Kasymov Timur Клиенты Спецификации Заказы 6746 Чаты…" at bounding box center [777, 386] width 1555 height 772
click at [476, 304] on li "рус-англ" at bounding box center [608, 312] width 389 height 29
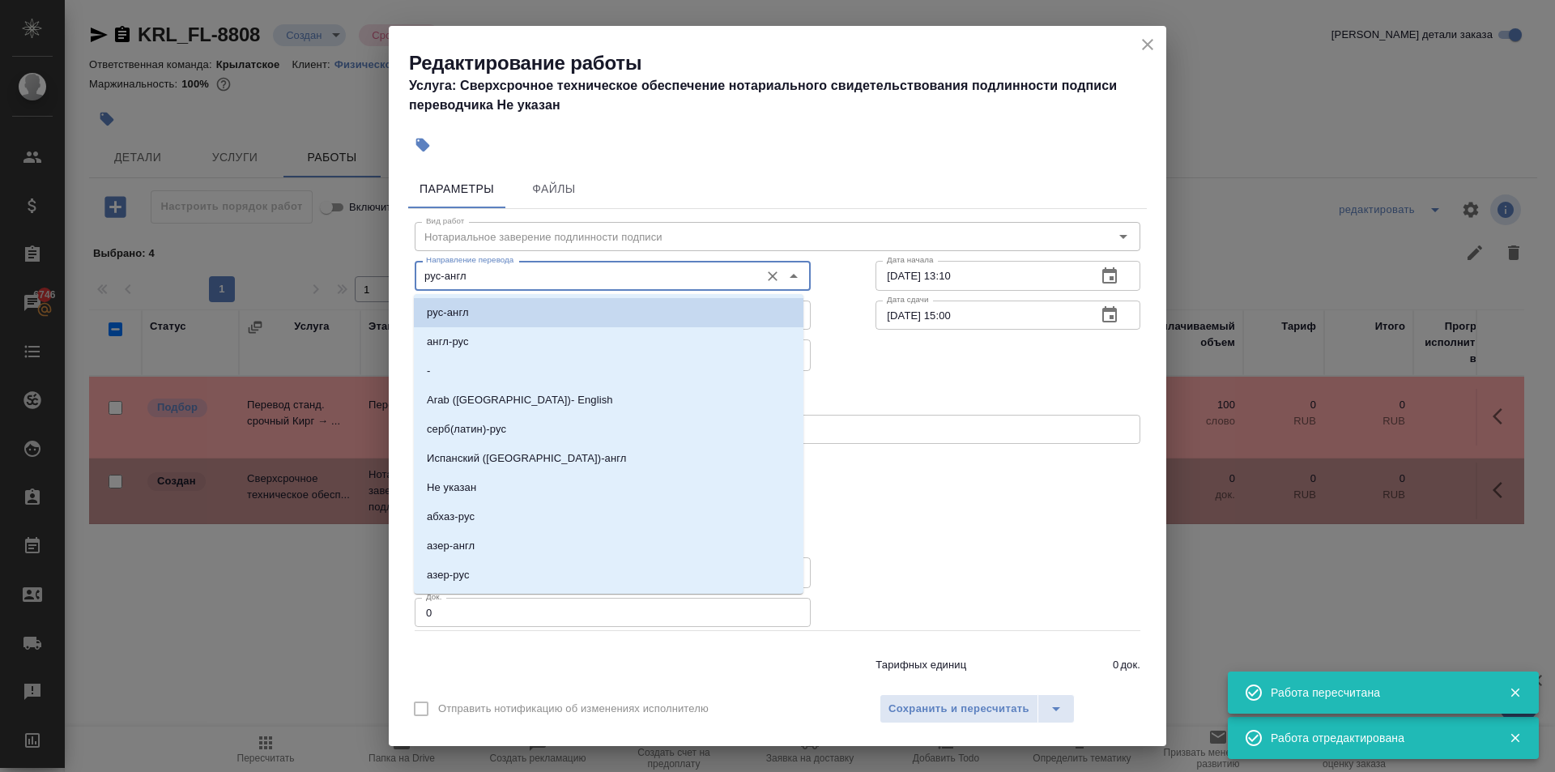
drag, startPoint x: 556, startPoint y: 267, endPoint x: 499, endPoint y: 310, distance: 71.7
click at [557, 267] on input "рус-англ" at bounding box center [585, 275] width 332 height 19
click at [458, 366] on li "-" at bounding box center [608, 370] width 389 height 29
type input "-"
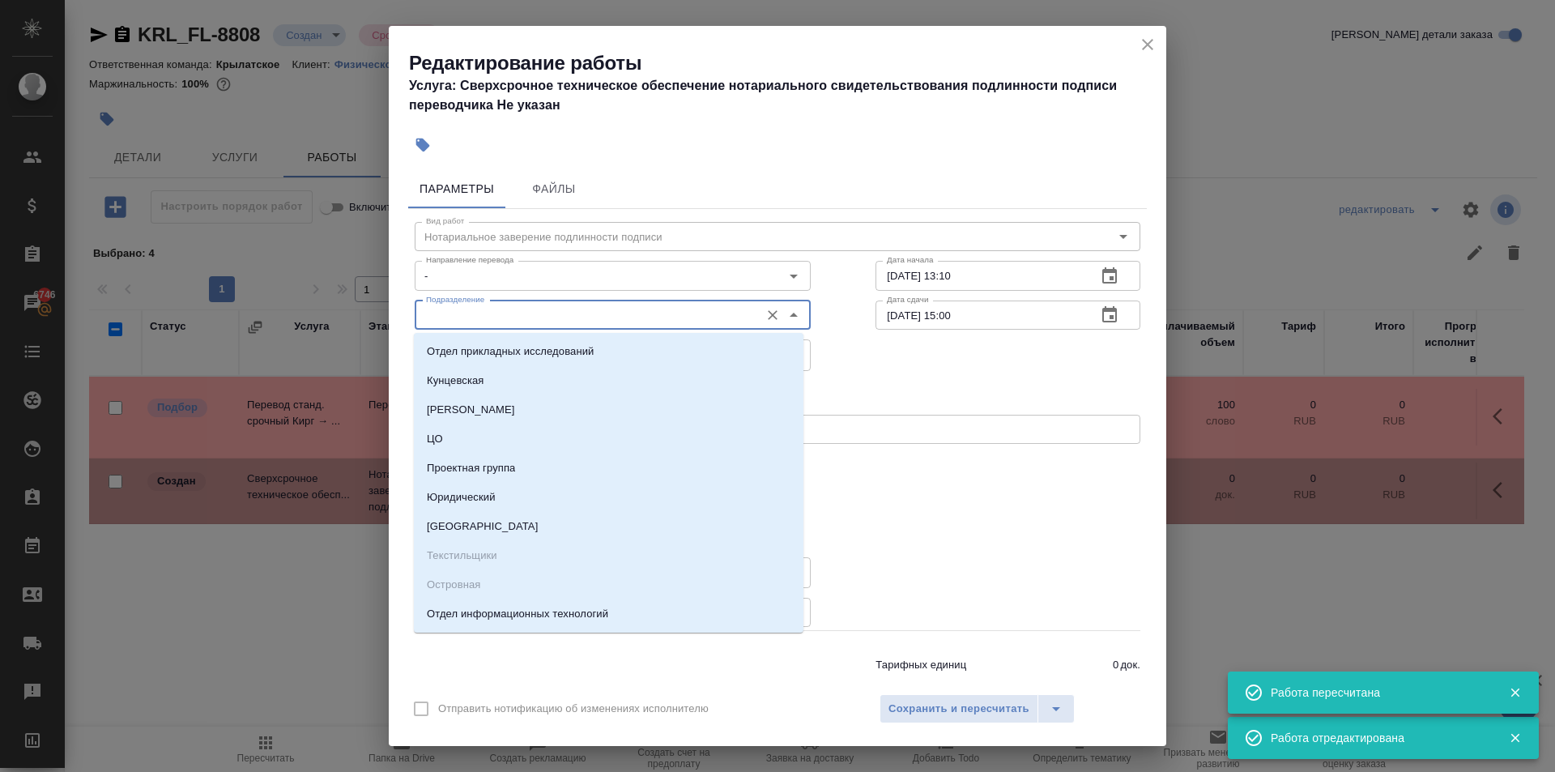
click at [472, 320] on input "Подразделение" at bounding box center [585, 314] width 332 height 19
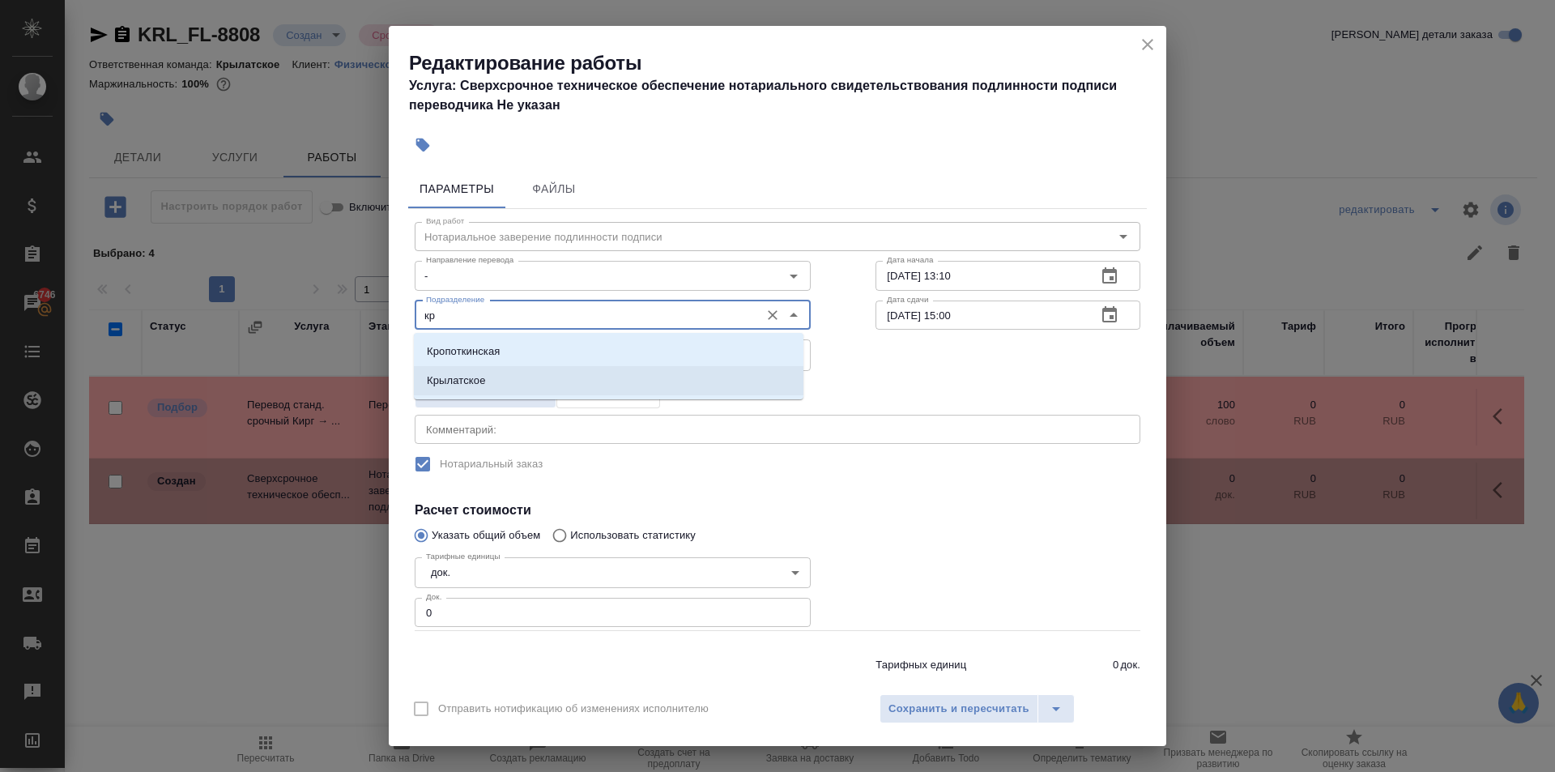
click at [470, 381] on p "Крылатское" at bounding box center [456, 380] width 59 height 16
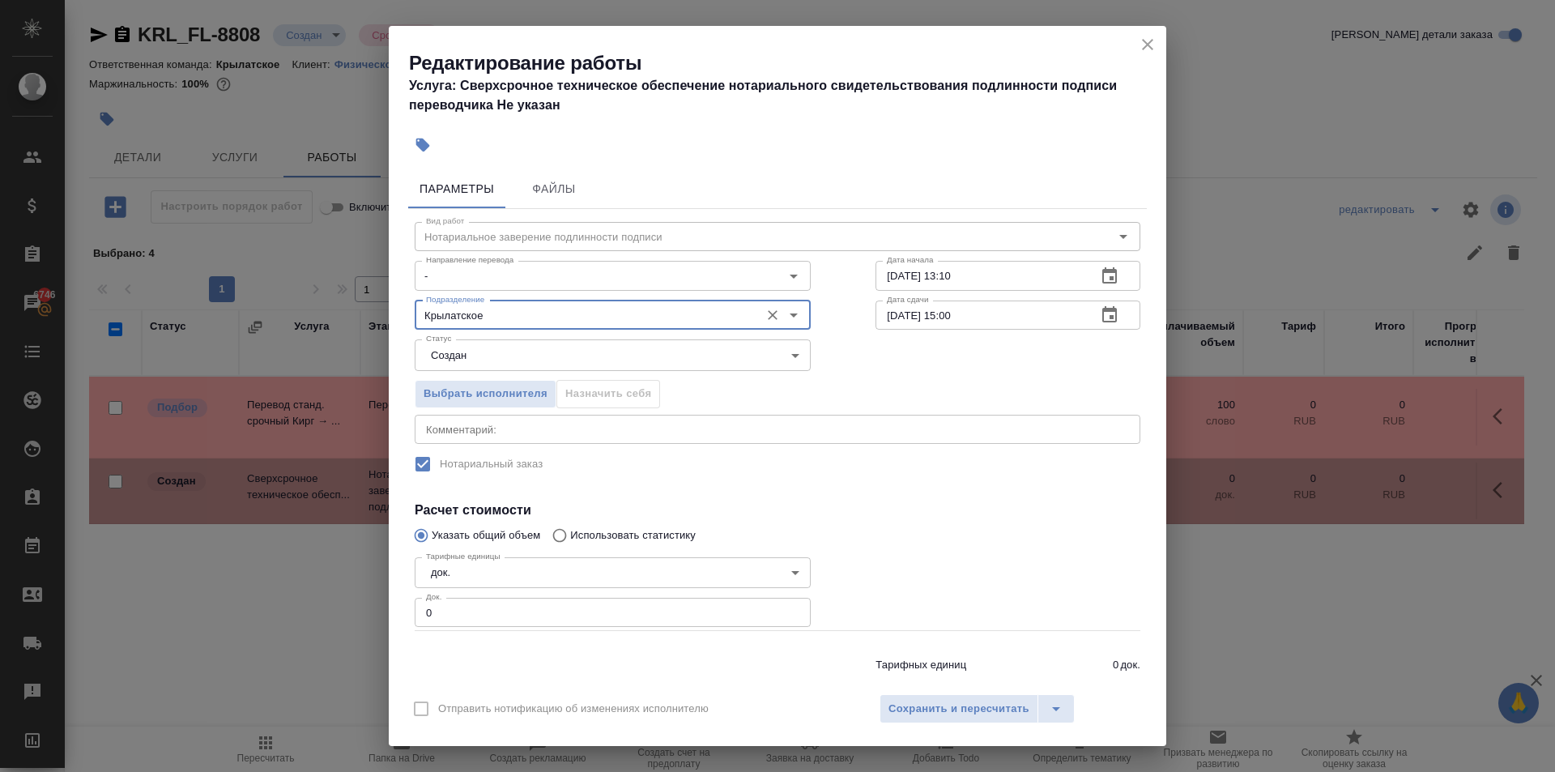
type input "Крылатское"
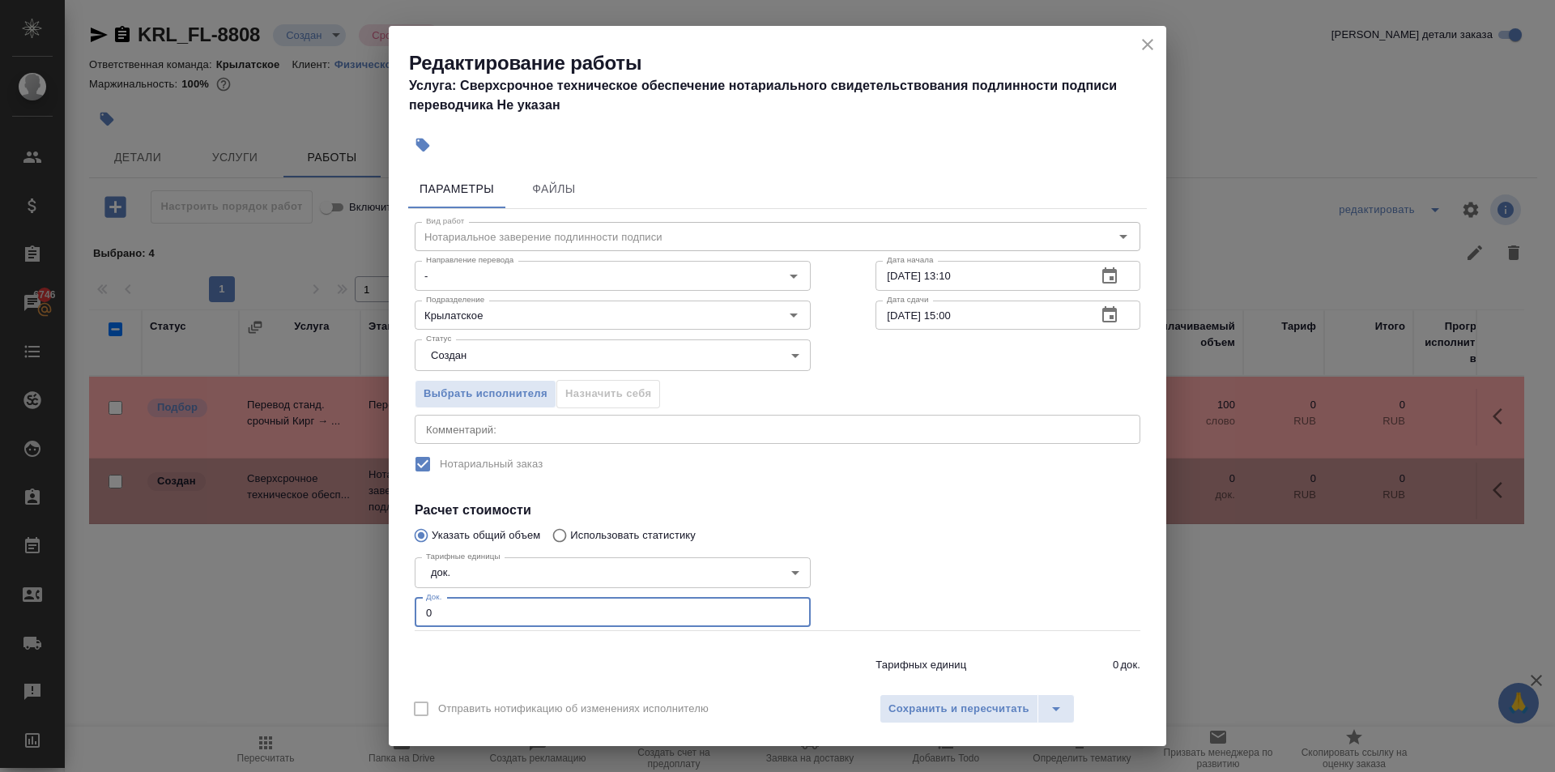
drag, startPoint x: 445, startPoint y: 608, endPoint x: 391, endPoint y: 598, distance: 55.1
click at [391, 599] on div "Параметры Файлы Вид работ Нотариальное заверение подлинности подписи Вид работ …" at bounding box center [777, 423] width 777 height 521
type input "1"
click at [963, 710] on span "Сохранить и пересчитать" at bounding box center [958, 709] width 141 height 19
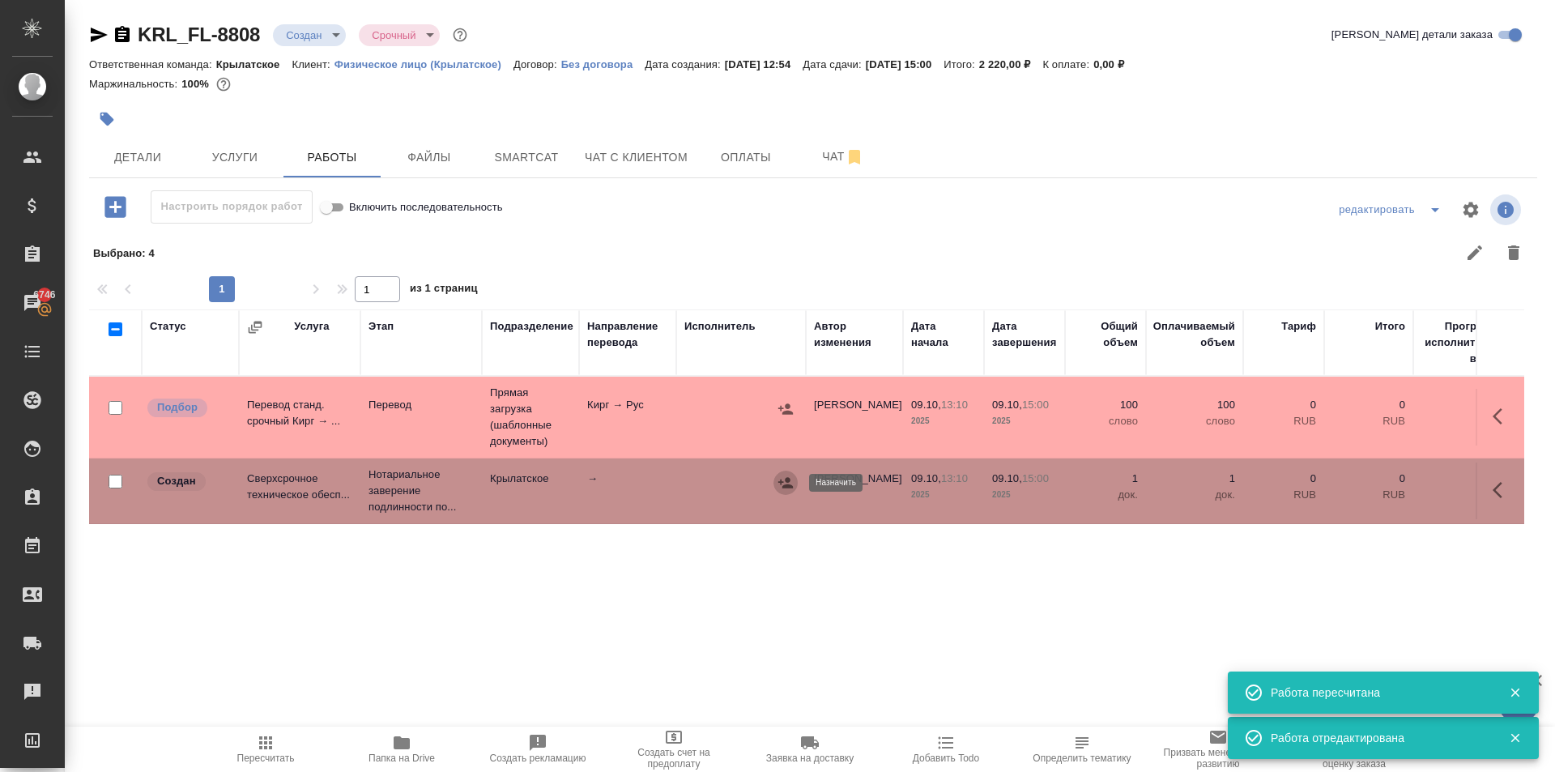
click at [789, 477] on icon "button" at bounding box center [785, 482] width 16 height 16
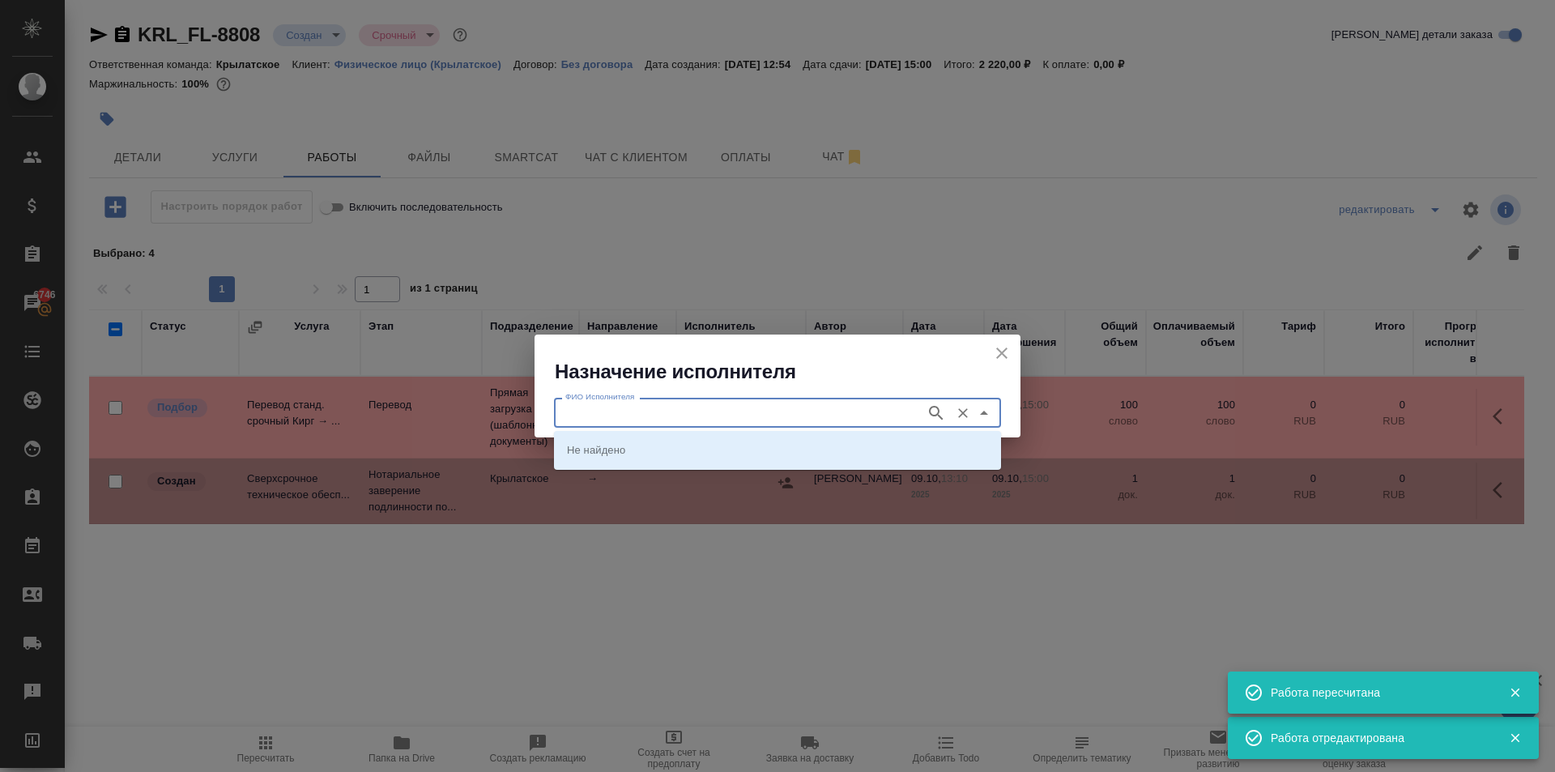
click at [646, 406] on input "ФИО Исполнителя" at bounding box center [738, 411] width 359 height 19
type input "мацу"
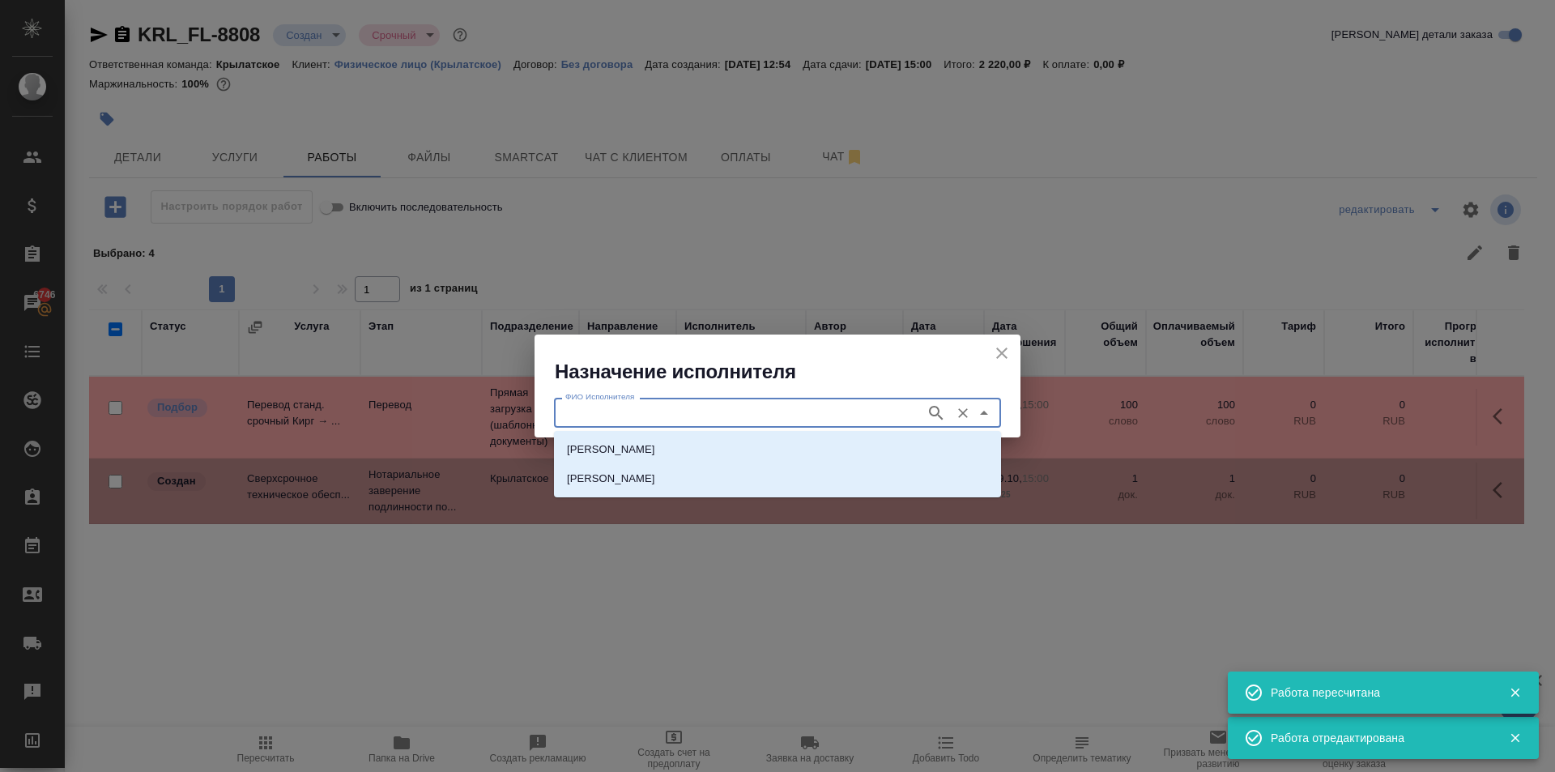
click at [615, 440] on li "НОТАРИУС Мацуленко Юлия Юрьевна" at bounding box center [777, 449] width 447 height 29
type input "НОТАРИУС Мацуленко Юлия Юрьевна"
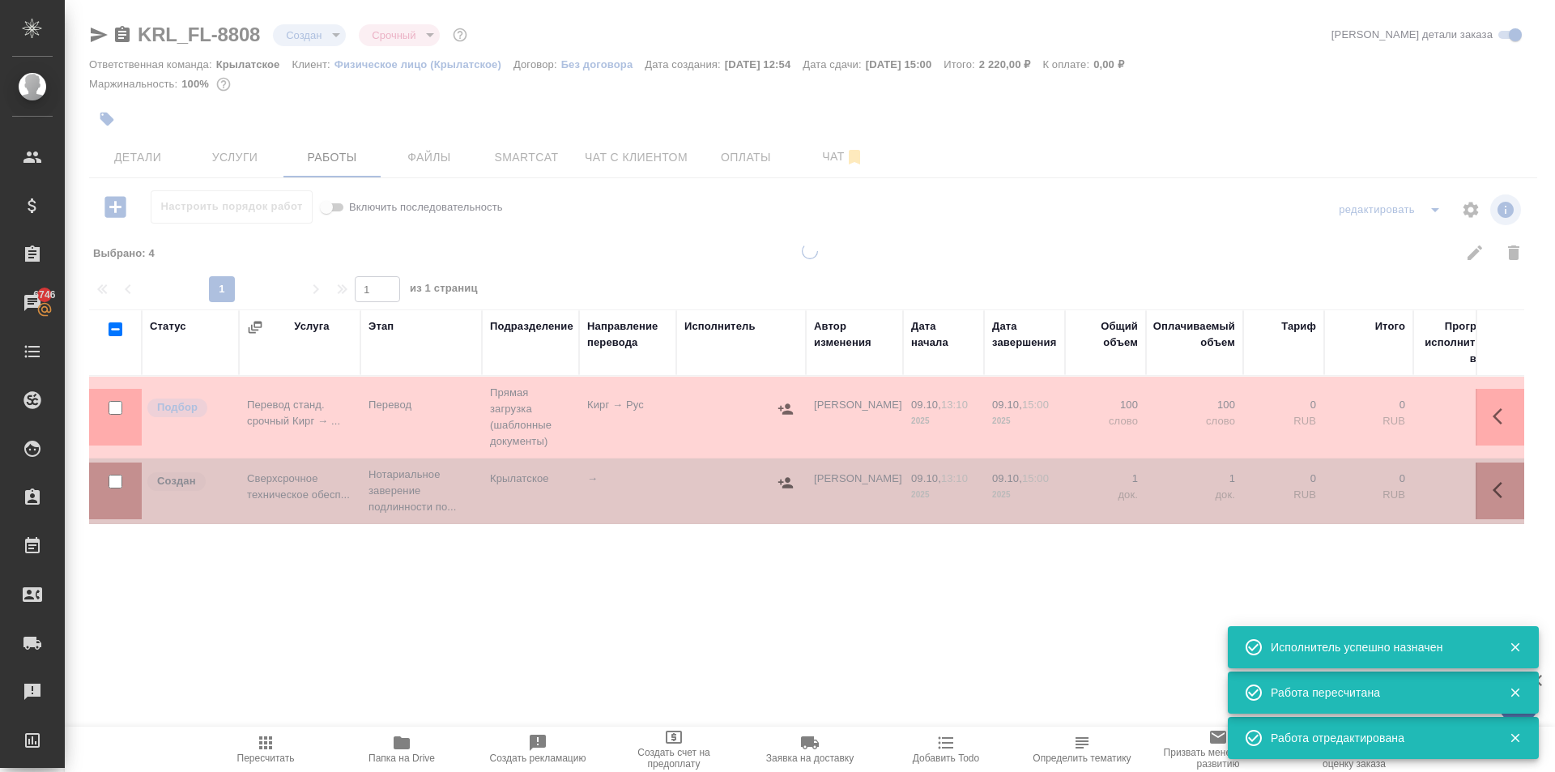
click at [284, 747] on span "Пересчитать" at bounding box center [265, 748] width 117 height 31
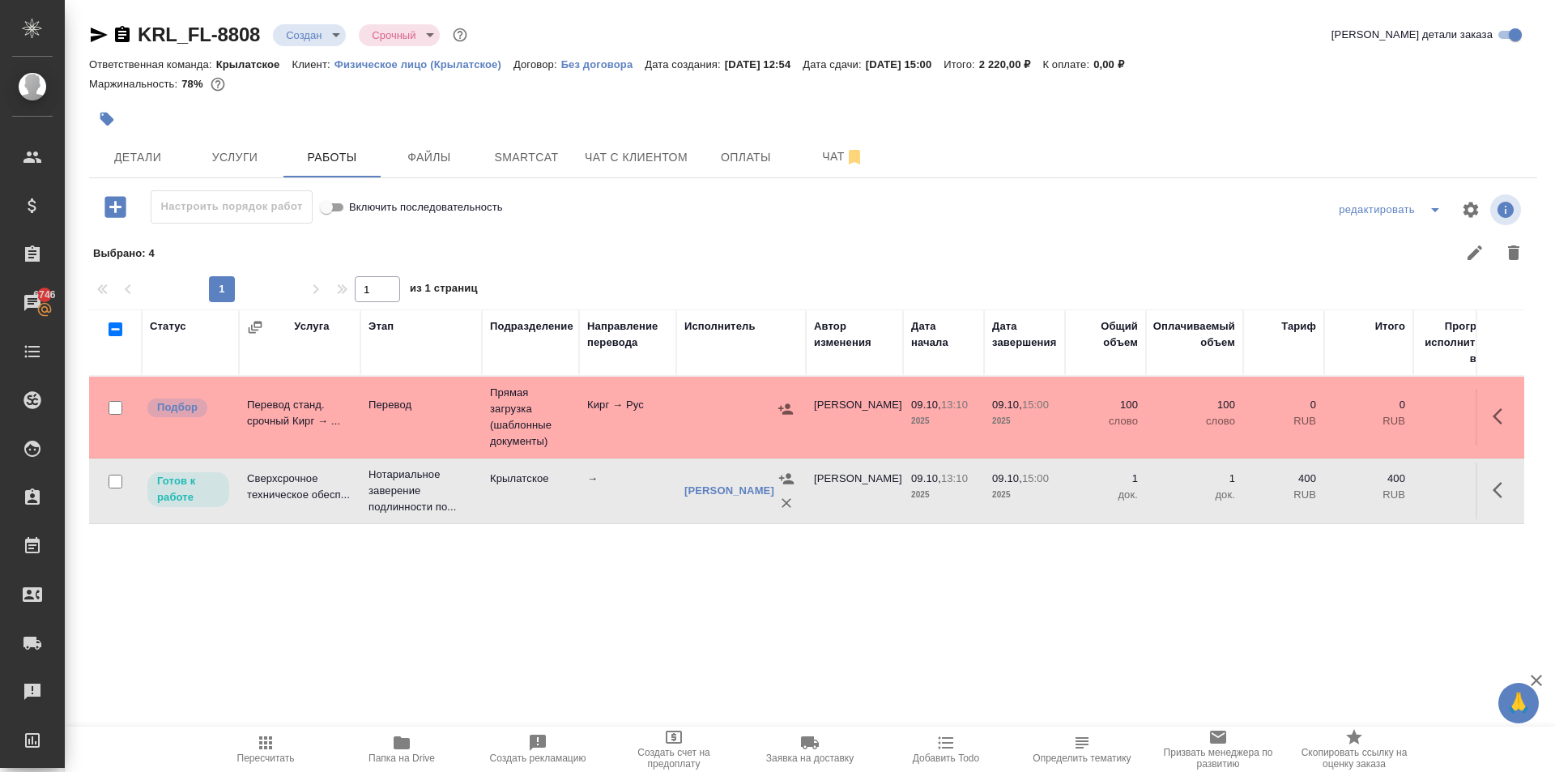
click at [240, 724] on div ".cls-1 fill:#fff; AWATERA Kasymov Timur Клиенты Спецификации Заказы 6746 Чаты T…" at bounding box center [777, 386] width 1555 height 772
click at [247, 736] on span "Пересчитать" at bounding box center [265, 748] width 117 height 31
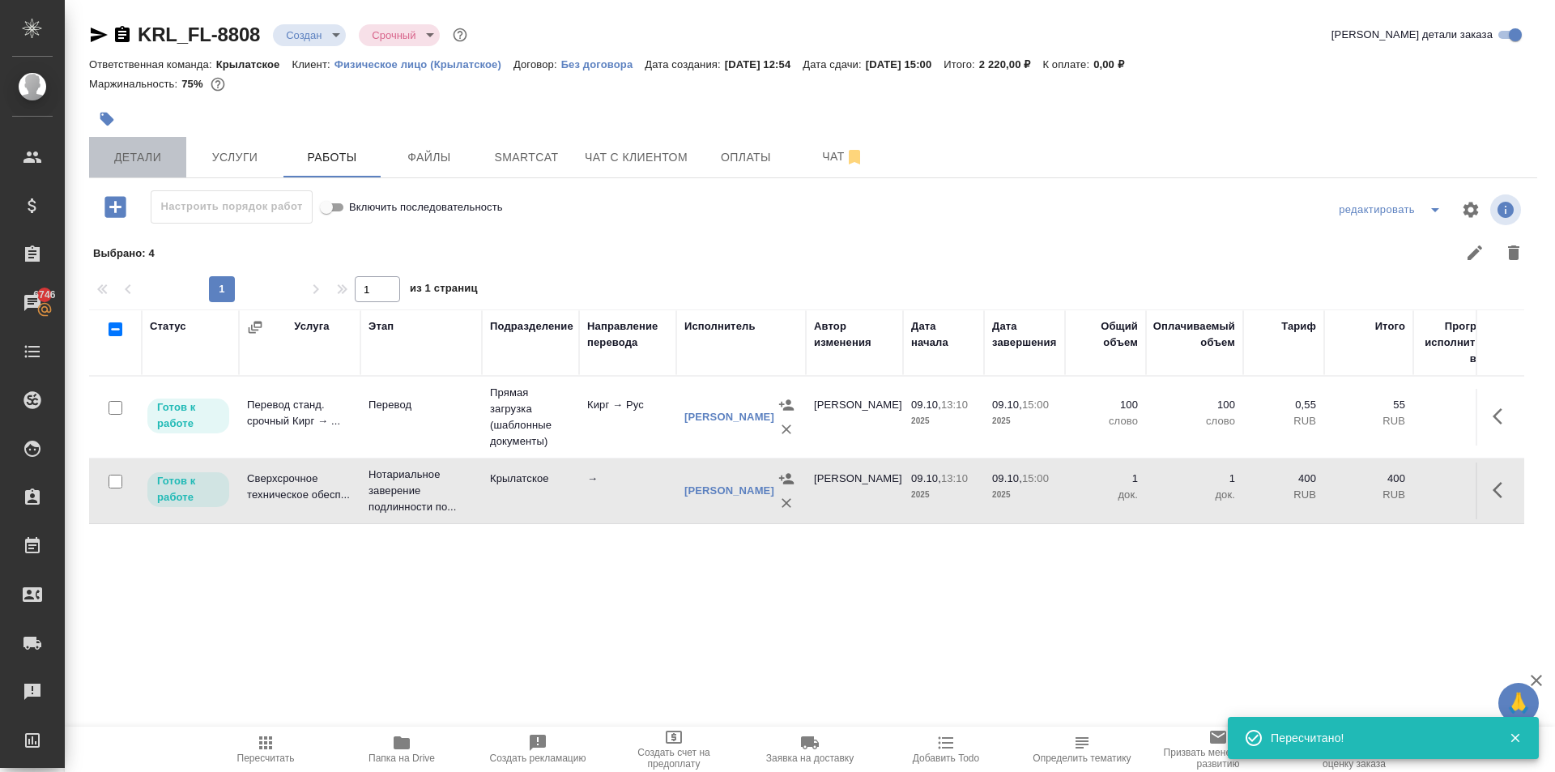
click at [147, 139] on button "Детали" at bounding box center [137, 157] width 97 height 40
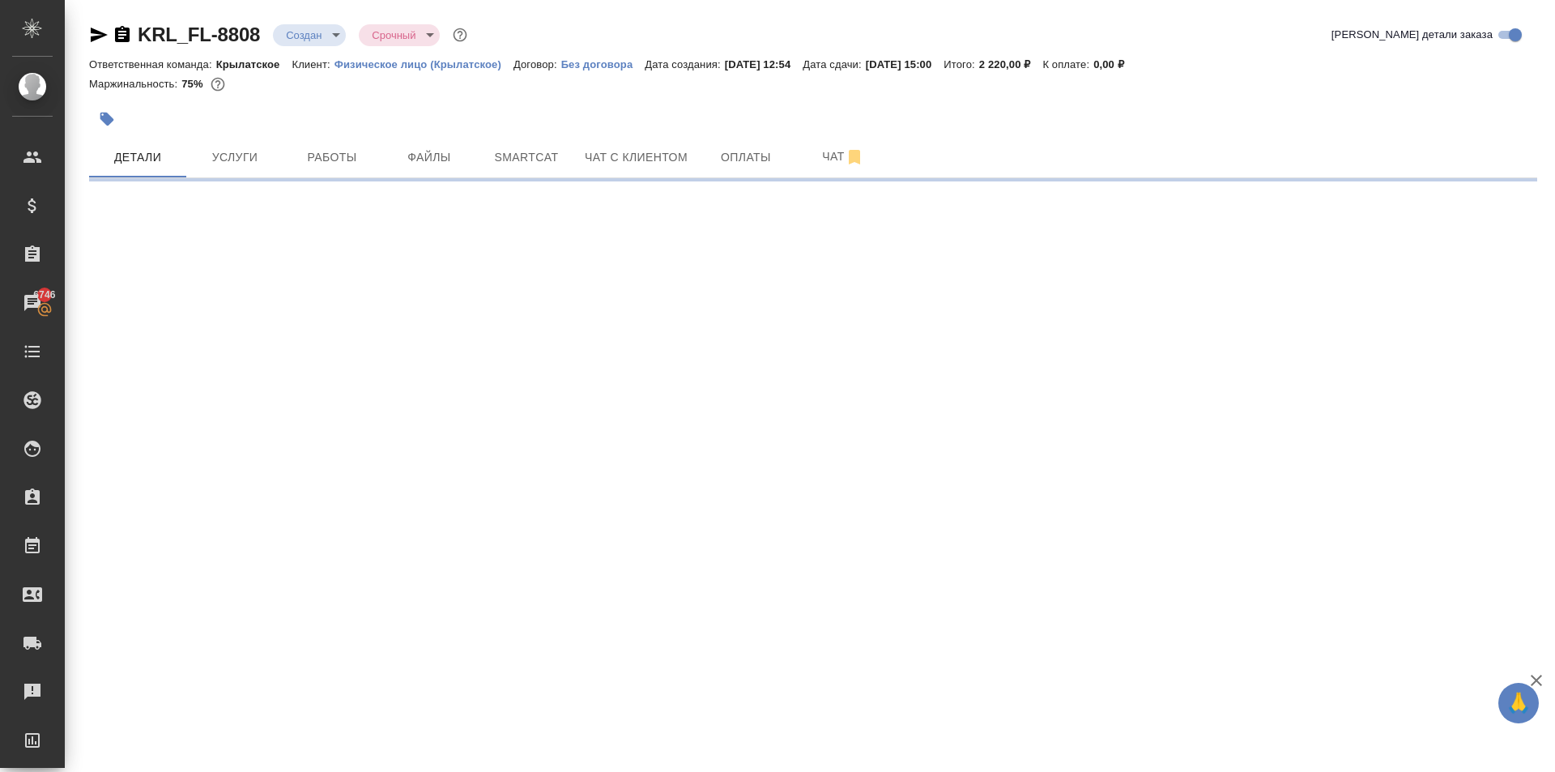
select select "RU"
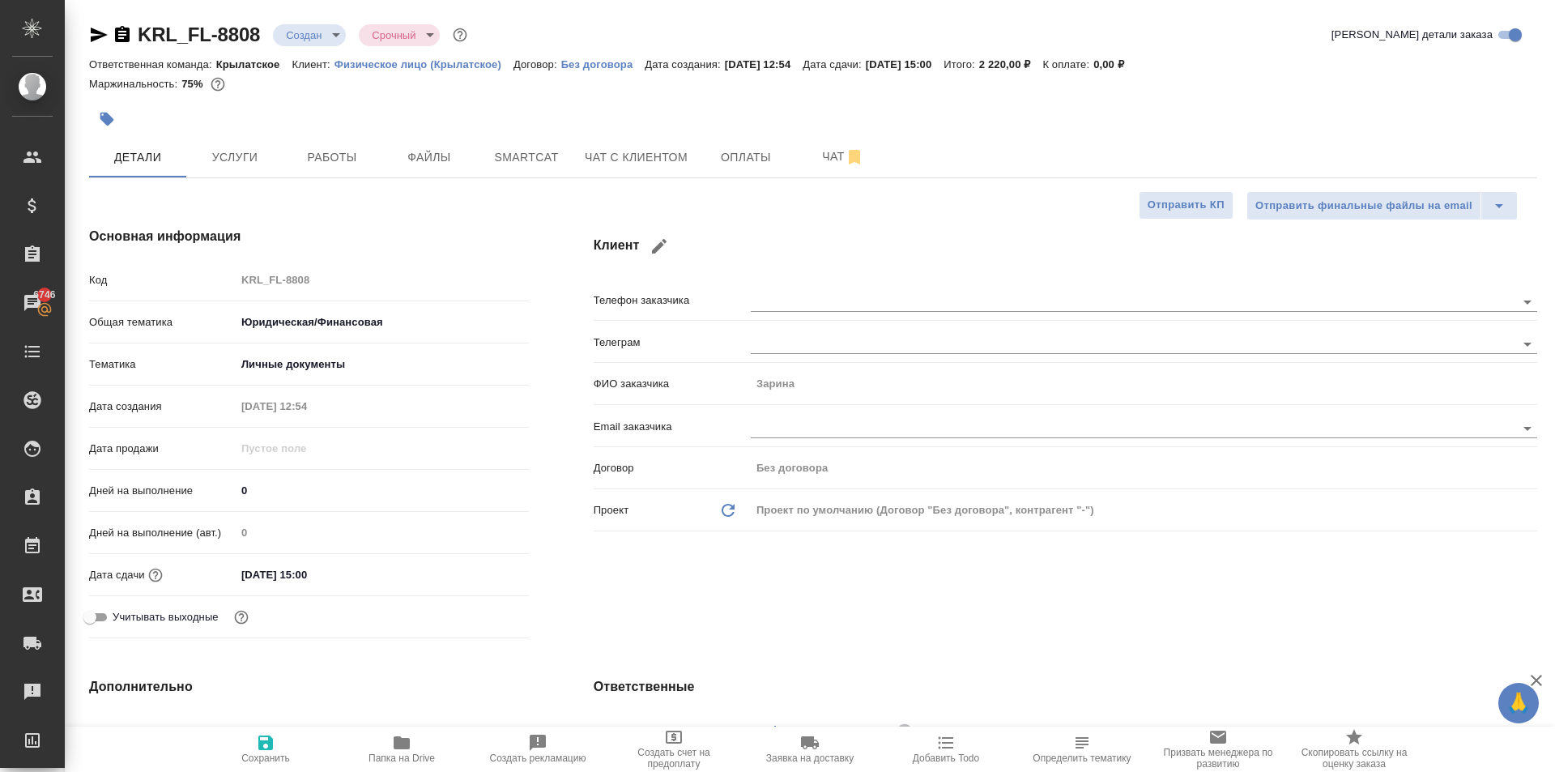
type textarea "x"
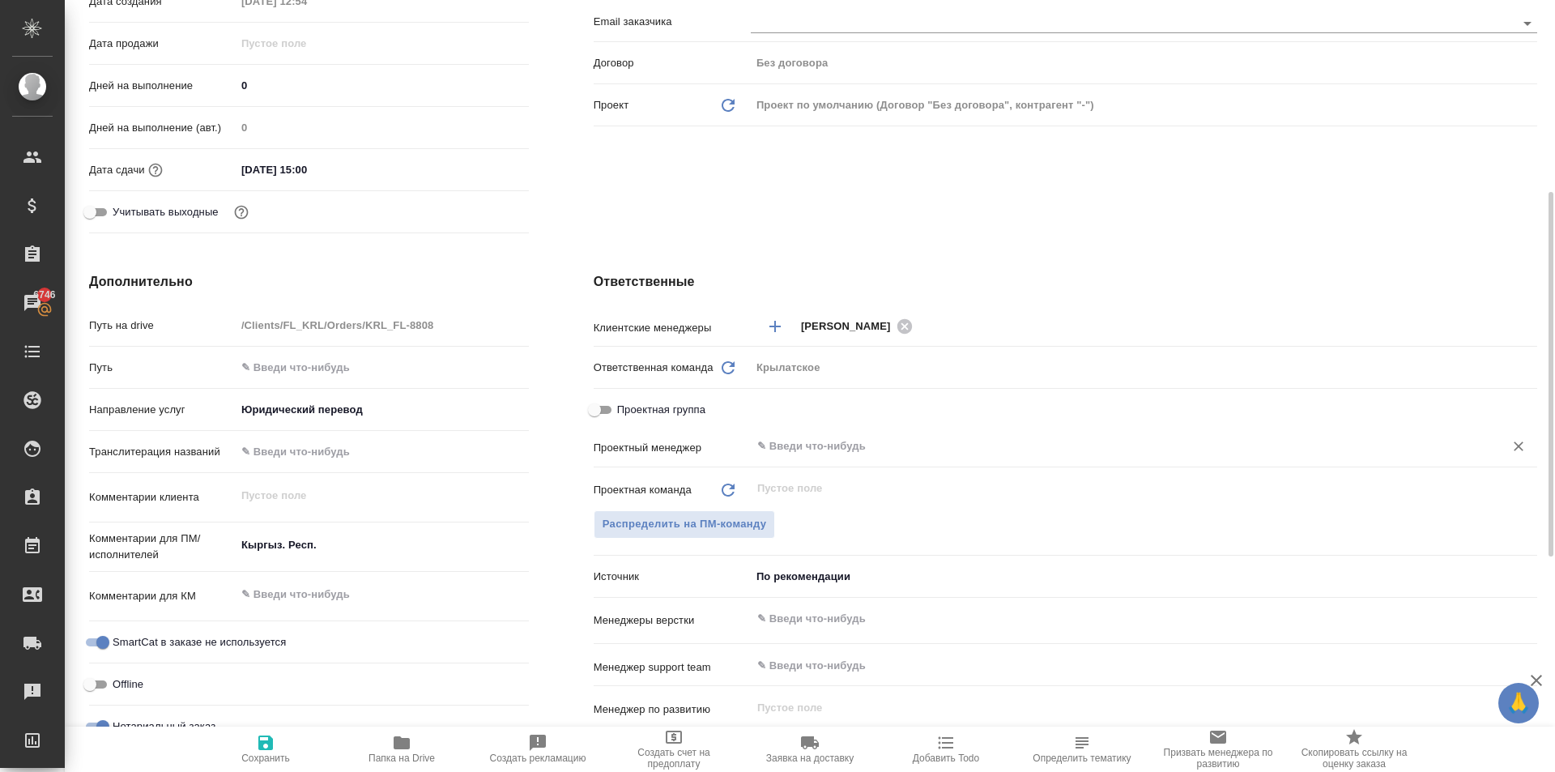
click at [821, 457] on div "​" at bounding box center [1144, 446] width 786 height 29
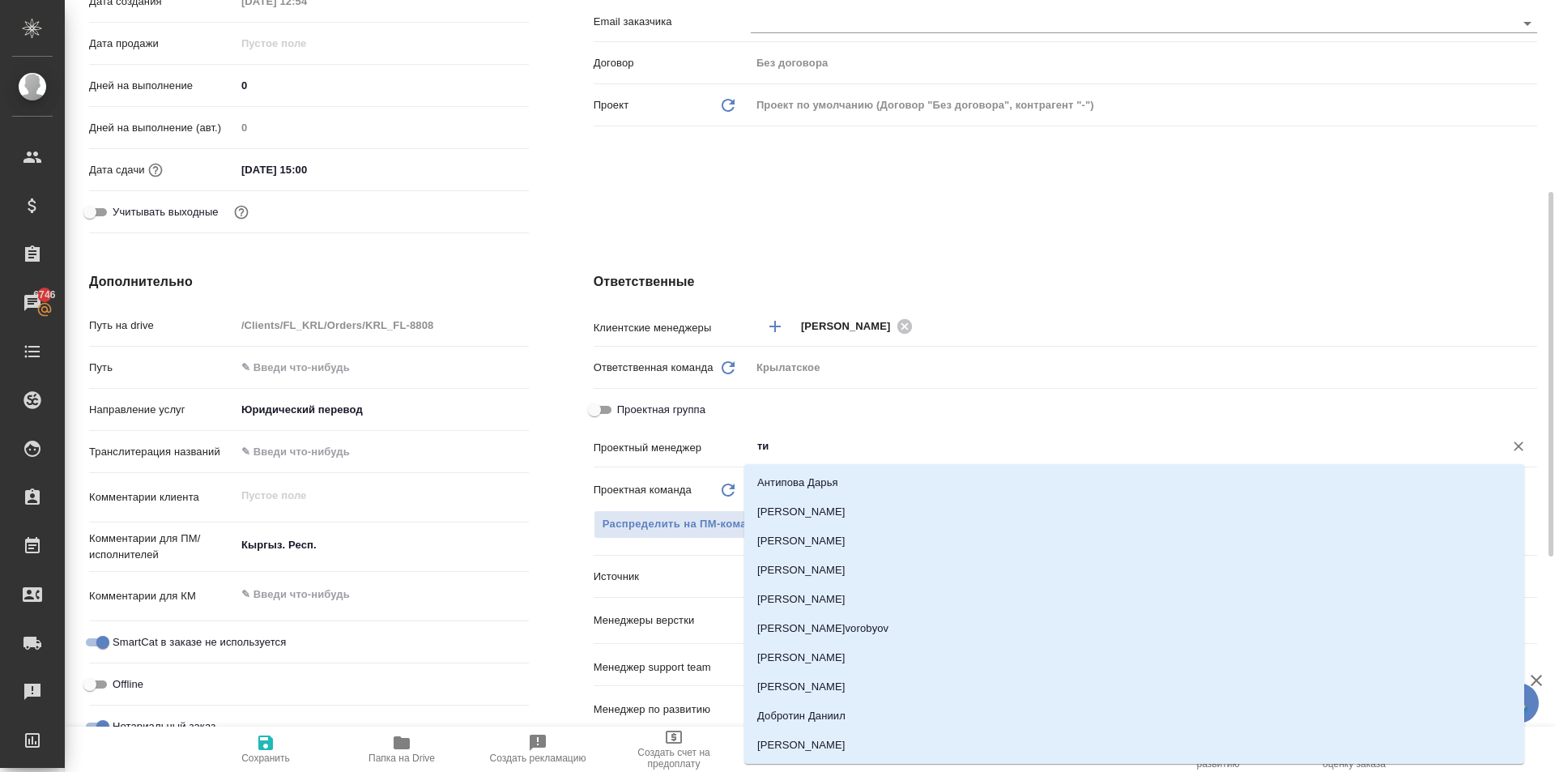
type input "тим"
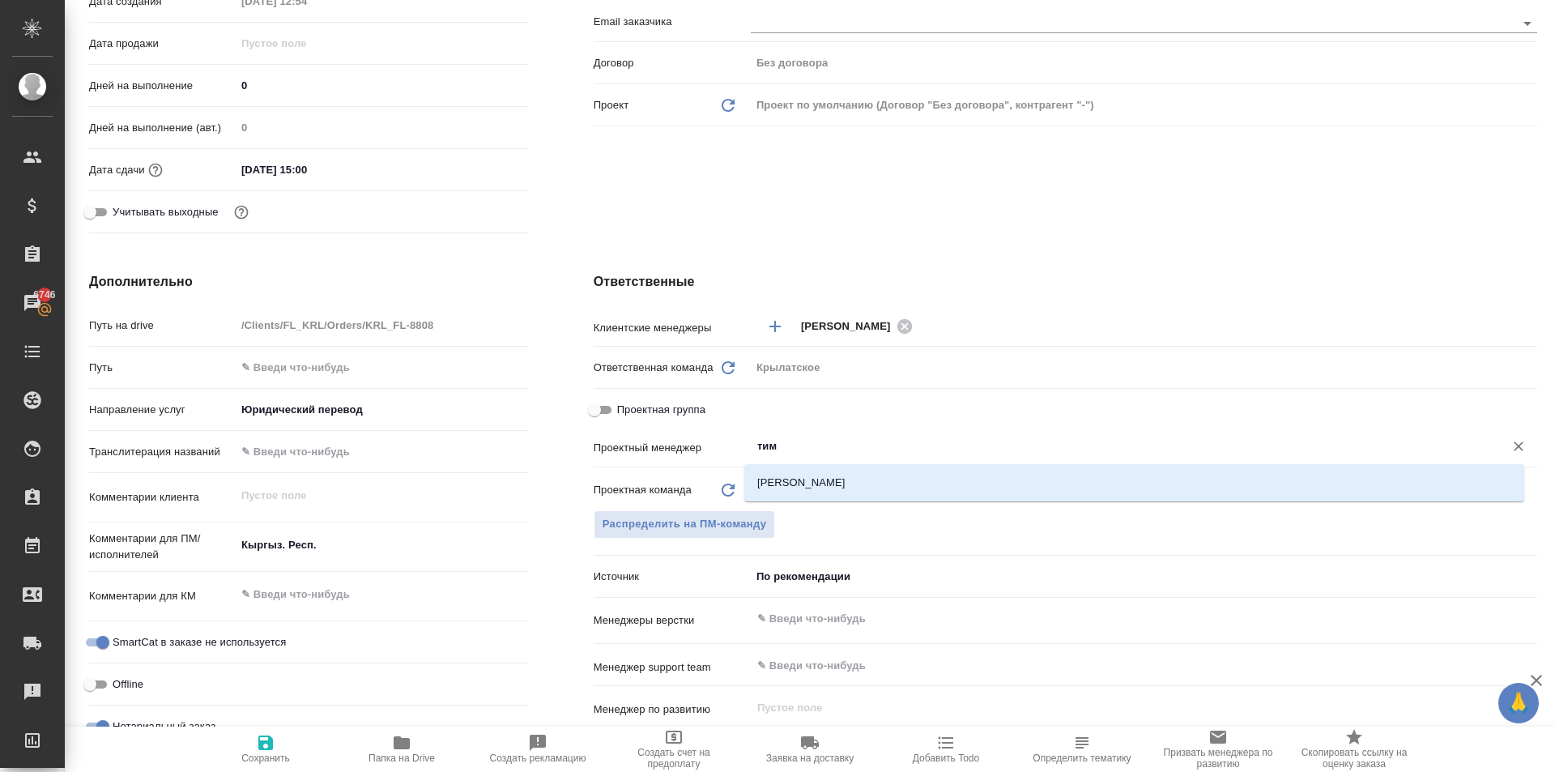
click at [810, 484] on li "[PERSON_NAME]" at bounding box center [1134, 482] width 780 height 29
type textarea "x"
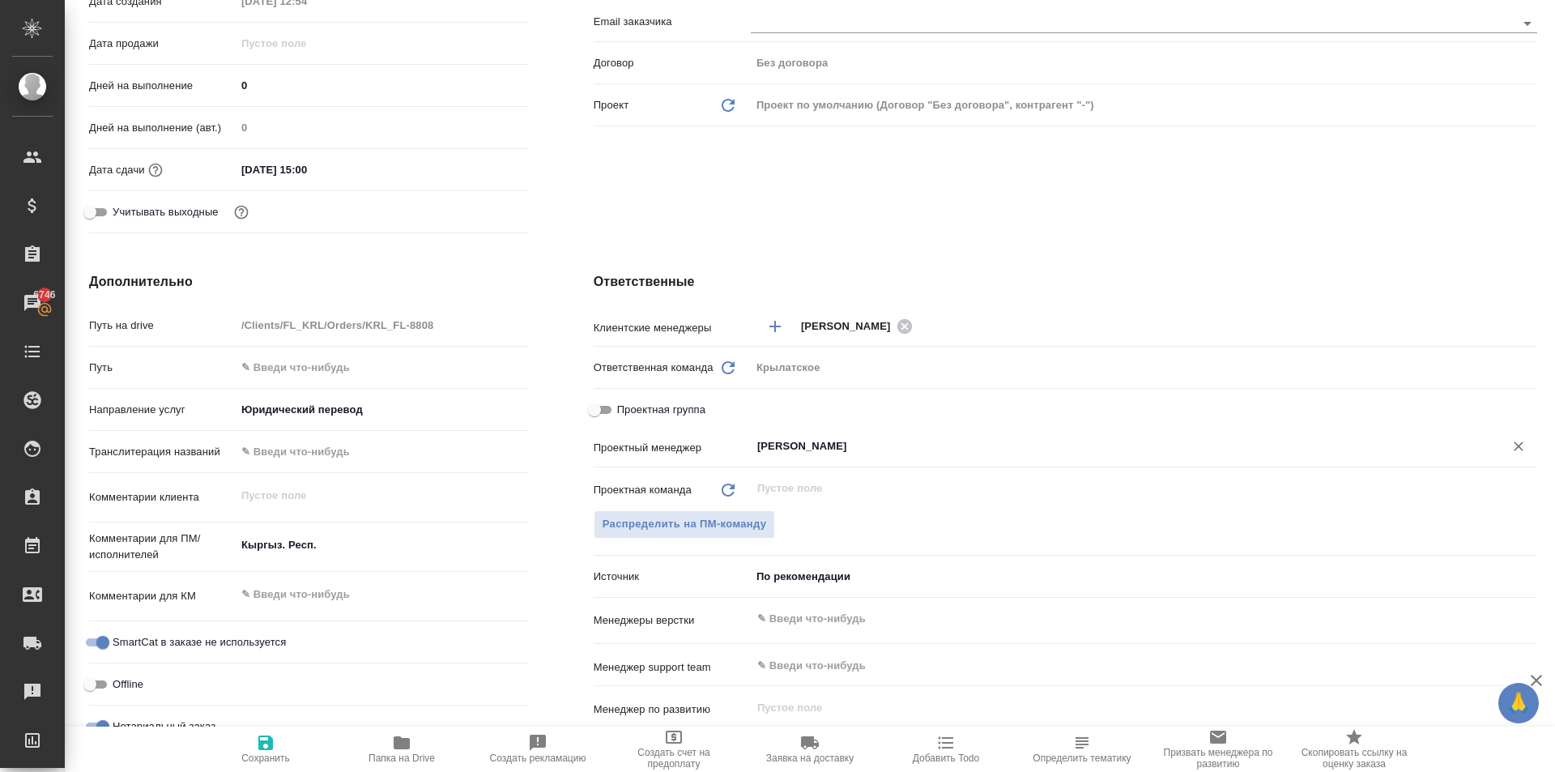
type input "[PERSON_NAME]"
drag, startPoint x: 256, startPoint y: 760, endPoint x: 335, endPoint y: 633, distance: 149.9
click at [255, 759] on span "Сохранить" at bounding box center [265, 757] width 49 height 11
type textarea "x"
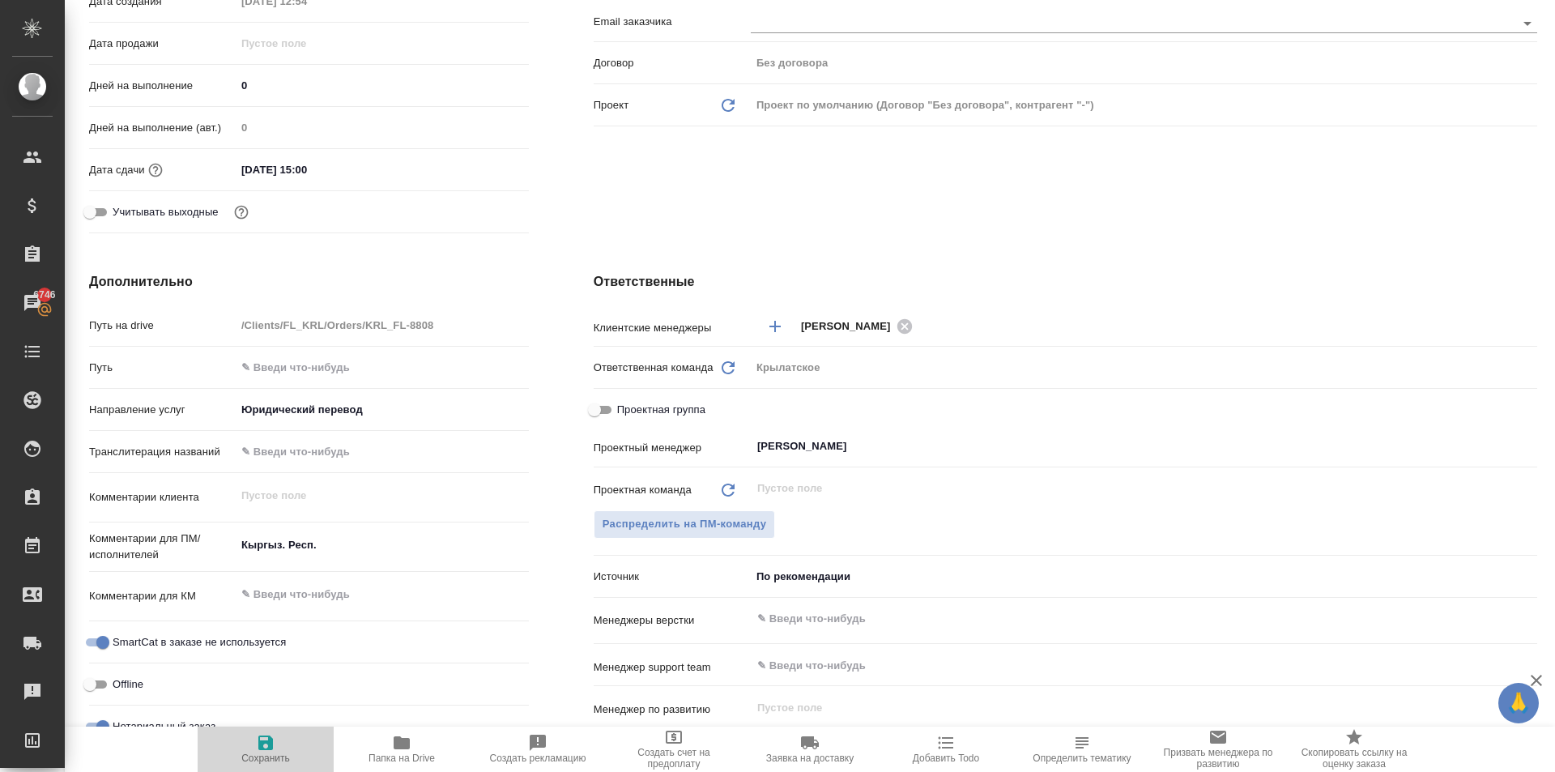
type textarea "x"
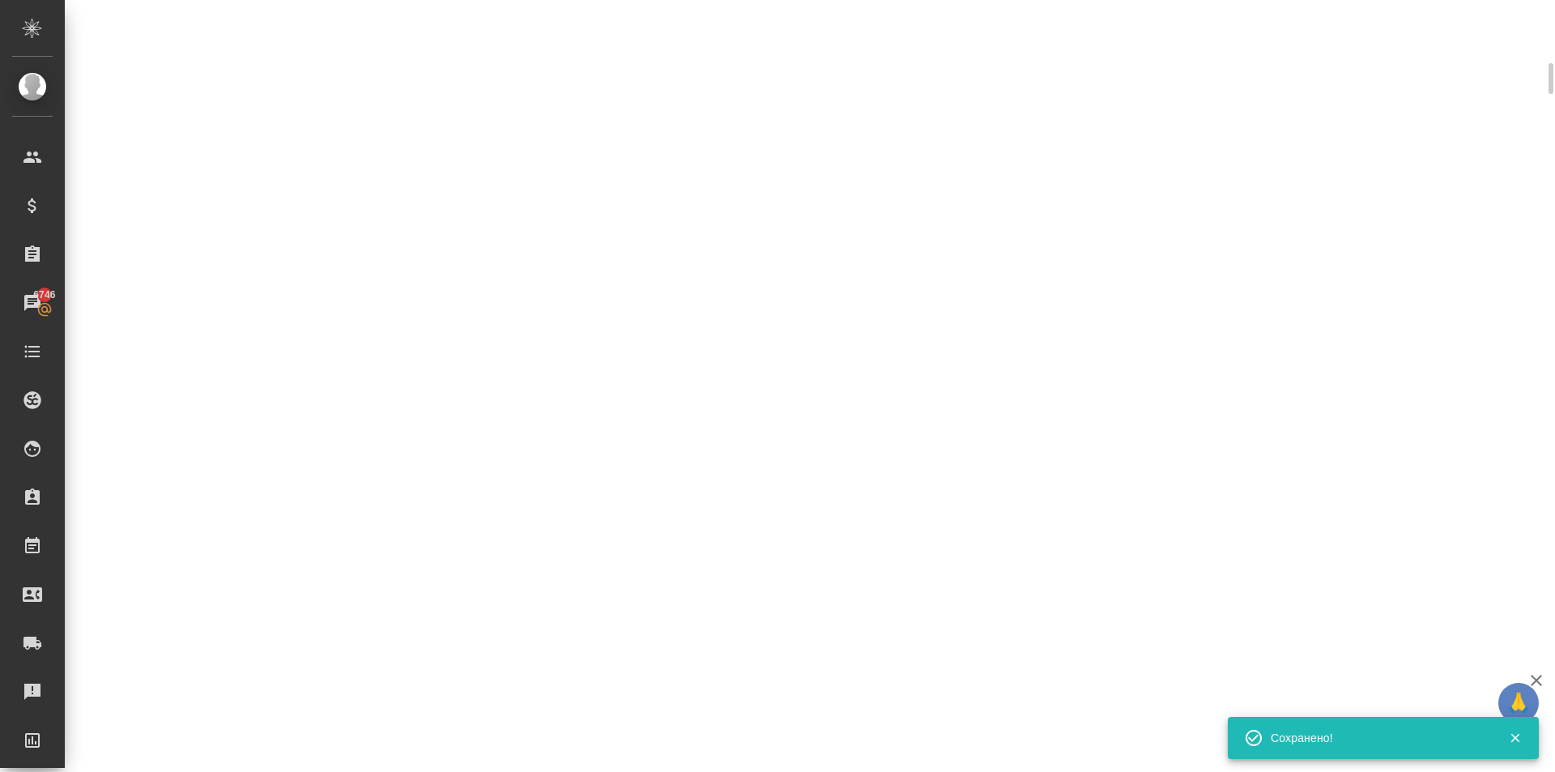
scroll to position [0, 0]
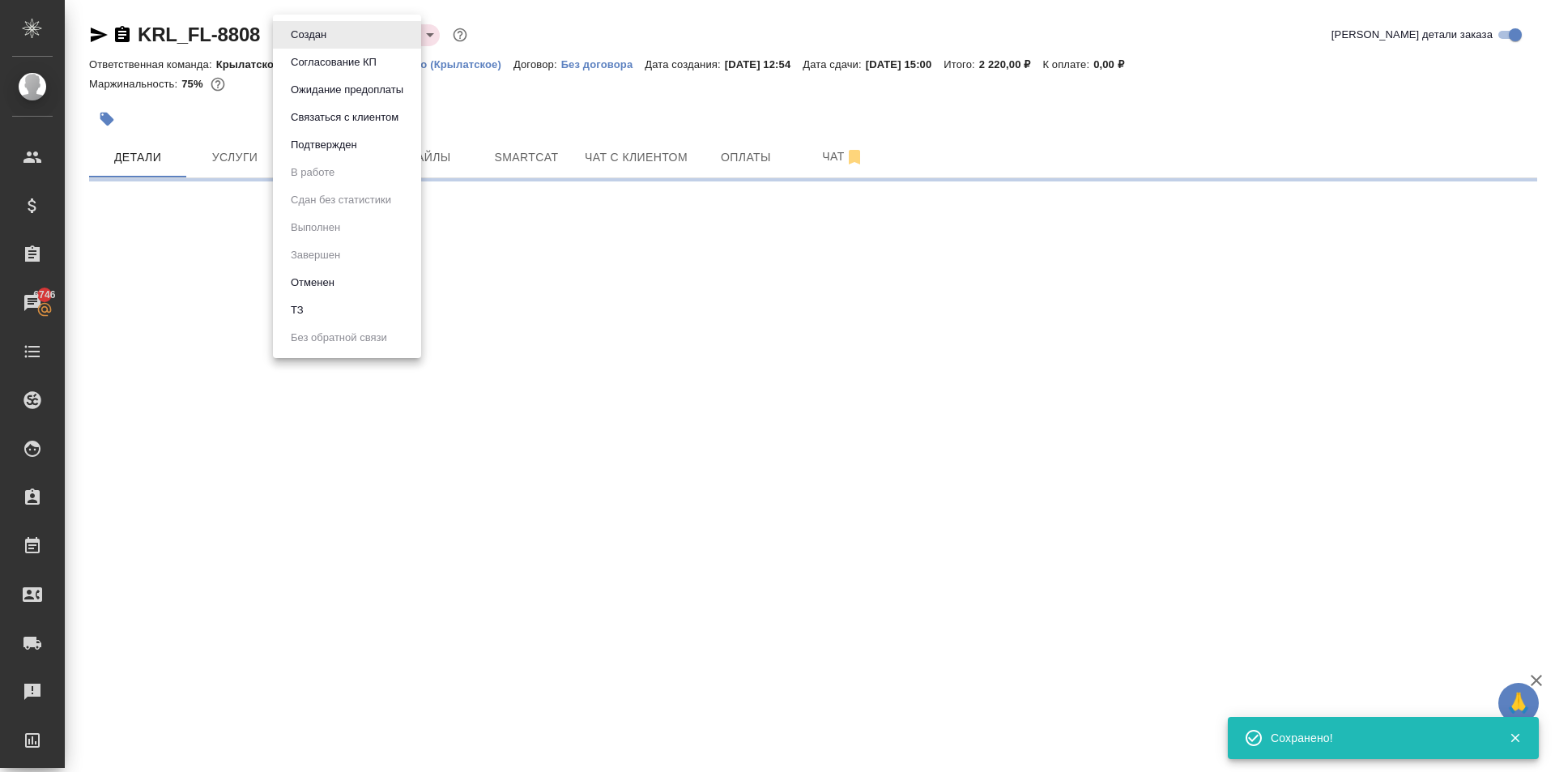
drag, startPoint x: 315, startPoint y: 41, endPoint x: 313, endPoint y: 87, distance: 45.4
click at [313, 41] on body "🙏 .cls-1 fill:#fff; AWATERA Kasymov Timur Клиенты Спецификации Заказы 6746 Чаты…" at bounding box center [777, 386] width 1555 height 772
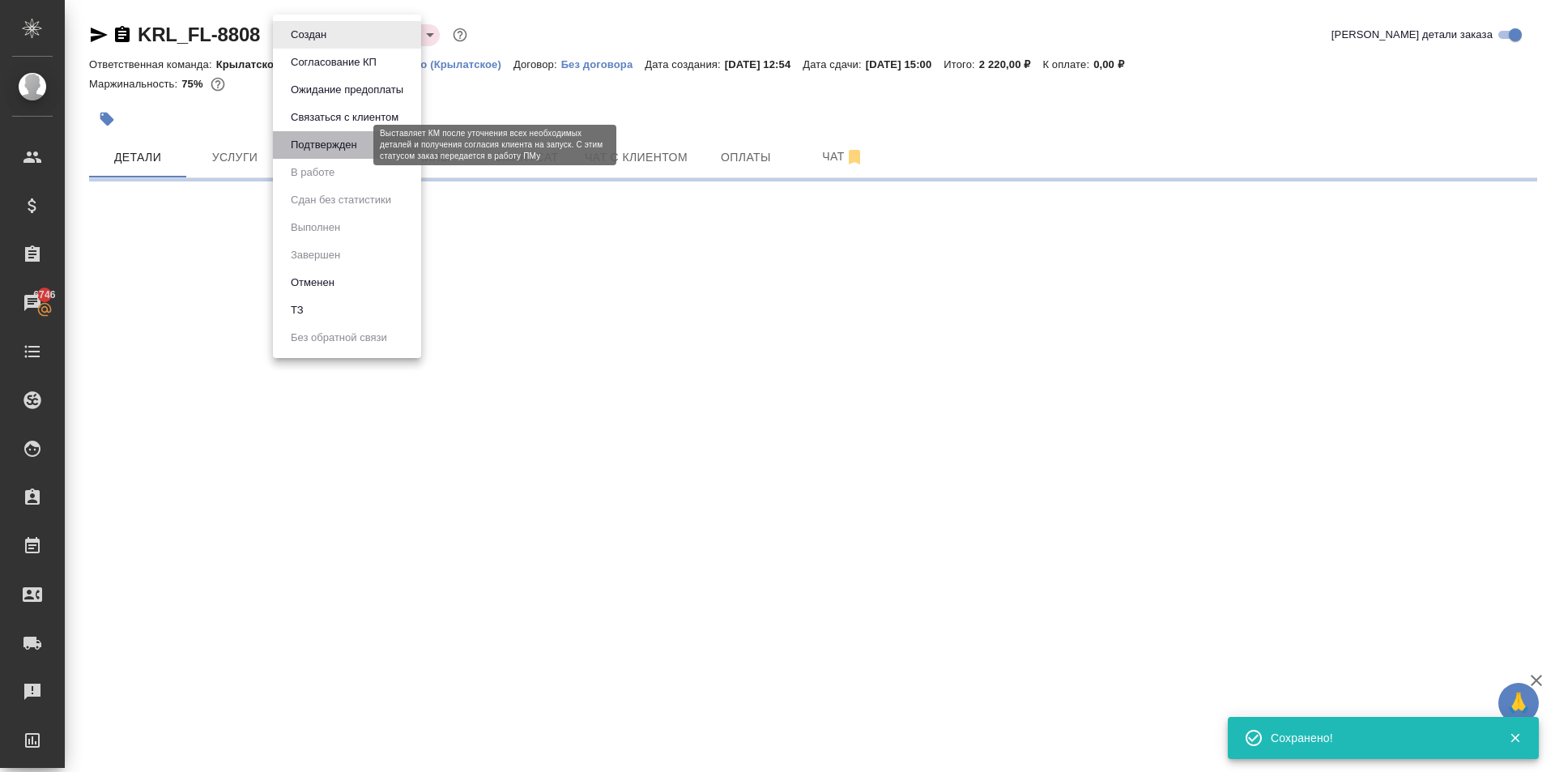
click at [319, 149] on button "Подтвержден" at bounding box center [324, 145] width 76 height 18
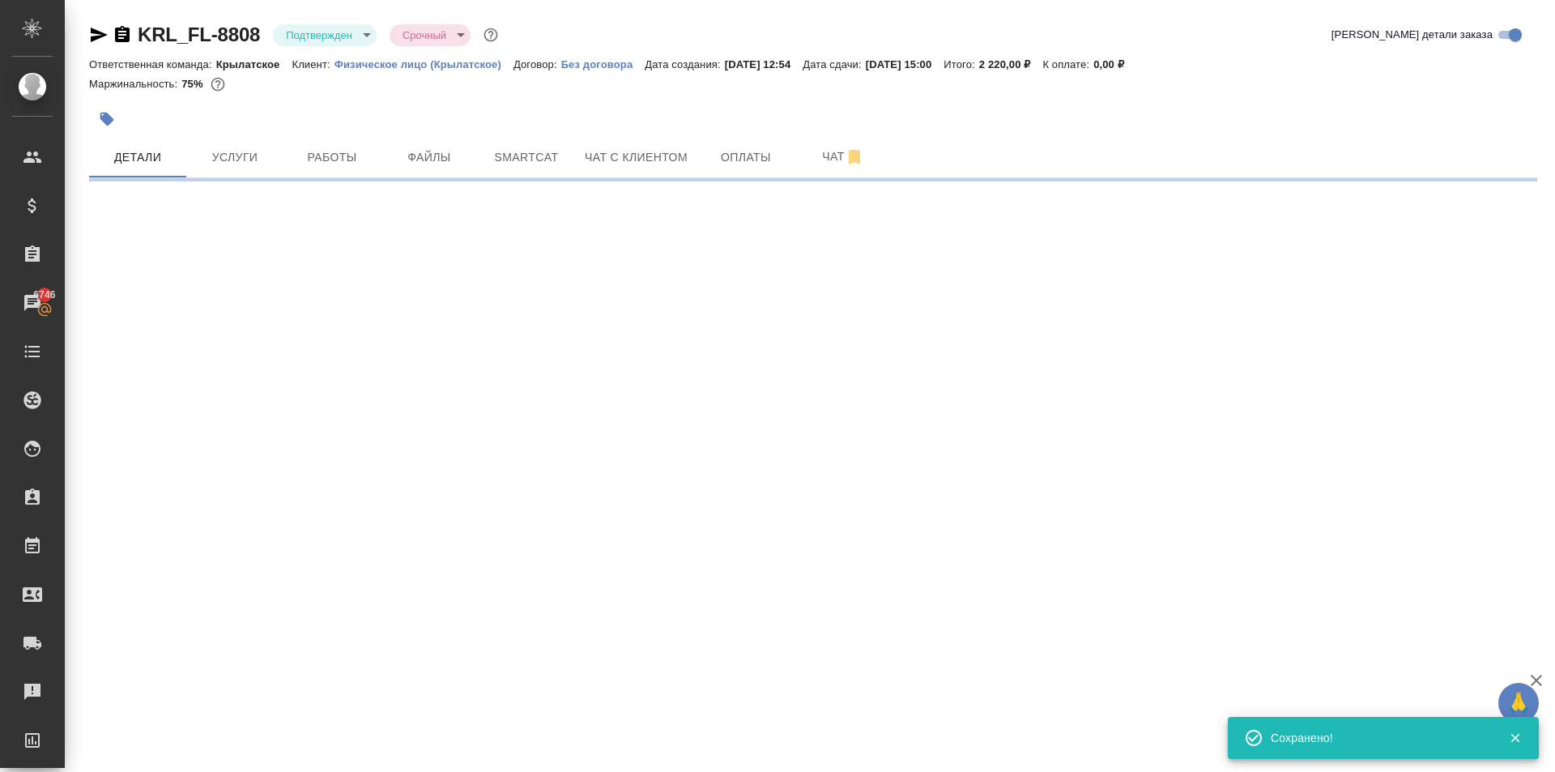
select select "RU"
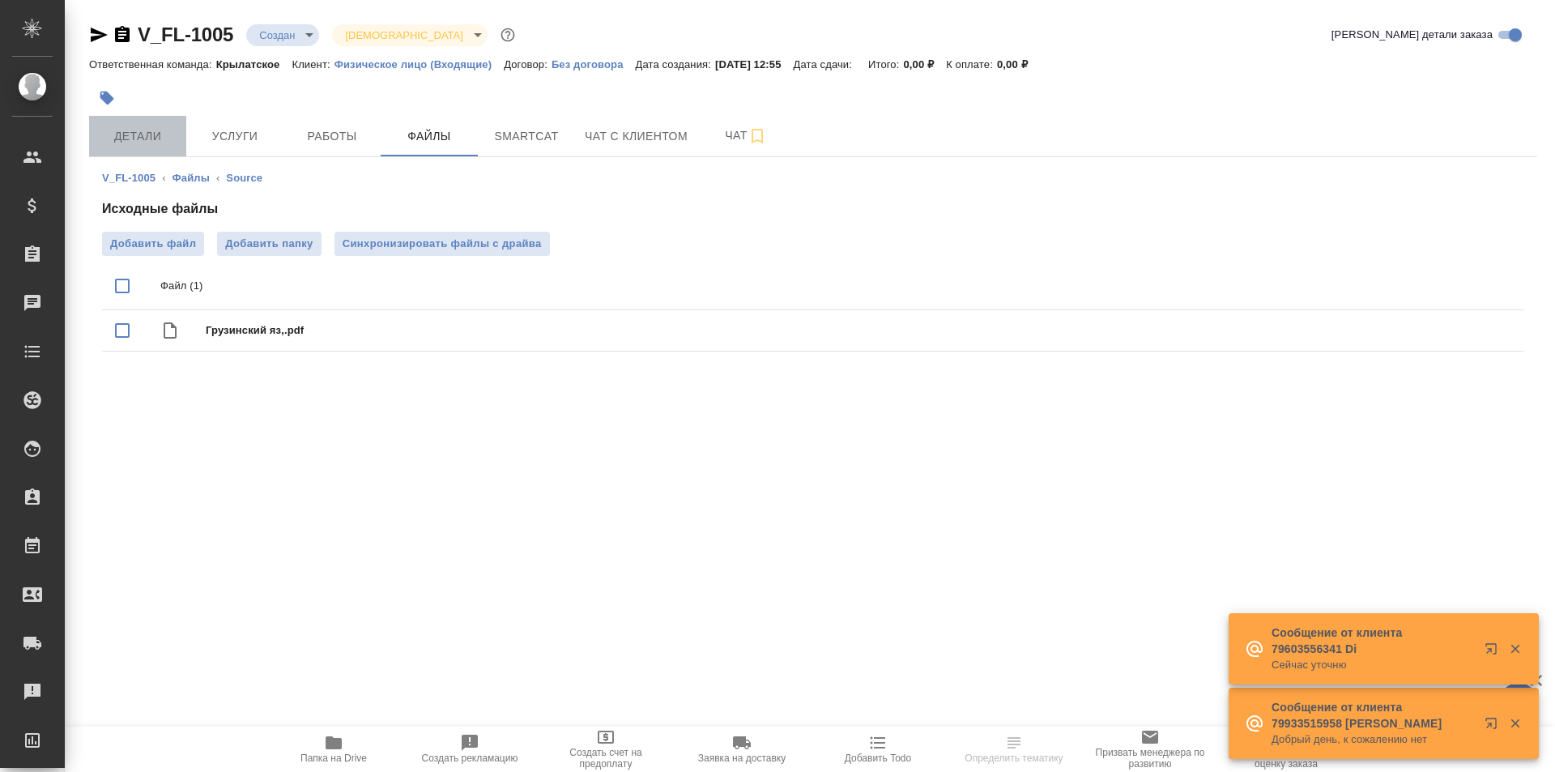
click at [145, 143] on span "Детали" at bounding box center [138, 136] width 78 height 20
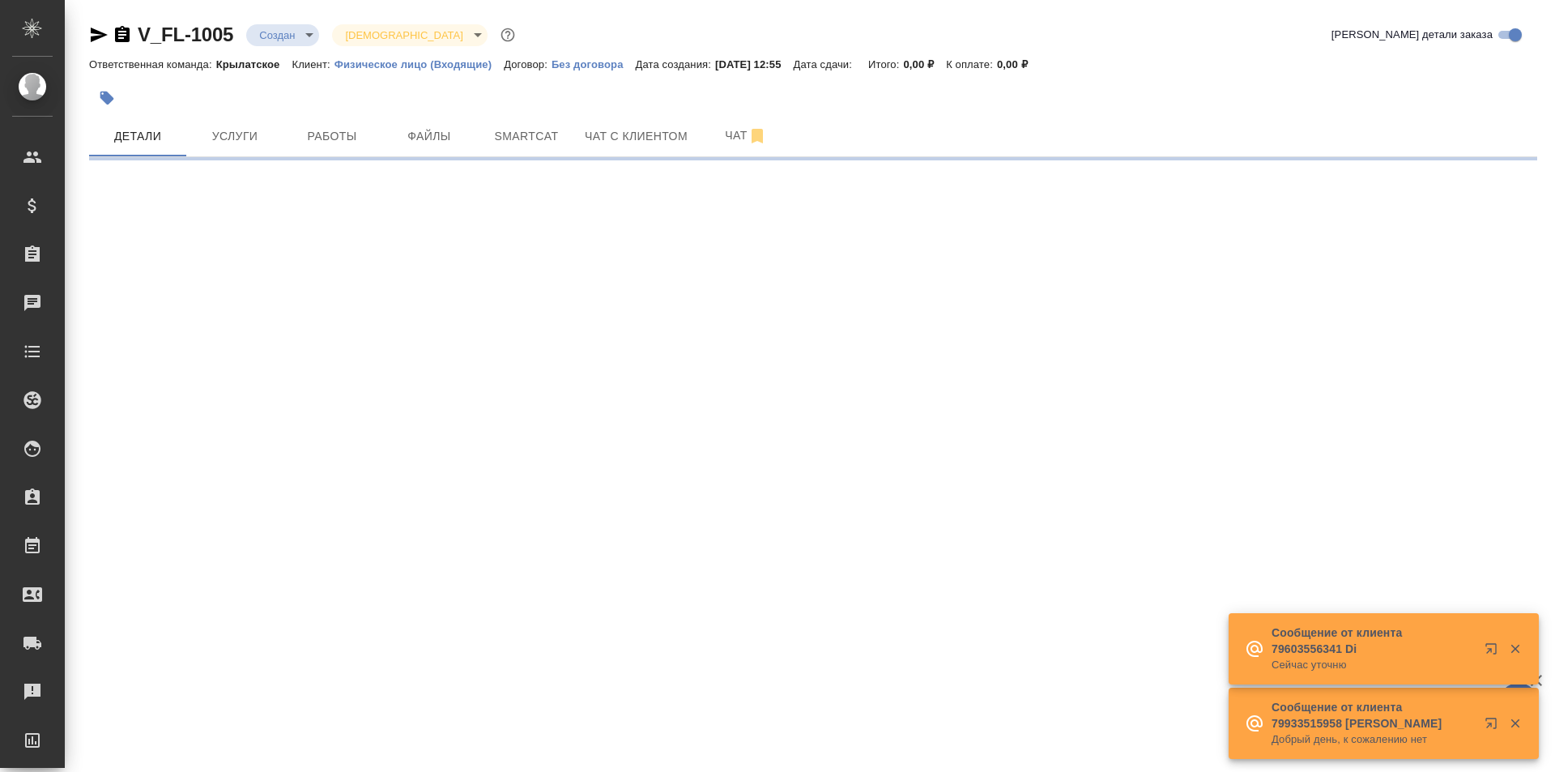
select select "RU"
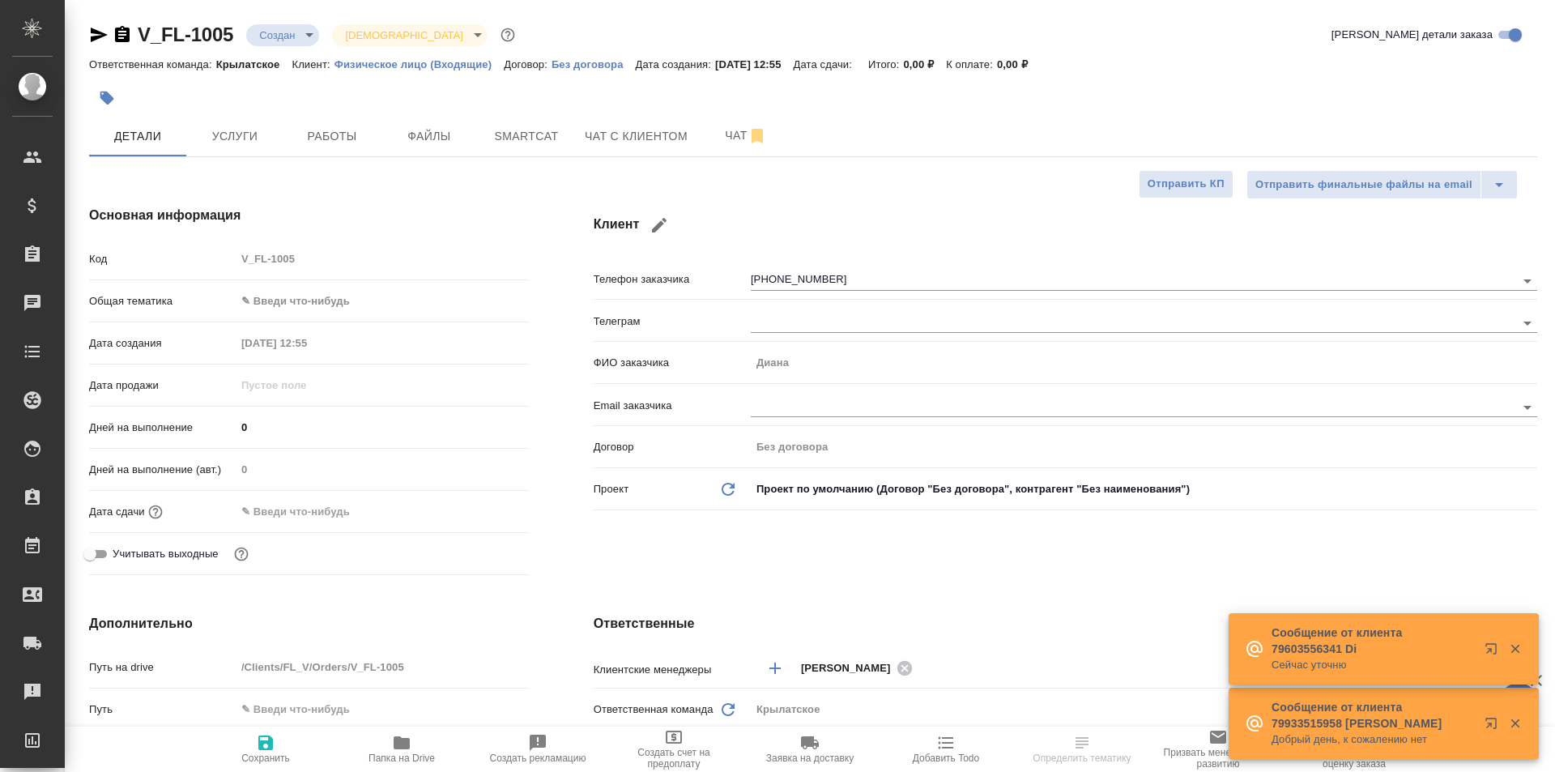
type textarea "x"
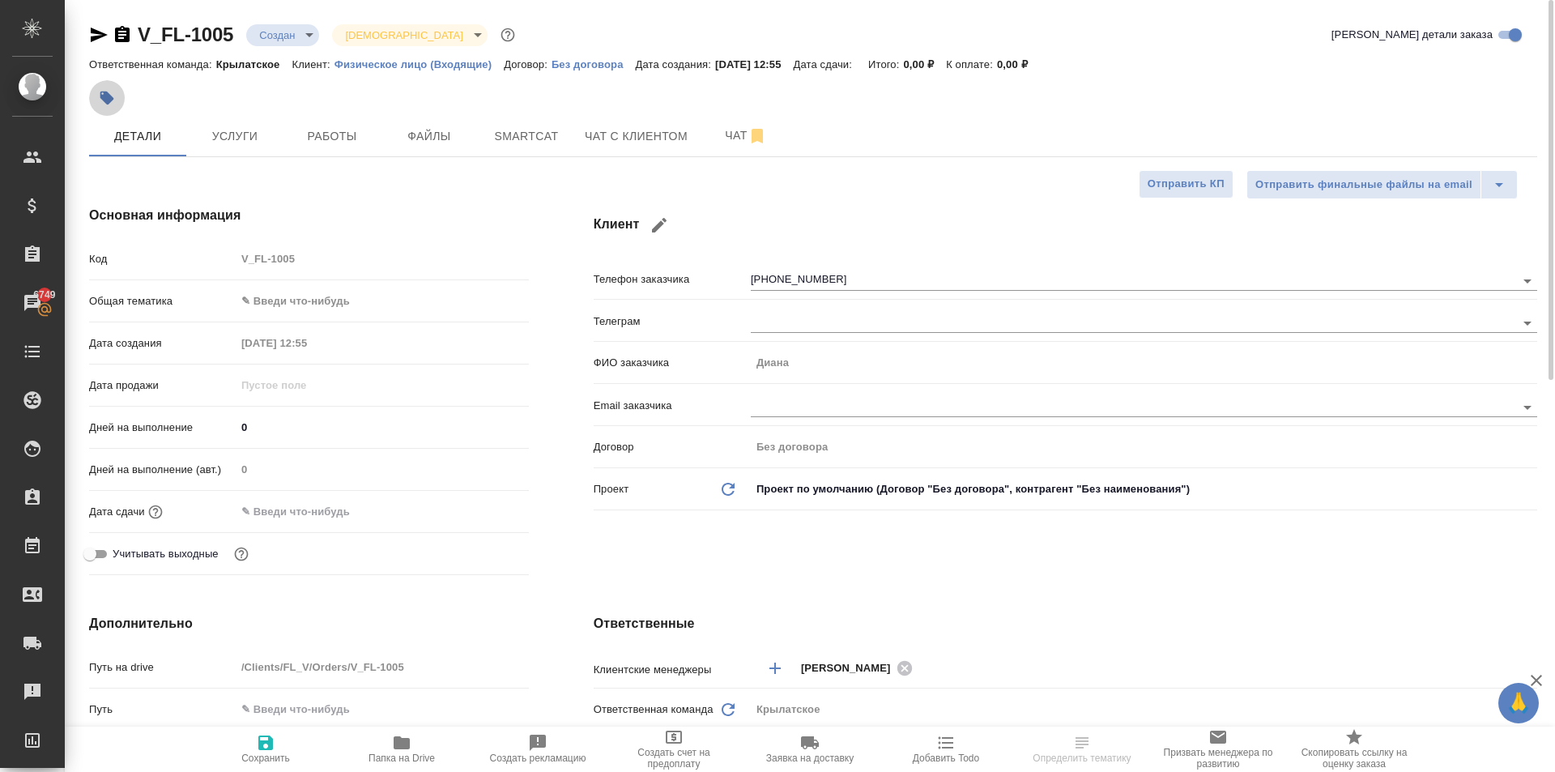
click at [116, 106] on button "button" at bounding box center [107, 98] width 36 height 36
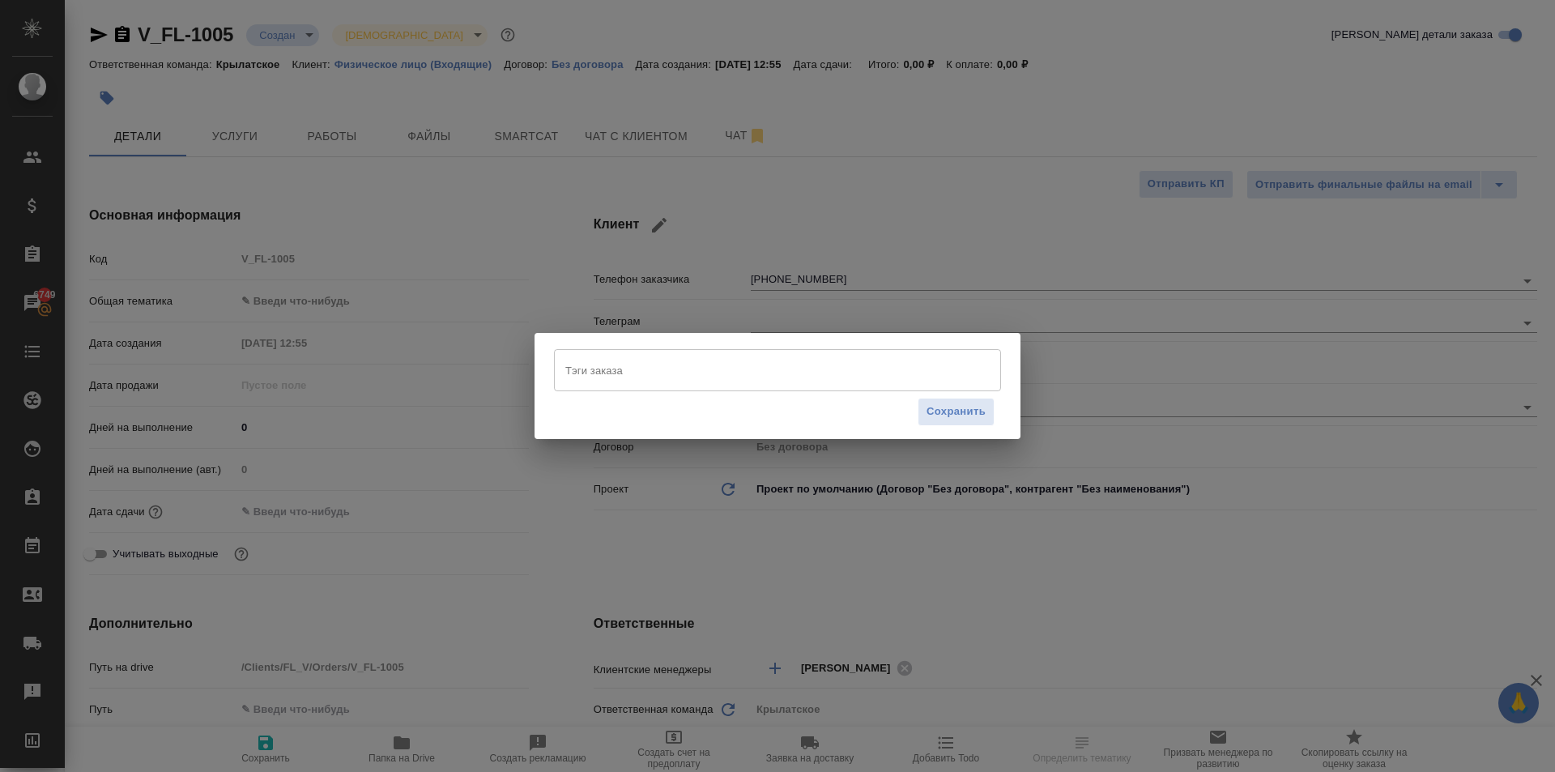
click at [627, 385] on div "Тэги заказа" at bounding box center [777, 370] width 447 height 42
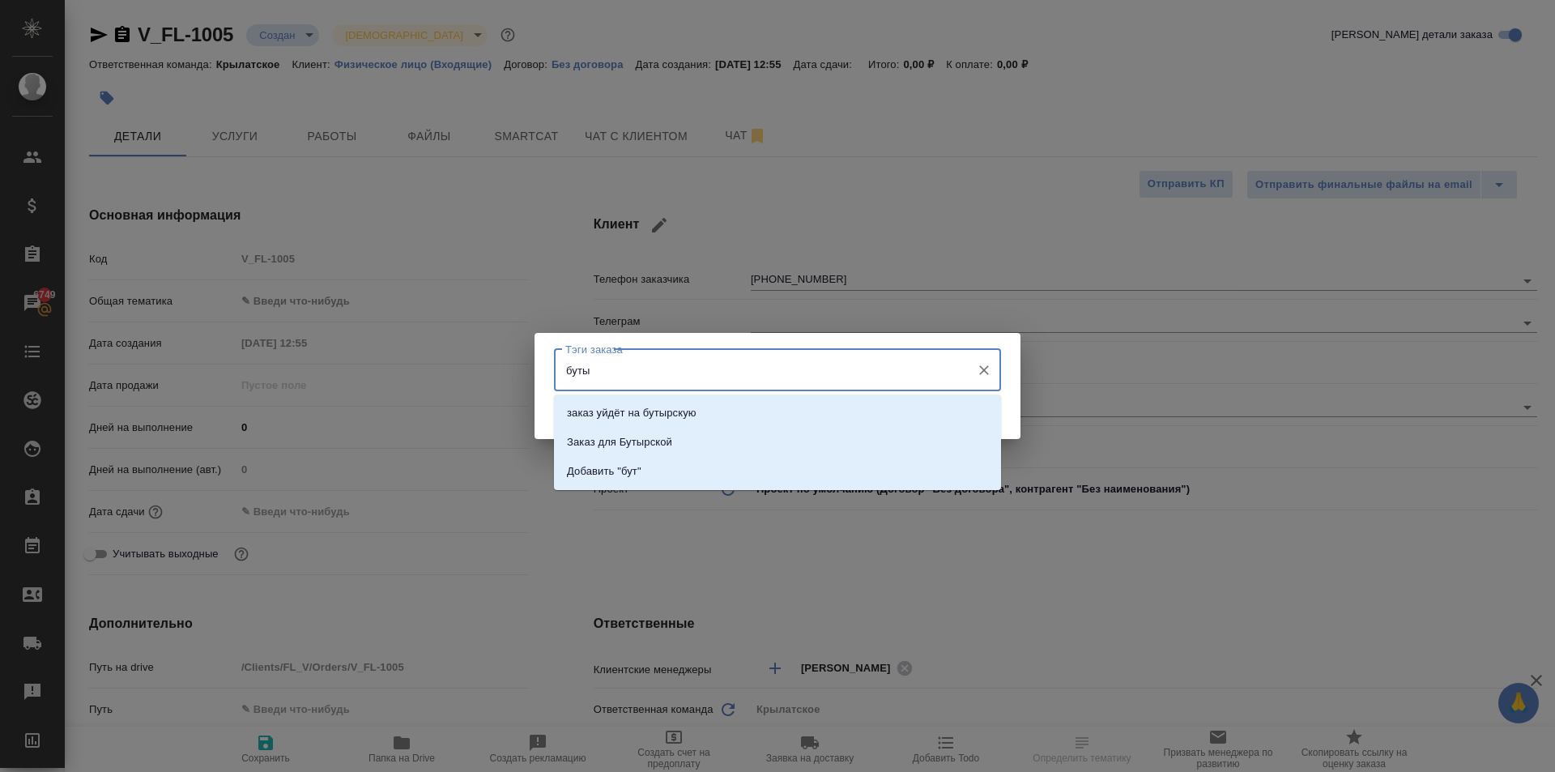
type input "бутыр"
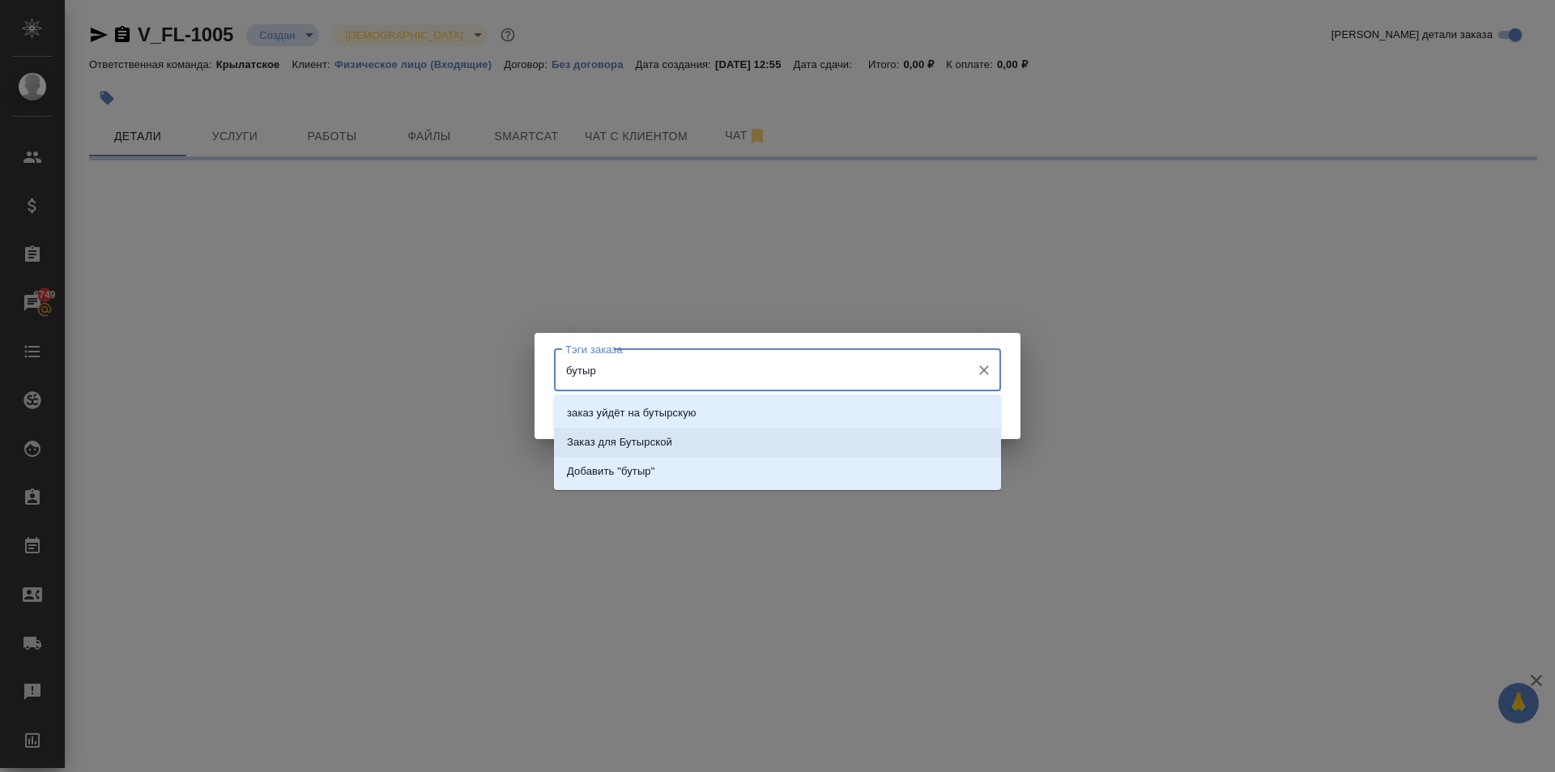
drag, startPoint x: 717, startPoint y: 437, endPoint x: 930, endPoint y: 429, distance: 213.9
click at [667, 409] on p "заказ уйдёт на бутырскую" at bounding box center [632, 413] width 130 height 16
select select "RU"
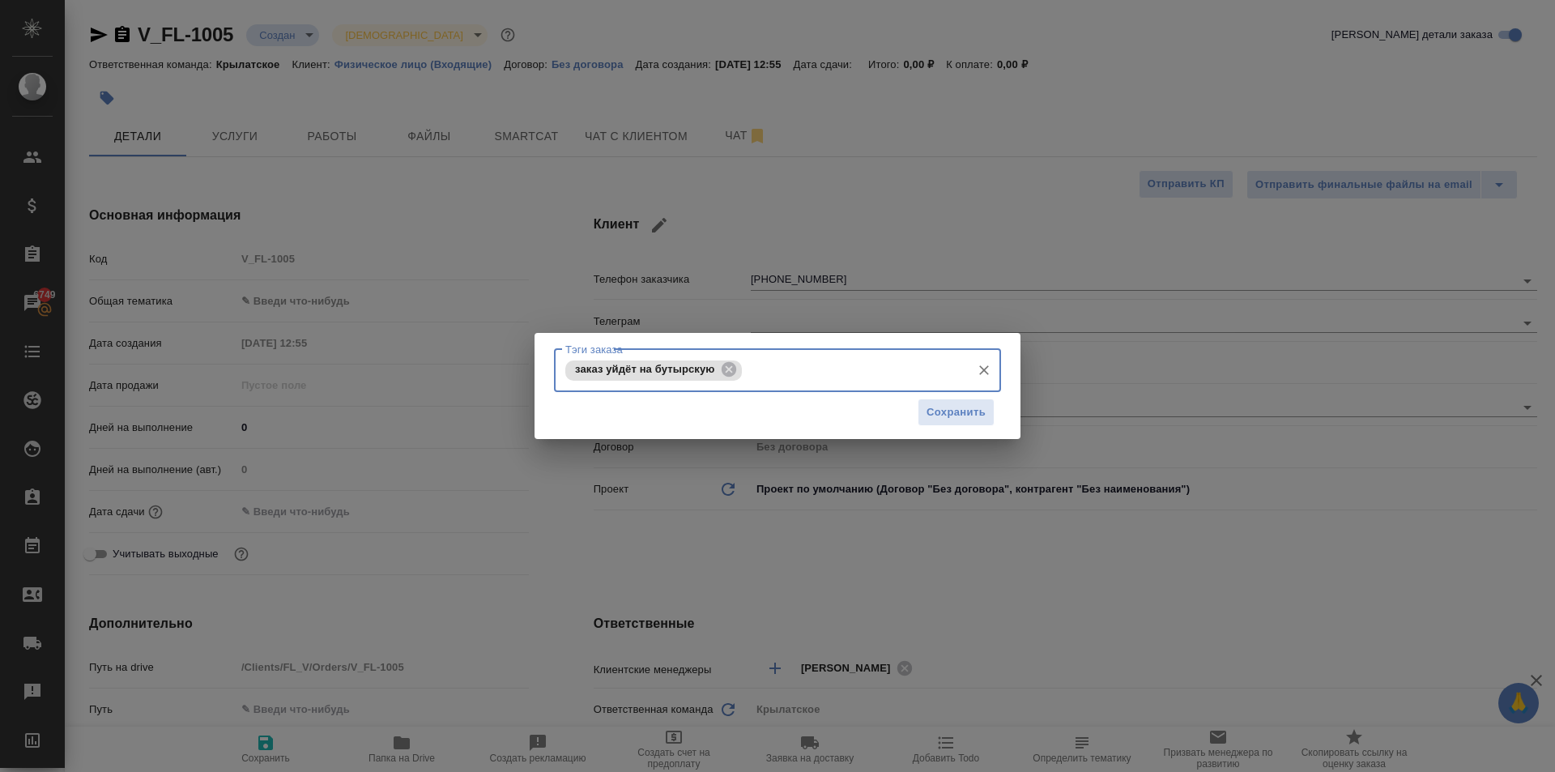
type textarea "x"
click at [959, 389] on div "заказ уйдёт на бутырскую Тэги заказа" at bounding box center [777, 370] width 447 height 43
click at [957, 402] on button "Сохранить" at bounding box center [955, 412] width 77 height 28
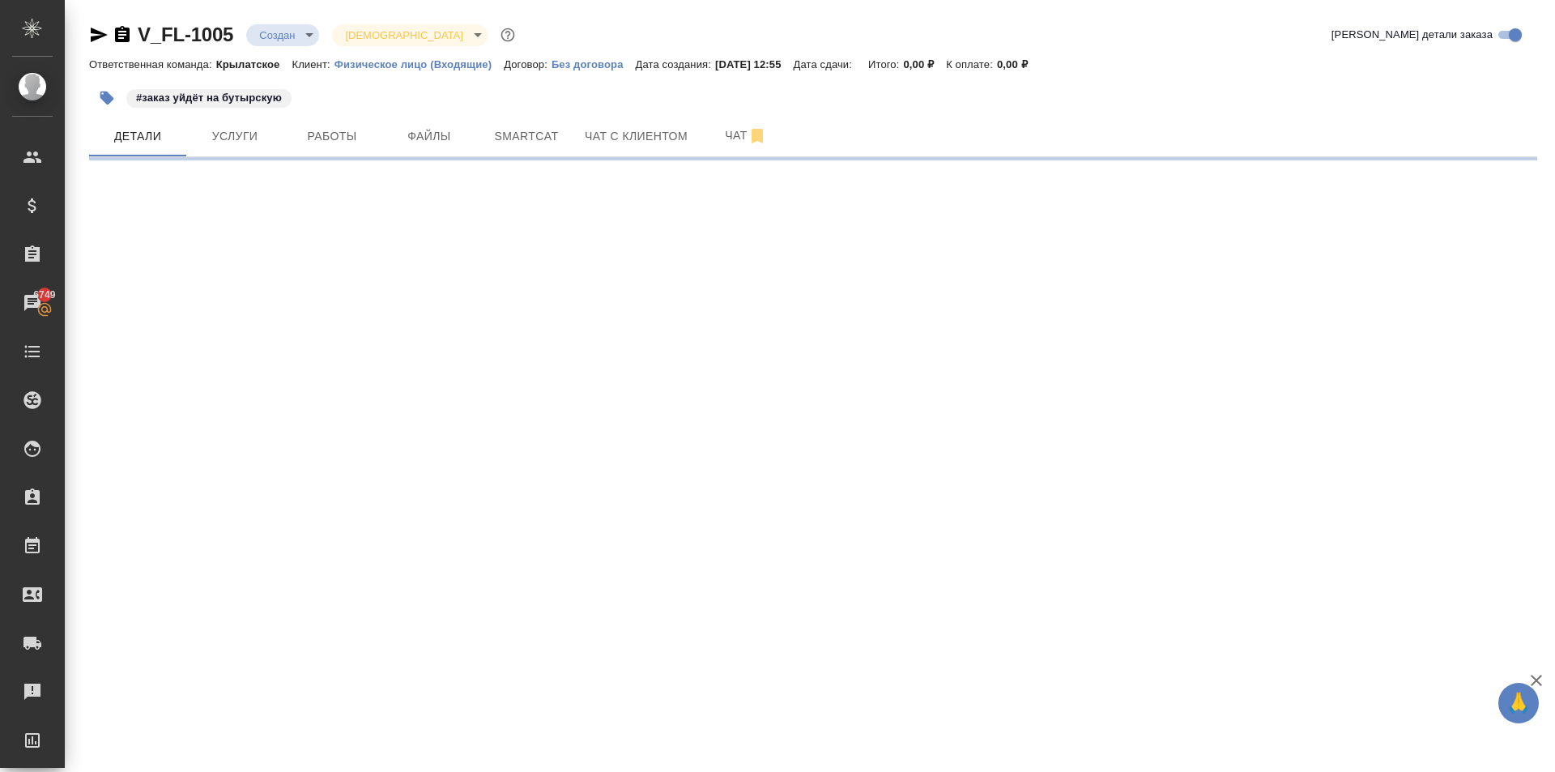
select select "RU"
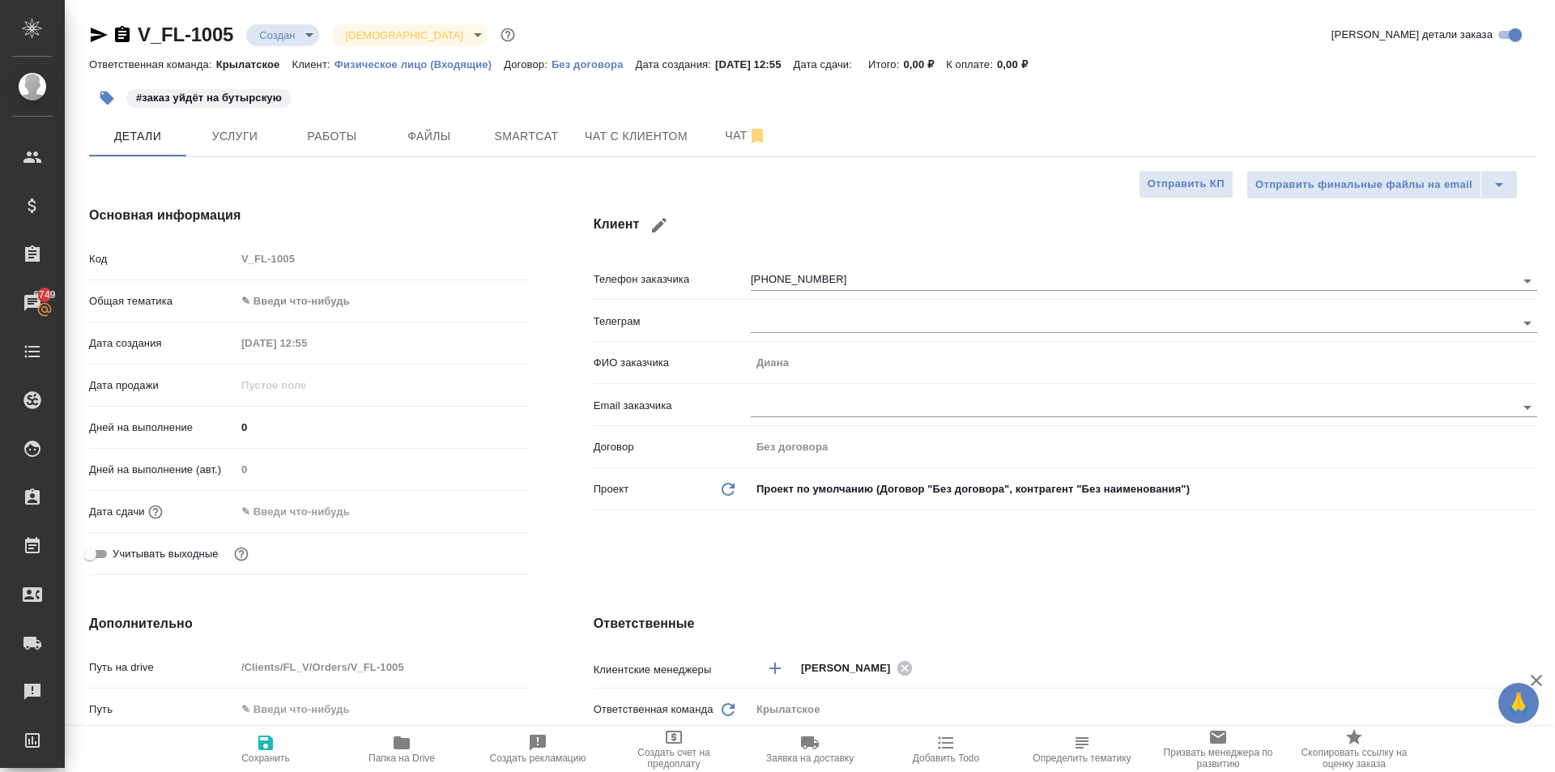
type textarea "x"
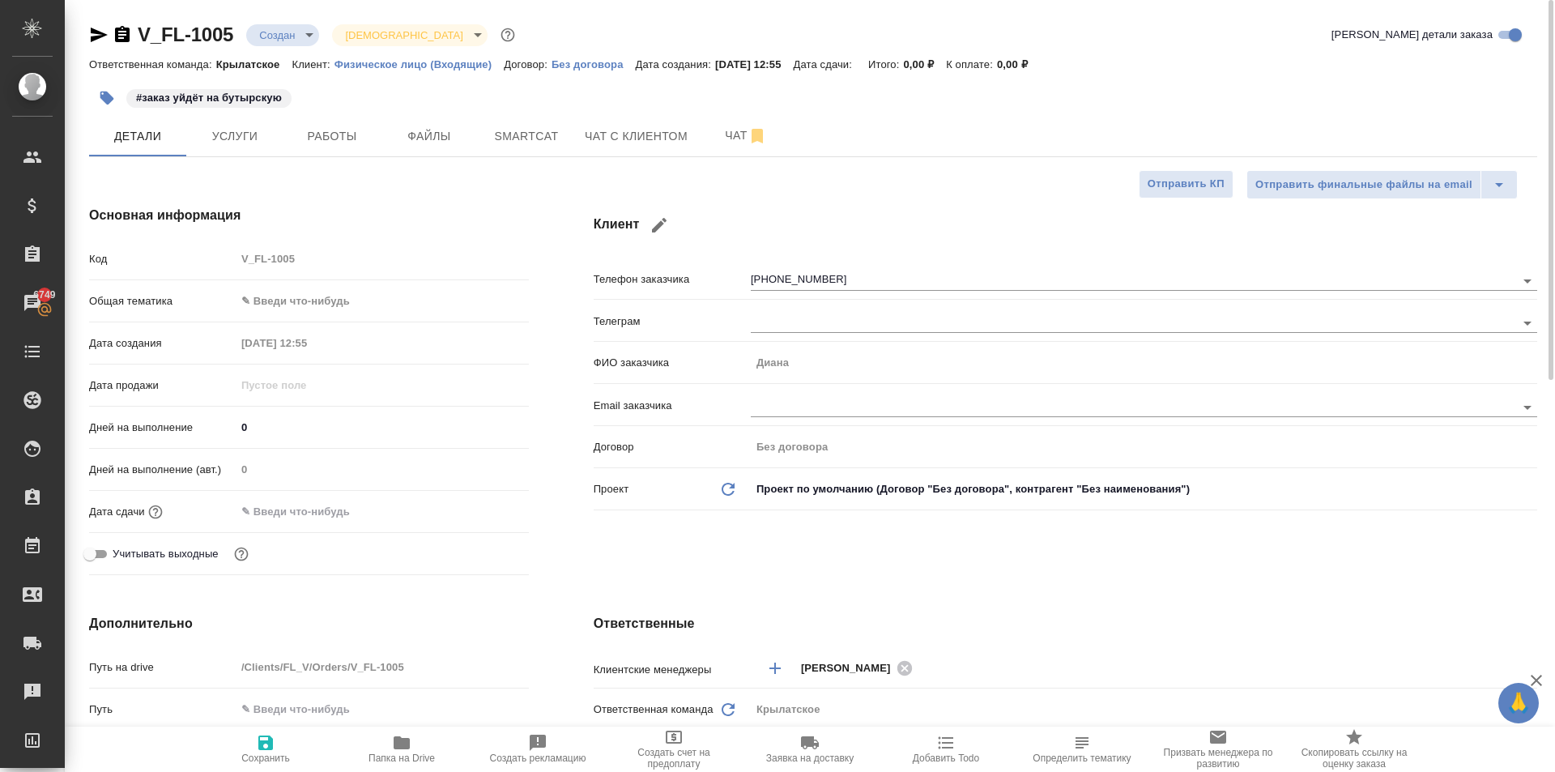
type textarea "x"
click at [593, 133] on span "Чат с клиентом" at bounding box center [636, 136] width 103 height 20
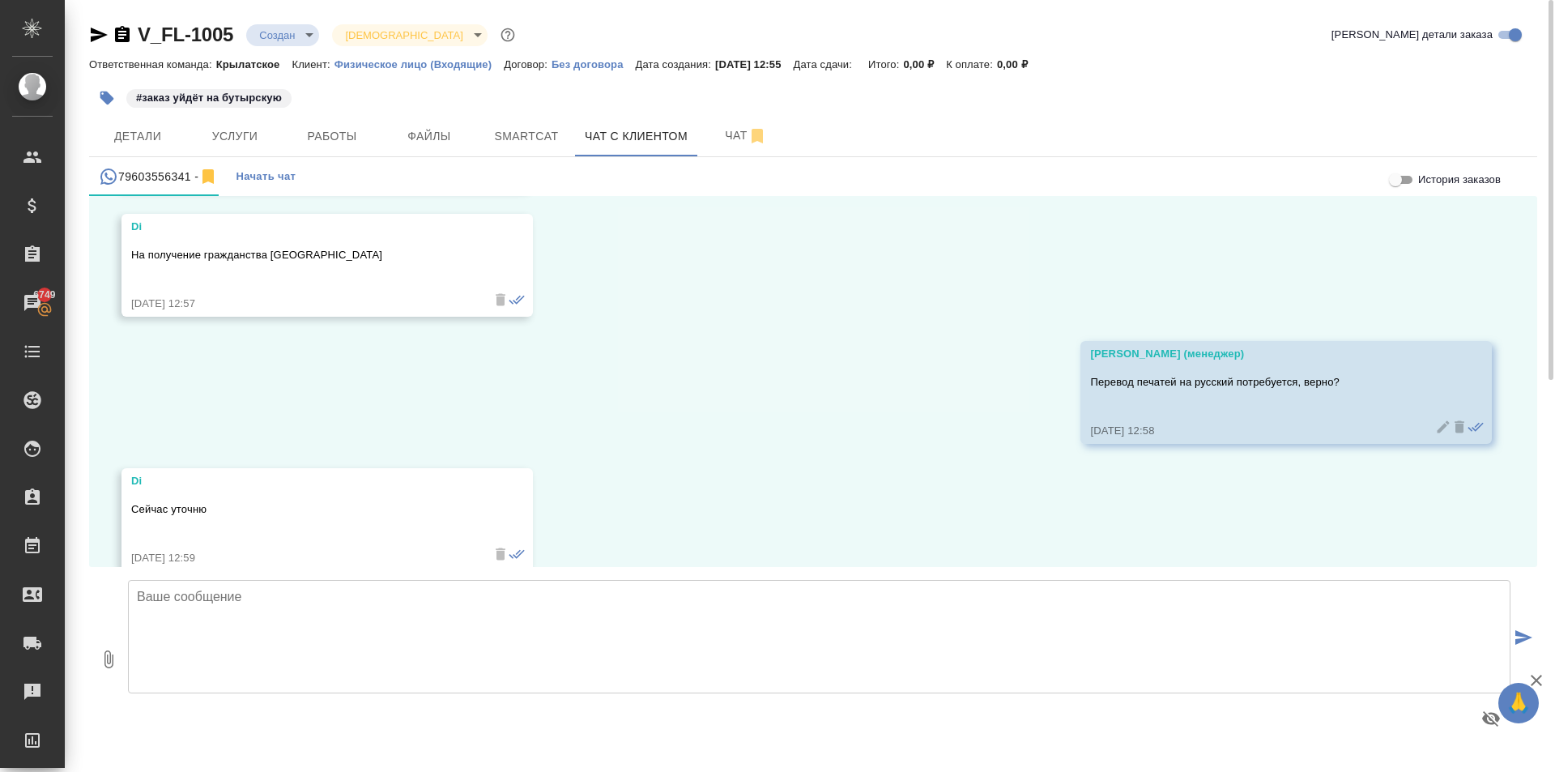
scroll to position [4153, 0]
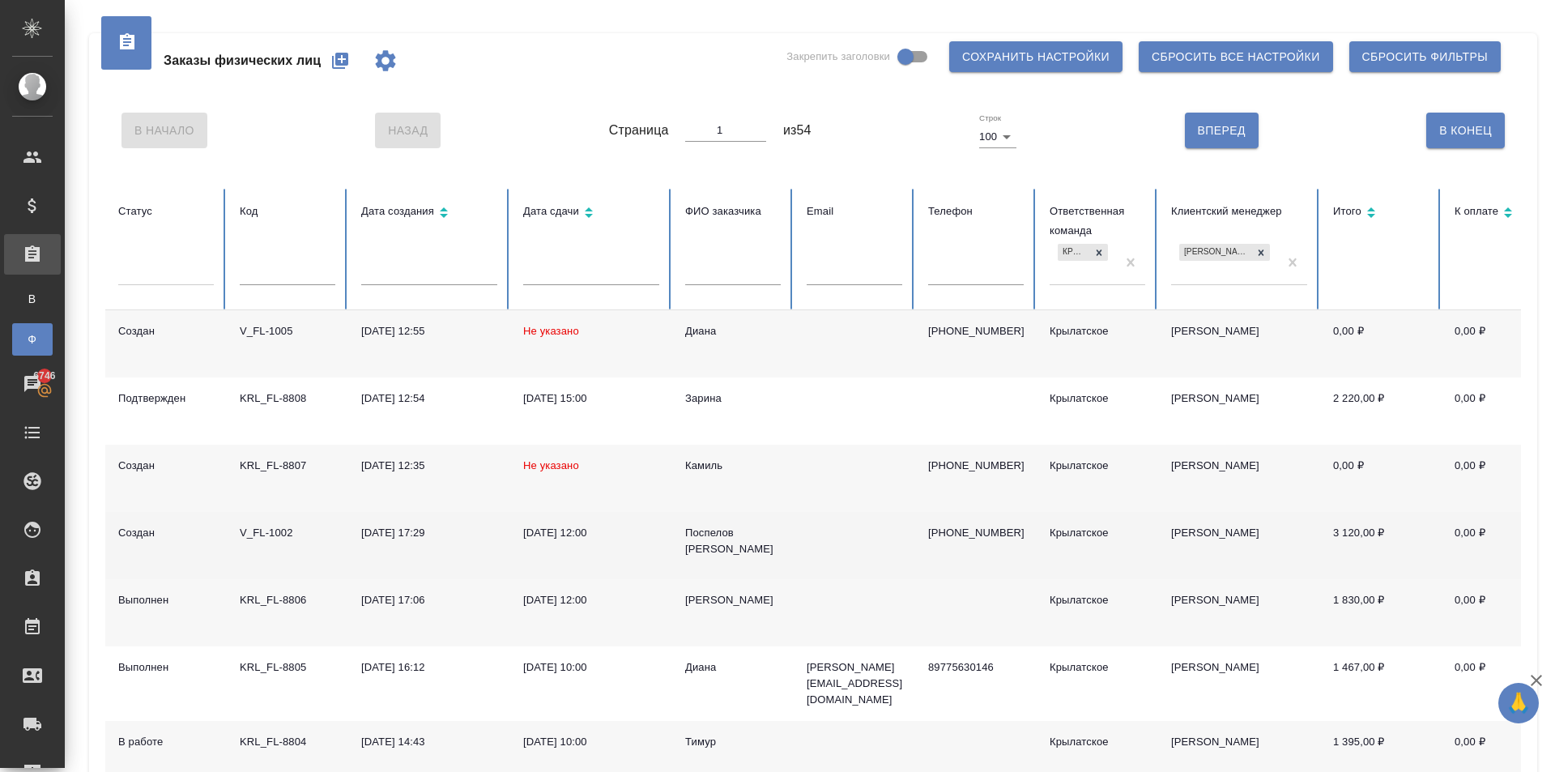
click at [714, 538] on div "Поспелов [PERSON_NAME]" at bounding box center [733, 541] width 96 height 32
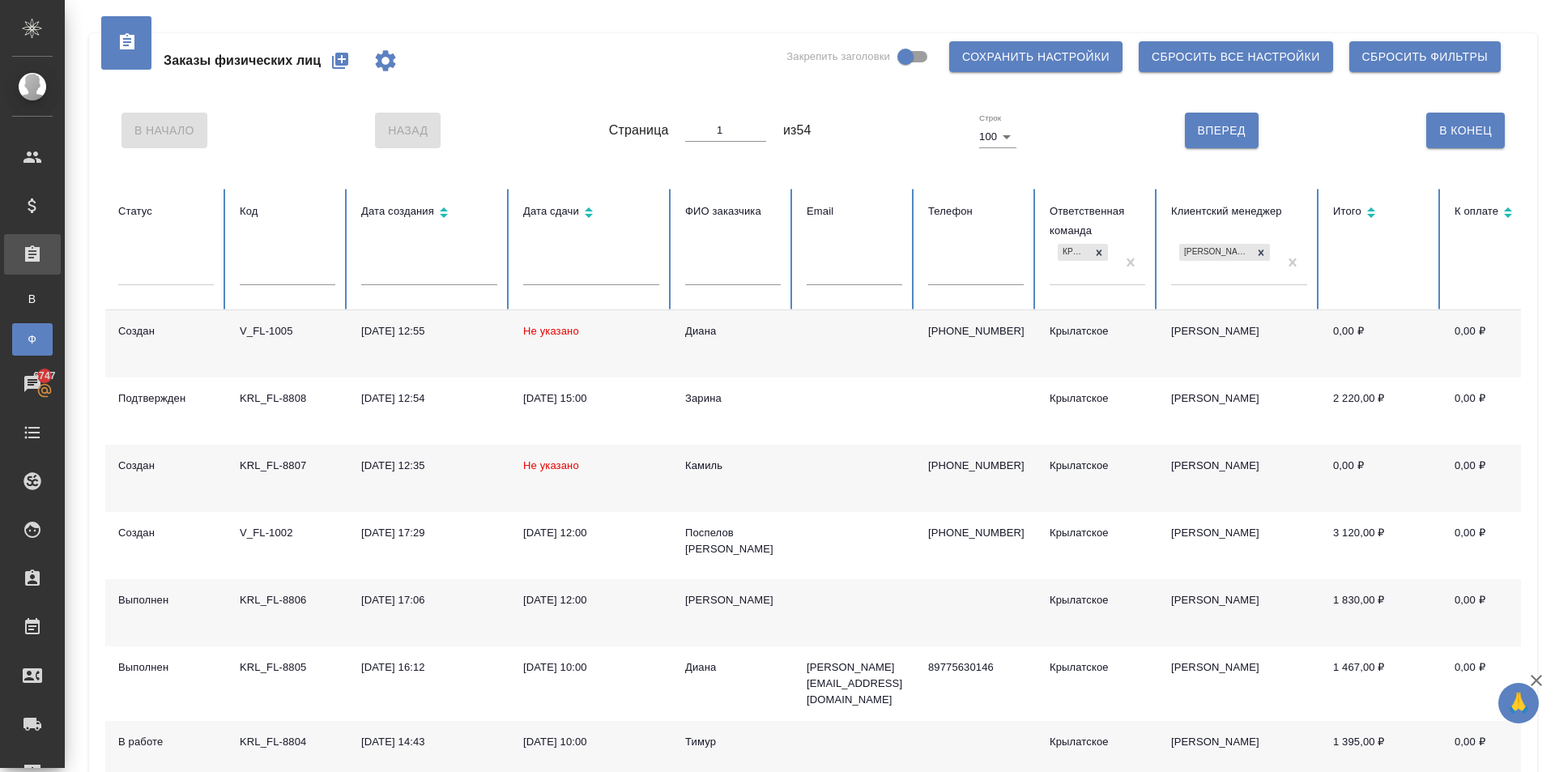
click at [690, 333] on div "Диана" at bounding box center [733, 331] width 96 height 16
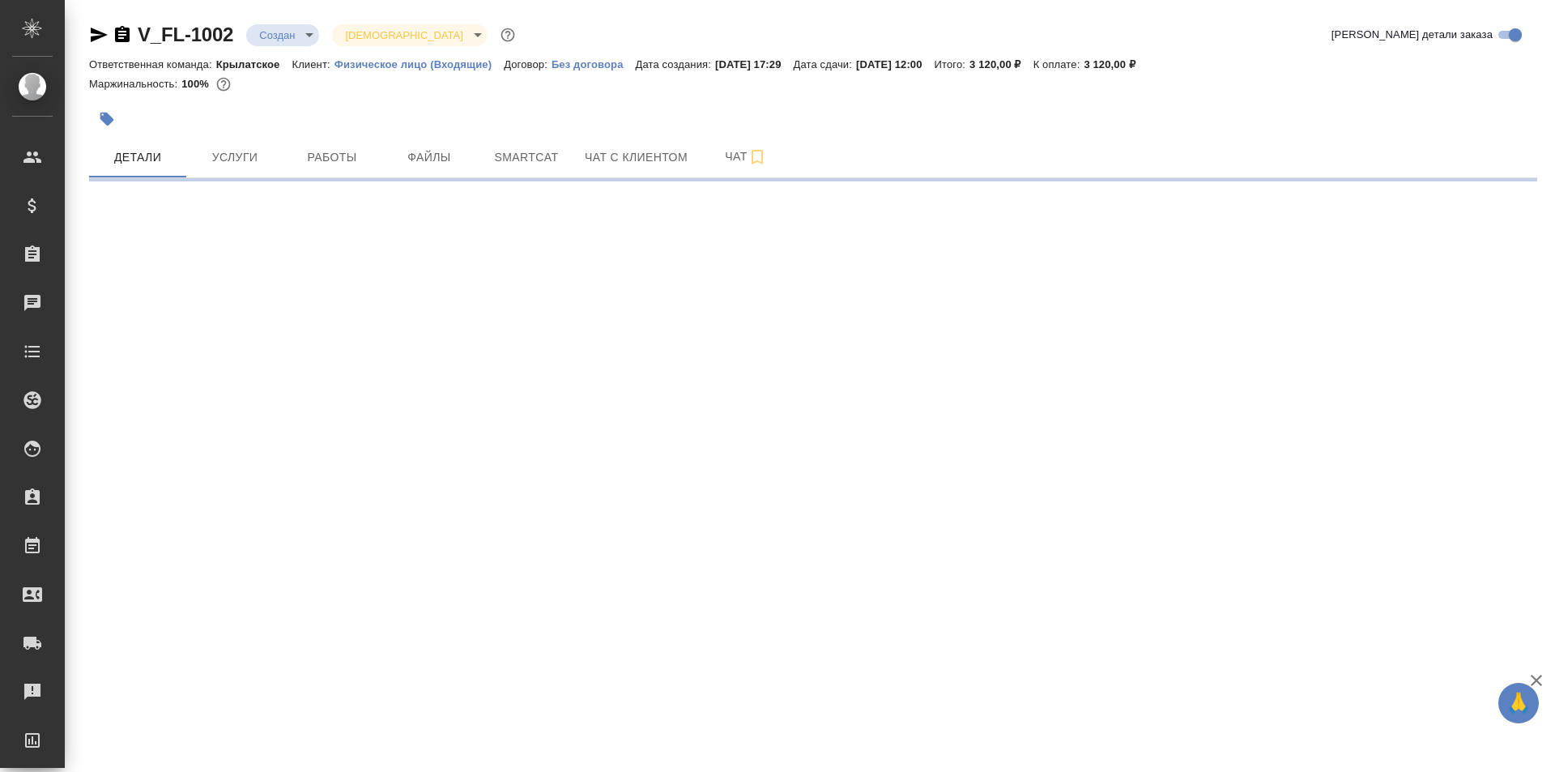
select select "RU"
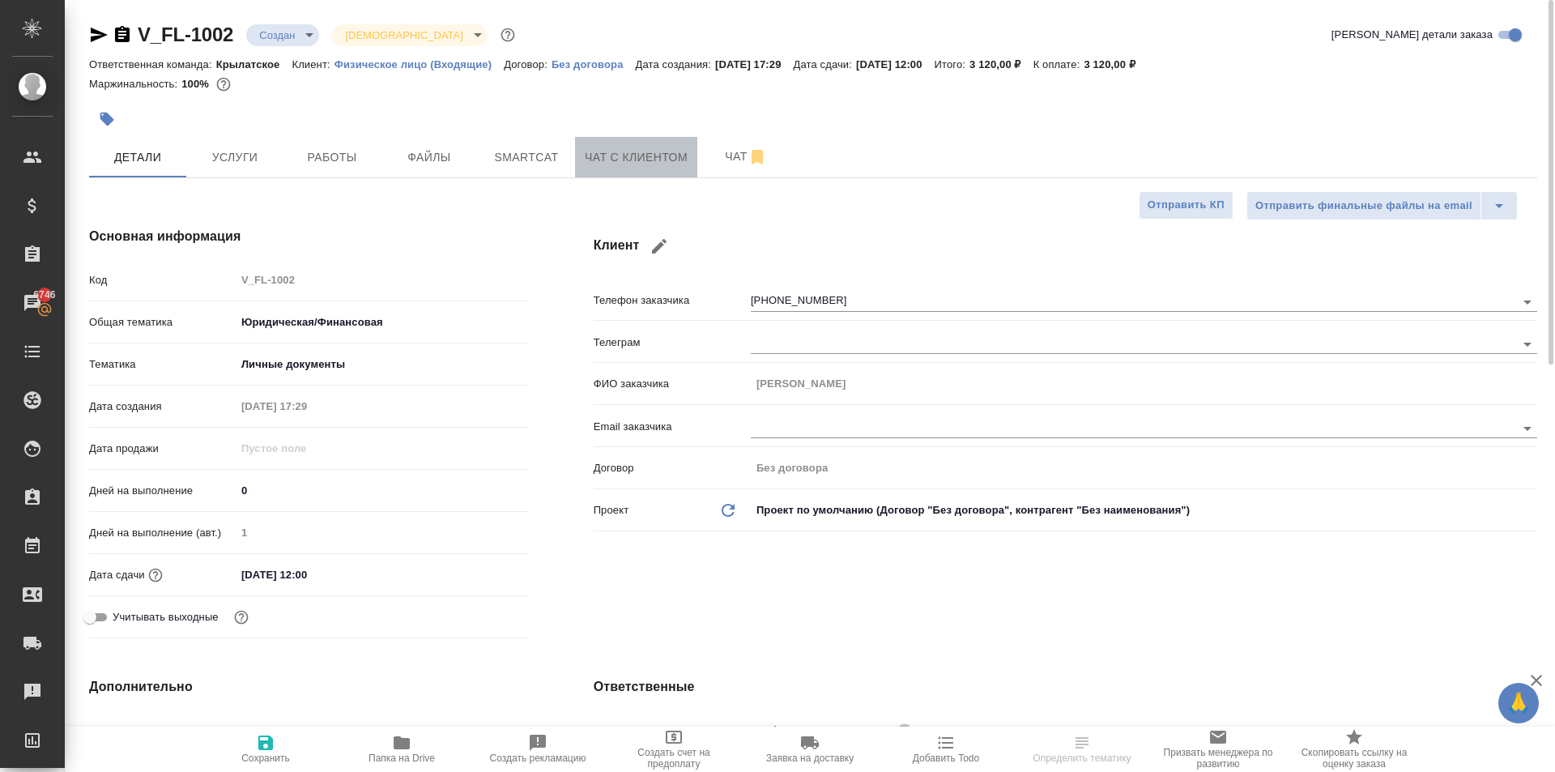
click at [606, 168] on button "Чат с клиентом" at bounding box center [636, 157] width 122 height 40
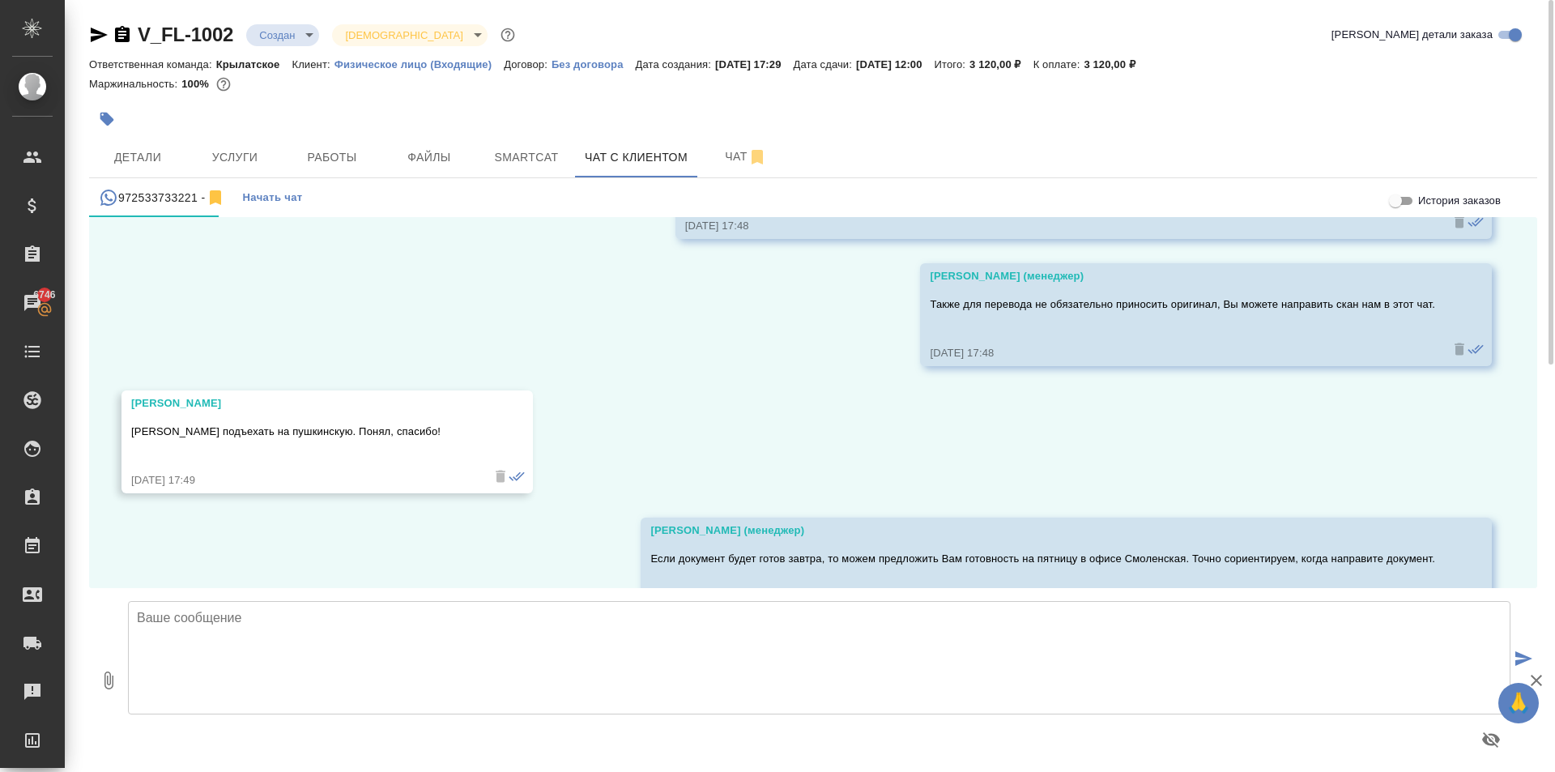
scroll to position [1981, 0]
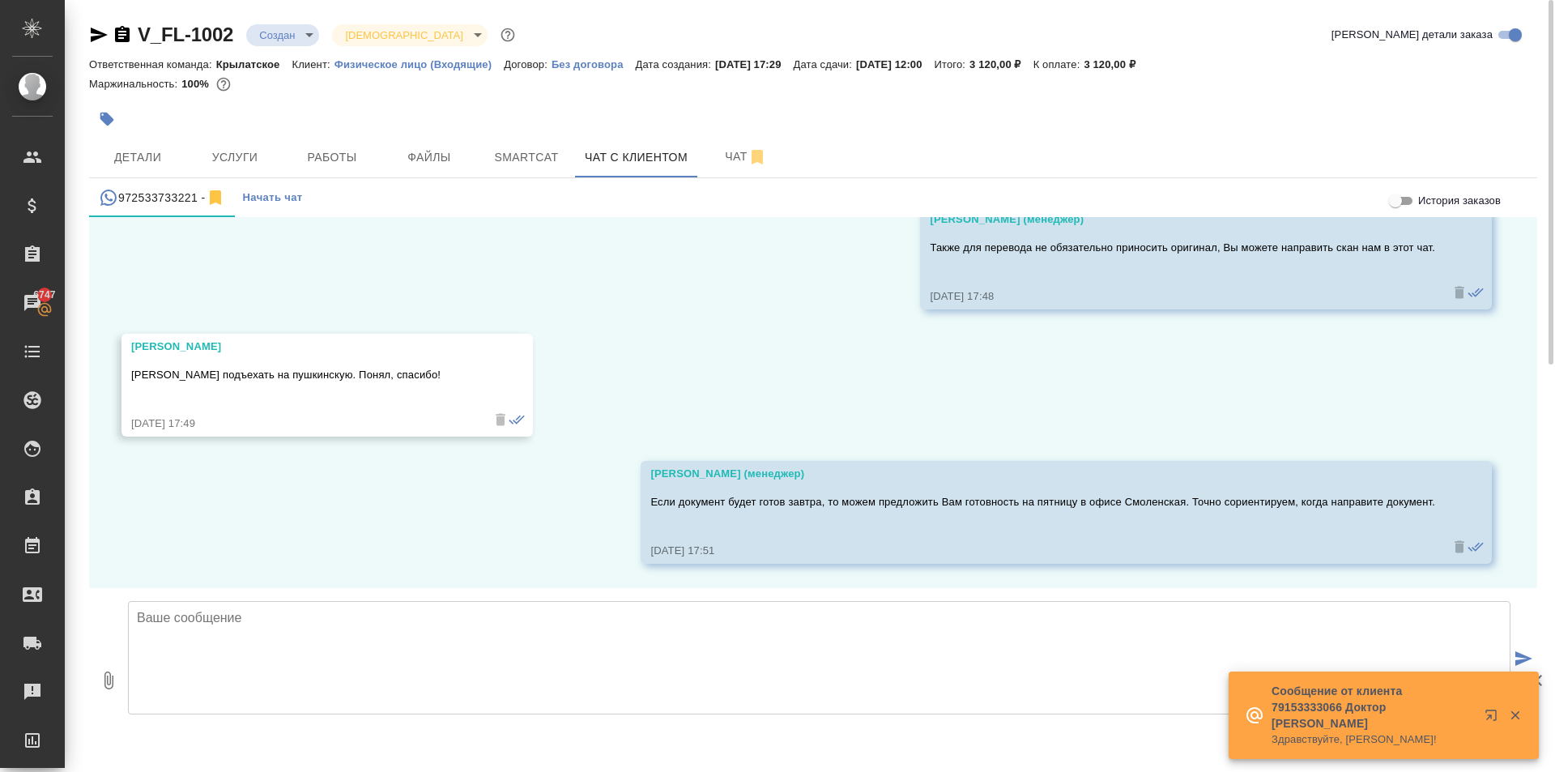
click at [305, 41] on body "🙏 .cls-1 fill:#fff; AWATERA [PERSON_NAME] Спецификации Заказы 6747 Чаты Todo Пр…" at bounding box center [777, 386] width 1555 height 772
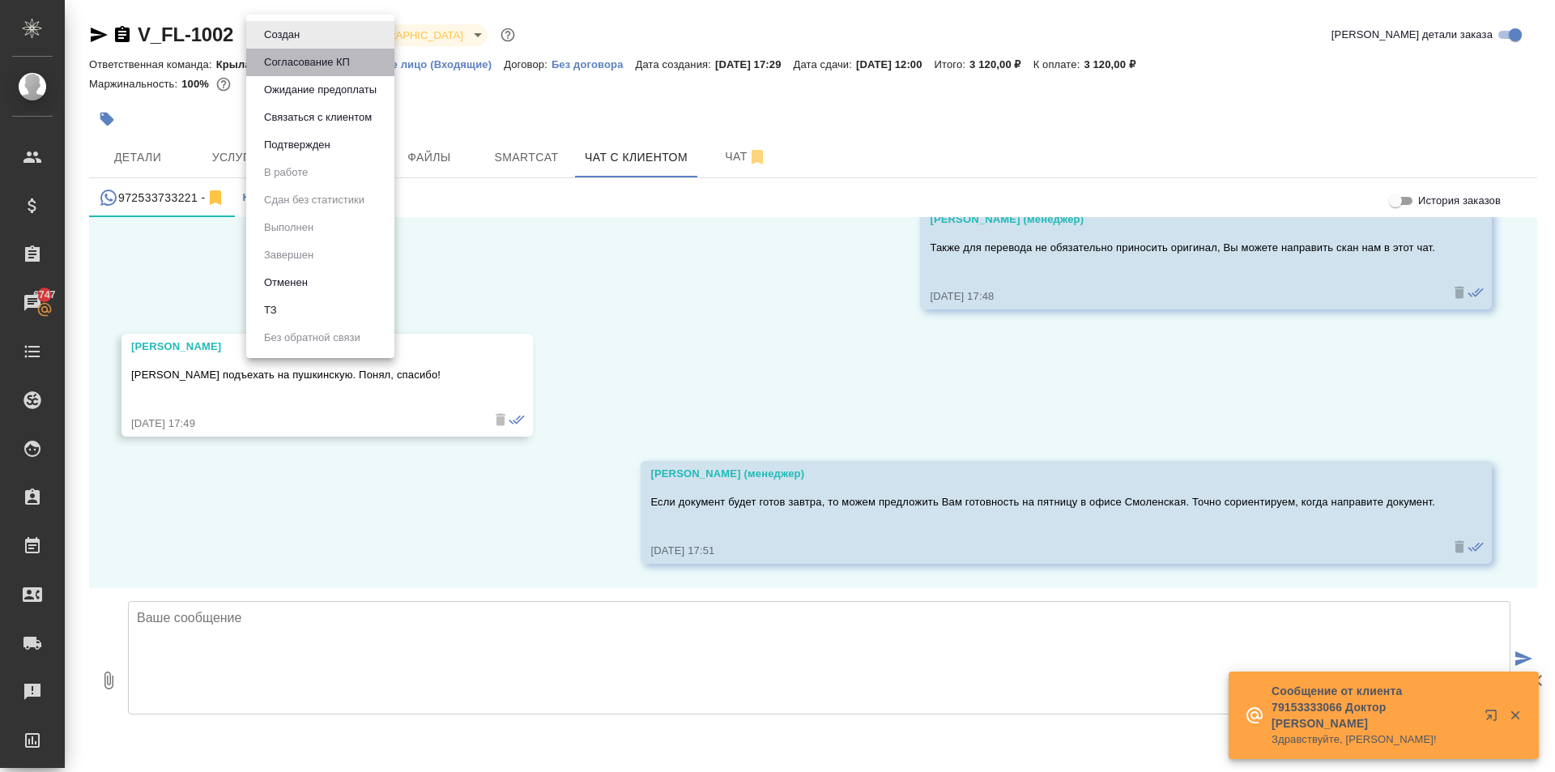
click at [330, 66] on button "Согласование КП" at bounding box center [307, 62] width 96 height 18
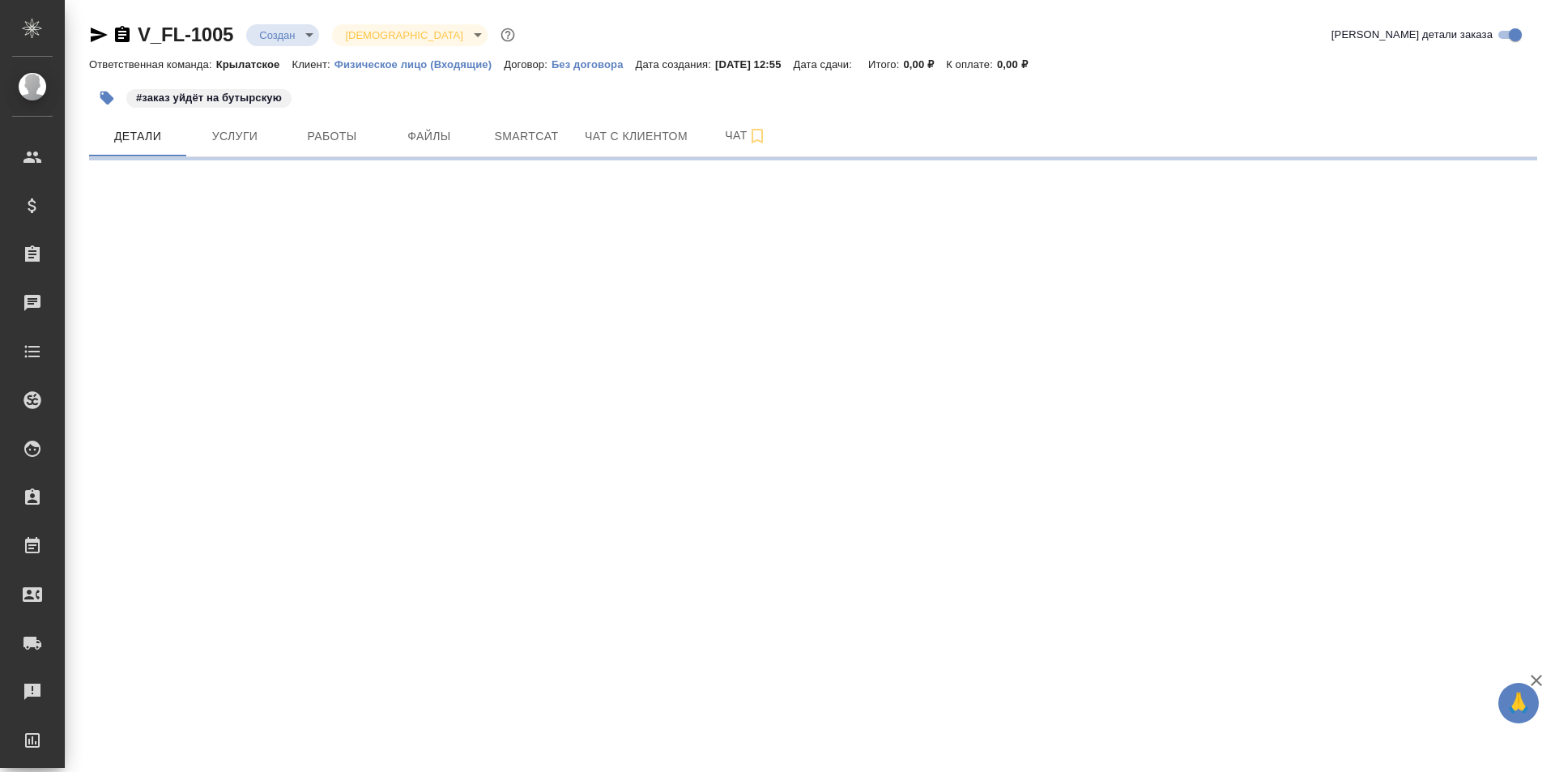
select select "RU"
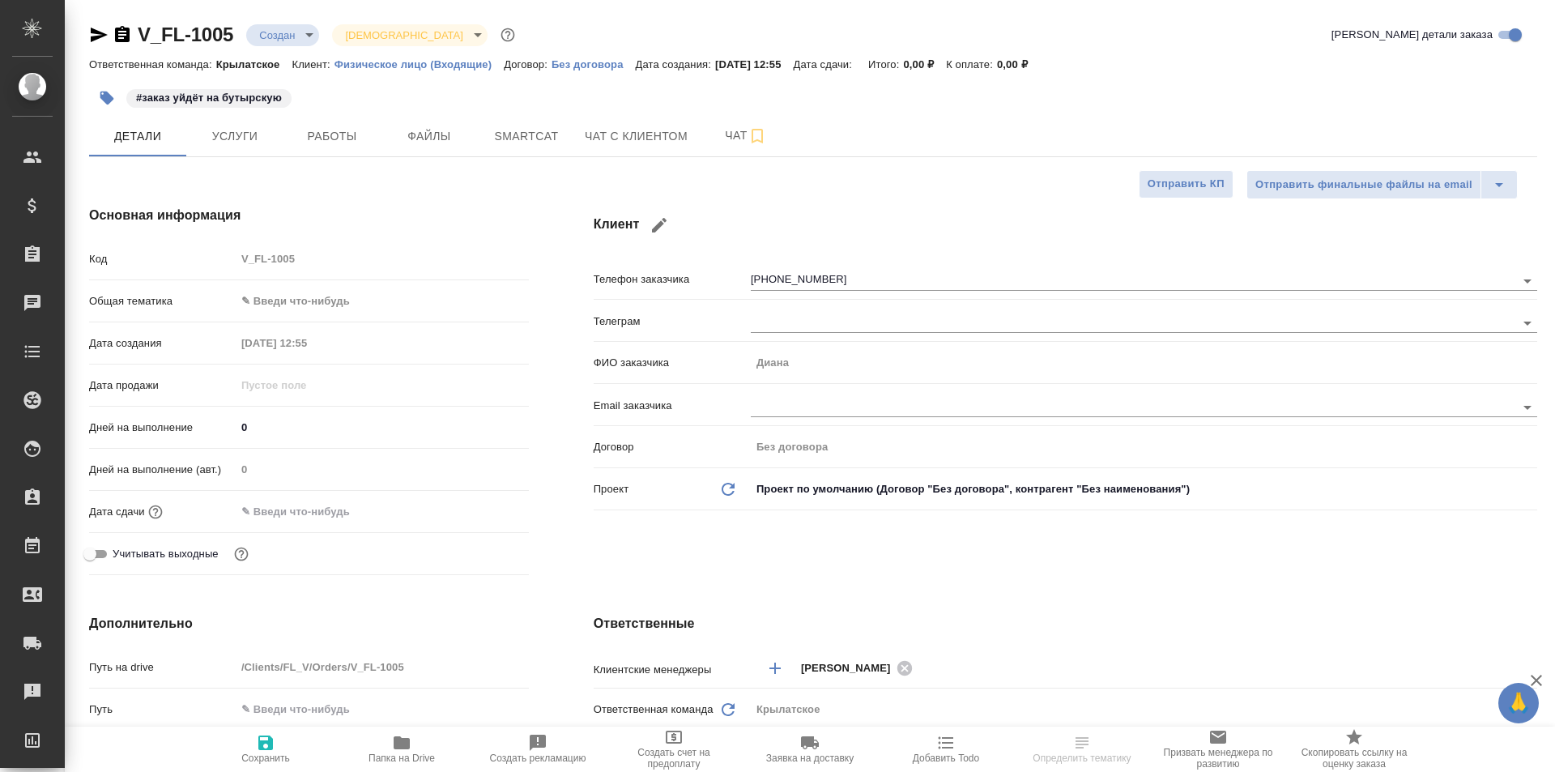
type textarea "x"
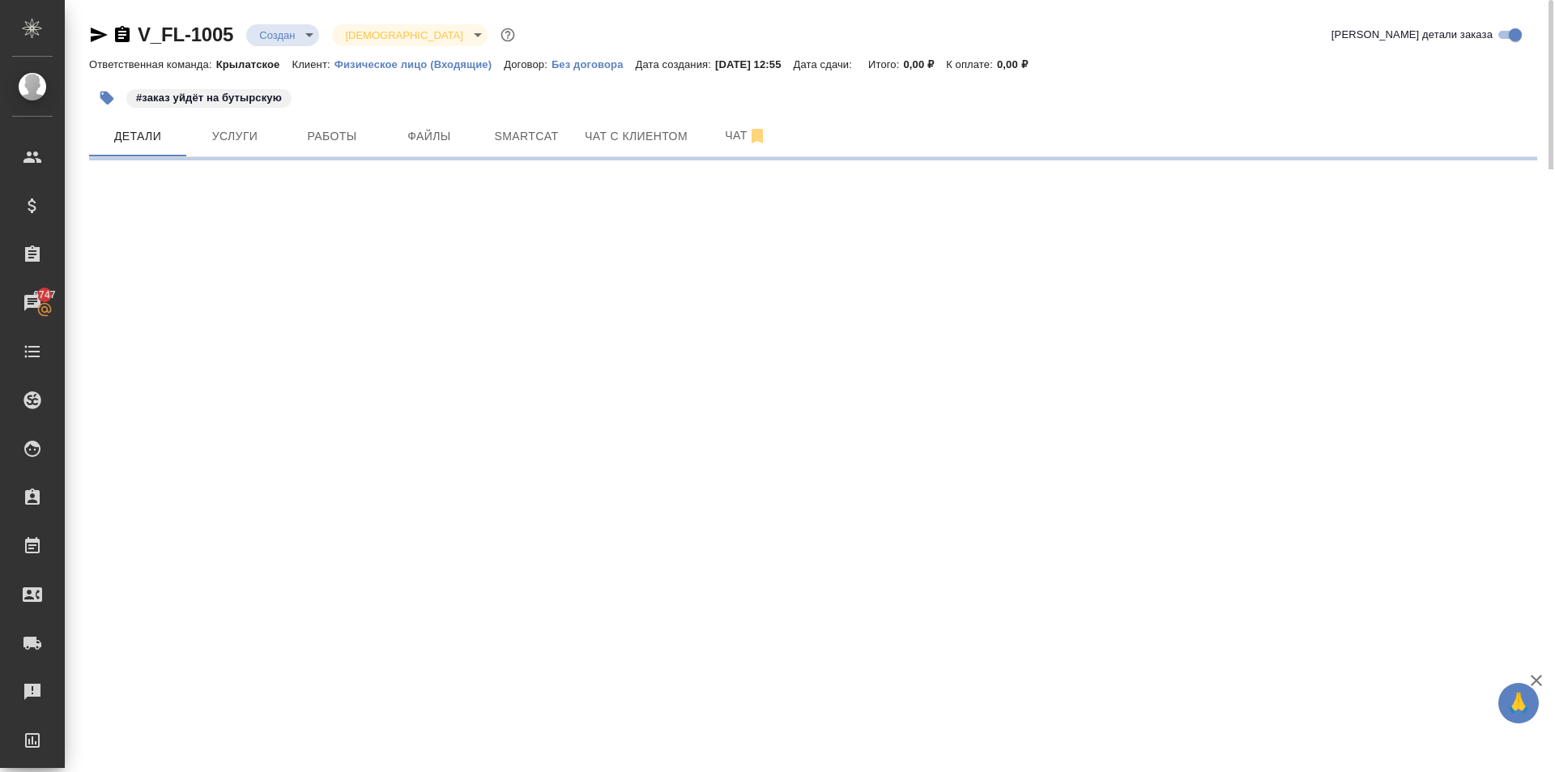
select select "RU"
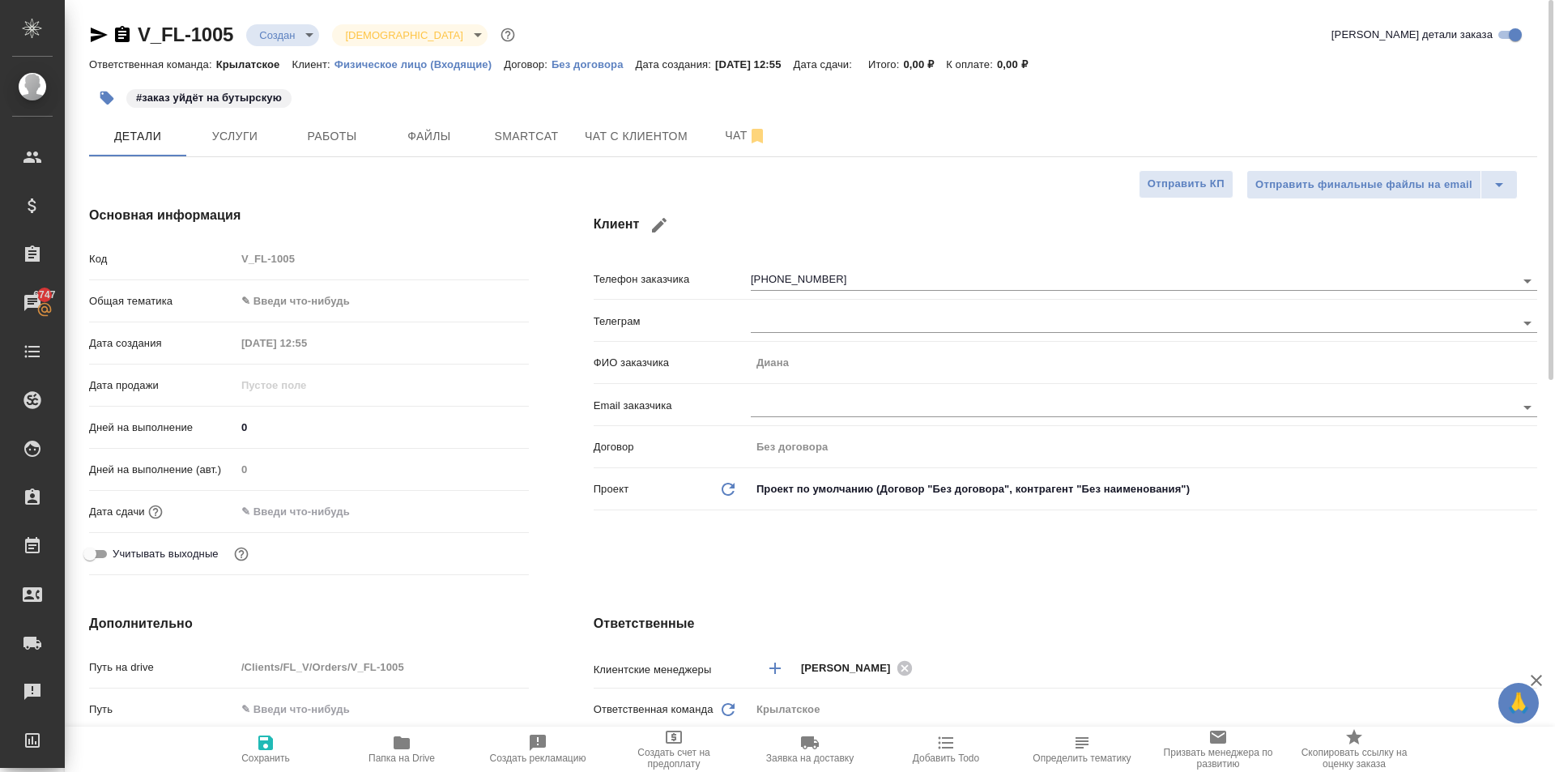
type textarea "x"
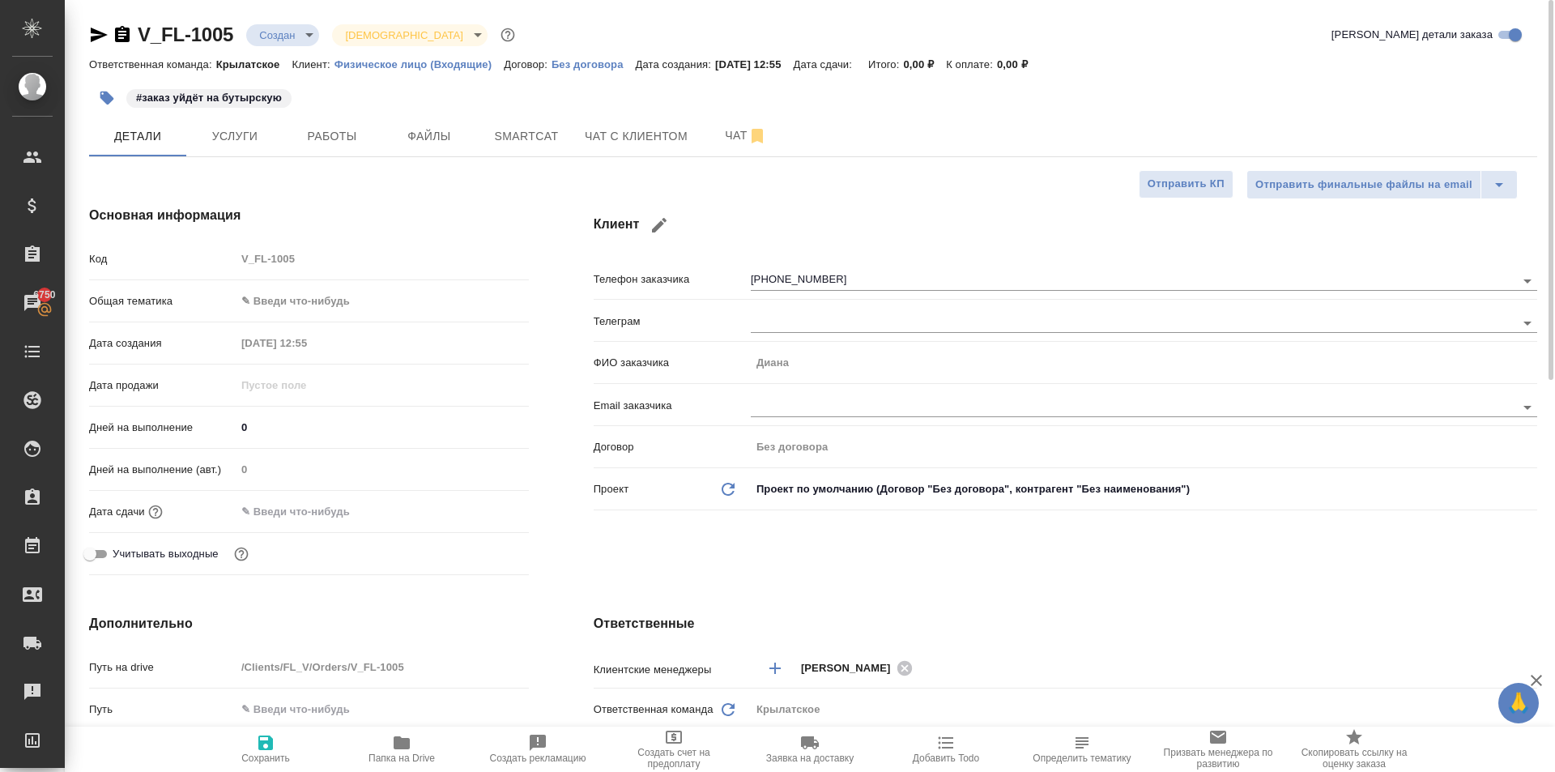
type textarea "x"
